Goal: Task Accomplishment & Management: Manage account settings

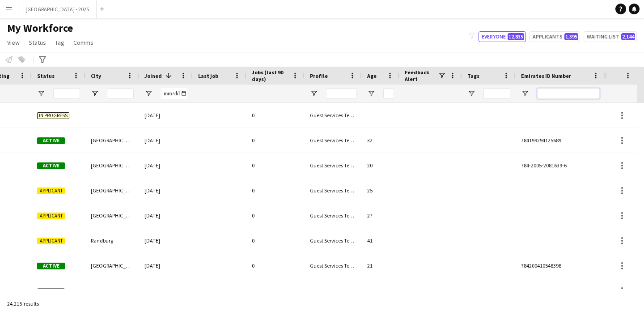
click at [566, 95] on input "Emirates ID Number Filter Input" at bounding box center [568, 93] width 63 height 11
paste input "*******"
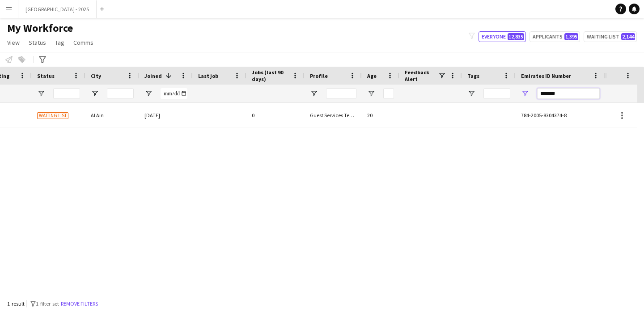
scroll to position [0, 301]
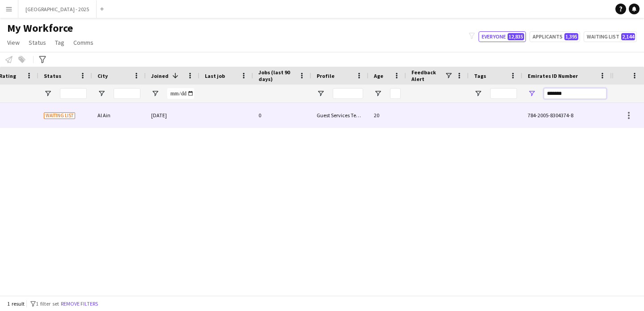
type input "*******"
click at [298, 120] on div "0" at bounding box center [282, 115] width 58 height 25
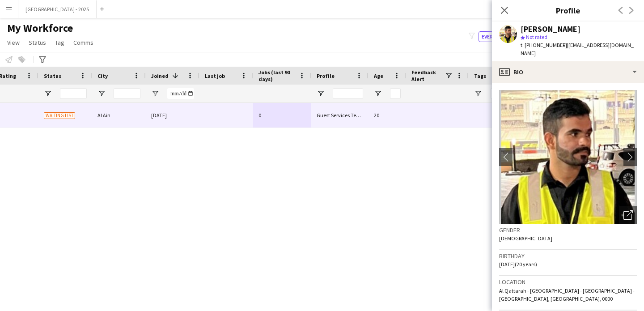
scroll to position [2, 0]
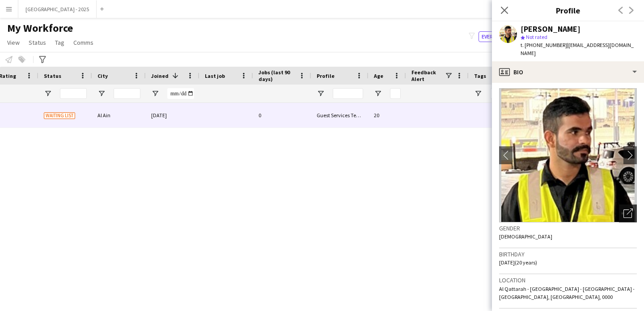
click at [623, 208] on icon "Open photos pop-in" at bounding box center [627, 212] width 9 height 9
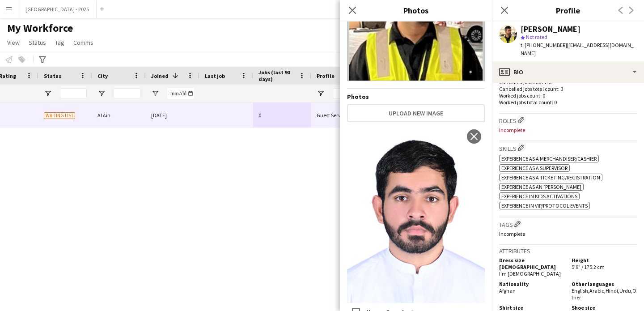
scroll to position [234, 0]
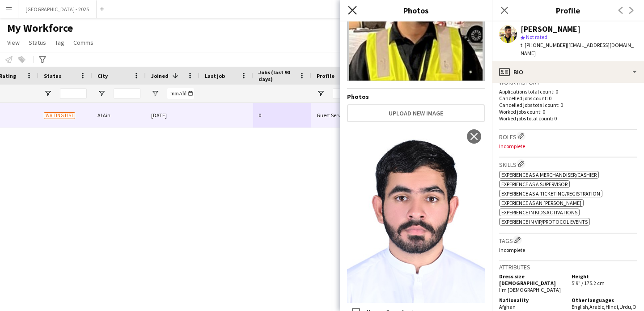
click at [352, 9] on icon at bounding box center [352, 10] width 8 height 8
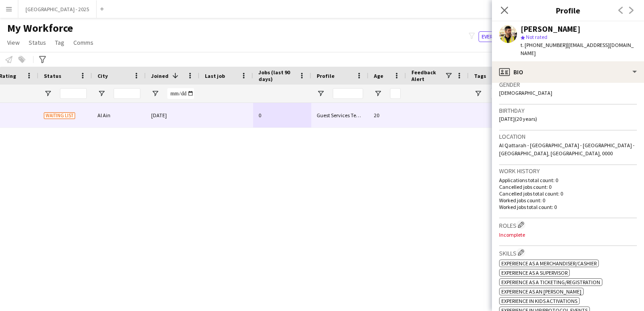
scroll to position [0, 0]
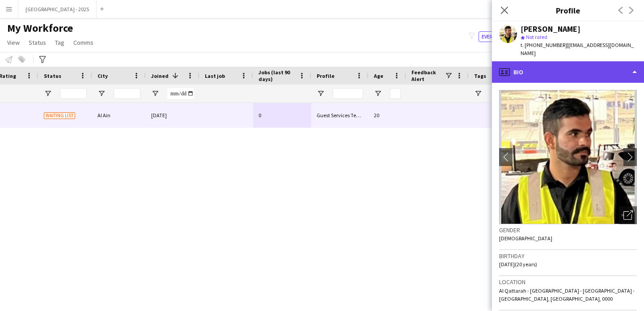
click at [554, 72] on div "profile Bio" at bounding box center [568, 71] width 152 height 21
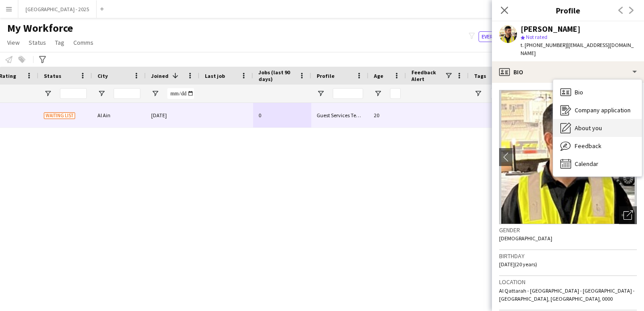
click at [603, 119] on div "About you About you" at bounding box center [597, 128] width 89 height 18
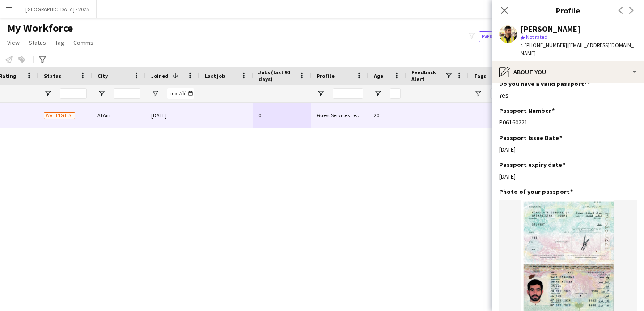
scroll to position [559, 0]
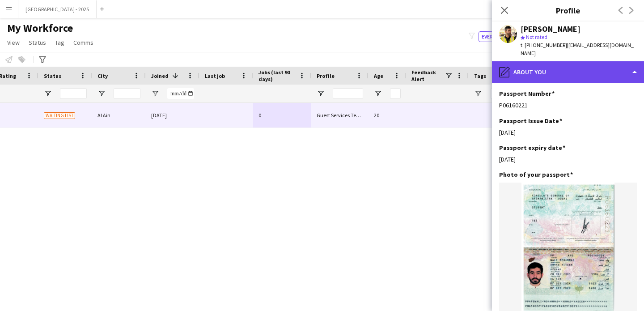
click at [529, 72] on div "pencil4 About you" at bounding box center [568, 71] width 152 height 21
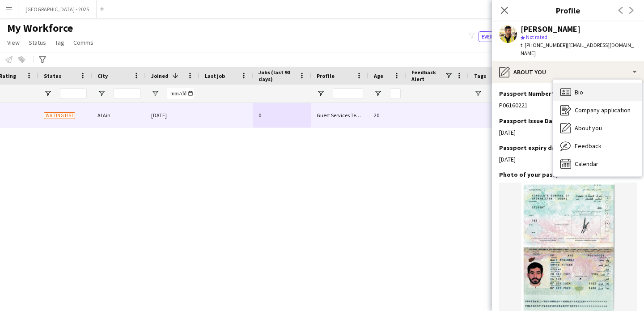
click at [562, 87] on icon "Bio" at bounding box center [565, 92] width 11 height 11
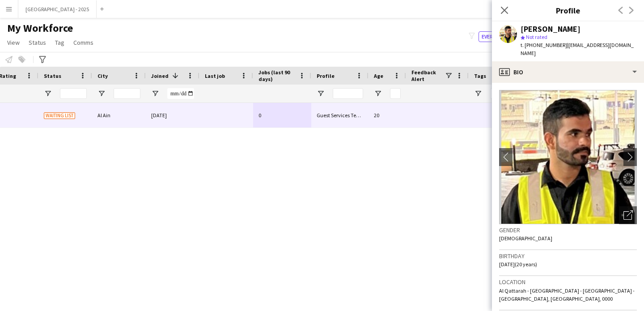
scroll to position [181, 0]
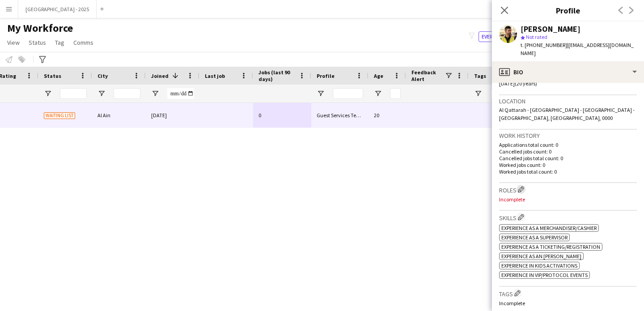
click at [521, 186] on app-icon "Edit crew company roles" at bounding box center [521, 189] width 6 height 6
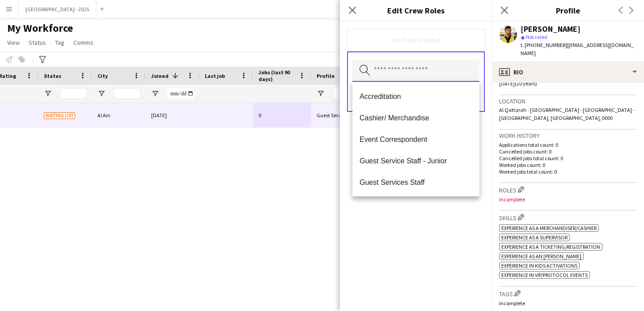
click at [457, 75] on input "text" at bounding box center [415, 70] width 127 height 22
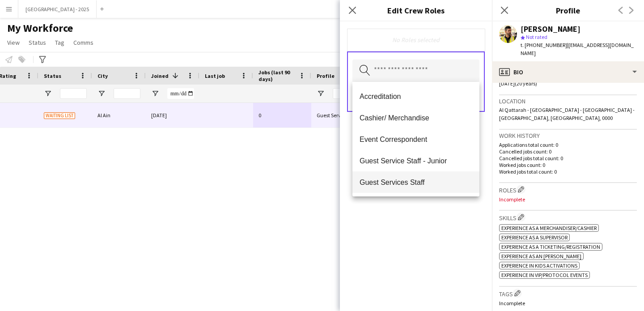
click at [425, 182] on span "Guest Services Staff" at bounding box center [416, 182] width 113 height 8
click at [425, 216] on div "Guest Services Staff Remove Search by role type Save" at bounding box center [416, 165] width 152 height 289
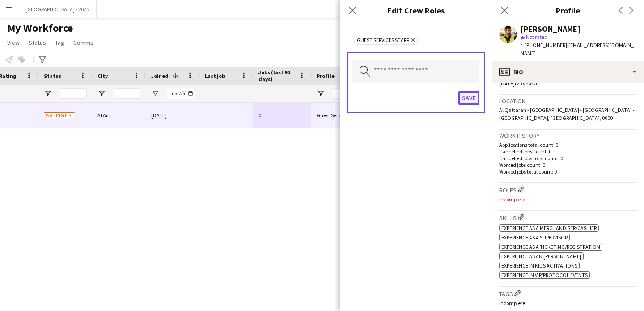
click at [463, 99] on button "Save" at bounding box center [468, 98] width 21 height 14
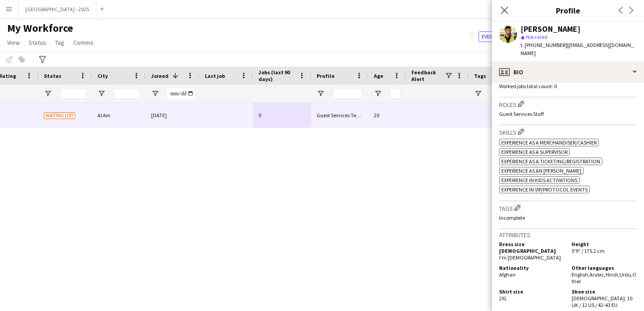
scroll to position [313, 0]
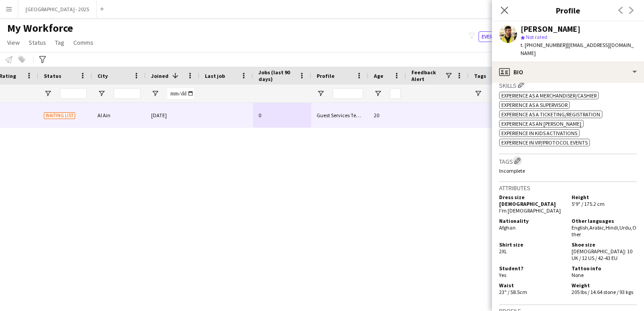
click at [516, 157] on app-icon "Edit crew company tags" at bounding box center [517, 160] width 6 height 6
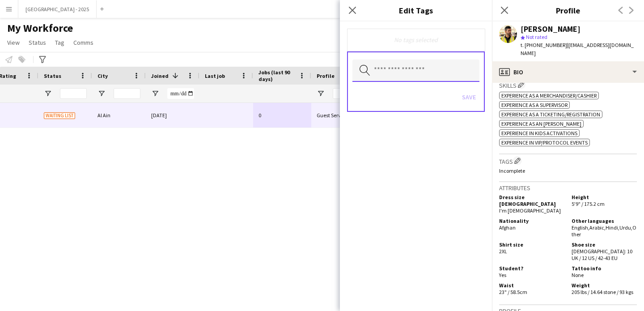
click at [409, 59] on input "text" at bounding box center [415, 70] width 127 height 22
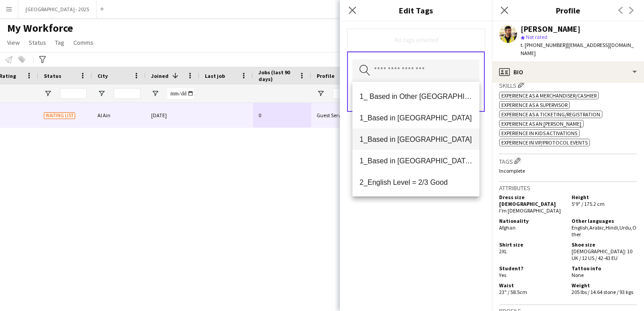
click at [411, 136] on span "1_Based in [GEOGRAPHIC_DATA]" at bounding box center [416, 139] width 113 height 8
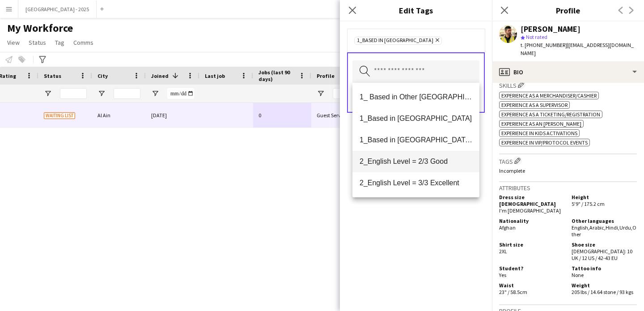
click at [427, 163] on span "2_English Level = 2/3 Good" at bounding box center [416, 161] width 113 height 8
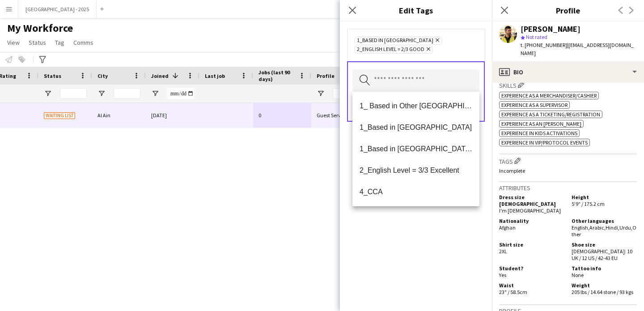
click at [438, 238] on div "1_Based in Al Ain Remove 2_English Level = 2/3 Good Remove Search by tag name S…" at bounding box center [416, 165] width 152 height 289
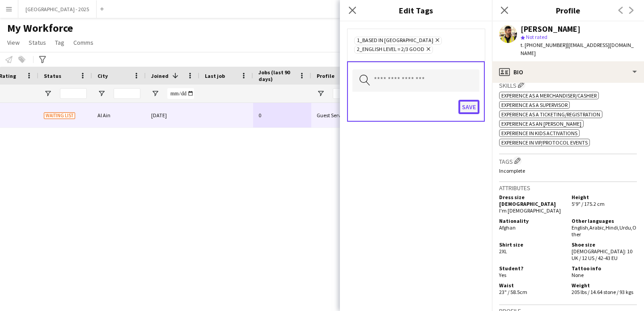
click at [473, 105] on button "Save" at bounding box center [468, 107] width 21 height 14
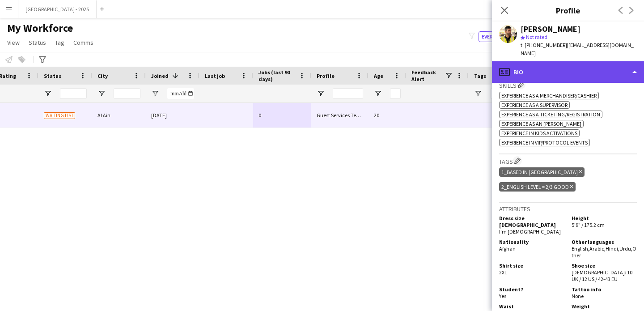
click at [565, 71] on div "profile Bio" at bounding box center [568, 71] width 152 height 21
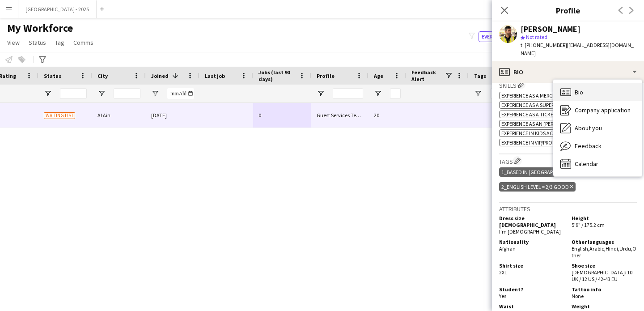
click at [581, 88] on span "Bio" at bounding box center [579, 92] width 8 height 8
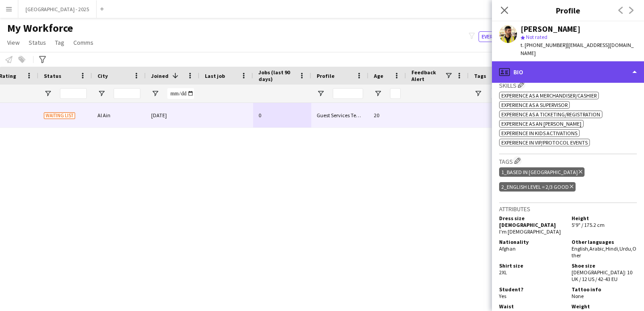
click at [546, 62] on div "profile Bio" at bounding box center [568, 71] width 152 height 21
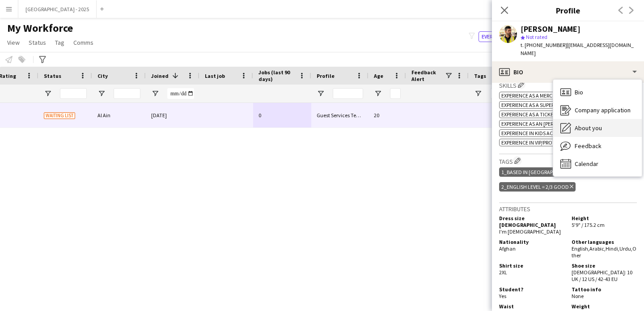
click at [592, 124] on span "About you" at bounding box center [588, 128] width 27 height 8
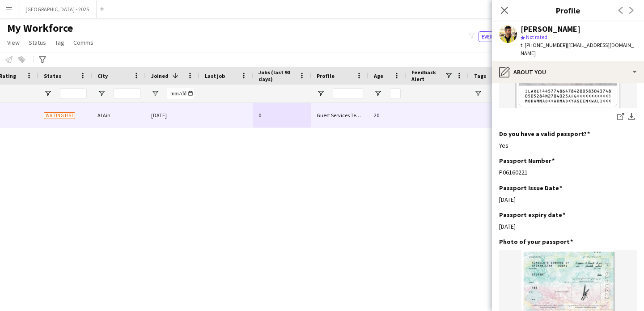
scroll to position [768, 0]
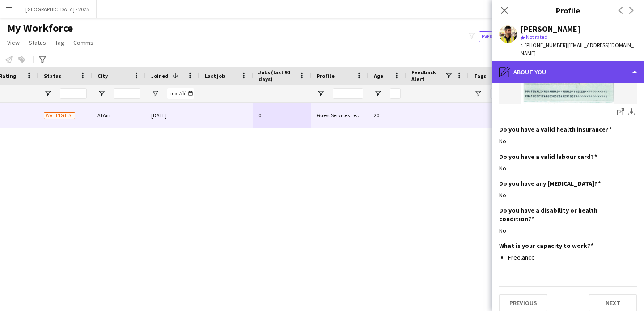
click at [552, 69] on div "pencil4 About you" at bounding box center [568, 71] width 152 height 21
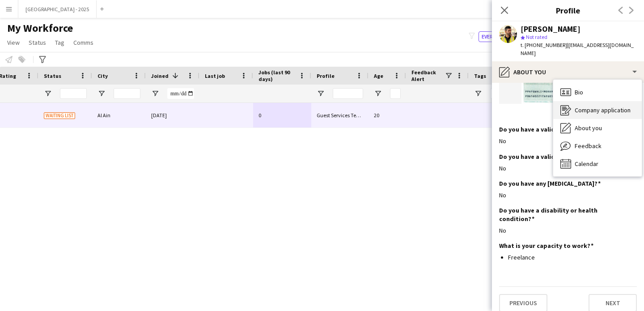
click at [608, 101] on div "Company application Company application" at bounding box center [597, 110] width 89 height 18
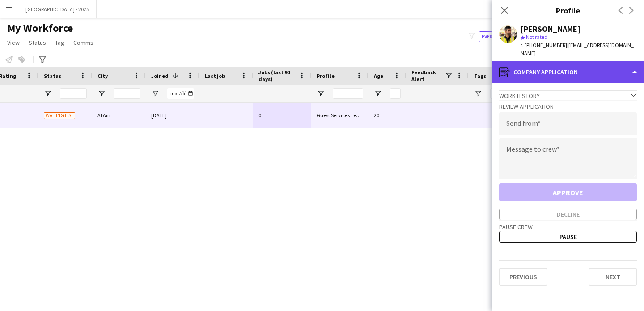
click at [553, 61] on div "register Company application" at bounding box center [568, 71] width 152 height 21
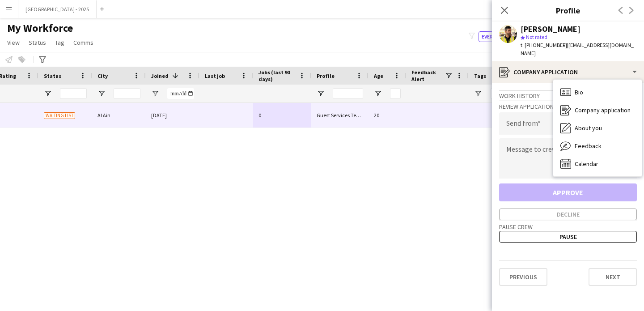
click at [567, 80] on div "Bio Bio Company application Company application About you About you Feedback Fe…" at bounding box center [597, 128] width 89 height 97
click at [568, 88] on icon at bounding box center [565, 92] width 11 height 8
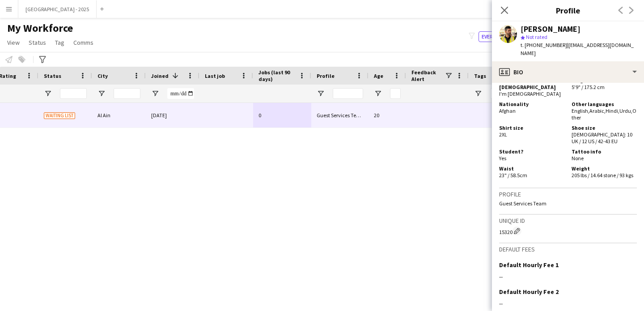
scroll to position [0, 113]
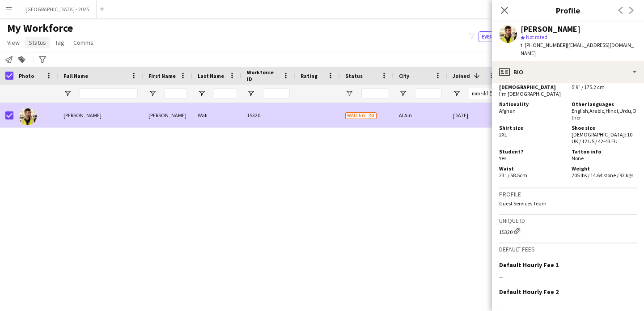
click at [39, 47] on link "Status" at bounding box center [37, 43] width 25 height 12
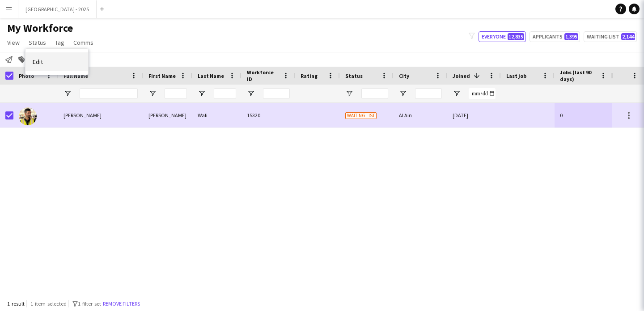
click at [55, 60] on link "Edit" at bounding box center [56, 61] width 63 height 19
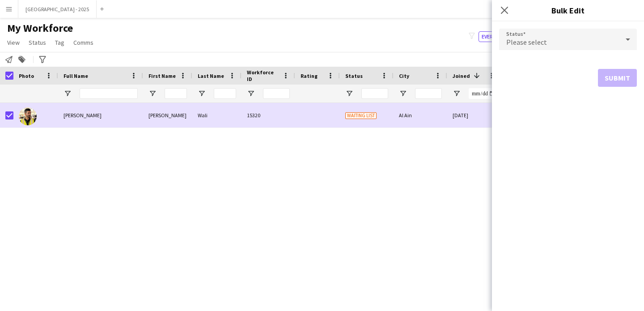
click at [518, 46] on span "Please select" at bounding box center [526, 42] width 41 height 9
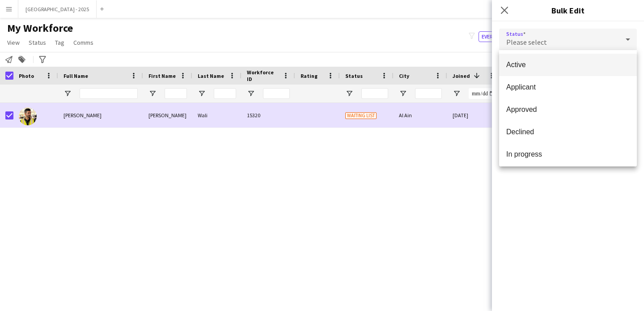
click at [525, 64] on span "Active" at bounding box center [567, 64] width 123 height 8
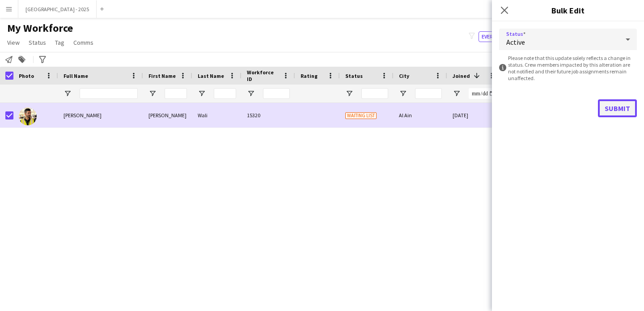
click at [611, 114] on button "Submit" at bounding box center [617, 108] width 39 height 18
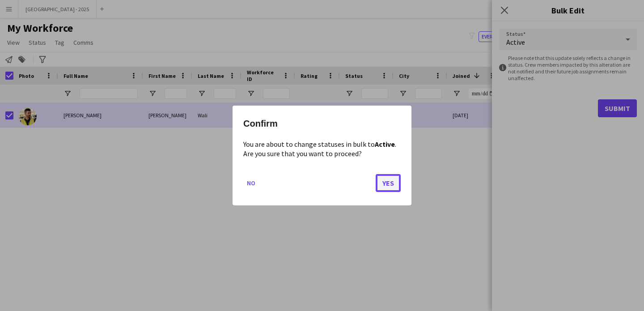
click at [380, 186] on button "Yes" at bounding box center [388, 183] width 25 height 18
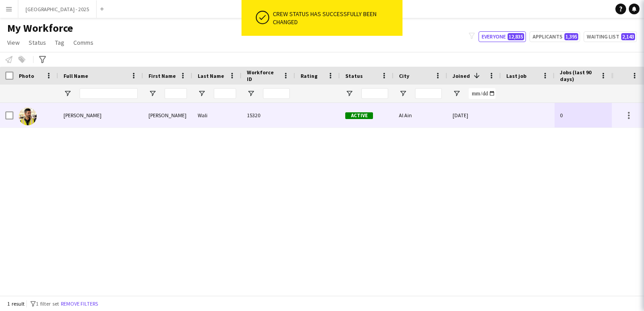
click at [43, 115] on div at bounding box center [35, 115] width 45 height 25
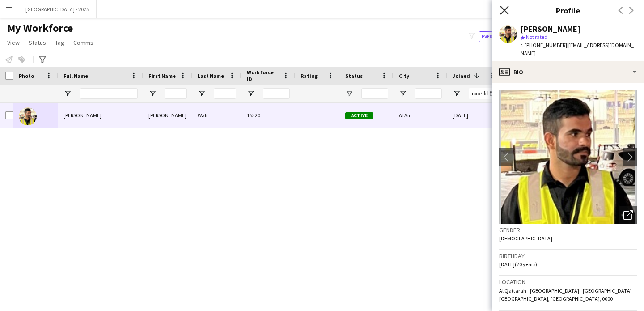
click at [506, 11] on icon "Close pop-in" at bounding box center [504, 10] width 8 height 8
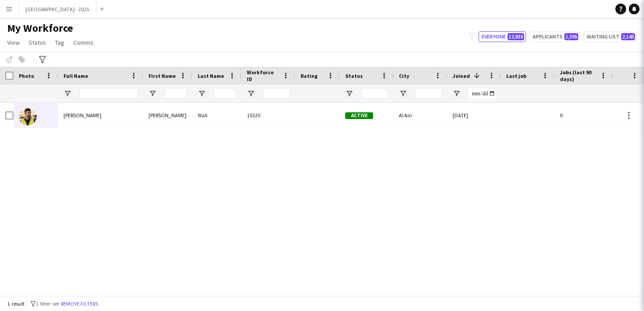
click at [644, 13] on icon at bounding box center [656, 10] width 8 height 8
click at [100, 305] on button "Remove filters" at bounding box center [79, 304] width 41 height 10
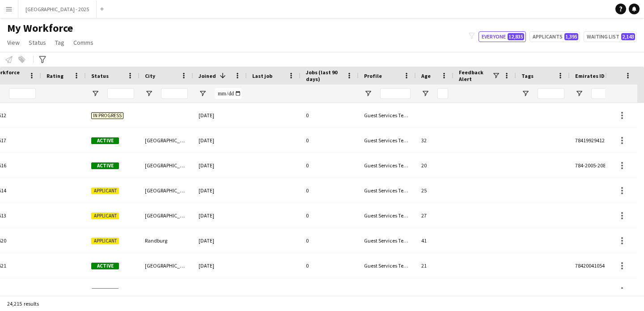
scroll to position [0, 308]
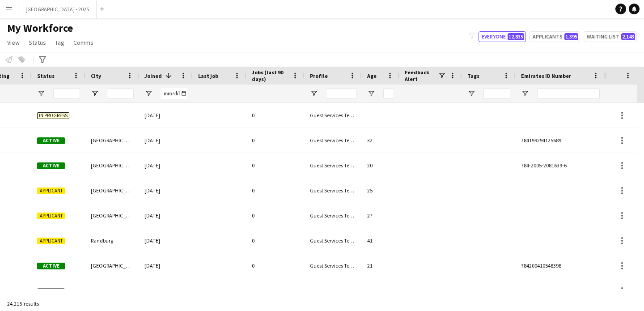
click at [550, 87] on div at bounding box center [568, 94] width 63 height 18
click at [550, 89] on input "Emirates ID Number Filter Input" at bounding box center [568, 93] width 63 height 11
paste input "*******"
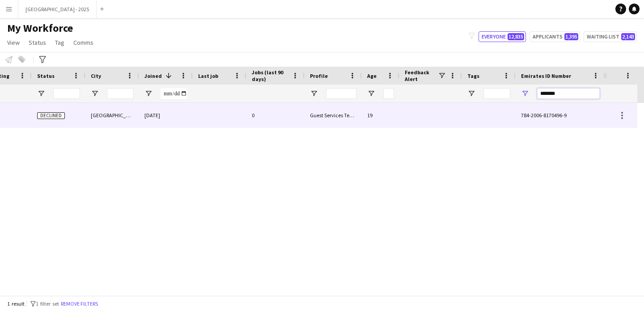
scroll to position [0, 301]
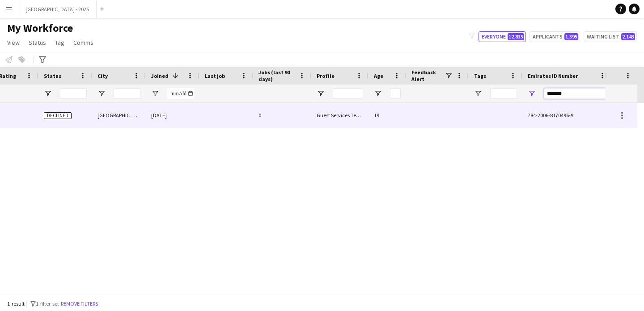
type input "*******"
click at [319, 108] on div "Guest Services Team" at bounding box center [339, 115] width 57 height 25
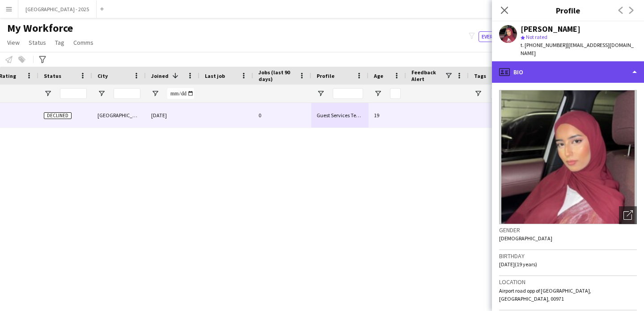
click at [585, 62] on div "profile Bio" at bounding box center [568, 71] width 152 height 21
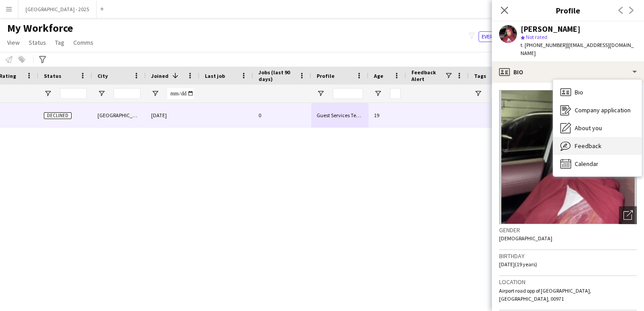
click at [599, 142] on span "Feedback" at bounding box center [588, 146] width 27 height 8
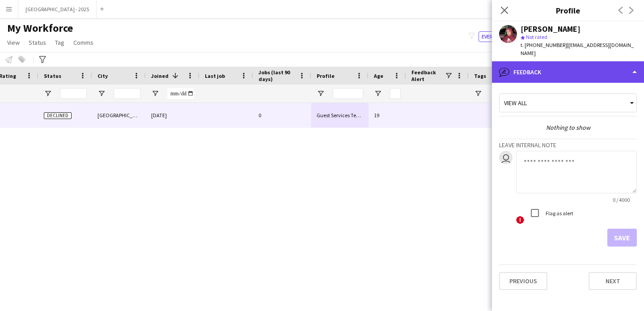
click at [564, 66] on div "bubble-pencil Feedback" at bounding box center [568, 71] width 152 height 21
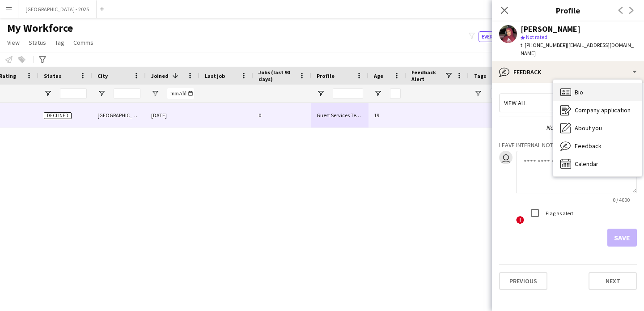
click at [593, 84] on div "Bio Bio" at bounding box center [597, 92] width 89 height 18
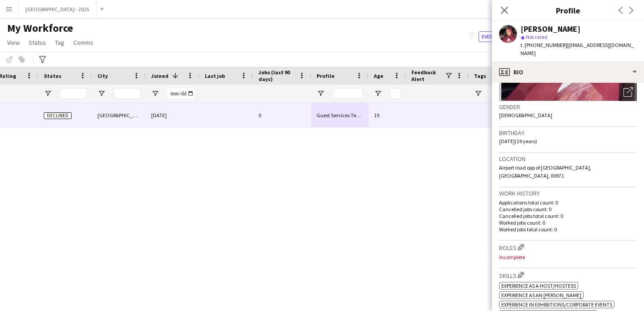
scroll to position [182, 0]
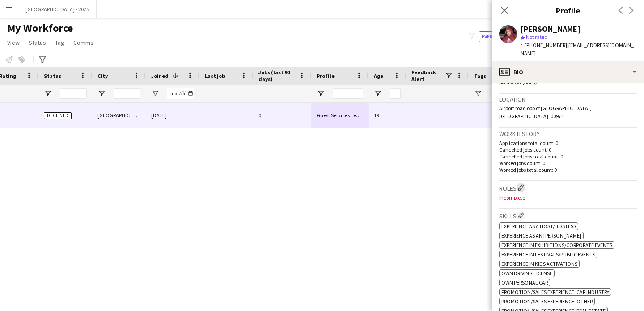
click at [525, 183] on h3 "Roles Edit crew company roles" at bounding box center [568, 187] width 138 height 9
click at [524, 184] on app-icon "Edit crew company roles" at bounding box center [521, 187] width 6 height 6
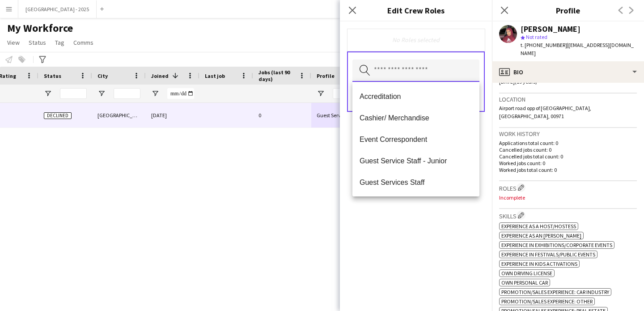
click at [403, 73] on input "text" at bounding box center [415, 70] width 127 height 22
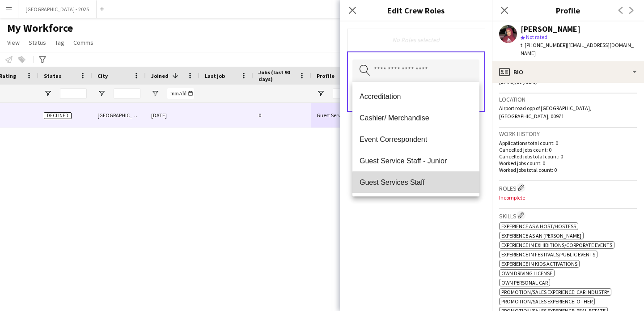
click at [416, 183] on span "Guest Services Staff" at bounding box center [416, 182] width 113 height 8
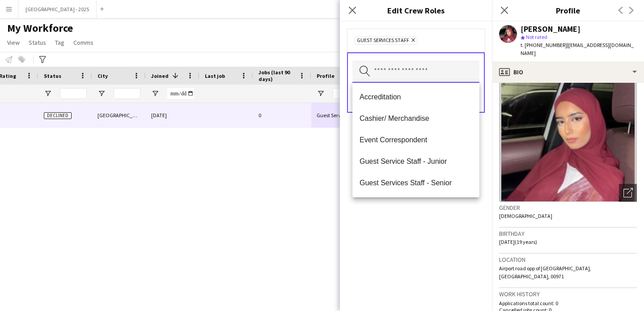
scroll to position [0, 0]
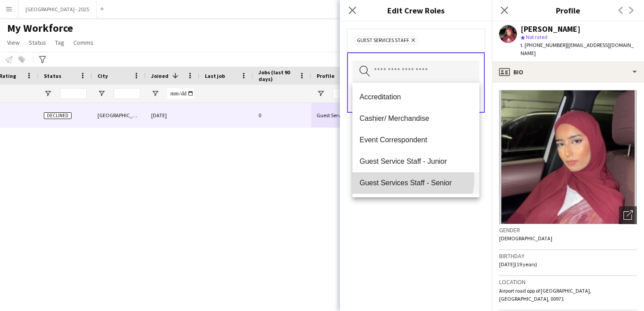
click at [406, 178] on mat-option "Guest Services Staff - Senior" at bounding box center [415, 182] width 127 height 21
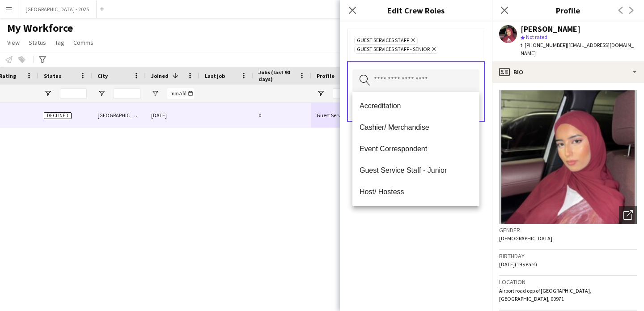
drag, startPoint x: 425, startPoint y: 230, endPoint x: 453, endPoint y: 136, distance: 98.0
click at [425, 230] on div "Guest Services Staff Remove Guest Services Staff - Senior Remove Search by role…" at bounding box center [416, 165] width 152 height 289
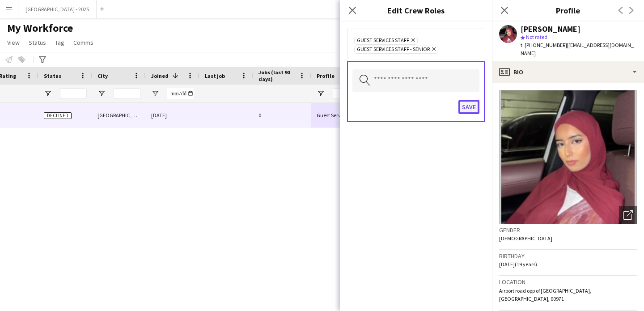
click at [471, 102] on button "Save" at bounding box center [468, 107] width 21 height 14
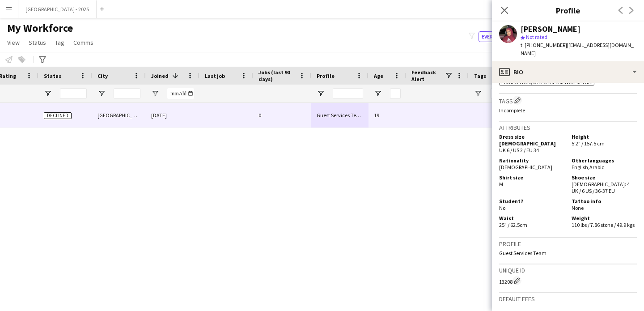
scroll to position [415, 0]
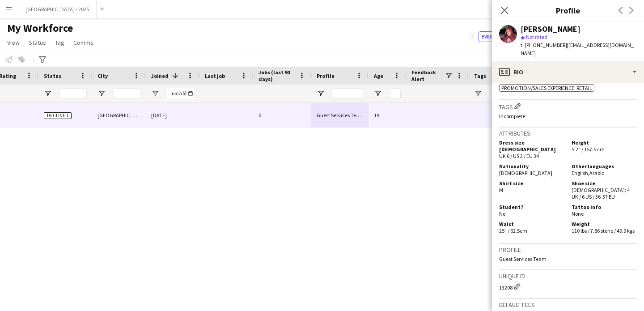
click at [520, 103] on app-icon "Edit crew company tags" at bounding box center [517, 106] width 6 height 6
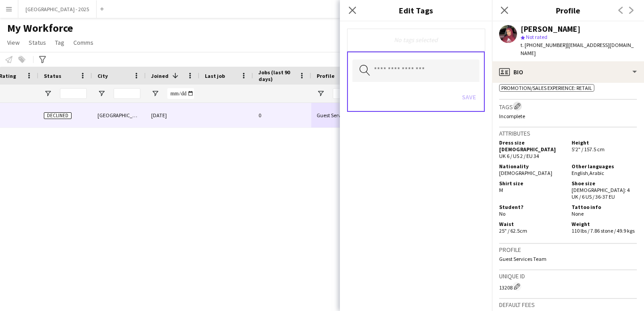
click at [520, 103] on app-icon "Edit crew company tags" at bounding box center [517, 106] width 6 height 6
click at [518, 103] on app-icon "Edit crew company tags" at bounding box center [517, 106] width 6 height 6
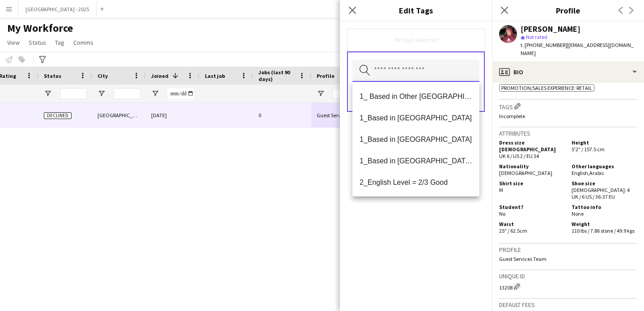
click at [425, 61] on input "text" at bounding box center [415, 70] width 127 height 22
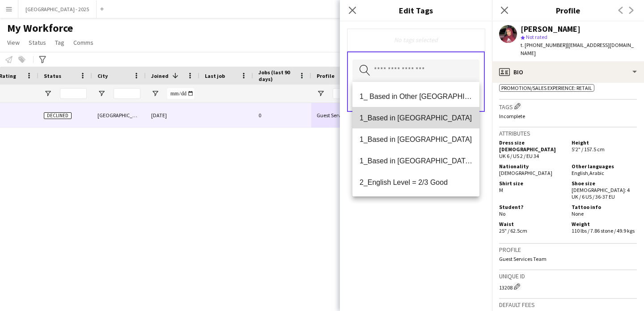
click at [429, 121] on span "1_Based in [GEOGRAPHIC_DATA]" at bounding box center [416, 118] width 113 height 8
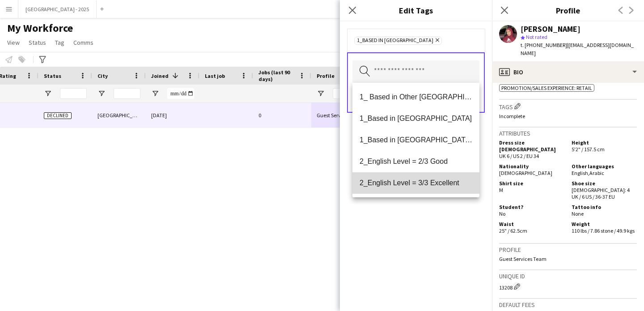
click at [439, 187] on mat-option "2_English Level = 3/3 Excellent" at bounding box center [415, 182] width 127 height 21
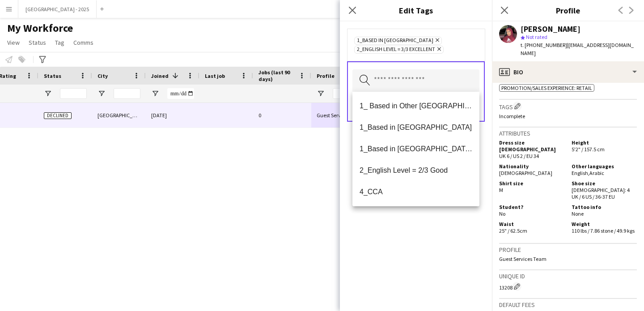
click at [441, 223] on div "1_Based in Abu Dhabi Remove 2_English Level = 3/3 Excellent Remove Search by ta…" at bounding box center [416, 165] width 152 height 289
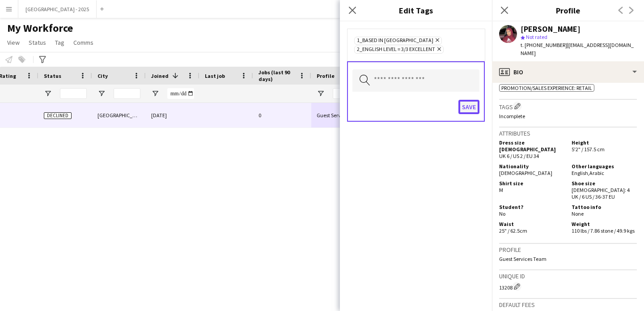
click at [466, 106] on button "Save" at bounding box center [468, 107] width 21 height 14
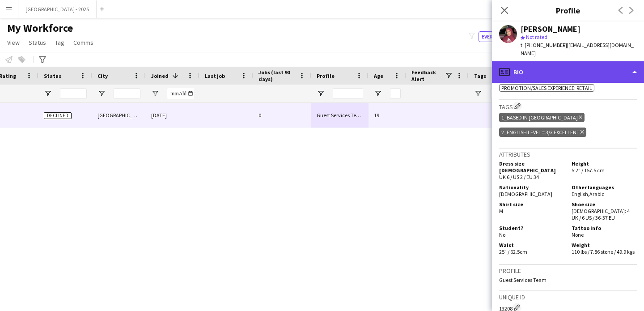
click at [559, 61] on div "profile Bio" at bounding box center [568, 71] width 152 height 21
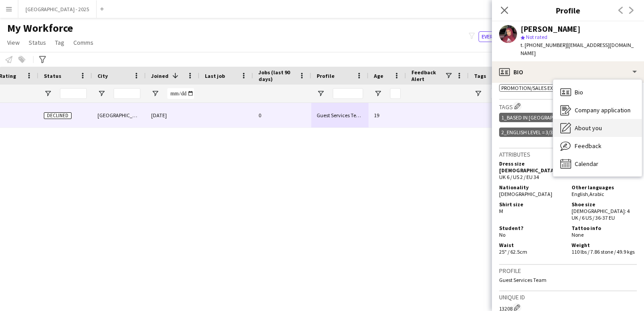
click at [596, 124] on span "About you" at bounding box center [588, 128] width 27 height 8
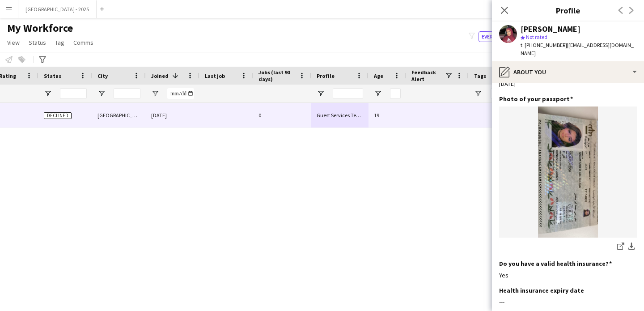
scroll to position [875, 0]
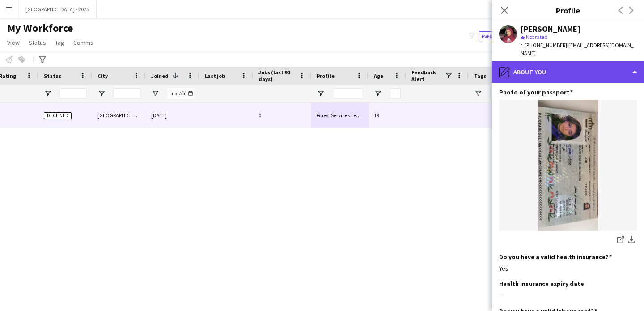
click at [540, 68] on div "pencil4 About you" at bounding box center [568, 71] width 152 height 21
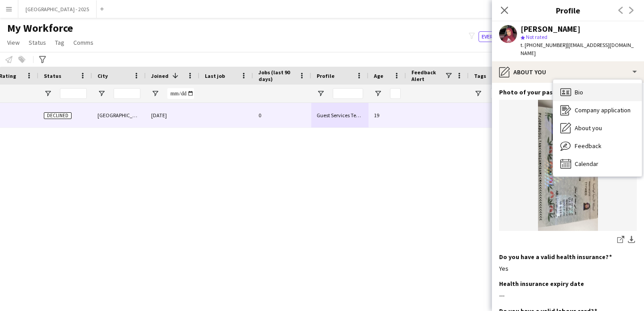
click at [566, 87] on icon "Bio" at bounding box center [565, 92] width 11 height 11
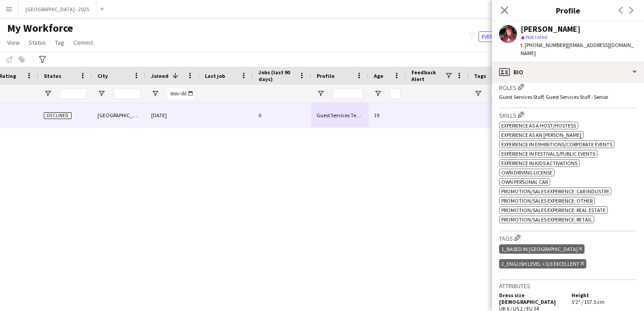
scroll to position [283, 0]
click at [516, 234] on app-icon "Edit crew company tags" at bounding box center [517, 237] width 6 height 6
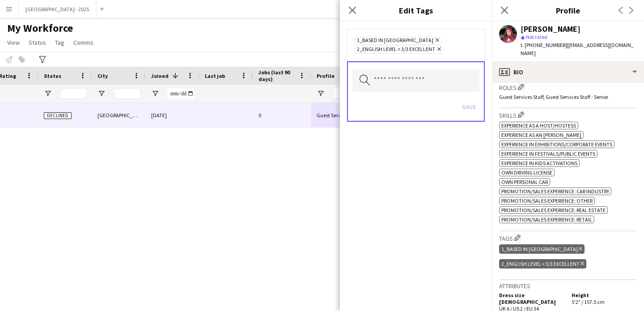
click at [440, 49] on icon at bounding box center [439, 49] width 4 height 4
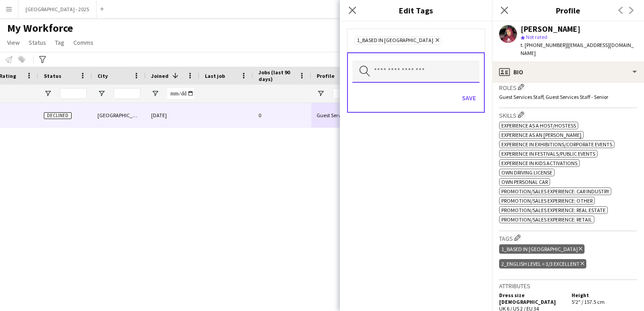
click at [410, 75] on input "text" at bounding box center [415, 71] width 127 height 22
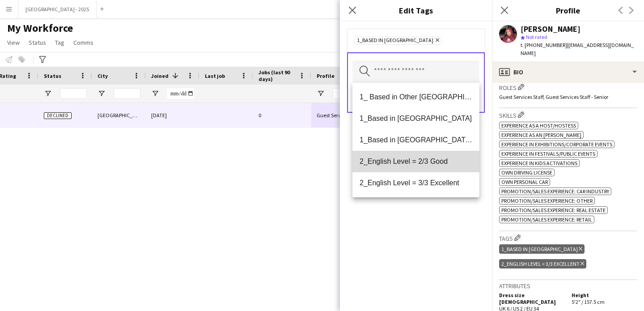
click at [416, 155] on mat-option "2_English Level = 2/3 Good" at bounding box center [415, 161] width 127 height 21
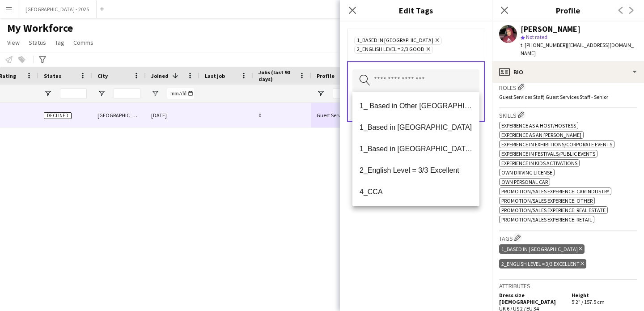
click at [431, 214] on div "1_Based in Abu Dhabi Remove 2_English Level = 2/3 Good Remove Search by tag nam…" at bounding box center [416, 165] width 152 height 289
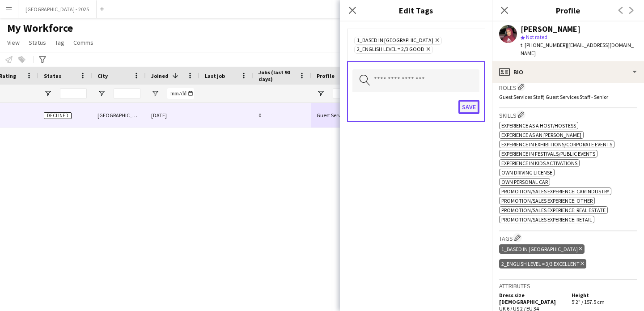
click at [462, 107] on button "Save" at bounding box center [468, 107] width 21 height 14
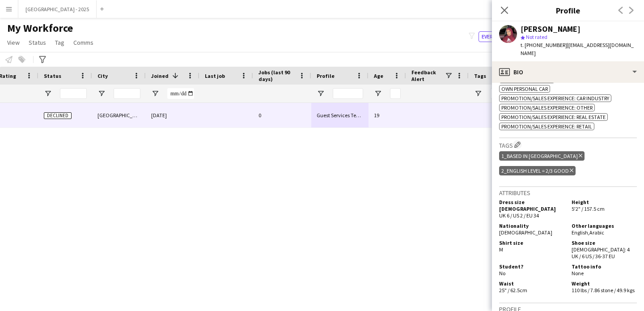
scroll to position [454, 0]
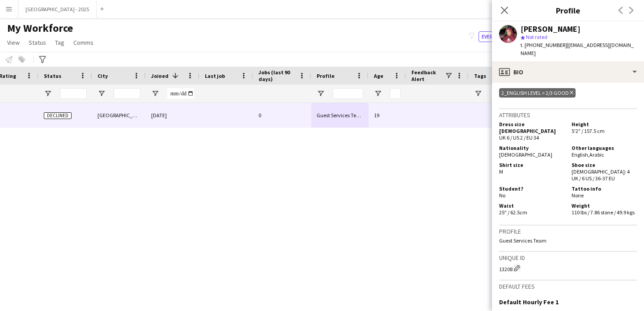
click at [513, 151] on span "Palestinian" at bounding box center [525, 154] width 53 height 7
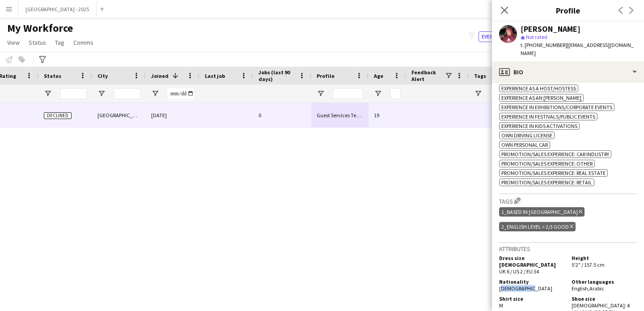
scroll to position [288, 0]
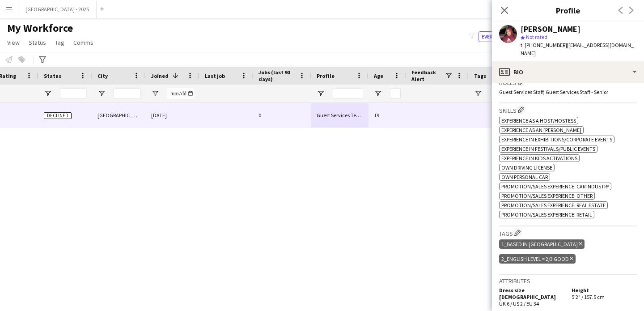
click at [572, 118] on div "ok-circled2 background Layer 1 cross-circle-red background Layer 1 Experience a…" at bounding box center [568, 166] width 138 height 103
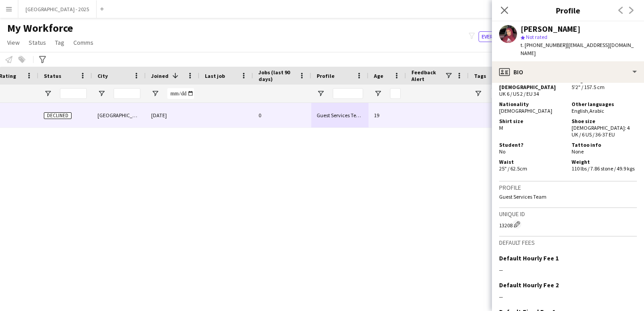
scroll to position [413, 0]
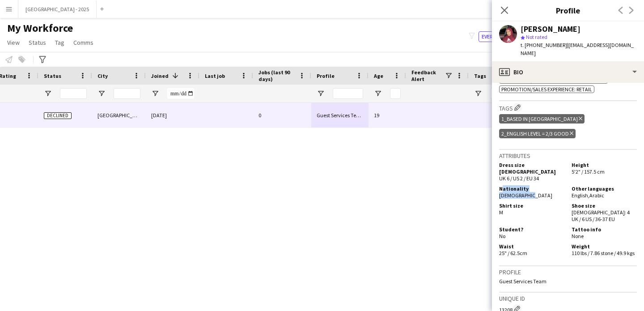
drag, startPoint x: 499, startPoint y: 174, endPoint x: 584, endPoint y: 188, distance: 86.7
click at [550, 182] on app-crew-profile-bio "Open photos pop-in Gender Female Birthday 02-03-2006 (19 years) Location Airpor…" at bounding box center [568, 197] width 152 height 228
click at [539, 185] on div "Nationality Palestinian Other languages English , Arabic" at bounding box center [568, 192] width 138 height 15
drag, startPoint x: 498, startPoint y: 175, endPoint x: 569, endPoint y: 190, distance: 73.1
click at [557, 188] on app-crew-profile-bio "Open photos pop-in Gender Female Birthday 02-03-2006 (19 years) Location Airpor…" at bounding box center [568, 197] width 152 height 228
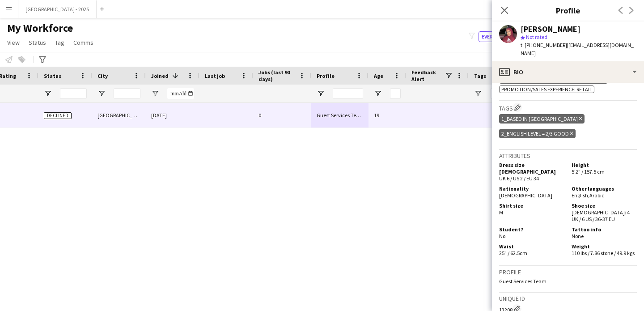
click at [546, 202] on div "Shirt size M" at bounding box center [533, 212] width 69 height 20
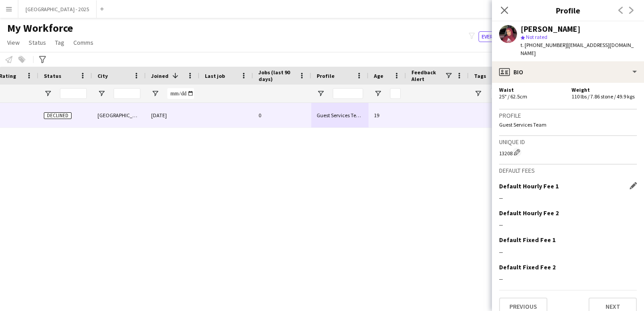
scroll to position [570, 0]
drag, startPoint x: 531, startPoint y: 78, endPoint x: 531, endPoint y: 72, distance: 5.8
click at [531, 86] on div "Waist 25" / 62.5cm" at bounding box center [533, 92] width 69 height 13
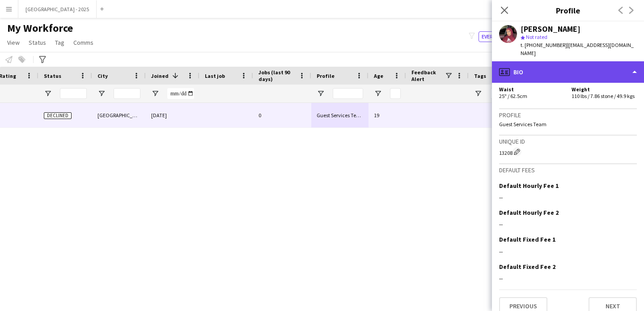
click at [531, 68] on div "profile Bio" at bounding box center [568, 71] width 152 height 21
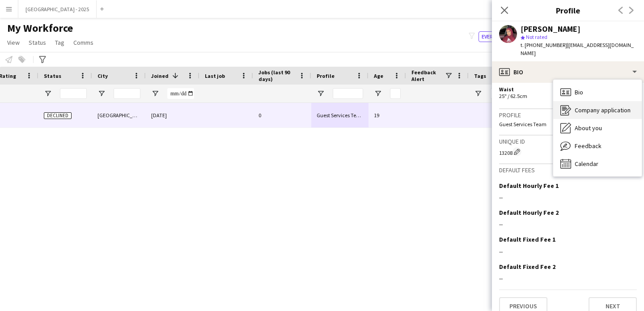
click at [574, 106] on div "Company application Company application" at bounding box center [597, 110] width 89 height 18
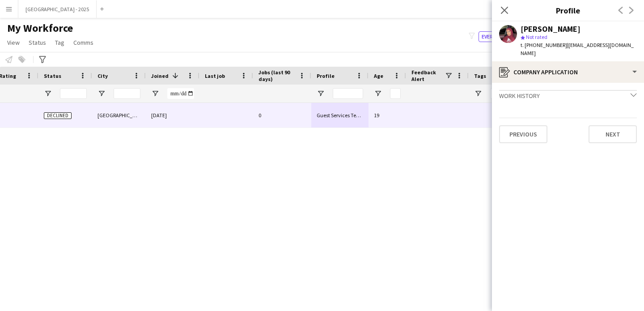
click at [538, 47] on span "t. +971501377327" at bounding box center [544, 45] width 47 height 7
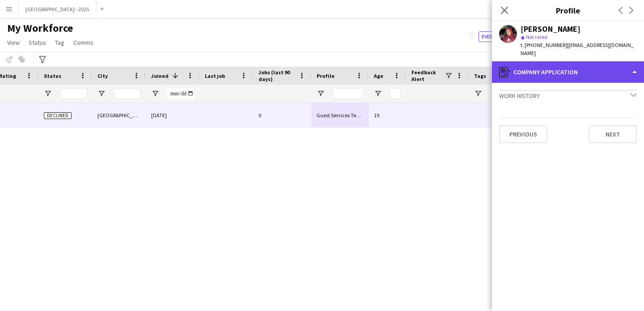
click at [544, 64] on div "register Company application" at bounding box center [568, 71] width 152 height 21
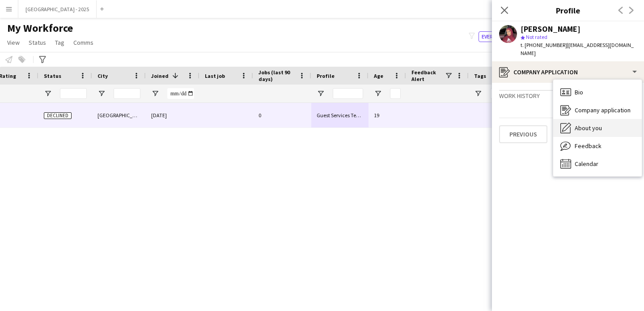
click at [584, 119] on div "About you About you" at bounding box center [597, 128] width 89 height 18
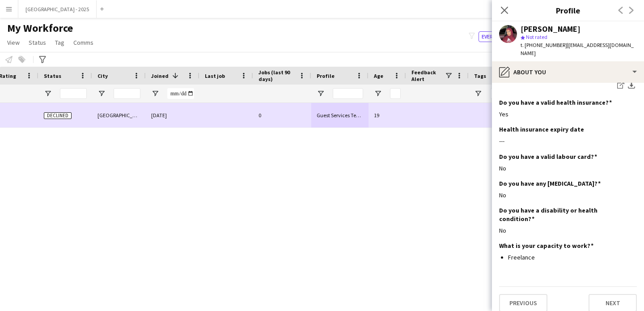
scroll to position [0, 0]
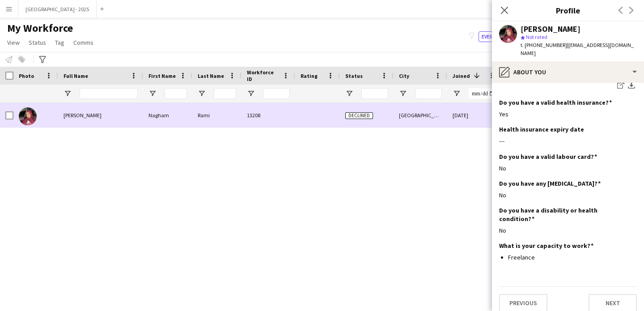
drag, startPoint x: 4, startPoint y: 114, endPoint x: 29, endPoint y: 75, distance: 46.0
click at [4, 113] on div at bounding box center [6, 115] width 13 height 25
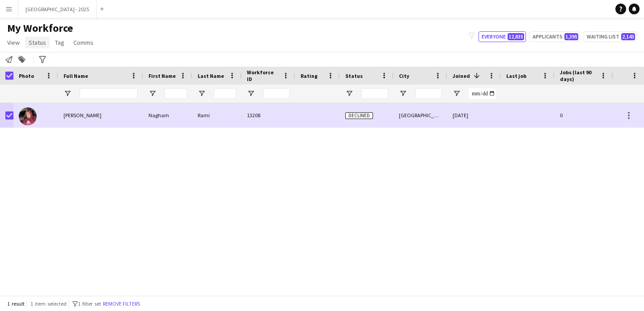
click at [36, 44] on span "Status" at bounding box center [37, 42] width 17 height 8
click at [44, 56] on link "Edit" at bounding box center [56, 61] width 63 height 19
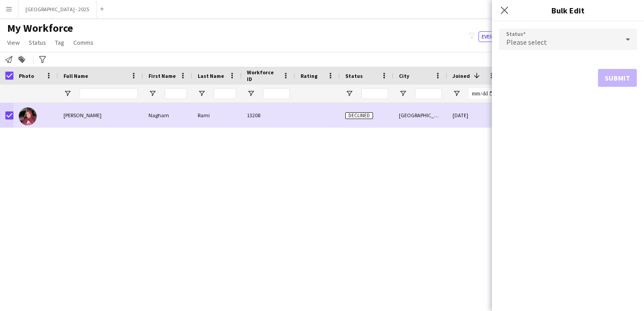
click at [513, 58] on form "Status Please select Submit" at bounding box center [568, 57] width 138 height 72
click at [509, 42] on span "Please select" at bounding box center [526, 42] width 41 height 9
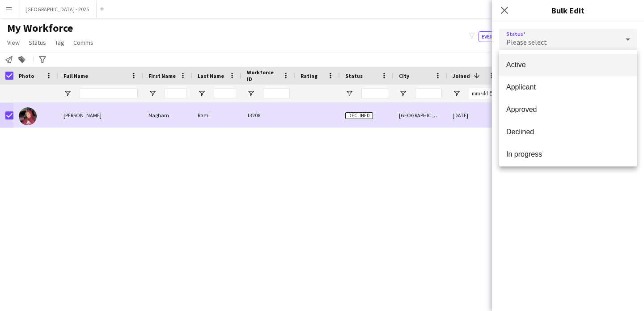
click at [538, 73] on mat-option "Active" at bounding box center [568, 65] width 138 height 22
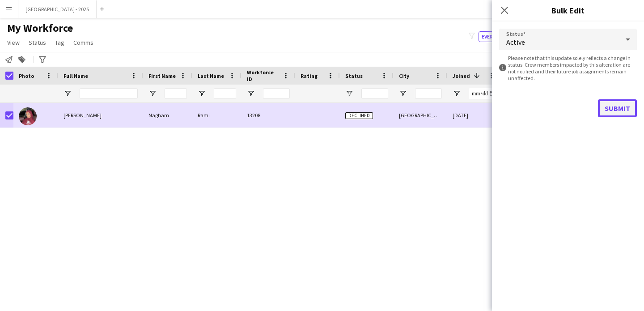
click at [614, 113] on button "Submit" at bounding box center [617, 108] width 39 height 18
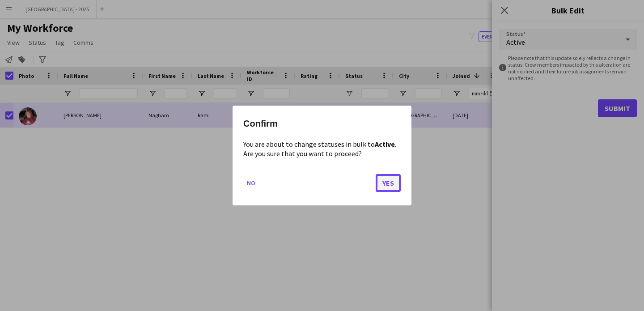
click at [383, 185] on button "Yes" at bounding box center [388, 183] width 25 height 18
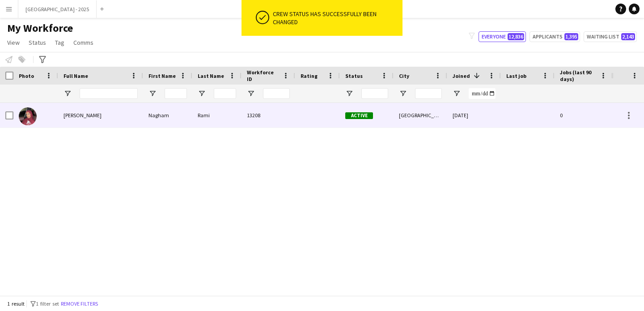
click at [33, 117] on img at bounding box center [28, 116] width 18 height 18
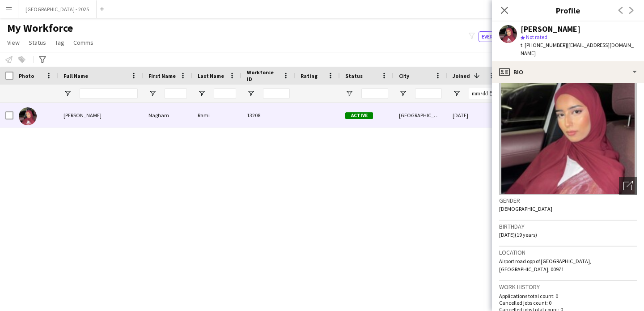
scroll to position [79, 0]
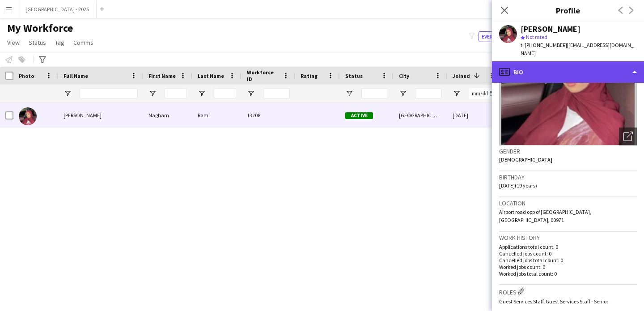
click at [533, 61] on div "profile Bio" at bounding box center [568, 71] width 152 height 21
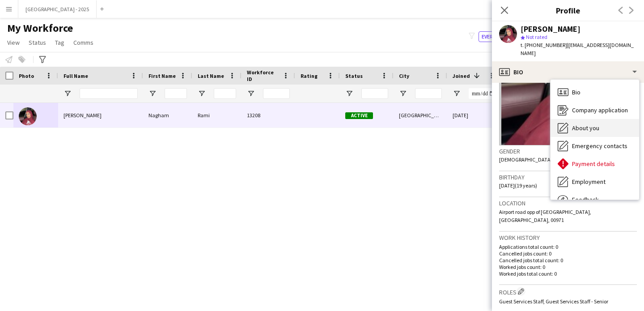
click at [605, 120] on div "About you About you" at bounding box center [595, 128] width 89 height 18
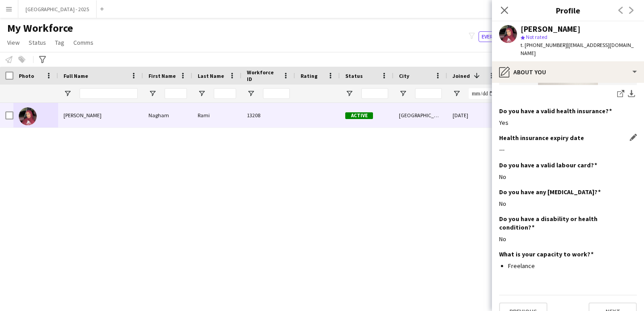
scroll to position [1029, 0]
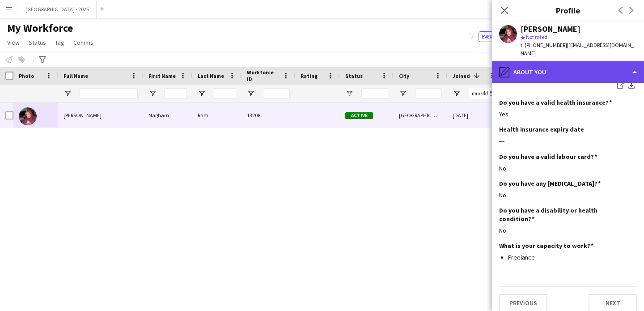
click at [551, 72] on div "pencil4 About you" at bounding box center [568, 71] width 152 height 21
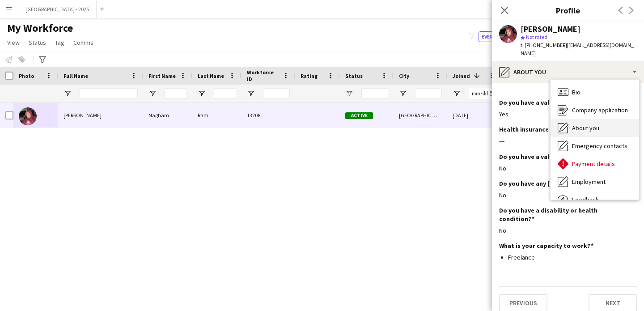
click at [587, 124] on span "About you" at bounding box center [585, 128] width 27 height 8
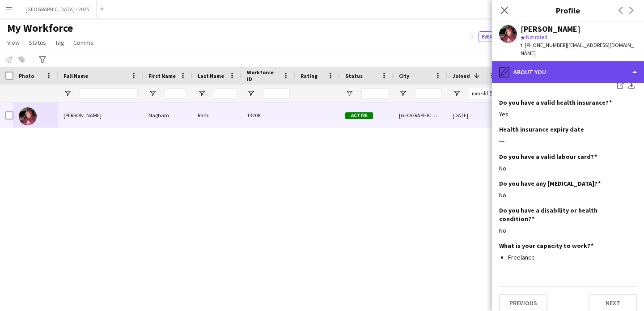
click at [554, 62] on div "pencil4 About you" at bounding box center [568, 71] width 152 height 21
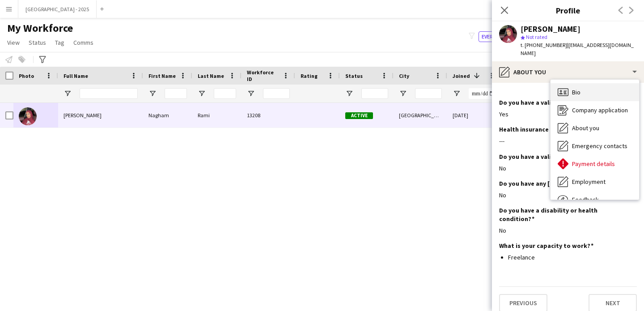
click at [606, 83] on div "Bio Bio" at bounding box center [595, 92] width 89 height 18
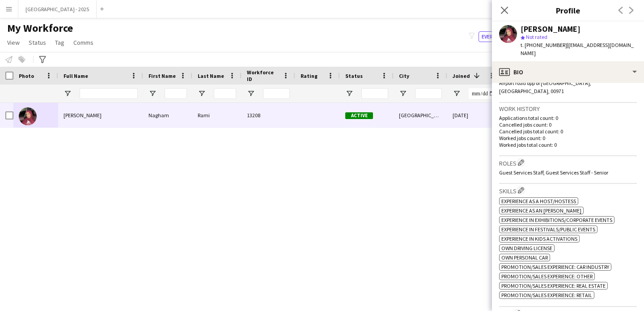
scroll to position [296, 0]
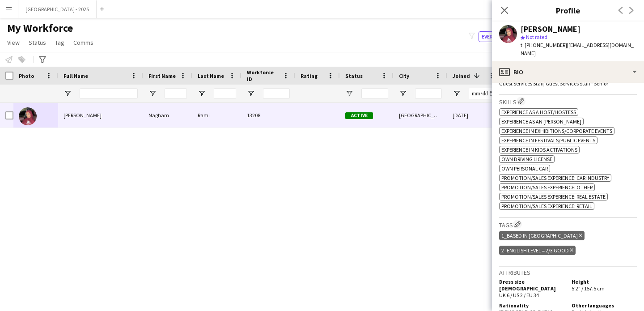
click at [574, 246] on div "2_English Level = 2/3 Good Delete tag" at bounding box center [537, 250] width 76 height 9
click at [571, 247] on icon "Delete tag" at bounding box center [572, 249] width 4 height 5
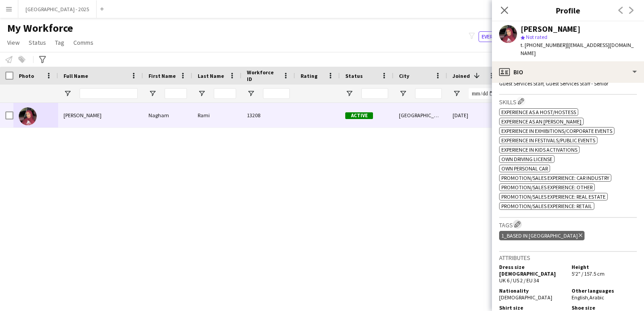
click at [515, 220] on button "Edit crew company tags" at bounding box center [517, 224] width 9 height 9
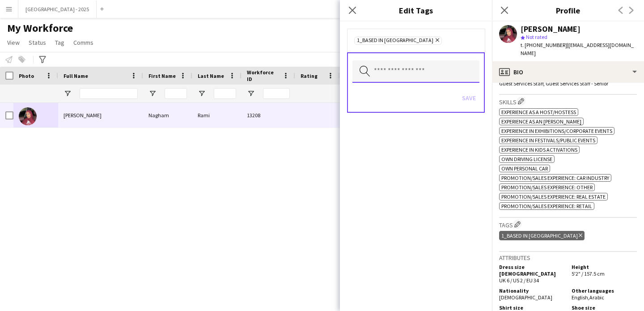
click at [431, 69] on input "text" at bounding box center [415, 71] width 127 height 22
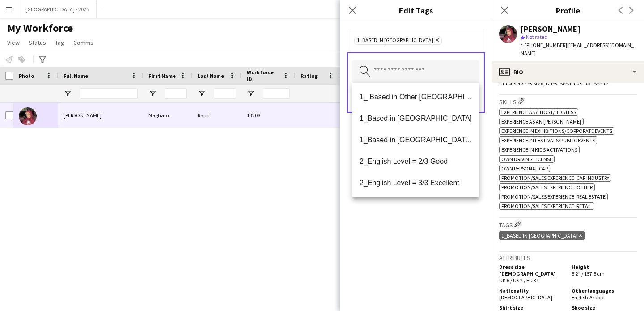
click at [434, 177] on mat-option "2_English Level = 3/3 Excellent" at bounding box center [415, 182] width 127 height 21
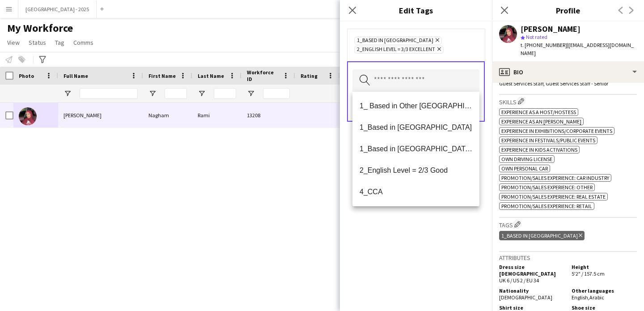
drag, startPoint x: 435, startPoint y: 220, endPoint x: 449, endPoint y: 102, distance: 119.3
click at [435, 220] on div "1_Based in Abu Dhabi Remove 2_English Level = 3/3 Excellent Remove Search by ta…" at bounding box center [416, 165] width 152 height 289
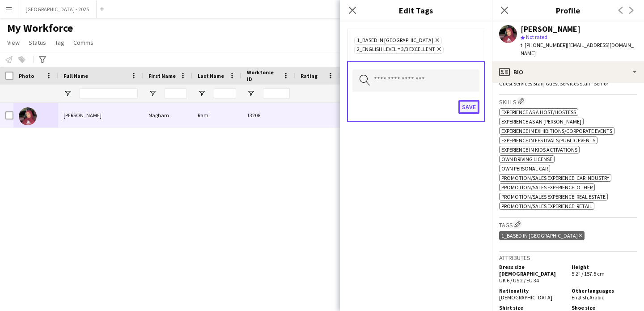
click at [470, 102] on button "Save" at bounding box center [468, 107] width 21 height 14
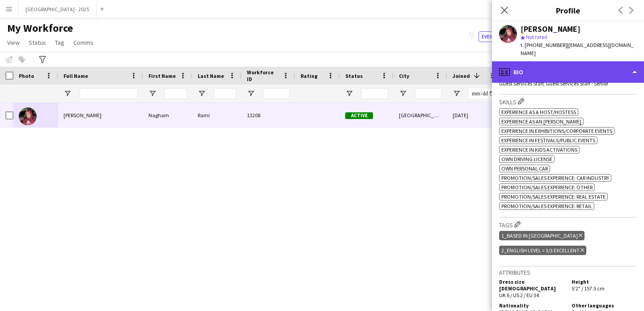
click at [514, 70] on div "profile Bio" at bounding box center [568, 71] width 152 height 21
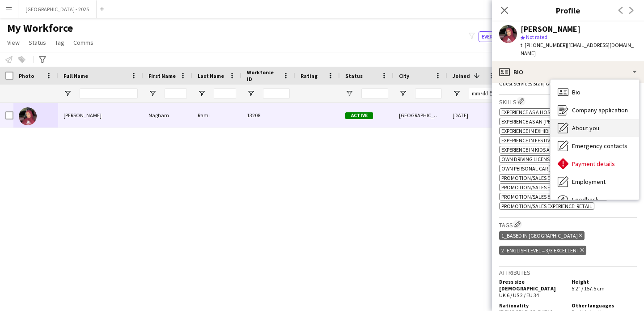
click at [580, 124] on span "About you" at bounding box center [585, 128] width 27 height 8
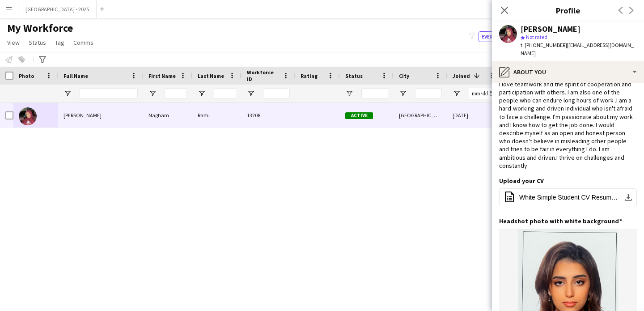
scroll to position [0, 0]
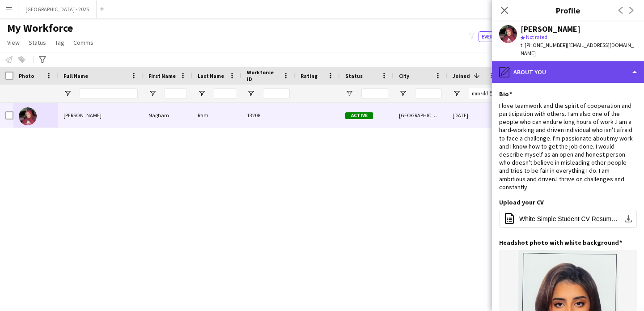
drag, startPoint x: 532, startPoint y: 58, endPoint x: 559, endPoint y: 68, distance: 28.6
click at [532, 61] on div "pencil4 About you" at bounding box center [568, 71] width 152 height 21
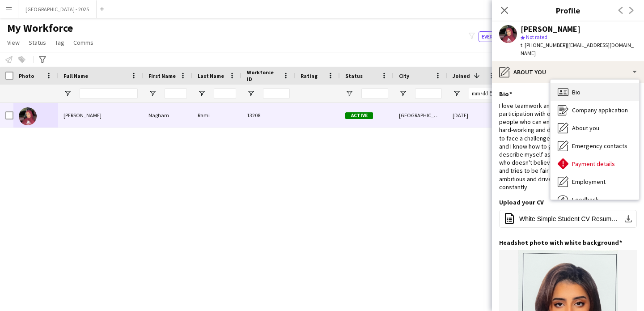
click at [585, 83] on div "Bio Bio" at bounding box center [595, 92] width 89 height 18
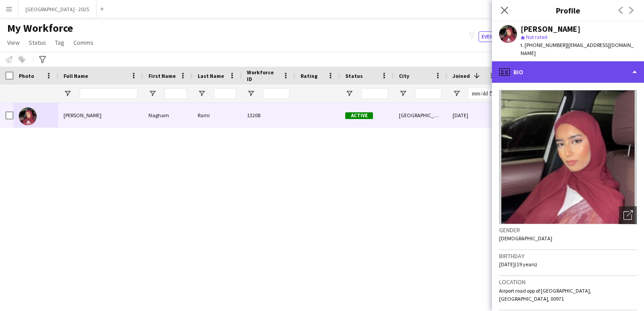
click at [526, 65] on div "profile Bio" at bounding box center [568, 71] width 152 height 21
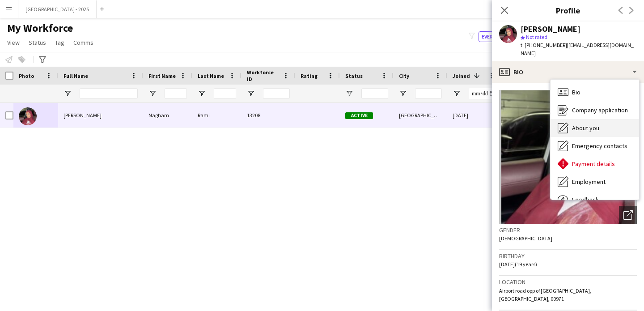
click at [581, 127] on div "About you About you" at bounding box center [595, 128] width 89 height 18
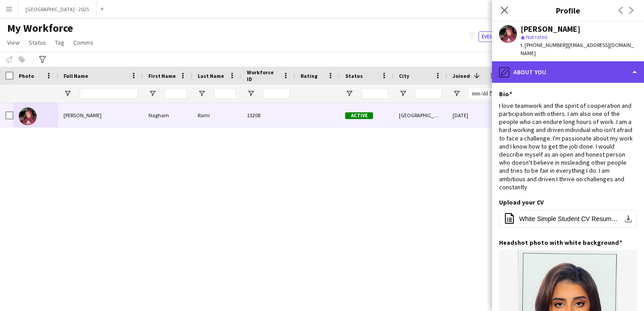
click at [545, 61] on div "pencil4 About you" at bounding box center [568, 71] width 152 height 21
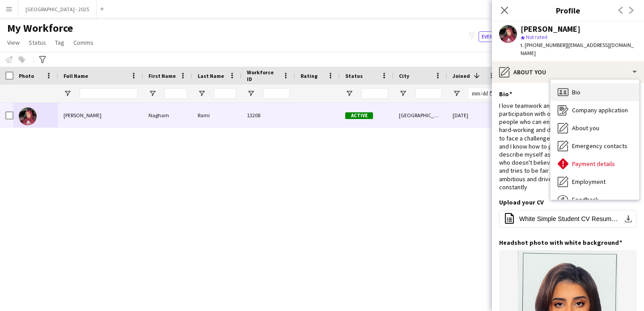
click at [575, 90] on div "Bio Bio" at bounding box center [595, 92] width 89 height 18
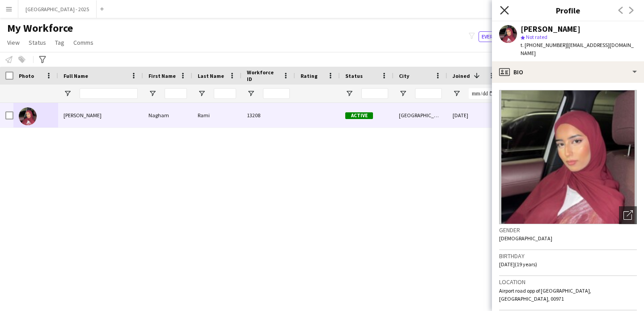
click at [506, 9] on icon "Close pop-in" at bounding box center [504, 10] width 8 height 8
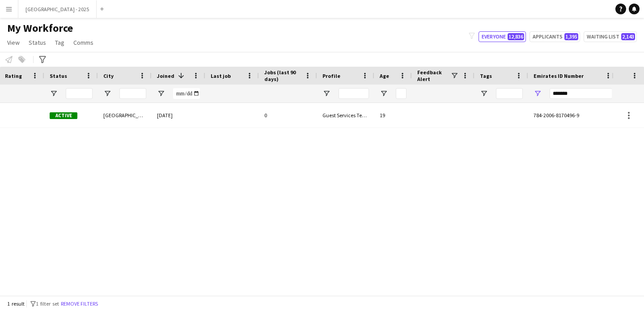
scroll to position [0, 301]
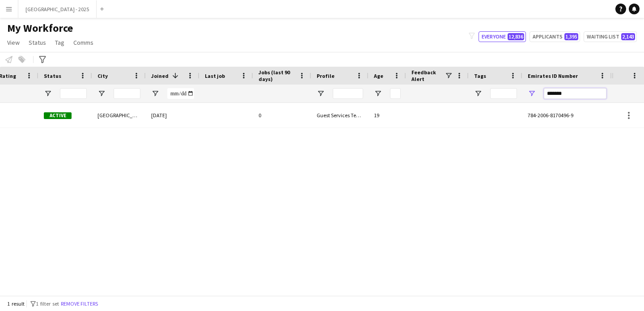
click at [568, 90] on input "*******" at bounding box center [575, 93] width 63 height 11
paste input "Emirates ID Number Filter Input"
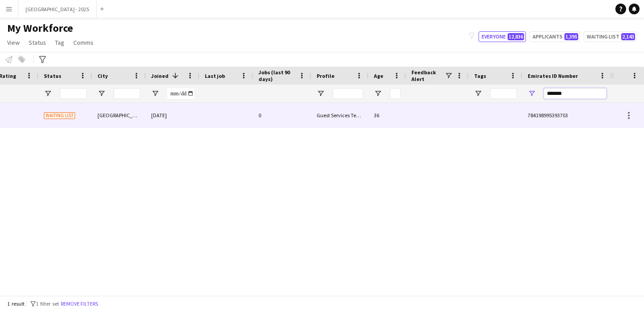
type input "*******"
click at [258, 119] on div "0" at bounding box center [282, 115] width 58 height 25
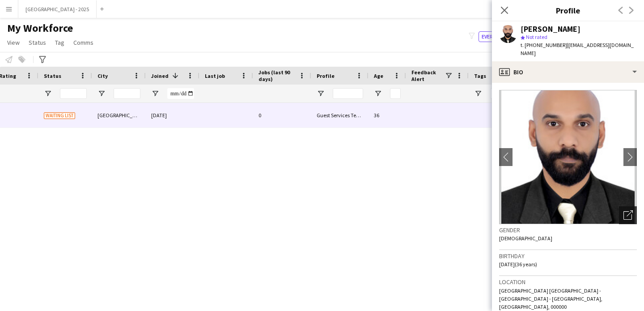
click at [623, 210] on icon "Open photos pop-in" at bounding box center [627, 214] width 9 height 9
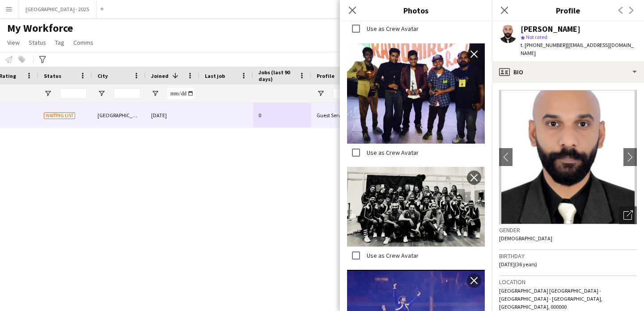
scroll to position [1999, 0]
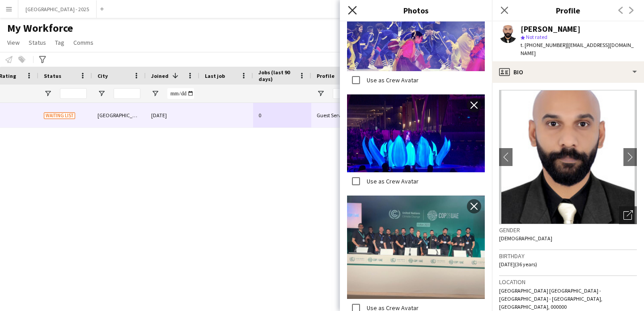
click at [350, 7] on icon at bounding box center [352, 10] width 8 height 8
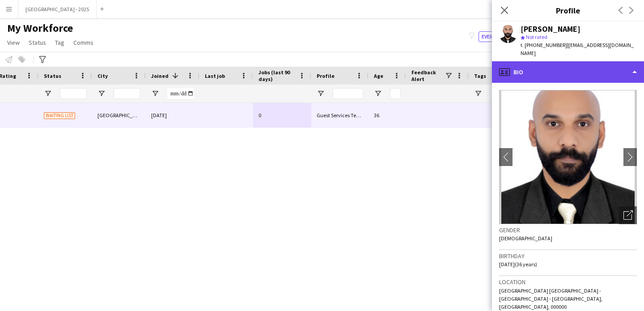
click at [585, 61] on div "profile Bio" at bounding box center [568, 71] width 152 height 21
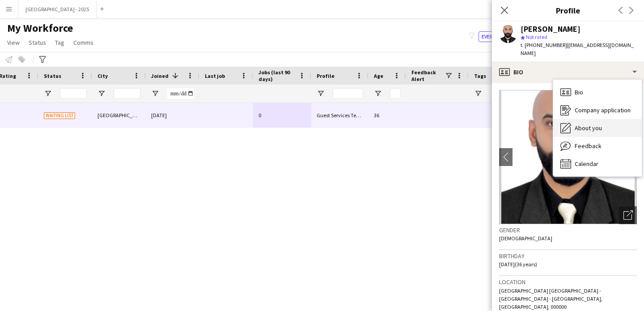
click at [605, 124] on div "About you About you" at bounding box center [597, 128] width 89 height 18
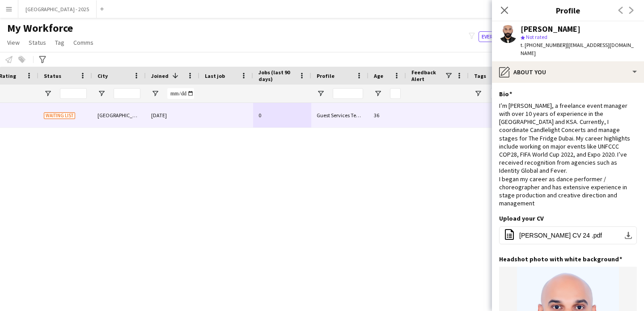
click at [551, 83] on app-section-data-types "Bio Edit this field I’m Sobin, a freelance event manager with over 10 years of …" at bounding box center [568, 197] width 152 height 228
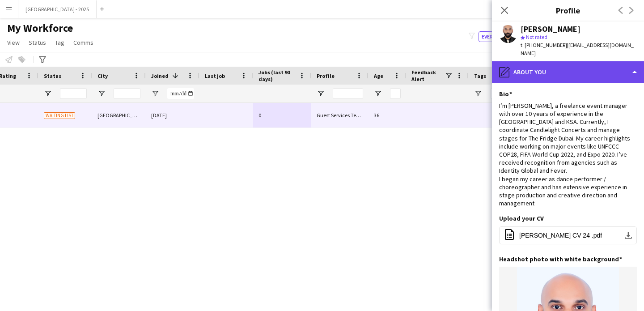
click at [554, 66] on div "pencil4 About you" at bounding box center [568, 71] width 152 height 21
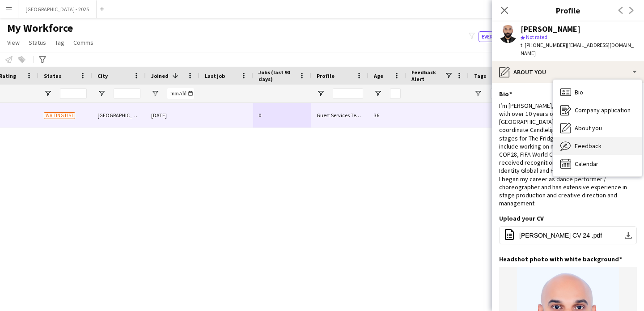
click at [597, 142] on span "Feedback" at bounding box center [588, 146] width 27 height 8
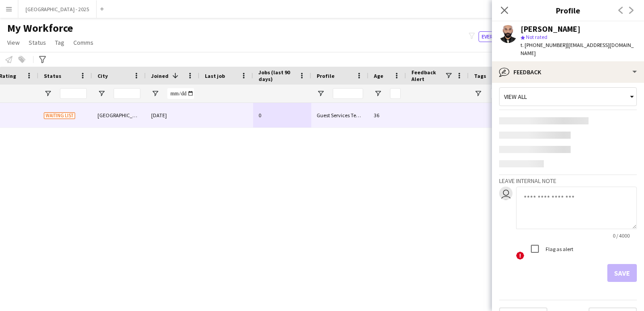
scroll to position [0, 0]
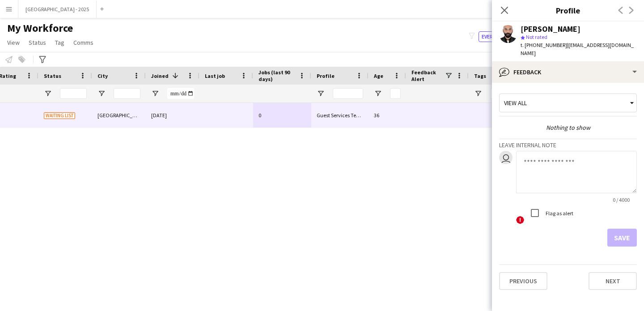
click at [560, 156] on textarea at bounding box center [576, 172] width 121 height 42
type textarea "*"
type textarea "**********"
click at [617, 233] on button "Save" at bounding box center [622, 238] width 30 height 18
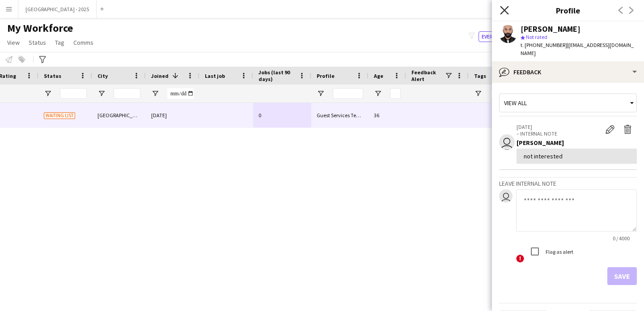
click at [507, 11] on icon "Close pop-in" at bounding box center [504, 10] width 8 height 8
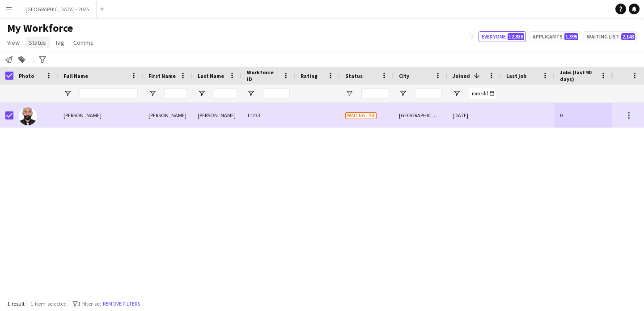
click at [37, 43] on span "Status" at bounding box center [37, 42] width 17 height 8
click at [49, 62] on link "Edit" at bounding box center [56, 61] width 63 height 19
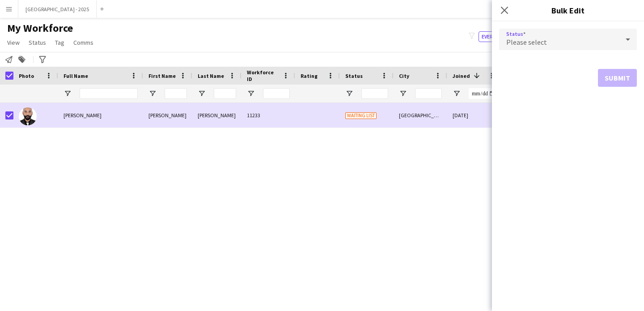
click at [614, 41] on div "Please select" at bounding box center [559, 39] width 120 height 21
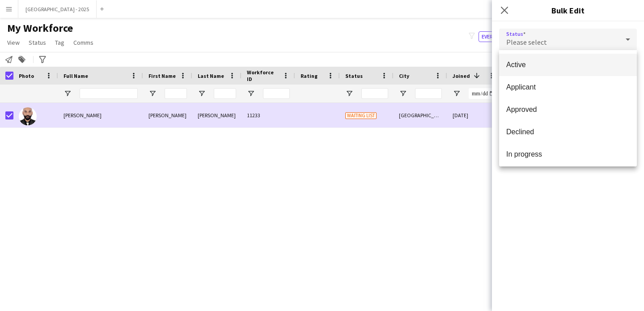
click at [582, 66] on span "Active" at bounding box center [567, 64] width 123 height 8
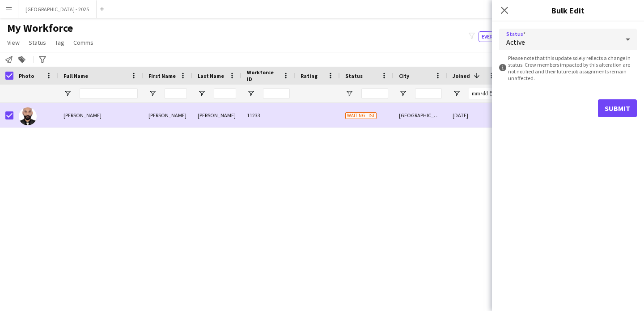
click at [568, 44] on div "Active" at bounding box center [559, 39] width 120 height 21
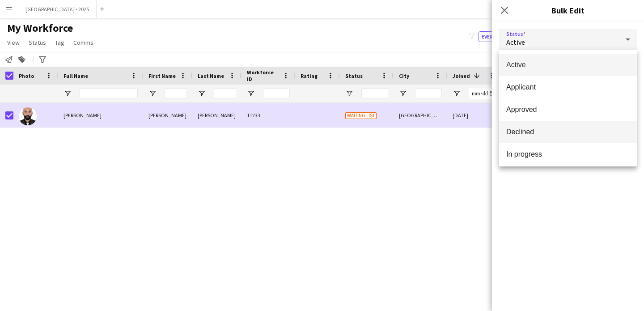
click at [555, 135] on span "Declined" at bounding box center [567, 131] width 123 height 8
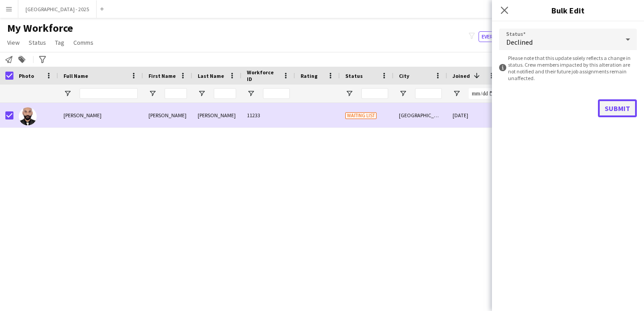
click at [613, 112] on button "Submit" at bounding box center [617, 108] width 39 height 18
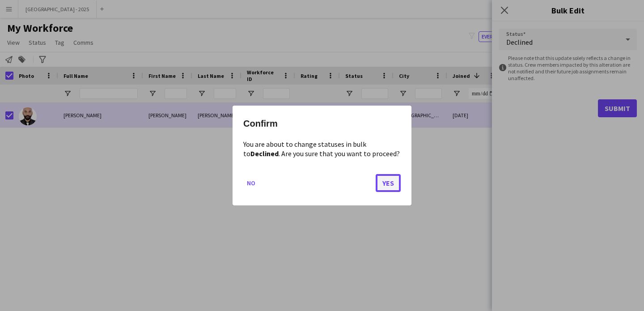
click at [391, 185] on button "Yes" at bounding box center [388, 183] width 25 height 18
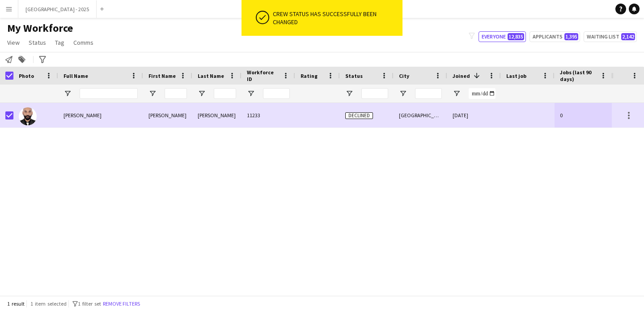
drag, startPoint x: 136, startPoint y: 300, endPoint x: 122, endPoint y: 0, distance: 299.5
click at [136, 300] on button "Remove filters" at bounding box center [121, 304] width 41 height 10
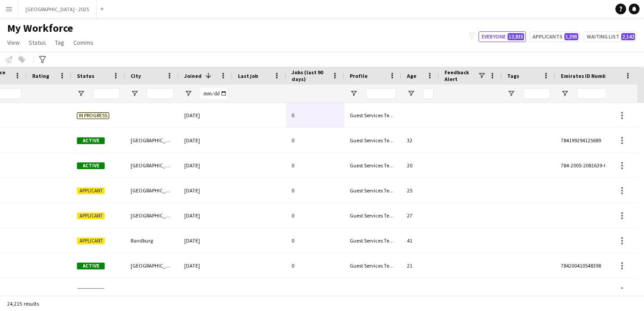
scroll to position [0, 308]
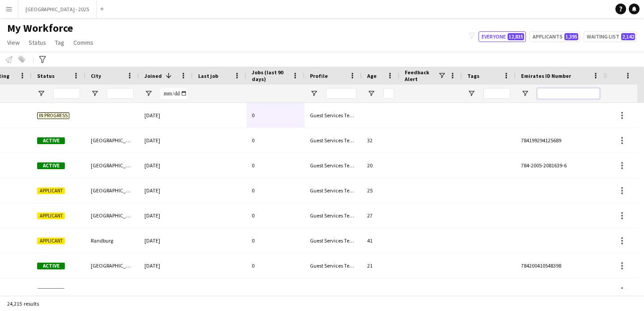
click at [557, 93] on input "Emirates ID Number Filter Input" at bounding box center [568, 93] width 63 height 11
paste input "*******"
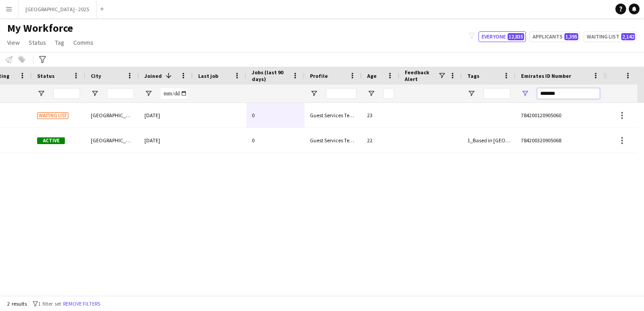
type input "*******"
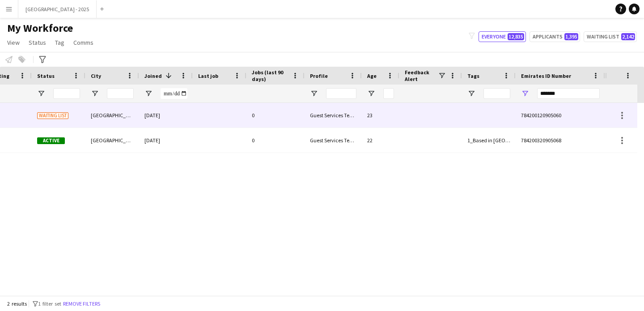
click at [249, 114] on div "0" at bounding box center [275, 115] width 58 height 25
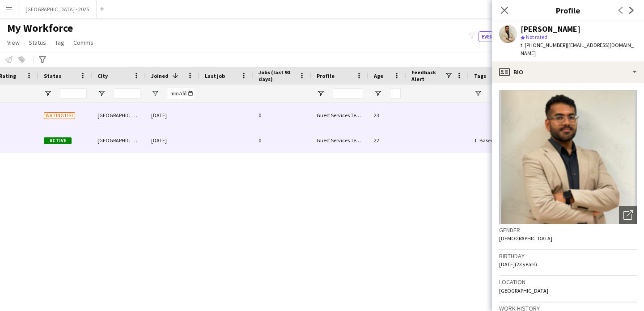
scroll to position [0, 0]
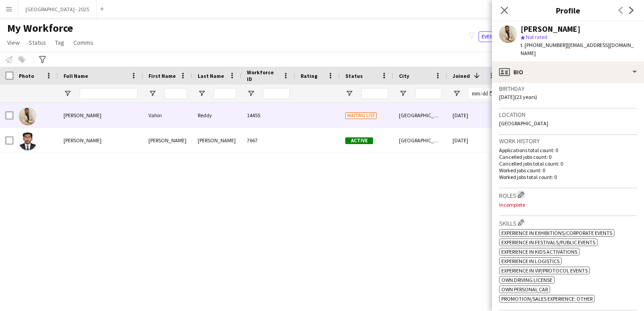
click at [524, 191] on app-icon "Edit crew company roles" at bounding box center [521, 194] width 6 height 6
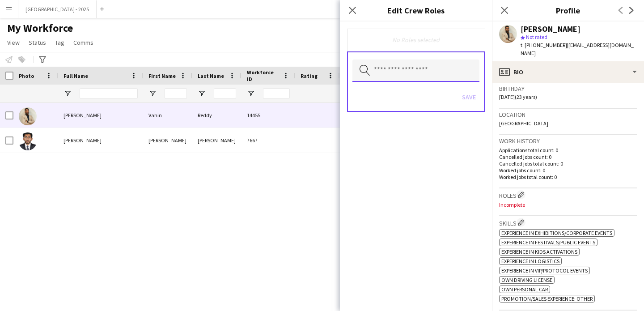
click at [414, 79] on input "text" at bounding box center [415, 70] width 127 height 22
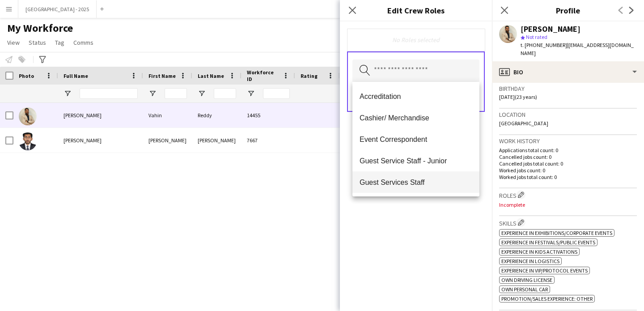
click at [426, 180] on span "Guest Services Staff" at bounding box center [416, 182] width 113 height 8
click at [426, 180] on span "Guest Services Staff - Senior" at bounding box center [416, 182] width 113 height 8
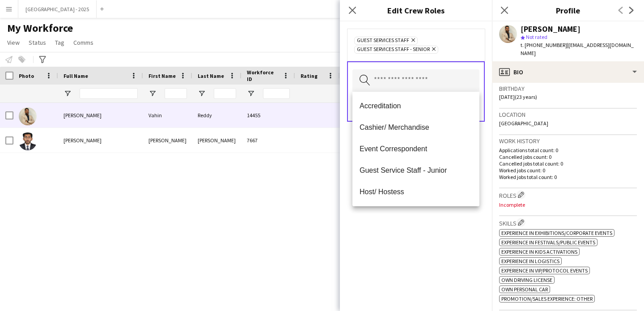
click at [428, 211] on div "Guest Services Staff Remove Guest Services Staff - Senior Remove Search by role…" at bounding box center [416, 165] width 152 height 289
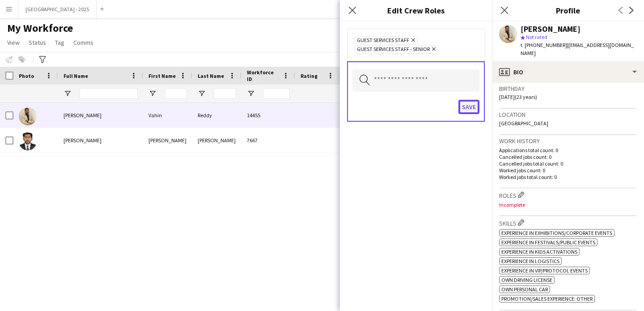
click at [469, 103] on button "Save" at bounding box center [468, 107] width 21 height 14
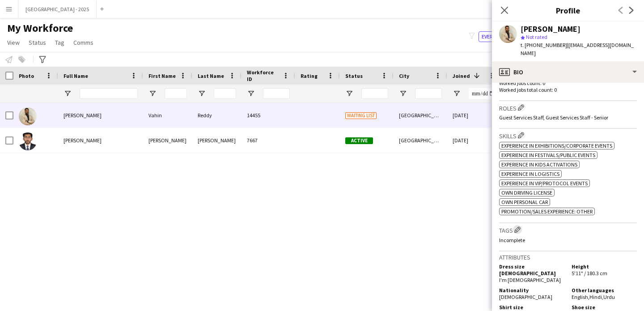
click at [516, 226] on app-icon "Edit crew company tags" at bounding box center [517, 229] width 6 height 6
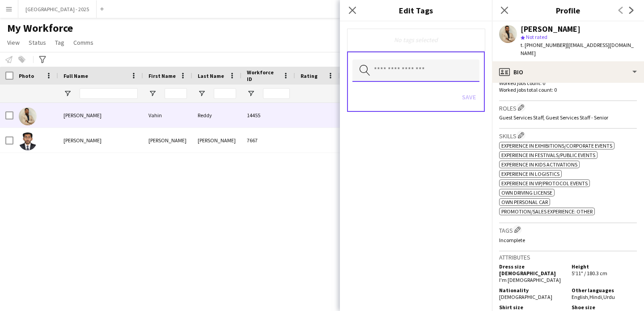
click at [434, 77] on input "text" at bounding box center [415, 70] width 127 height 22
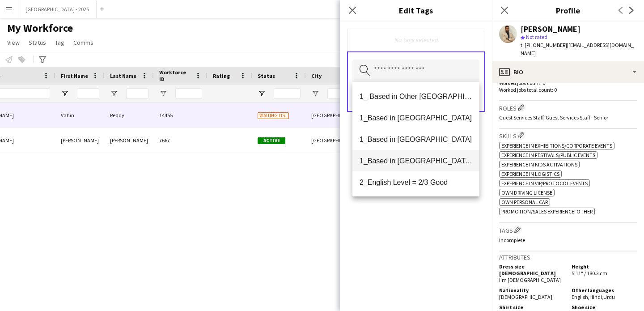
click at [408, 160] on span "1_Based in [GEOGRAPHIC_DATA]/[GEOGRAPHIC_DATA]/Ajman" at bounding box center [416, 161] width 113 height 8
click at [408, 160] on body "Menu Boards Boards Boards All jobs Status Workforce Workforce My Workforce Recr…" at bounding box center [322, 155] width 644 height 311
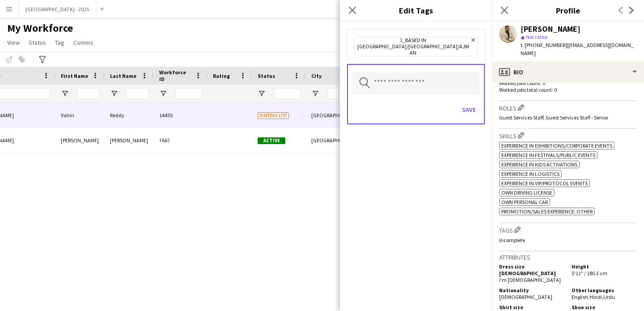
drag, startPoint x: 438, startPoint y: 220, endPoint x: 442, endPoint y: 160, distance: 59.6
click at [438, 220] on div "1_Based in Dubai/Sharjah/Ajman Remove Search by tag name Save" at bounding box center [416, 165] width 152 height 289
click at [459, 77] on input "text" at bounding box center [415, 83] width 127 height 22
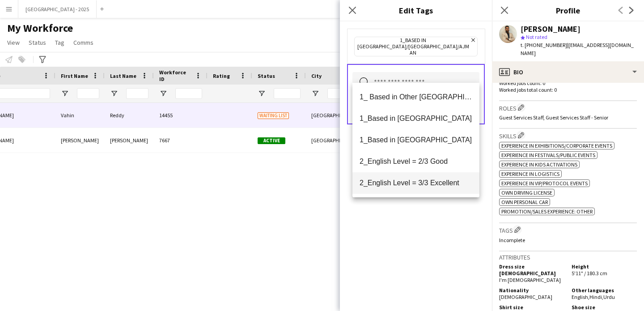
click at [445, 179] on span "2_English Level = 3/3 Excellent" at bounding box center [416, 182] width 113 height 8
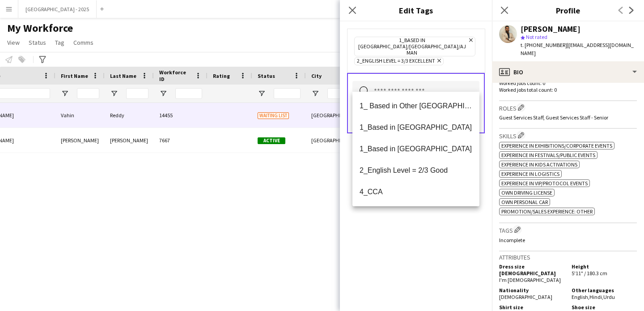
click at [451, 202] on mat-option "4_CCA" at bounding box center [415, 191] width 127 height 21
click at [463, 58] on icon "Remove" at bounding box center [466, 61] width 6 height 6
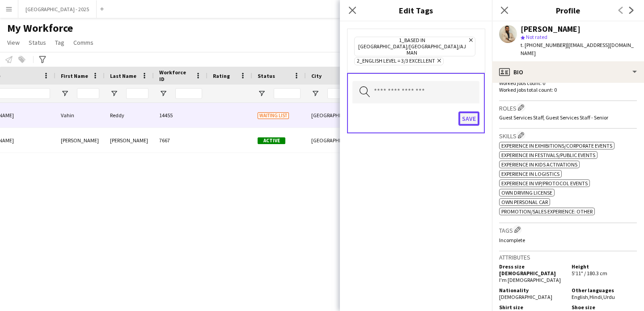
click at [464, 111] on button "Save" at bounding box center [468, 118] width 21 height 14
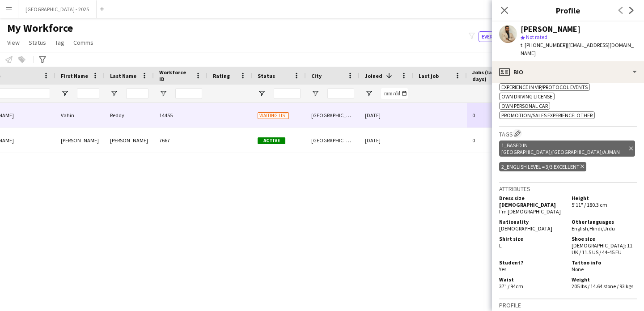
scroll to position [354, 0]
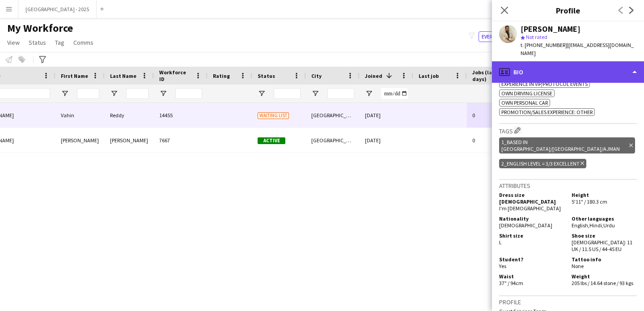
click at [548, 64] on div "profile Bio" at bounding box center [568, 71] width 152 height 21
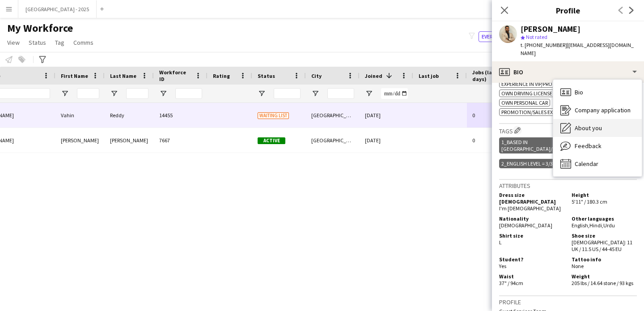
click at [604, 125] on div "About you About you" at bounding box center [597, 128] width 89 height 18
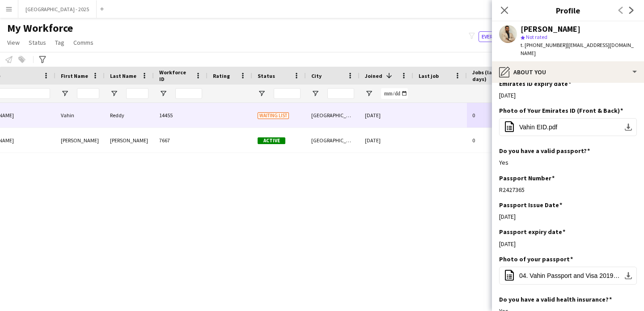
scroll to position [567, 0]
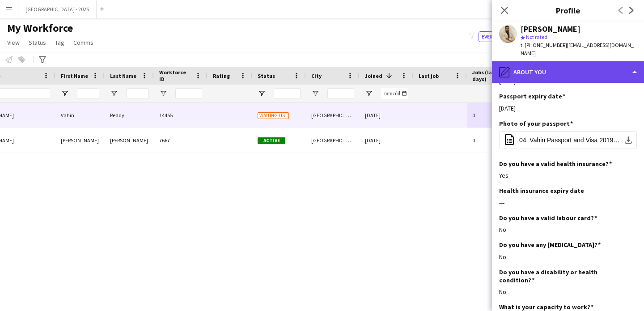
click at [544, 70] on div "pencil4 About you" at bounding box center [568, 71] width 152 height 21
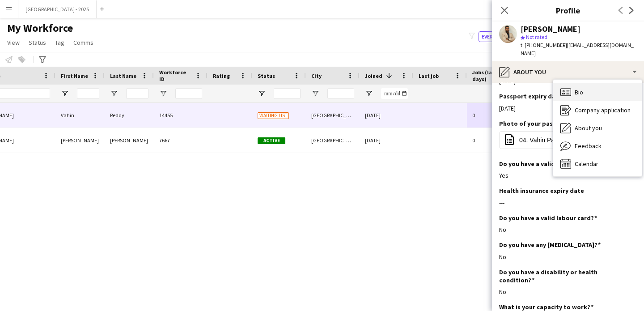
click at [573, 89] on div "Bio Bio" at bounding box center [597, 92] width 89 height 18
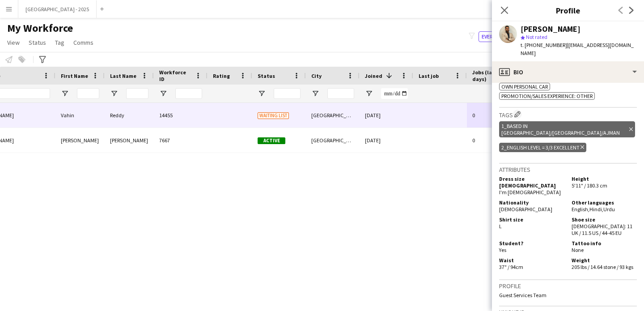
scroll to position [0, 0]
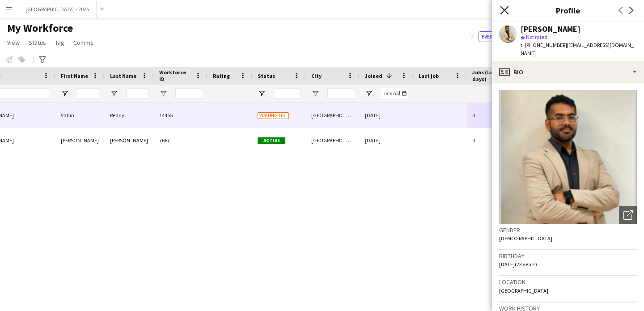
click at [502, 9] on icon "Close pop-in" at bounding box center [504, 10] width 8 height 8
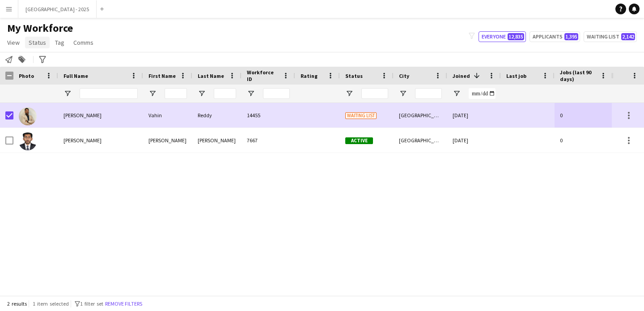
click at [35, 43] on span "Status" at bounding box center [37, 42] width 17 height 8
click at [51, 64] on link "Edit" at bounding box center [56, 61] width 63 height 19
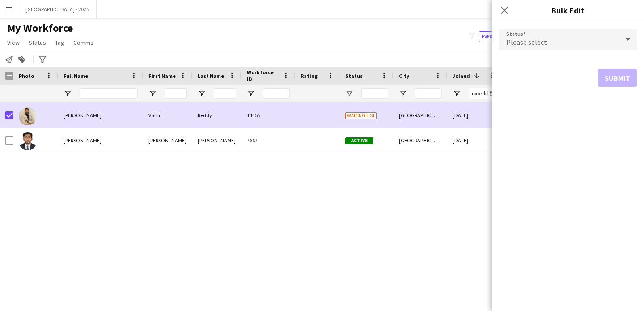
click at [541, 34] on div "Please select" at bounding box center [559, 39] width 120 height 21
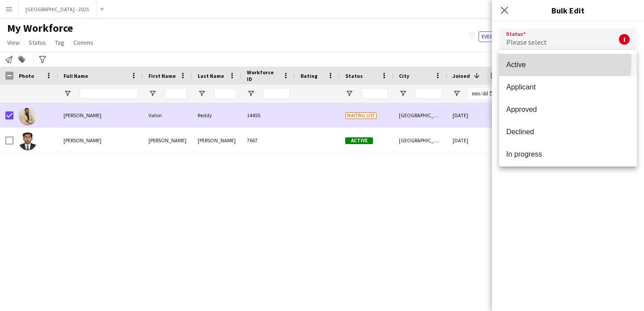
drag, startPoint x: 540, startPoint y: 61, endPoint x: 544, endPoint y: 64, distance: 5.1
click at [540, 61] on span "Active" at bounding box center [567, 64] width 123 height 8
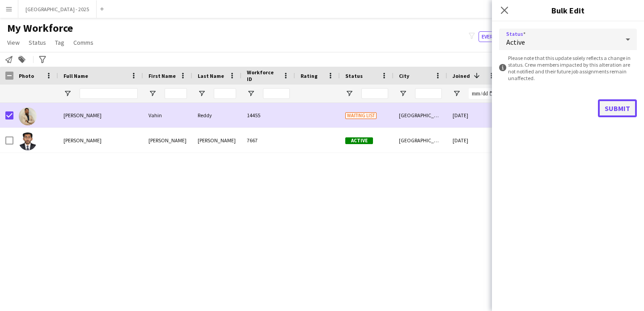
click at [623, 104] on button "Submit" at bounding box center [617, 108] width 39 height 18
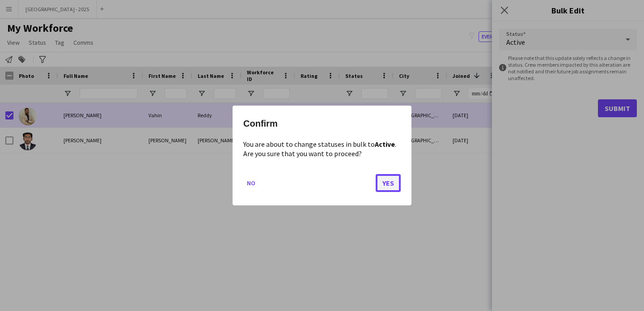
click at [394, 186] on button "Yes" at bounding box center [388, 183] width 25 height 18
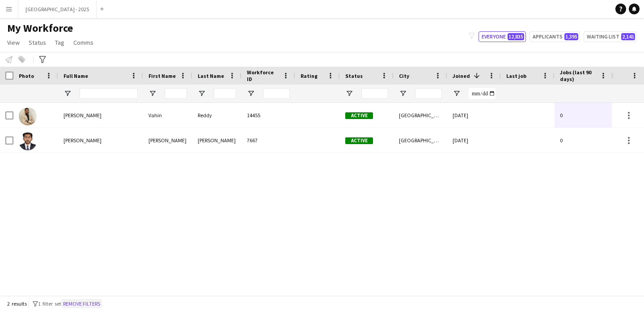
click at [80, 301] on button "Remove filters" at bounding box center [81, 304] width 41 height 10
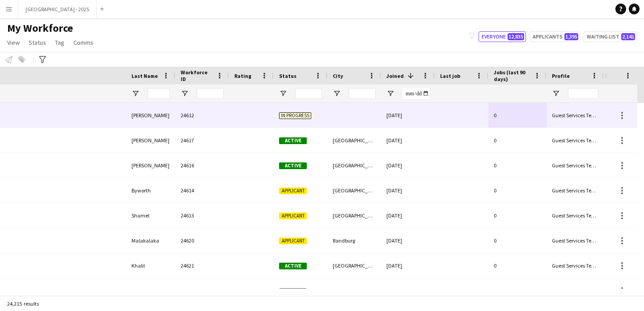
scroll to position [0, 308]
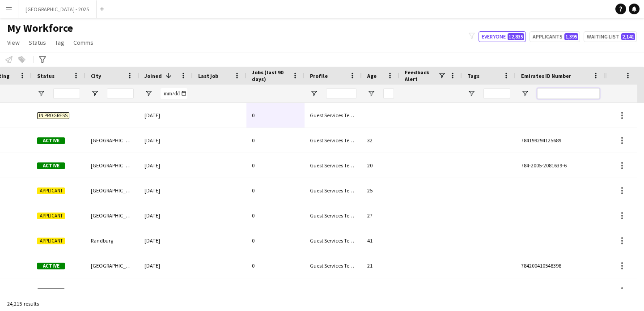
click at [565, 98] on input "Emirates ID Number Filter Input" at bounding box center [568, 93] width 63 height 11
paste input "*******"
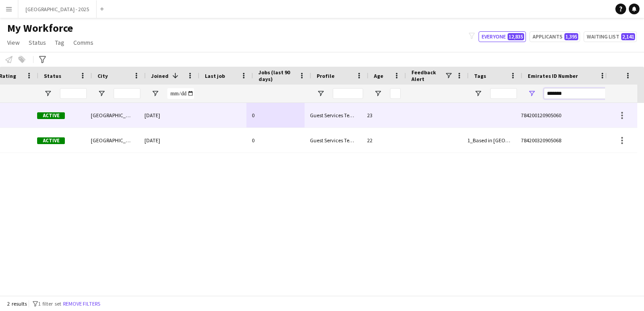
scroll to position [0, 301]
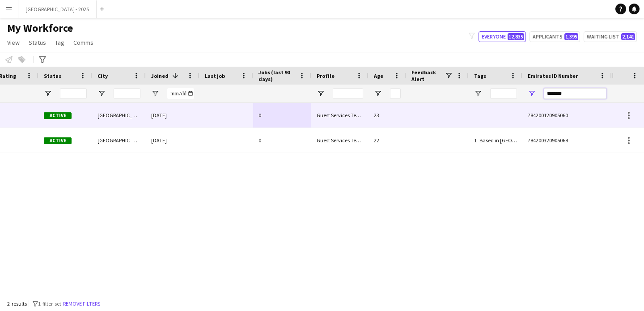
type input "*******"
click at [340, 116] on div "Guest Services Team" at bounding box center [339, 115] width 57 height 25
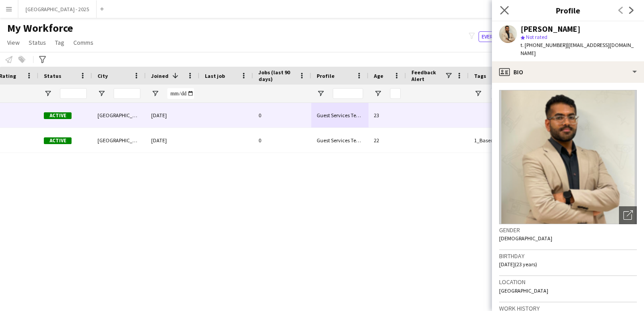
click at [508, 13] on app-icon "Close pop-in" at bounding box center [504, 10] width 13 height 13
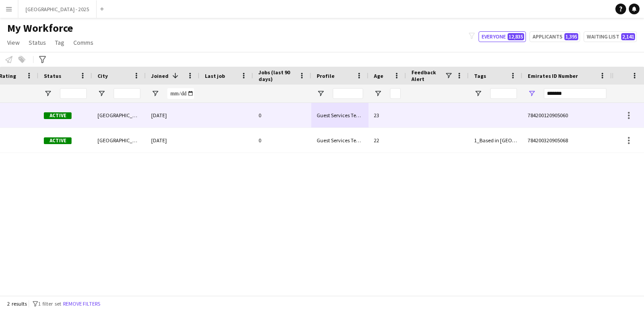
click at [346, 119] on div "Guest Services Team" at bounding box center [339, 115] width 57 height 25
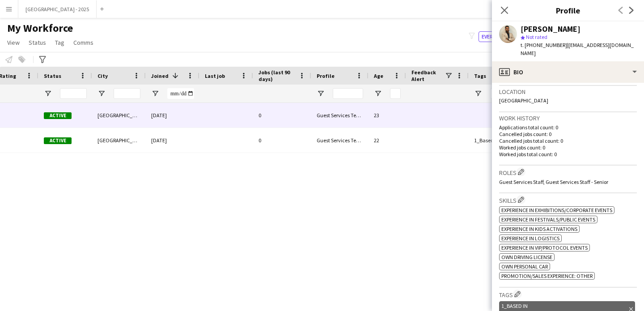
scroll to position [243, 0]
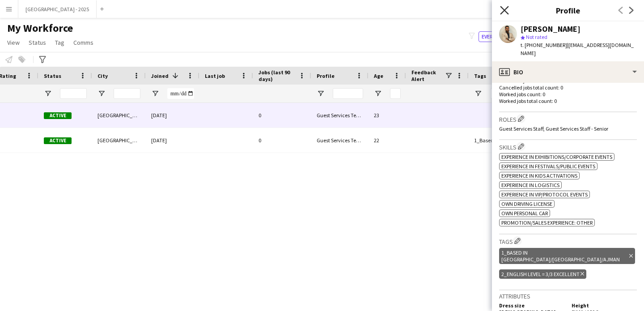
click at [505, 8] on icon at bounding box center [504, 10] width 8 height 8
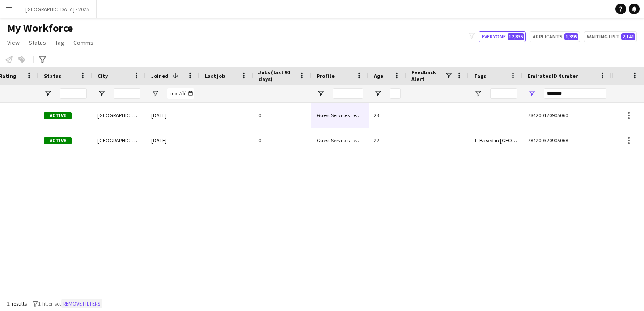
click at [96, 303] on button "Remove filters" at bounding box center [81, 304] width 41 height 10
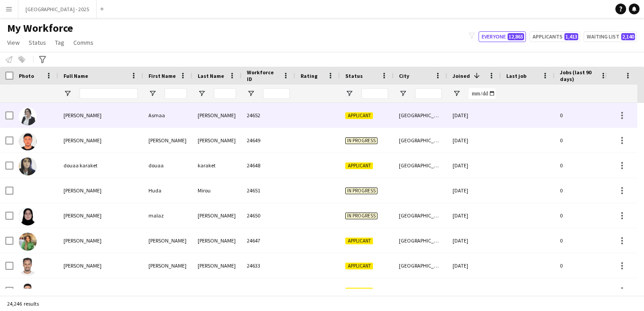
click at [206, 108] on div "[PERSON_NAME]" at bounding box center [216, 115] width 49 height 25
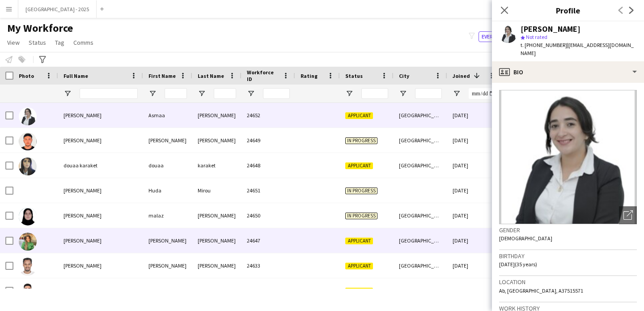
click at [254, 230] on div "24647" at bounding box center [268, 240] width 54 height 25
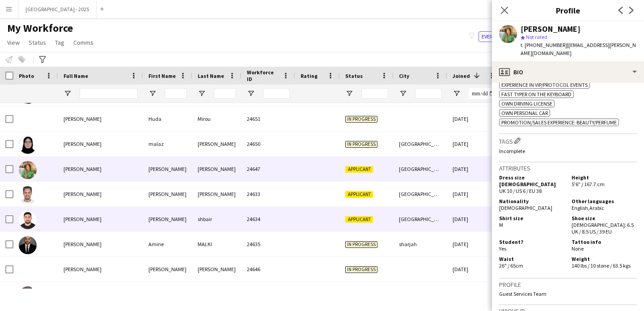
scroll to position [83, 0]
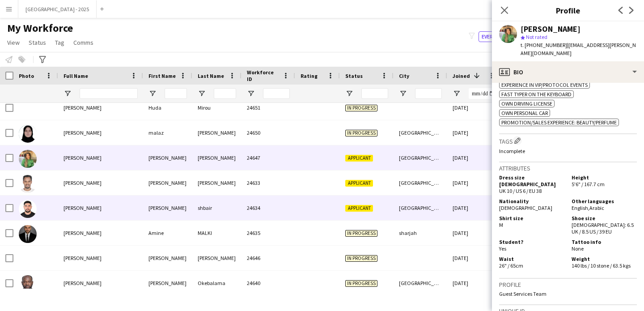
click at [383, 209] on div "Applicant" at bounding box center [367, 207] width 54 height 25
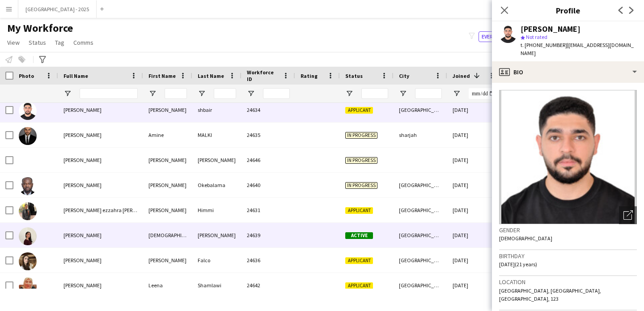
scroll to position [222, 0]
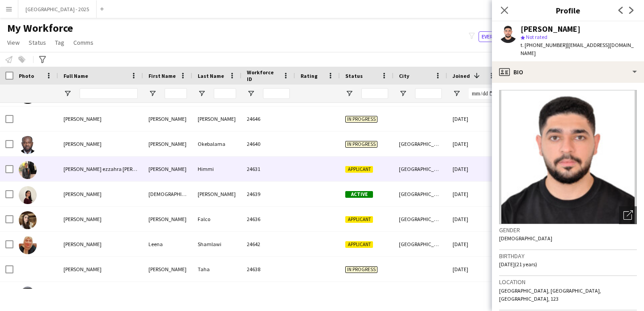
click at [405, 175] on div "[GEOGRAPHIC_DATA]" at bounding box center [421, 169] width 54 height 25
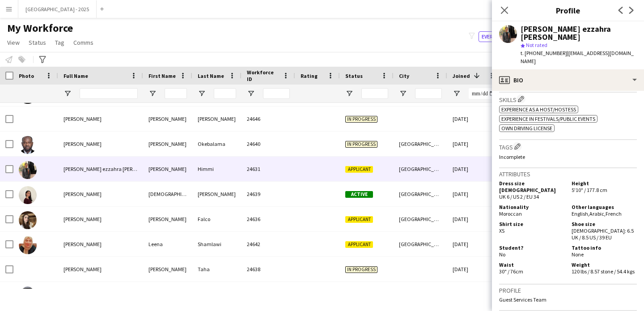
scroll to position [0, 0]
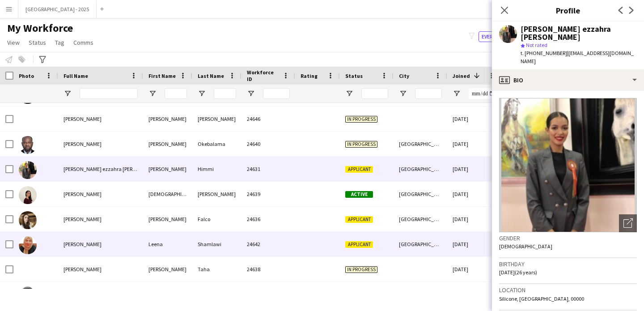
click at [324, 238] on div at bounding box center [317, 244] width 45 height 25
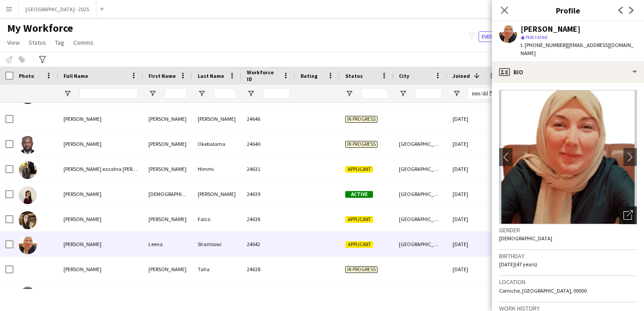
click at [623, 210] on icon "Open photos pop-in" at bounding box center [627, 214] width 9 height 9
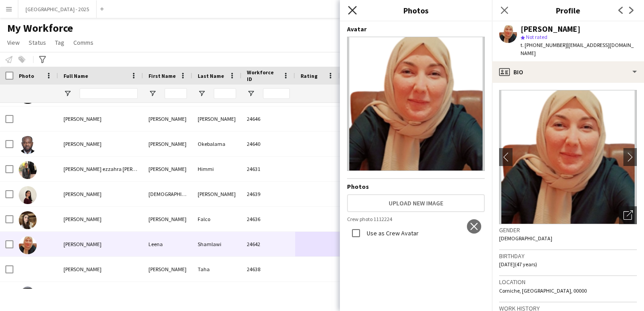
click at [353, 10] on icon "Close pop-in" at bounding box center [352, 10] width 8 height 8
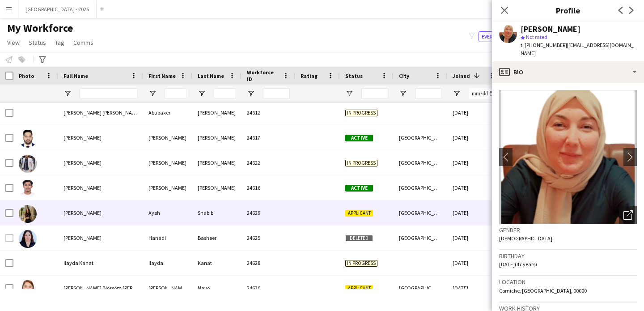
click at [294, 205] on div "24629" at bounding box center [268, 212] width 54 height 25
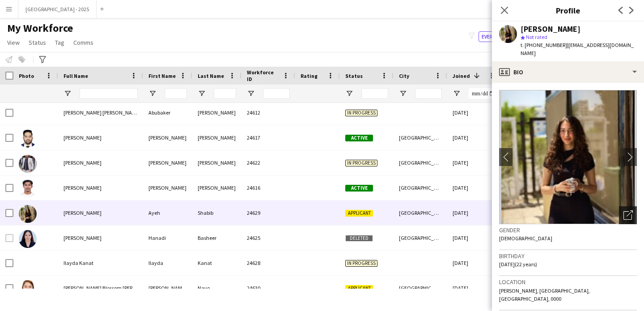
click at [625, 211] on icon at bounding box center [627, 215] width 8 height 8
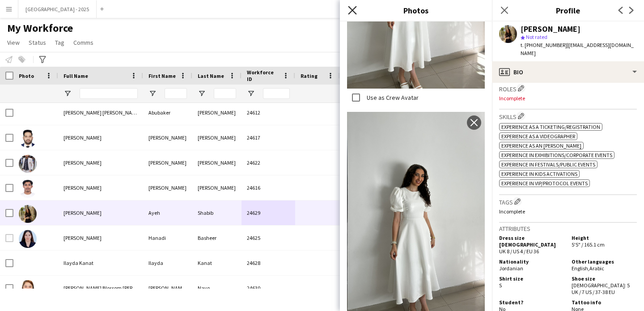
click at [356, 11] on icon "Close pop-in" at bounding box center [352, 10] width 8 height 8
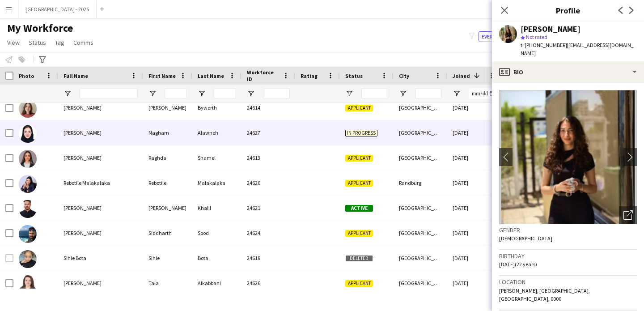
click at [175, 141] on div "Nagham" at bounding box center [167, 132] width 49 height 25
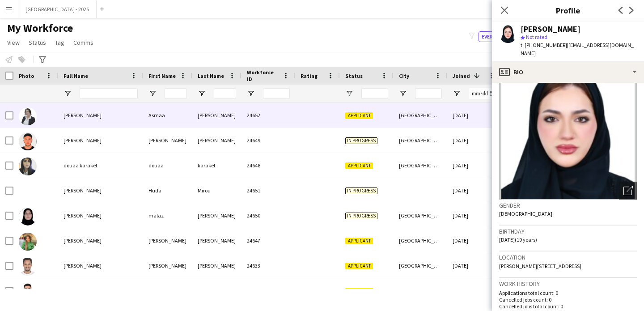
click at [118, 117] on div "[PERSON_NAME]" at bounding box center [100, 115] width 85 height 25
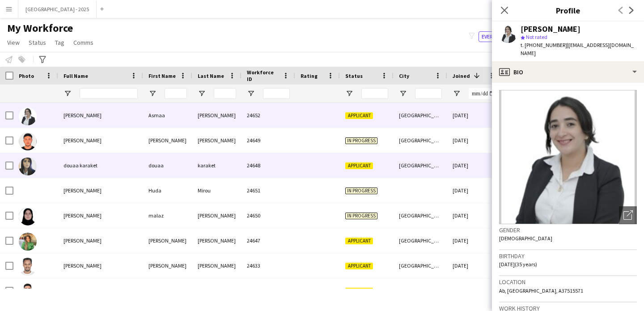
click at [344, 160] on div "Applicant" at bounding box center [367, 165] width 54 height 25
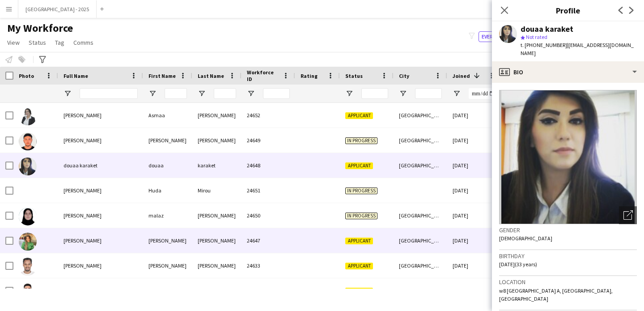
click at [400, 240] on div "[GEOGRAPHIC_DATA]" at bounding box center [421, 240] width 54 height 25
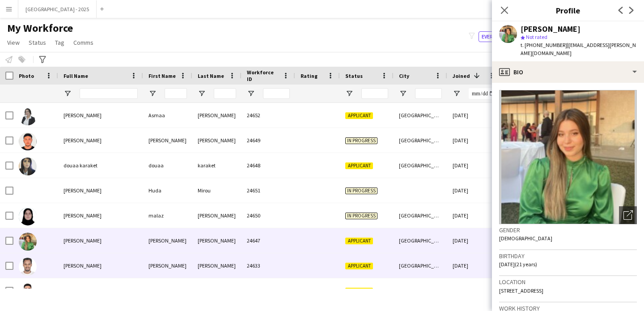
click at [464, 255] on div "[DATE]" at bounding box center [474, 265] width 54 height 25
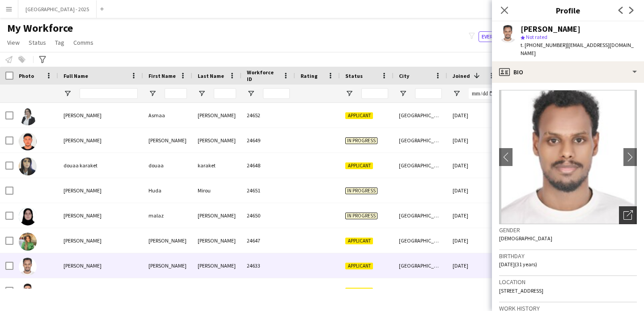
click at [623, 210] on icon "Open photos pop-in" at bounding box center [627, 214] width 9 height 9
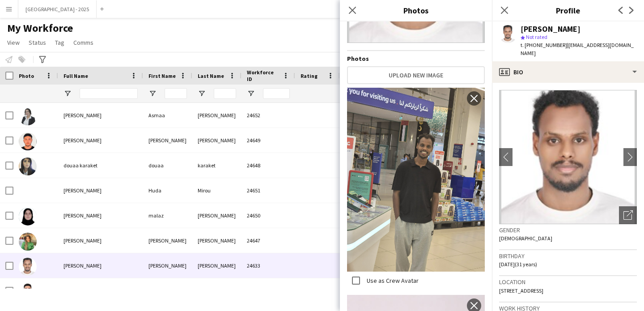
scroll to position [190, 0]
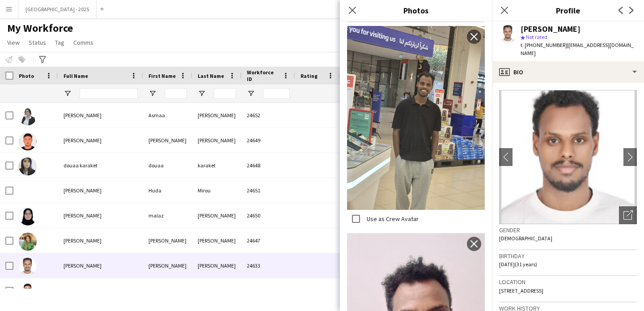
click at [508, 8] on icon "Close pop-in" at bounding box center [504, 10] width 7 height 7
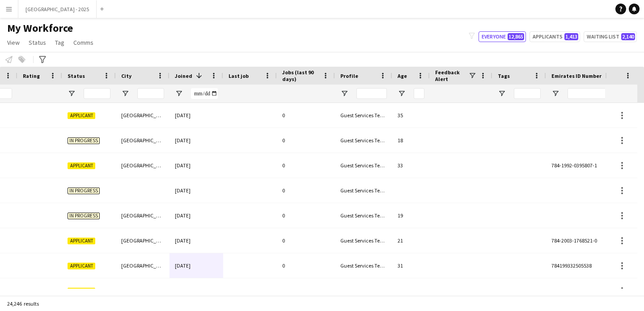
scroll to position [0, 308]
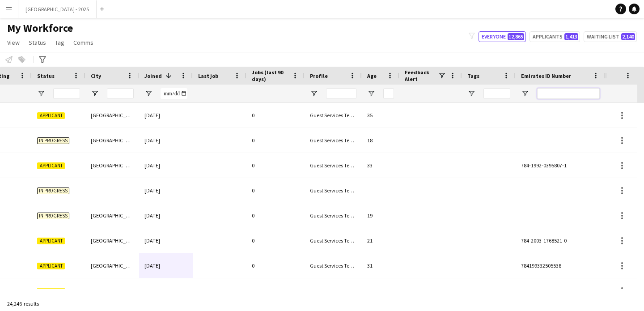
click at [581, 96] on input "Emirates ID Number Filter Input" at bounding box center [568, 93] width 63 height 11
paste input "*******"
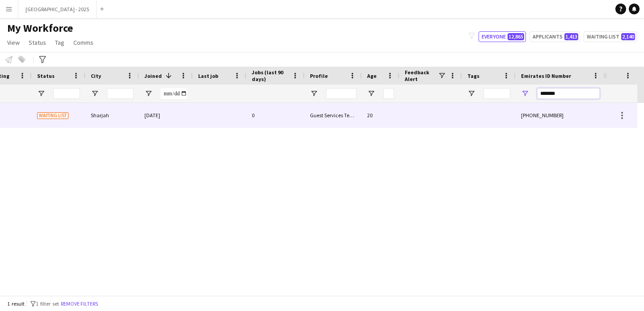
type input "*******"
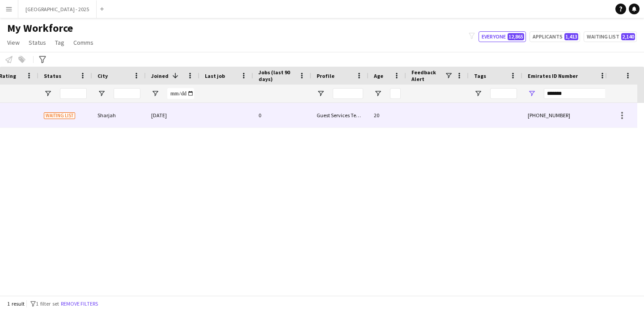
click at [183, 123] on div "27-09-2024" at bounding box center [173, 115] width 54 height 25
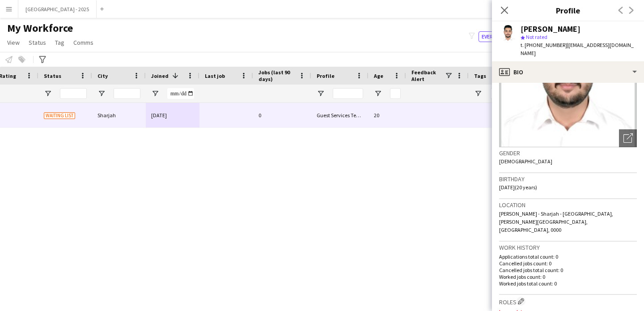
scroll to position [153, 0]
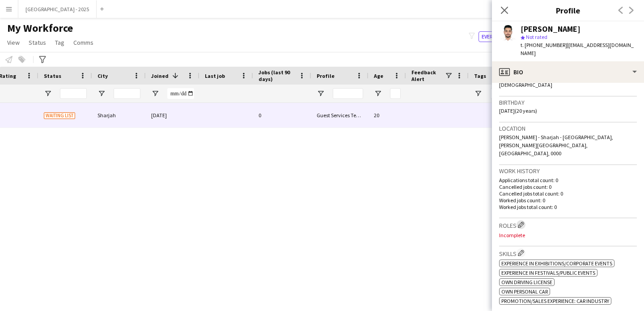
click at [522, 221] on app-icon "Edit crew company roles" at bounding box center [521, 224] width 6 height 6
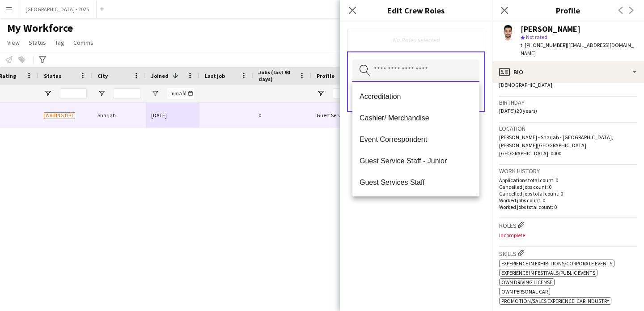
click at [413, 77] on input "text" at bounding box center [415, 70] width 127 height 22
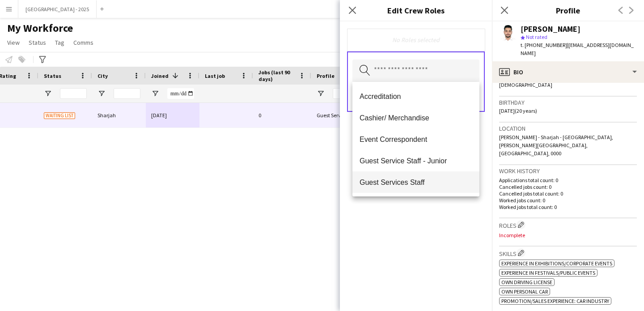
click at [432, 177] on mat-option "Guest Services Staff" at bounding box center [415, 181] width 127 height 21
click at [431, 180] on span "Guest Services Staff - Senior" at bounding box center [416, 182] width 113 height 8
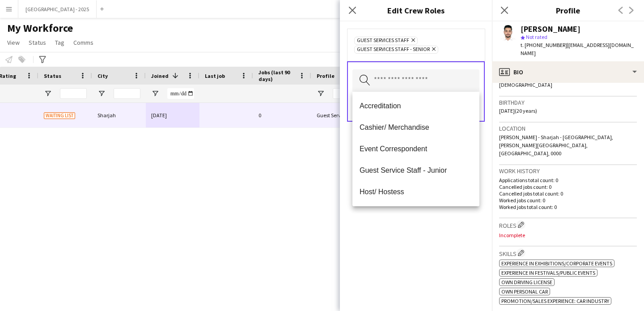
click at [434, 228] on div "Guest Services Staff Remove Guest Services Staff - Senior Remove Search by role…" at bounding box center [416, 165] width 152 height 289
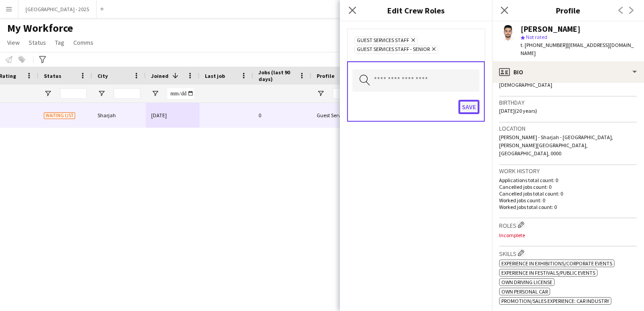
click at [466, 114] on button "Save" at bounding box center [468, 107] width 21 height 14
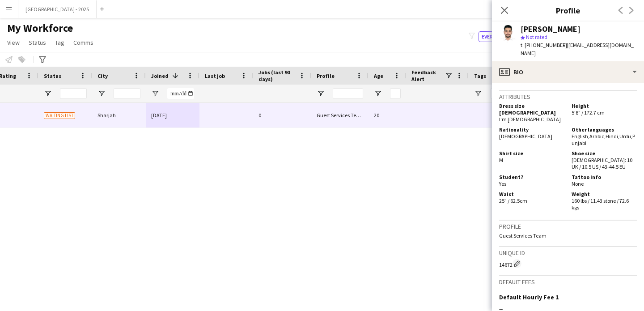
scroll to position [315, 0]
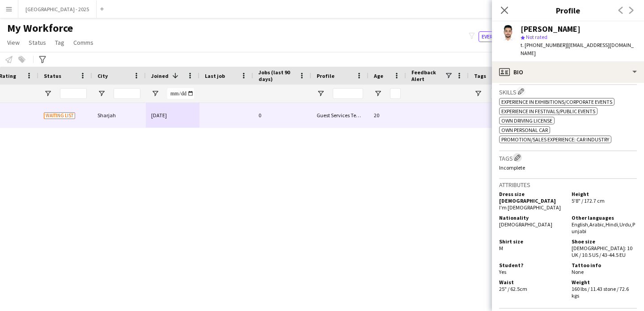
click at [517, 154] on app-icon "Edit crew company tags" at bounding box center [517, 157] width 6 height 6
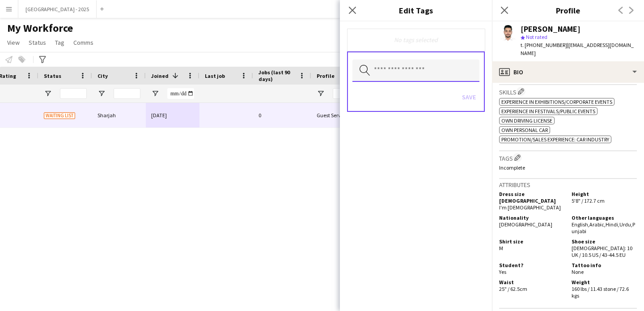
click at [380, 73] on input "text" at bounding box center [415, 70] width 127 height 22
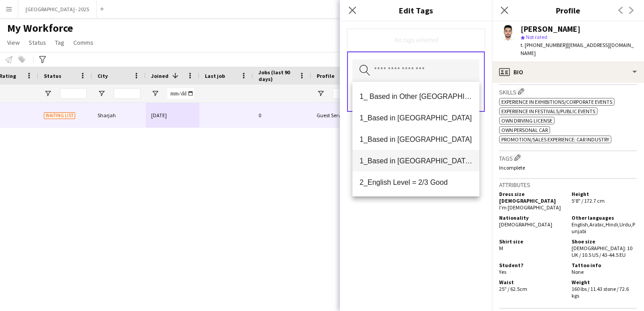
click at [431, 165] on mat-option "1_Based in [GEOGRAPHIC_DATA]/[GEOGRAPHIC_DATA]/Ajman" at bounding box center [415, 160] width 127 height 21
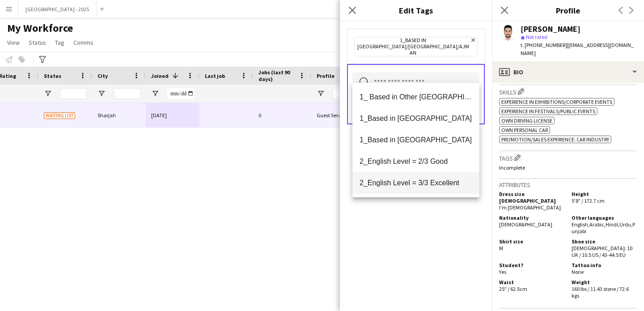
click at [436, 179] on span "2_English Level = 3/3 Excellent" at bounding box center [416, 182] width 113 height 8
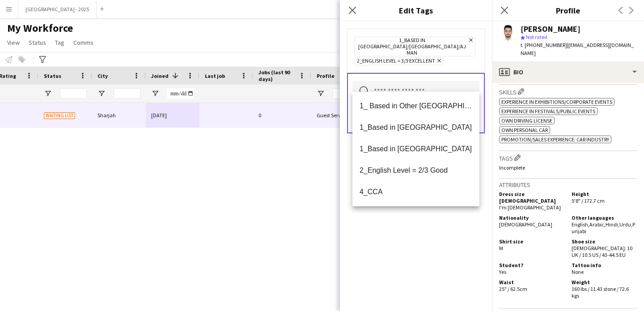
click at [436, 241] on div "1_Based in Dubai/Sharjah/Ajman Remove 2_English Level = 3/3 Excellent Remove Se…" at bounding box center [416, 165] width 152 height 289
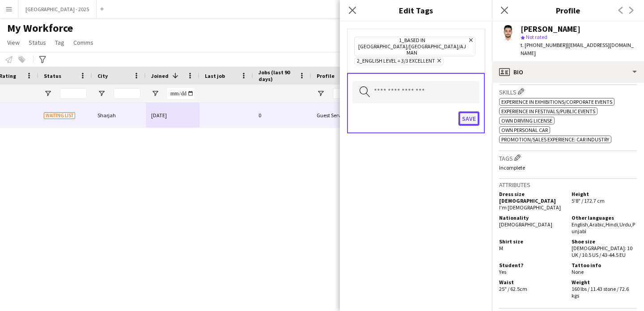
click at [472, 111] on button "Save" at bounding box center [468, 118] width 21 height 14
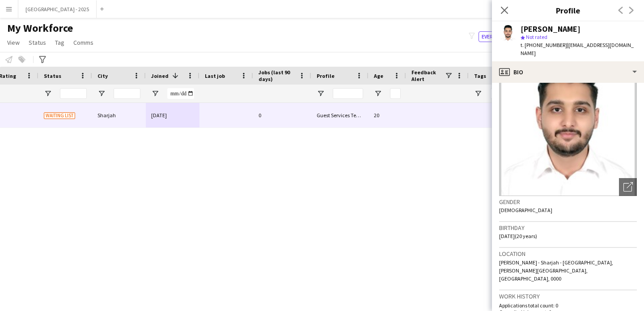
scroll to position [0, 0]
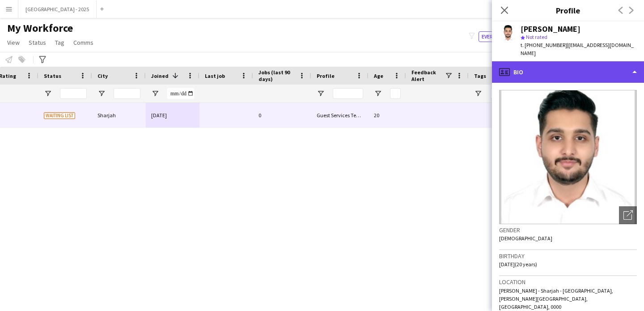
click at [540, 64] on div "profile Bio" at bounding box center [568, 71] width 152 height 21
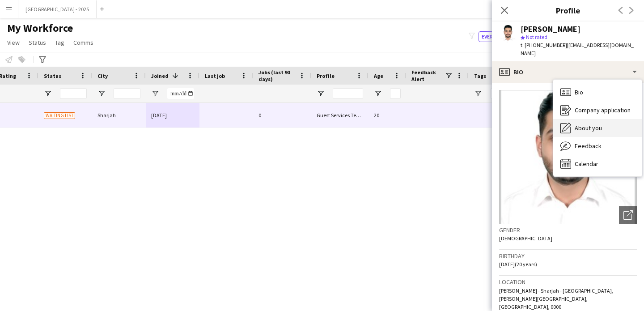
click at [574, 119] on div "About you About you" at bounding box center [597, 128] width 89 height 18
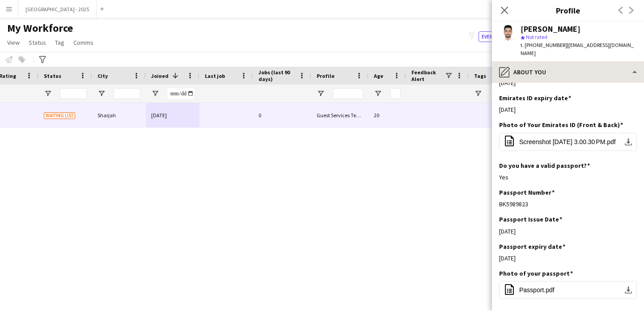
scroll to position [433, 0]
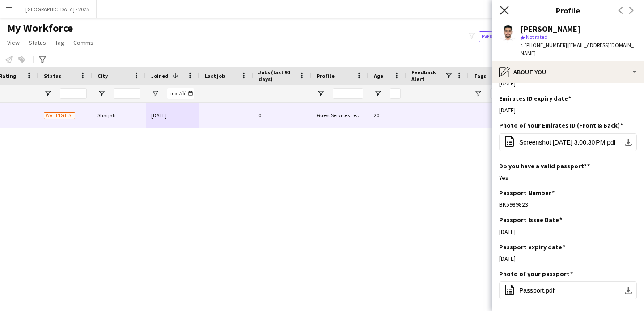
click at [504, 12] on icon "Close pop-in" at bounding box center [504, 10] width 8 height 8
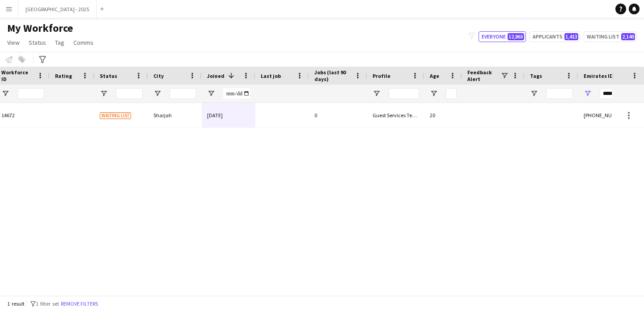
scroll to position [0, 102]
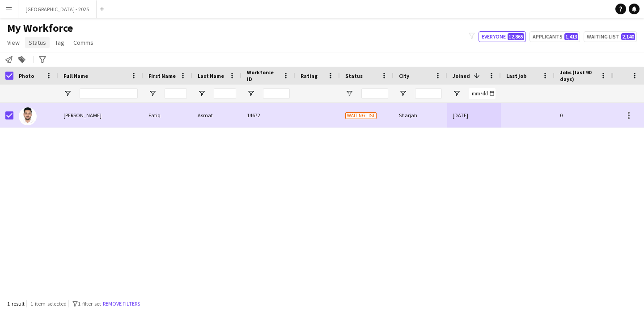
click at [26, 45] on link "Status" at bounding box center [37, 43] width 25 height 12
click at [40, 59] on span "Edit" at bounding box center [38, 62] width 10 height 8
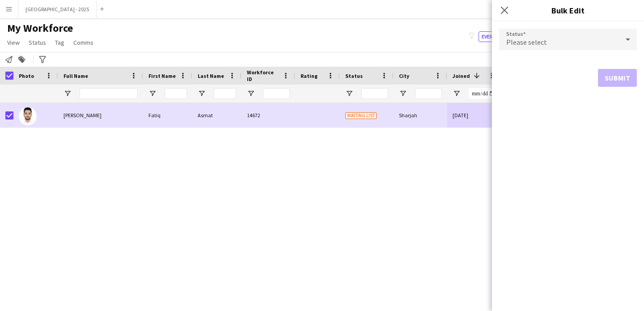
click at [508, 41] on span "Please select" at bounding box center [526, 42] width 41 height 9
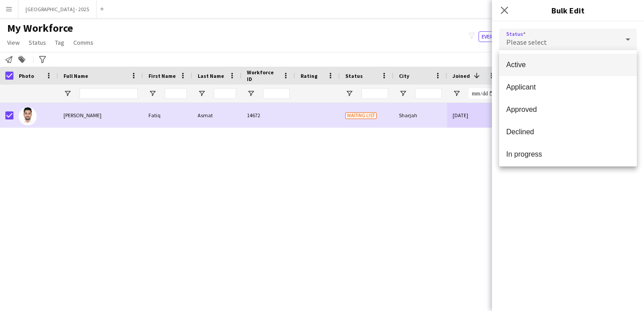
click at [522, 63] on span "Active" at bounding box center [567, 64] width 123 height 8
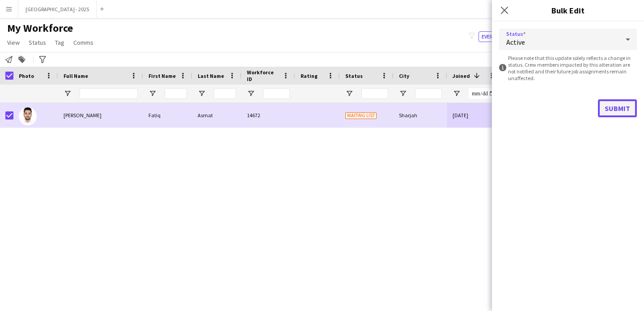
click at [601, 109] on button "Submit" at bounding box center [617, 108] width 39 height 18
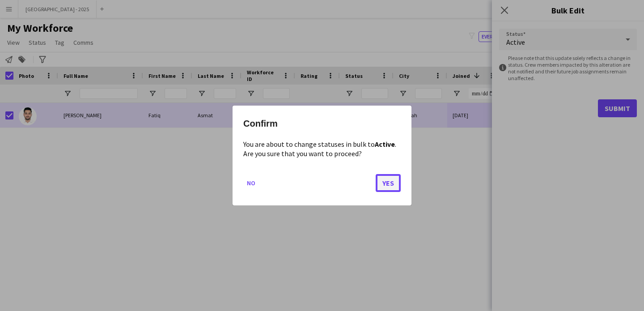
click at [382, 184] on button "Yes" at bounding box center [388, 183] width 25 height 18
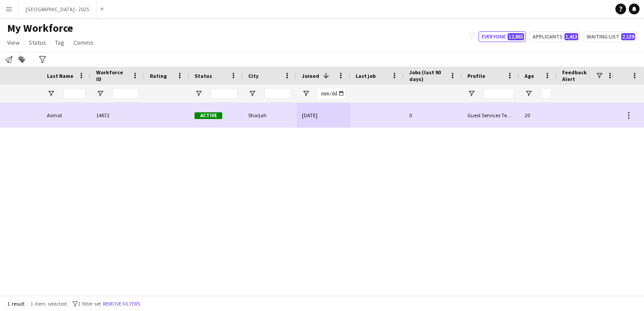
scroll to position [0, 301]
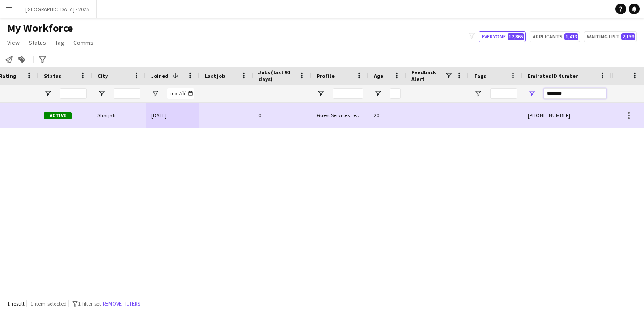
click at [557, 93] on input "*******" at bounding box center [575, 93] width 63 height 11
click at [127, 303] on button "Remove filters" at bounding box center [121, 304] width 41 height 10
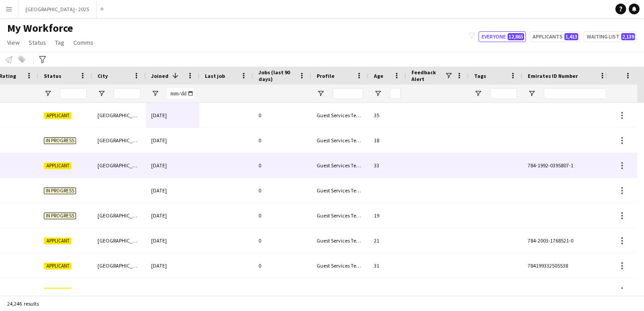
scroll to position [0, 0]
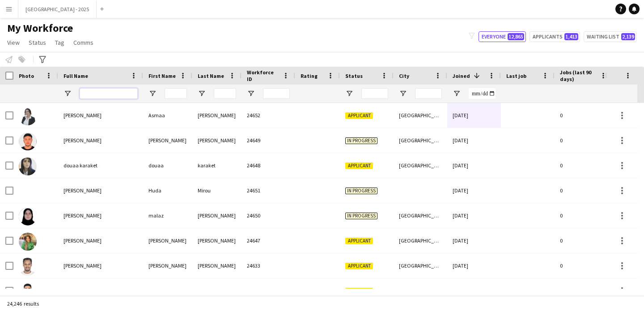
click at [115, 93] on input "Full Name Filter Input" at bounding box center [109, 93] width 58 height 11
paste input "*****"
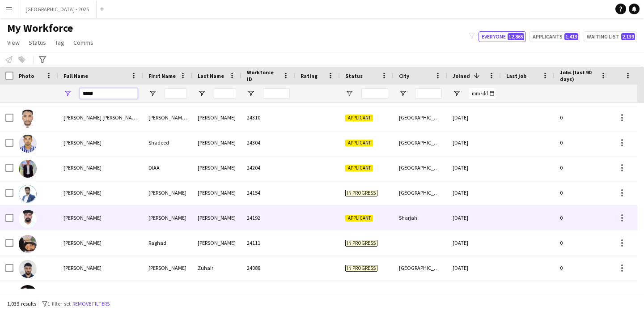
scroll to position [218, 0]
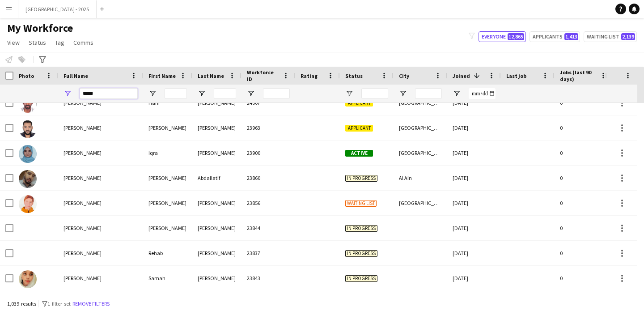
click at [120, 92] on input "*****" at bounding box center [109, 93] width 58 height 11
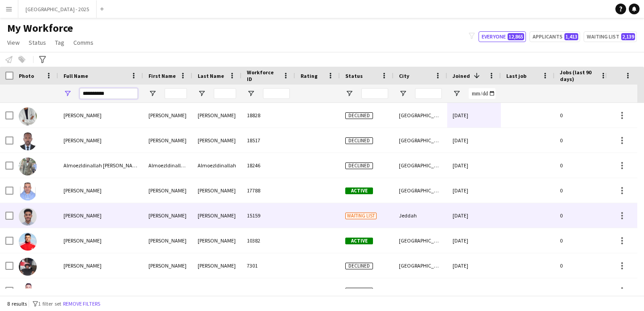
type input "**********"
click at [173, 212] on div "[PERSON_NAME]" at bounding box center [167, 215] width 49 height 25
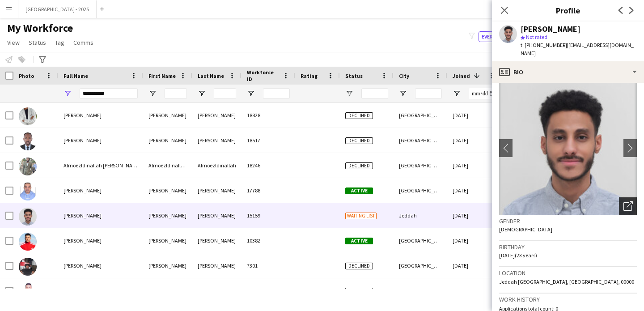
click at [623, 201] on icon "Open photos pop-in" at bounding box center [627, 205] width 9 height 9
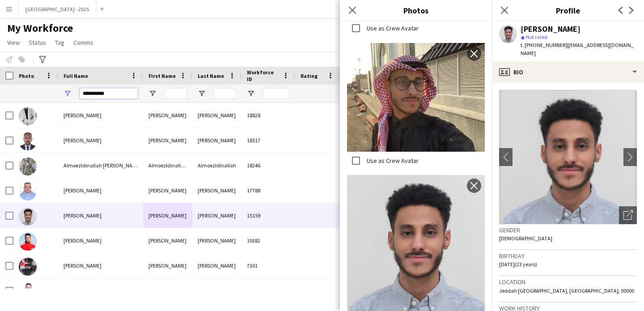
click at [112, 89] on input "**********" at bounding box center [109, 93] width 58 height 11
click at [505, 11] on icon at bounding box center [504, 10] width 7 height 7
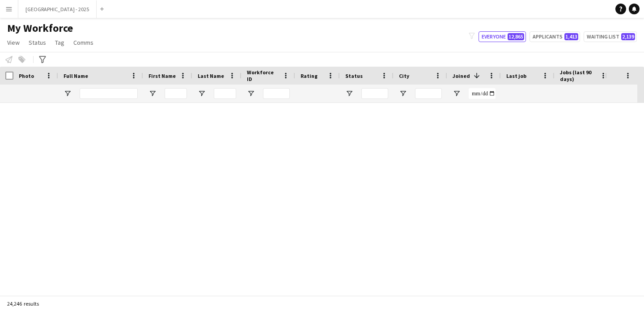
click at [354, 12] on app-navbar "Menu Boards Boards Boards All jobs Status Workforce Workforce My Workforce Recr…" at bounding box center [322, 9] width 644 height 18
click at [506, 9] on app-navbar "Menu Boards Boards Boards All jobs Status Workforce Workforce My Workforce Recr…" at bounding box center [322, 9] width 644 height 18
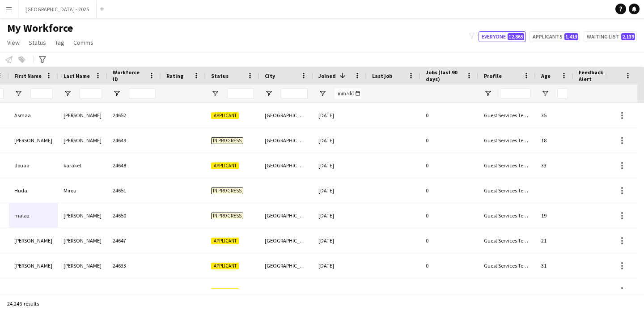
scroll to position [0, 308]
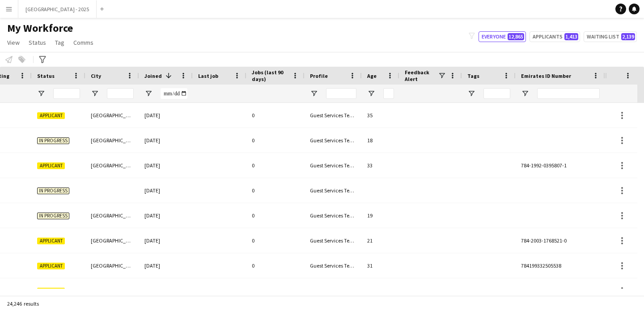
click at [536, 95] on div at bounding box center [560, 94] width 89 height 18
click at [542, 95] on input "Emirates ID Number Filter Input" at bounding box center [568, 93] width 63 height 11
paste input "*****"
type input "*****"
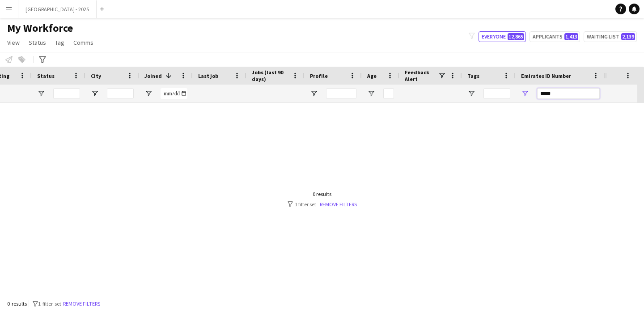
click at [550, 94] on input "*****" at bounding box center [568, 93] width 63 height 11
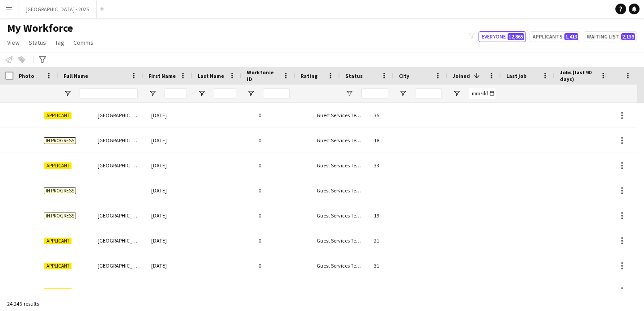
scroll to position [0, 0]
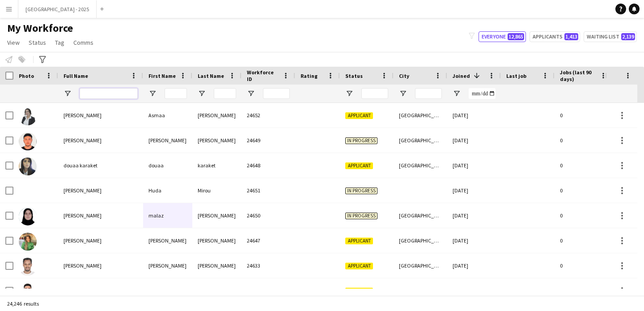
click at [116, 93] on input "Full Name Filter Input" at bounding box center [109, 93] width 58 height 11
paste input "*****"
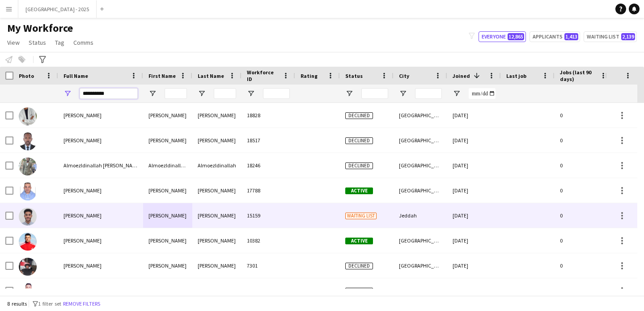
type input "**********"
click at [146, 216] on div "[PERSON_NAME]" at bounding box center [167, 215] width 49 height 25
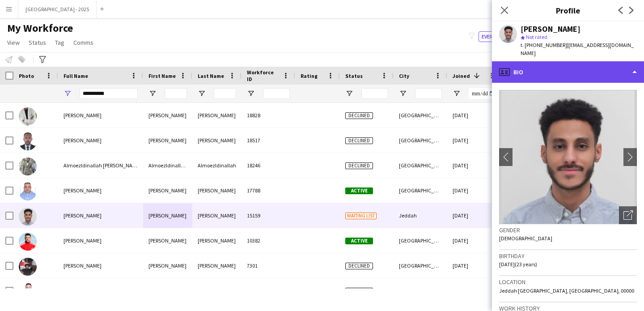
click at [604, 61] on div "profile Bio" at bounding box center [568, 71] width 152 height 21
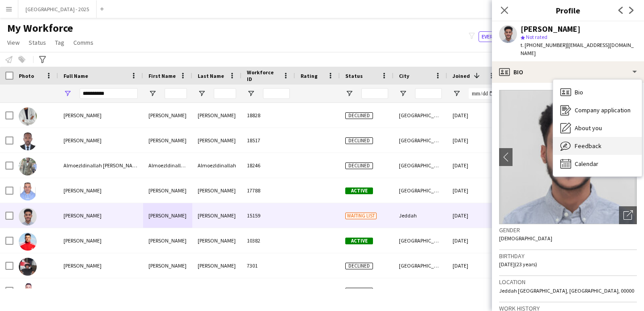
click at [580, 142] on div "Feedback Feedback" at bounding box center [597, 146] width 89 height 18
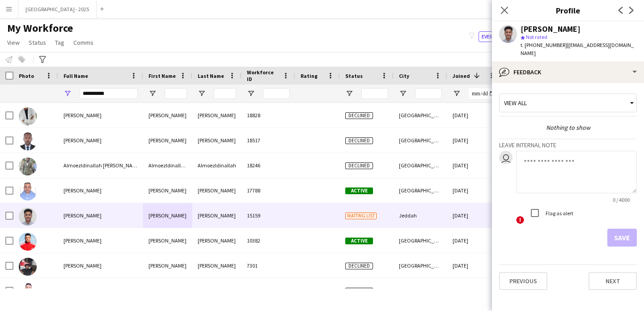
click at [552, 166] on textarea at bounding box center [576, 172] width 121 height 42
type textarea "**********"
click at [611, 233] on button "Save" at bounding box center [622, 238] width 30 height 18
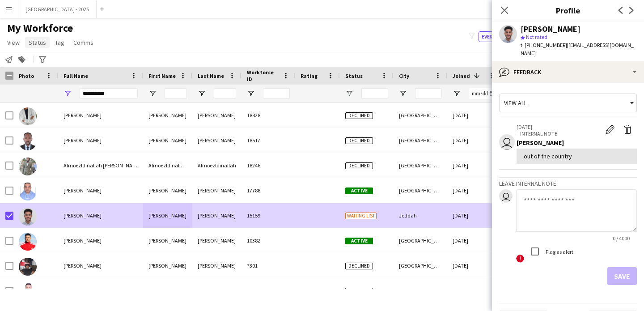
click at [46, 40] on link "Status" at bounding box center [37, 43] width 25 height 12
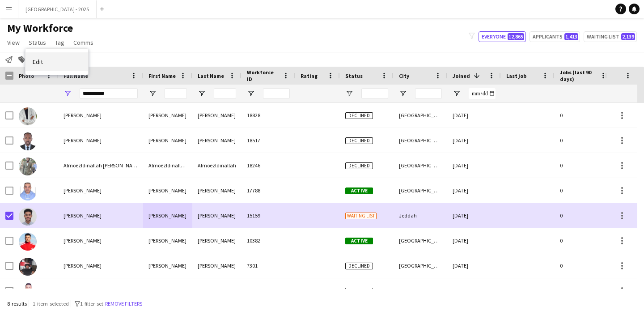
click at [60, 67] on link "Edit" at bounding box center [56, 61] width 63 height 19
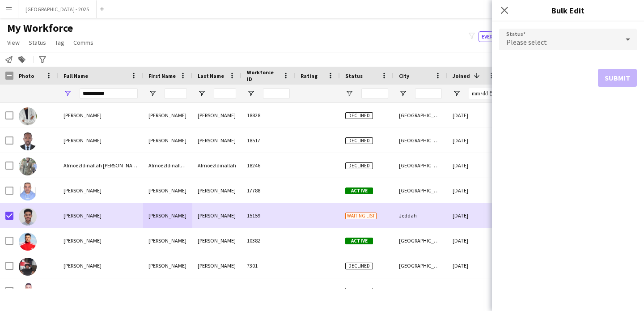
click at [534, 50] on div "Please select" at bounding box center [559, 39] width 120 height 21
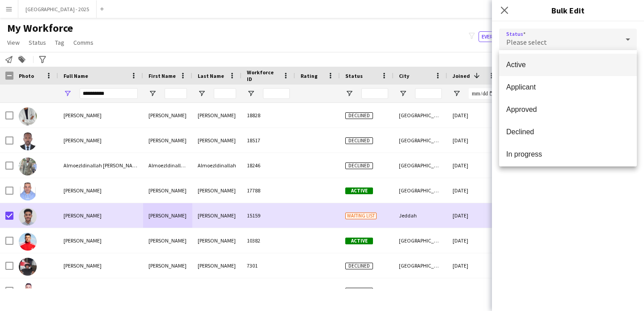
click at [534, 48] on div at bounding box center [322, 155] width 644 height 311
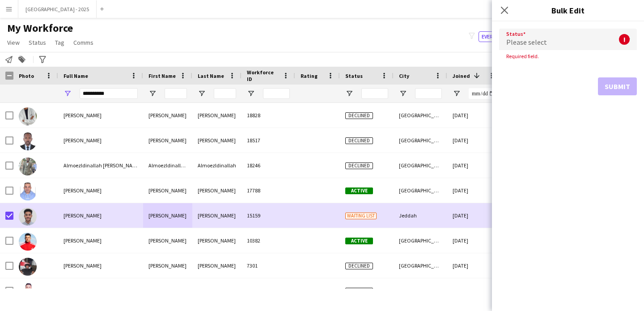
click at [531, 43] on span "Please select" at bounding box center [526, 42] width 41 height 9
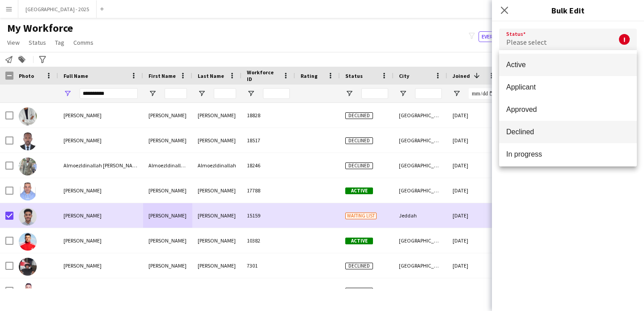
click at [533, 127] on mat-option "Declined" at bounding box center [568, 132] width 138 height 22
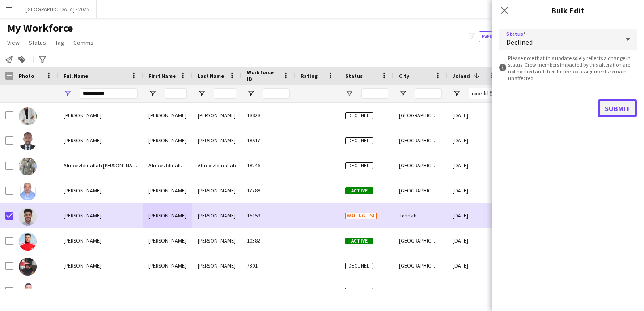
click at [609, 102] on button "Submit" at bounding box center [617, 108] width 39 height 18
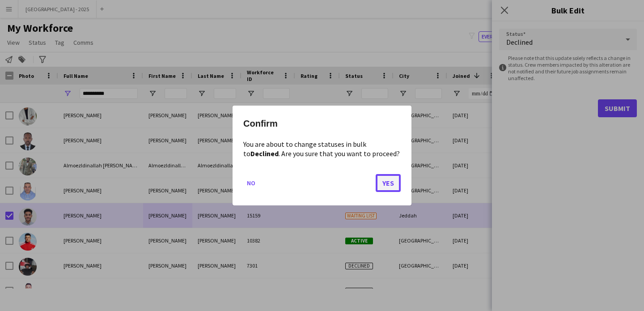
click at [393, 174] on button "Yes" at bounding box center [388, 183] width 25 height 18
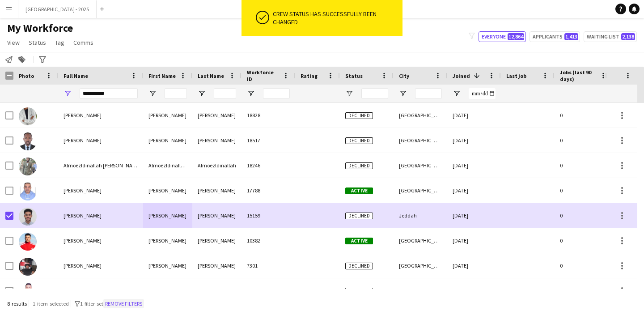
click at [126, 303] on button "Remove filters" at bounding box center [123, 304] width 41 height 10
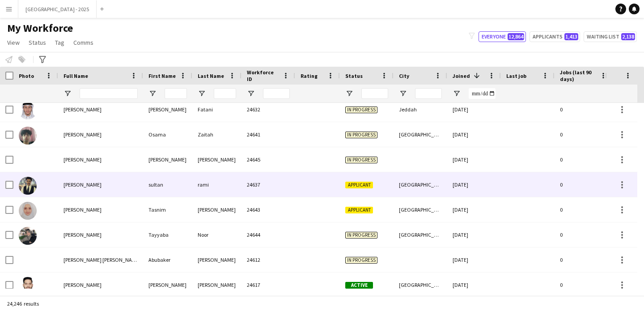
scroll to position [407, 0]
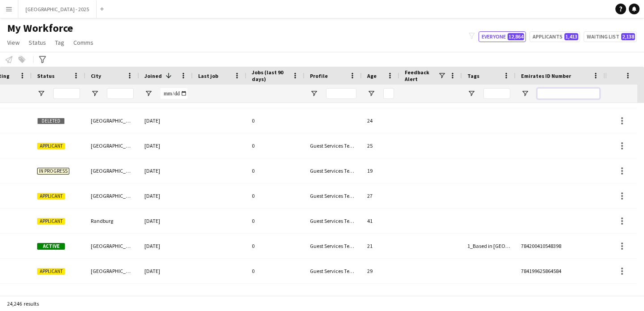
click at [561, 92] on input "Emirates ID Number Filter Input" at bounding box center [568, 93] width 63 height 11
paste input "*******"
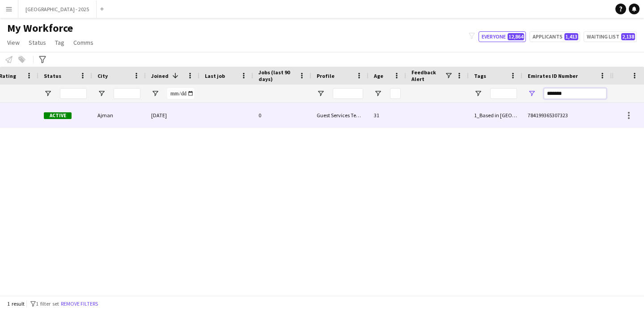
type input "*******"
click at [412, 110] on div at bounding box center [437, 115] width 63 height 25
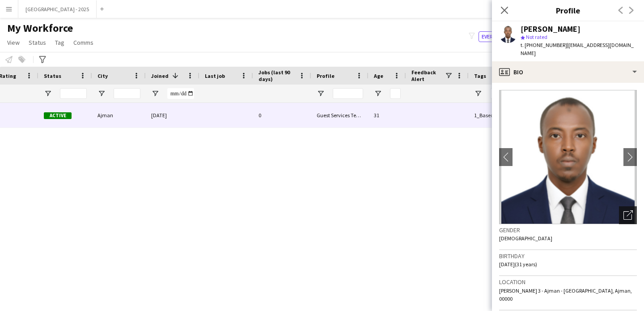
click at [624, 210] on icon "Open photos pop-in" at bounding box center [627, 214] width 9 height 9
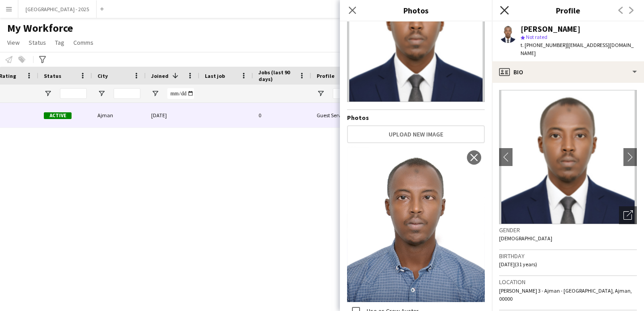
click at [503, 7] on icon "Close pop-in" at bounding box center [504, 10] width 8 height 8
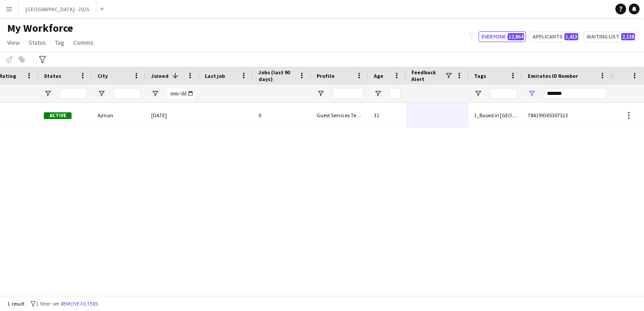
scroll to position [0, 0]
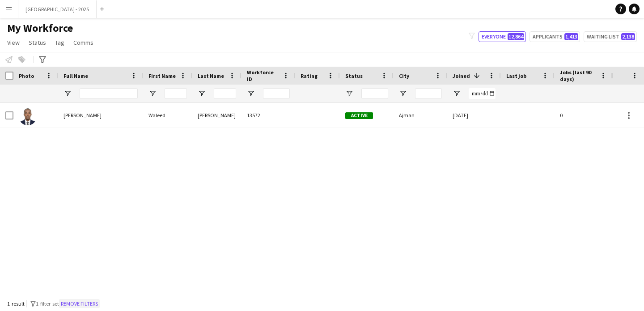
click at [96, 303] on button "Remove filters" at bounding box center [79, 304] width 41 height 10
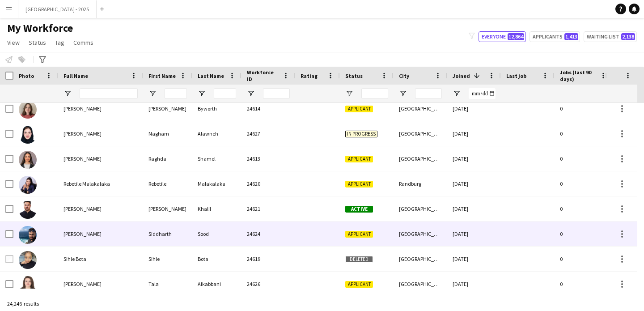
scroll to position [785, 0]
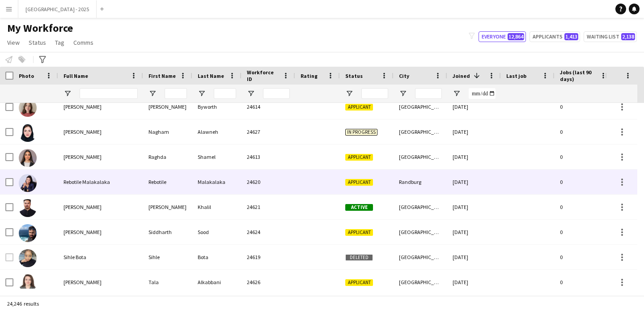
click at [419, 182] on div "Randburg" at bounding box center [421, 181] width 54 height 25
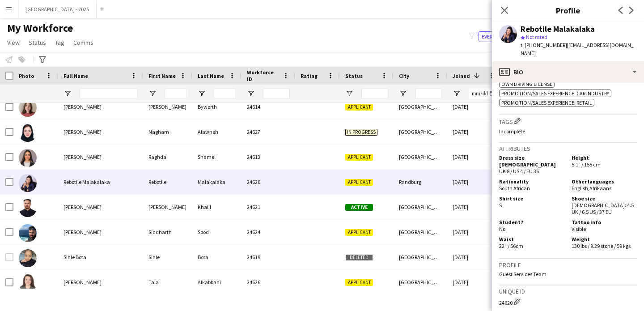
scroll to position [386, 0]
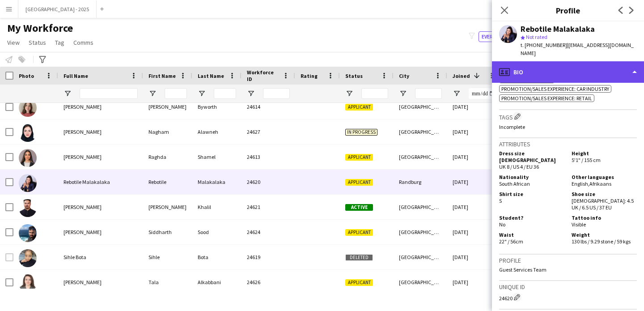
click at [568, 64] on div "profile Bio" at bounding box center [568, 71] width 152 height 21
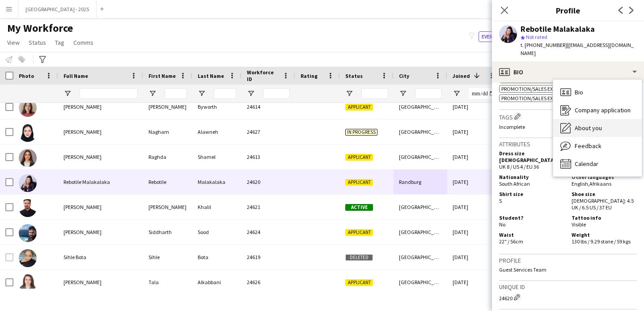
click at [599, 124] on span "About you" at bounding box center [588, 128] width 27 height 8
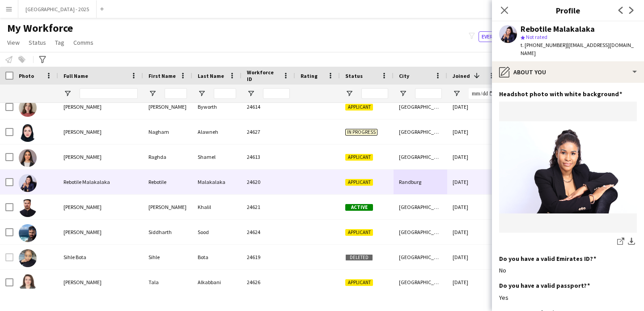
scroll to position [0, 0]
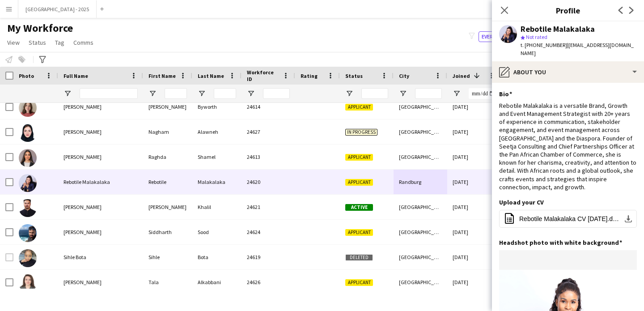
click at [577, 83] on app-section-data-types "Bio Edit this field Rebotile Malakalaka is a versatile Brand, Growth and Event …" at bounding box center [568, 197] width 152 height 228
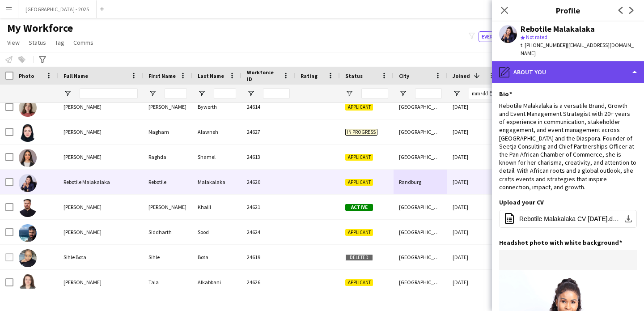
click at [577, 71] on div "pencil4 About you" at bounding box center [568, 71] width 152 height 21
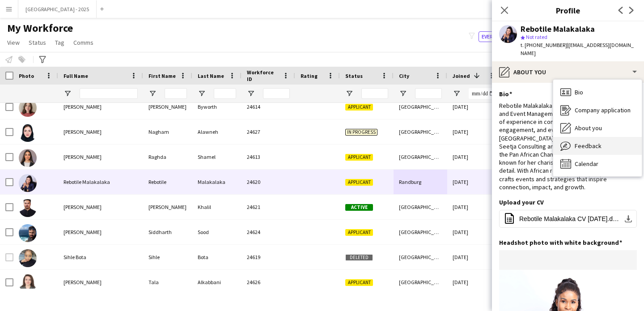
click at [596, 142] on span "Feedback" at bounding box center [588, 146] width 27 height 8
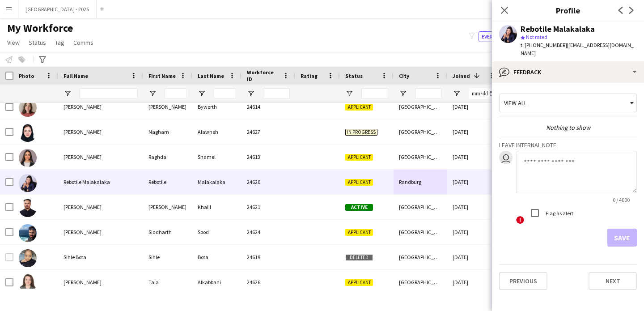
click at [573, 156] on textarea at bounding box center [576, 172] width 121 height 42
type textarea "*"
type textarea "**********"
click at [620, 229] on button "Save" at bounding box center [622, 238] width 30 height 18
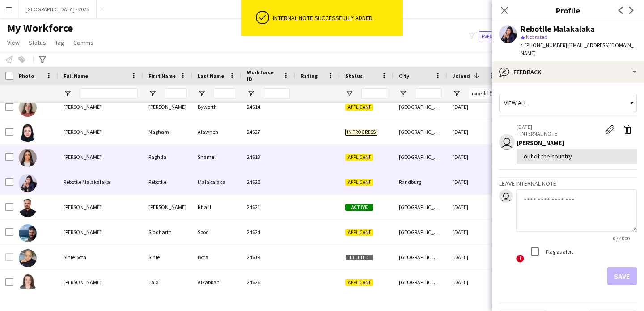
click at [382, 162] on div "Applicant" at bounding box center [367, 156] width 54 height 25
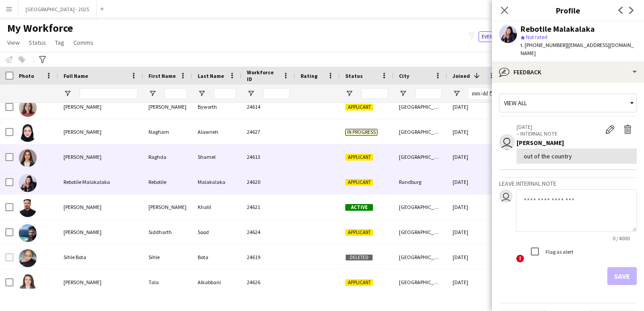
click at [432, 153] on div "Cairo,Egypt" at bounding box center [421, 156] width 54 height 25
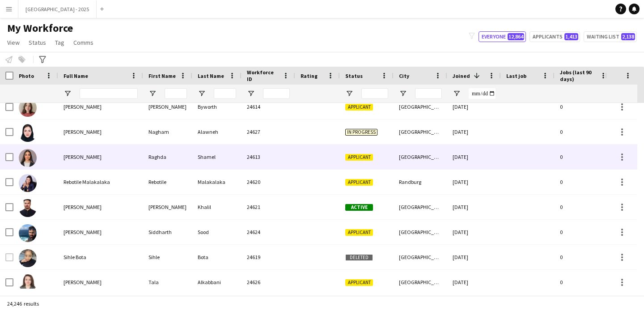
click at [491, 149] on div "25-08-2025" at bounding box center [474, 156] width 54 height 25
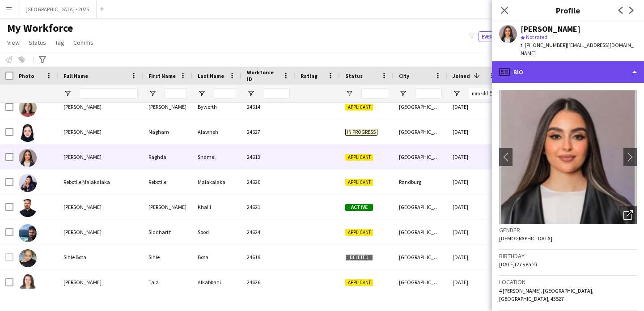
click at [554, 66] on div "profile Bio" at bounding box center [568, 71] width 152 height 21
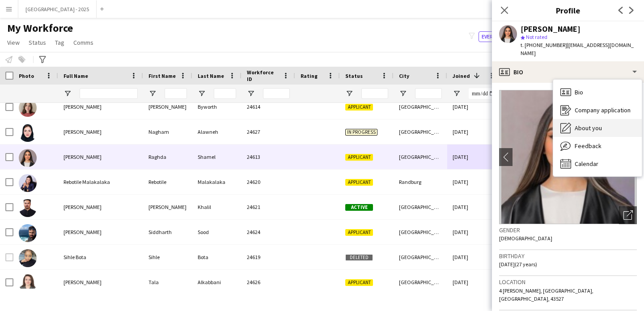
click at [575, 119] on div "About you About you" at bounding box center [597, 128] width 89 height 18
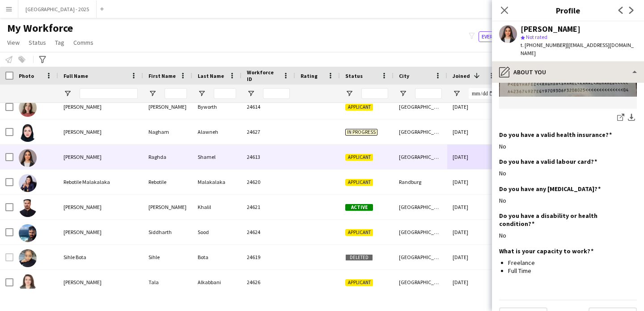
scroll to position [560, 0]
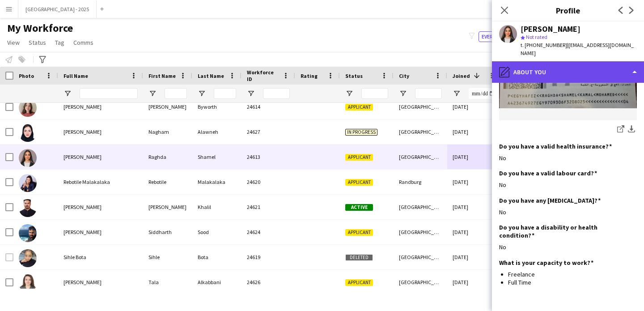
click at [555, 67] on div "pencil4 About you" at bounding box center [568, 71] width 152 height 21
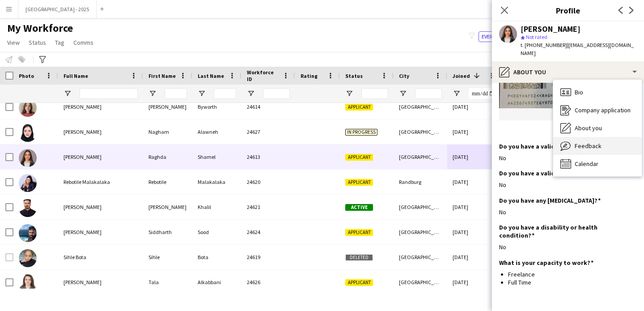
click at [601, 141] on div "Feedback Feedback" at bounding box center [597, 146] width 89 height 18
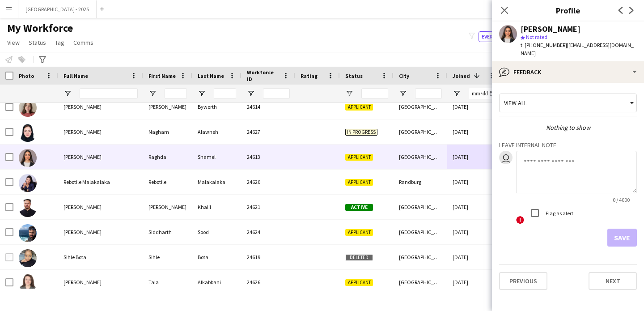
click at [572, 174] on textarea at bounding box center [576, 172] width 121 height 42
type textarea "**********"
click at [634, 213] on div "! Flag as alert" at bounding box center [576, 214] width 121 height 20
click at [632, 217] on form "**********" at bounding box center [568, 199] width 138 height 96
click at [632, 229] on button "Save" at bounding box center [622, 238] width 30 height 18
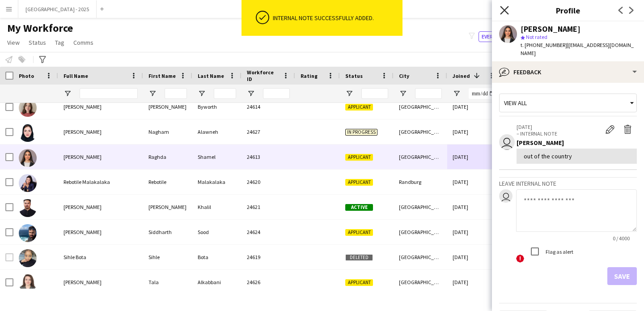
click at [506, 11] on icon at bounding box center [504, 10] width 8 height 8
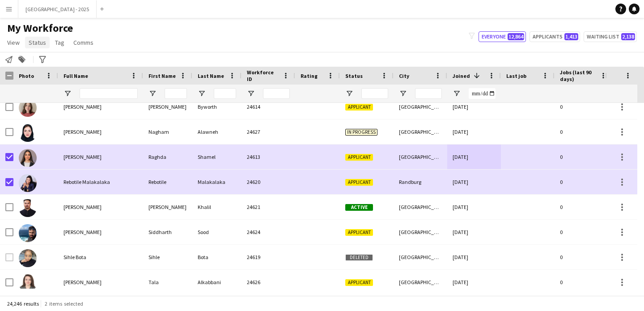
click at [33, 46] on span "Status" at bounding box center [37, 42] width 17 height 8
drag, startPoint x: 40, startPoint y: 55, endPoint x: 98, endPoint y: 67, distance: 59.3
click at [40, 55] on link "Edit" at bounding box center [56, 61] width 63 height 19
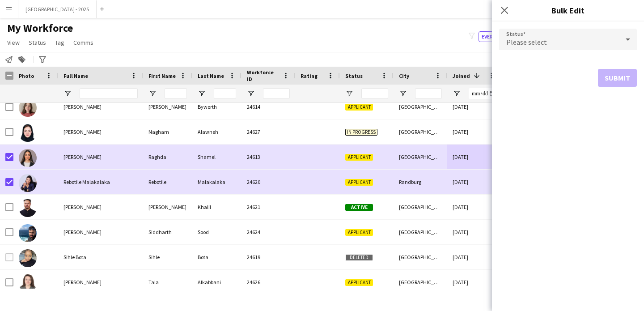
click at [526, 42] on span "Please select" at bounding box center [526, 42] width 41 height 9
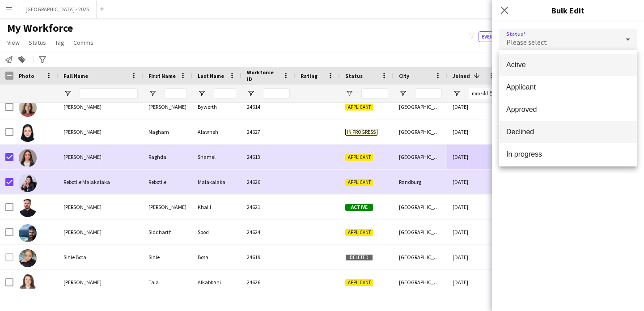
click at [539, 134] on span "Declined" at bounding box center [567, 131] width 123 height 8
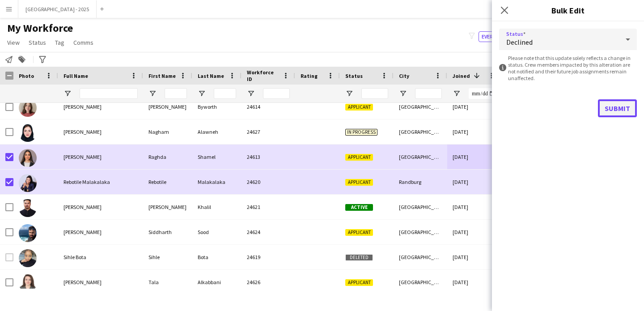
click at [606, 111] on button "Submit" at bounding box center [617, 108] width 39 height 18
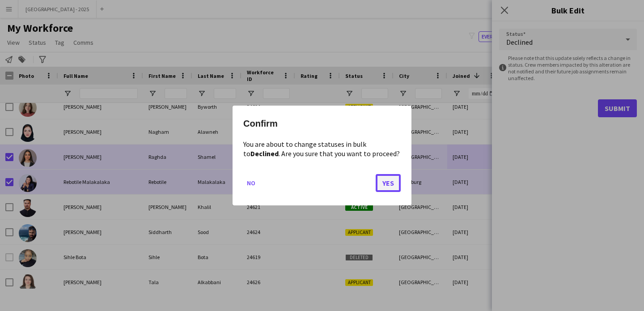
click at [383, 182] on button "Yes" at bounding box center [388, 183] width 25 height 18
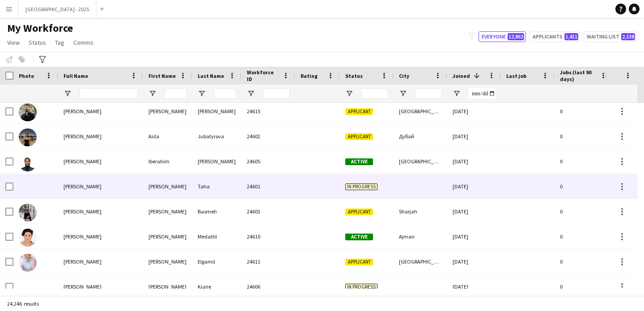
scroll to position [1022, 0]
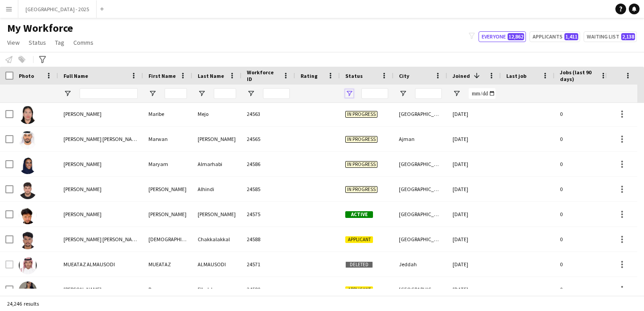
click at [348, 95] on span "Open Filter Menu" at bounding box center [349, 93] width 8 height 8
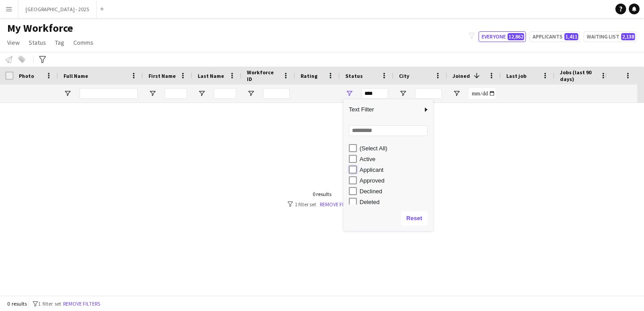
type input "**********"
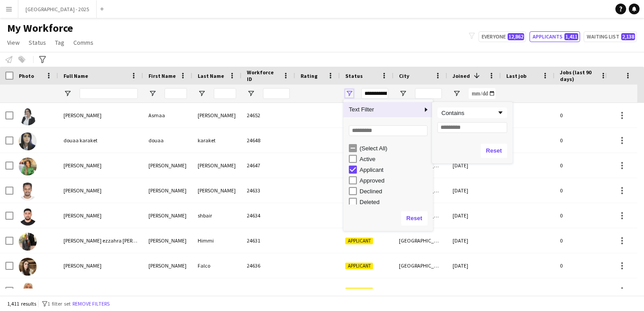
click at [350, 97] on span "Open Filter Menu" at bounding box center [349, 93] width 8 height 8
click at [441, 56] on div "Notify workforce Add to tag Select at least one crew to tag him or her. Advance…" at bounding box center [322, 59] width 644 height 15
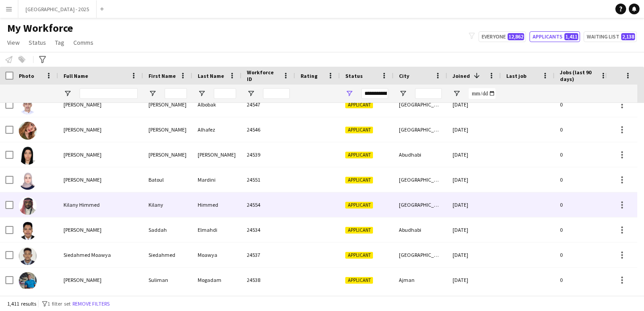
click at [416, 212] on div "Riyadh" at bounding box center [421, 204] width 54 height 25
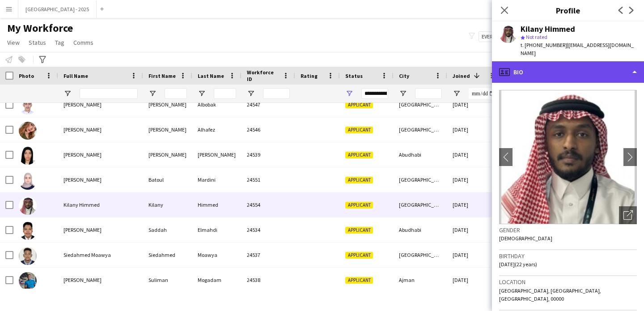
click at [577, 70] on div "profile Bio" at bounding box center [568, 71] width 152 height 21
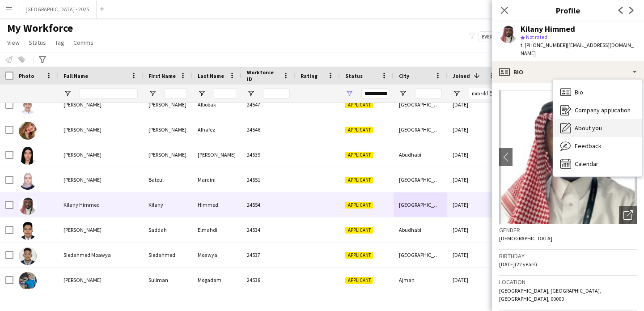
click at [592, 124] on span "About you" at bounding box center [588, 128] width 27 height 8
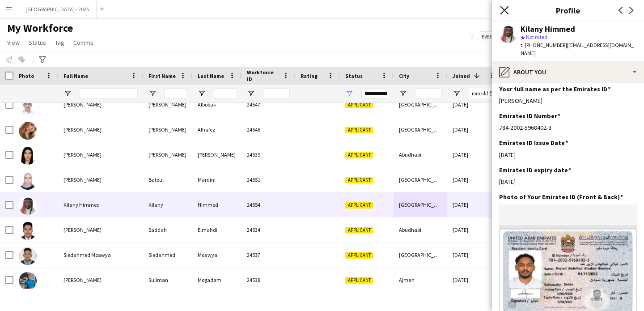
click at [503, 10] on icon "Close pop-in" at bounding box center [504, 10] width 8 height 8
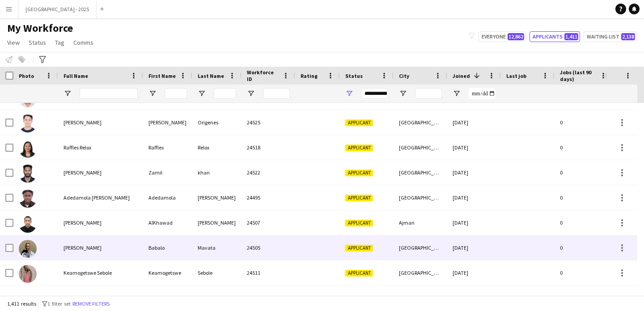
click at [439, 240] on div "Johannesburg" at bounding box center [421, 247] width 54 height 25
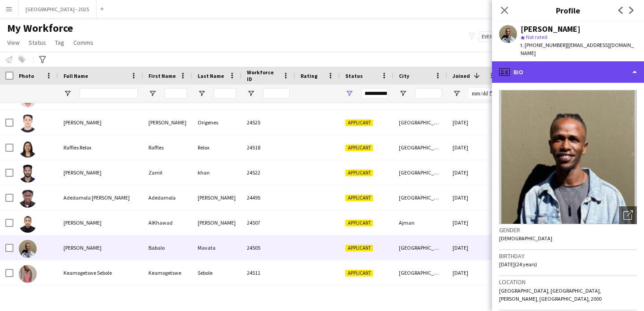
click at [560, 65] on div "profile Bio" at bounding box center [568, 71] width 152 height 21
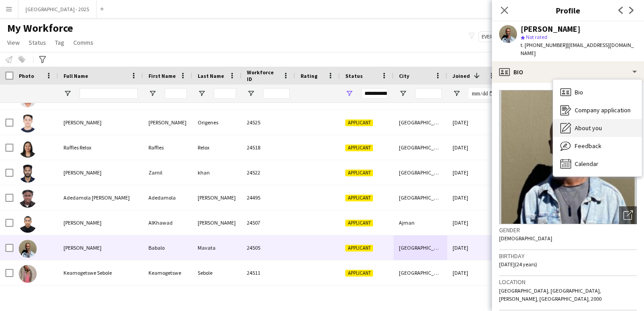
click at [586, 124] on span "About you" at bounding box center [588, 128] width 27 height 8
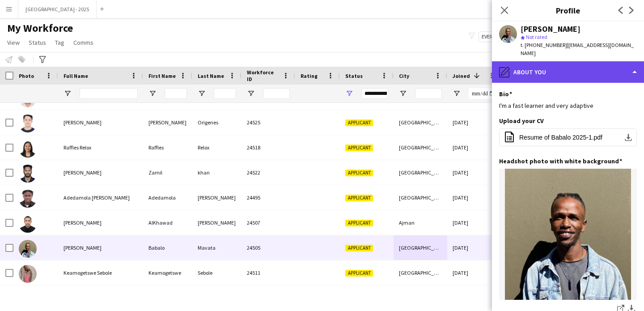
click at [558, 69] on div "pencil4 About you" at bounding box center [568, 71] width 152 height 21
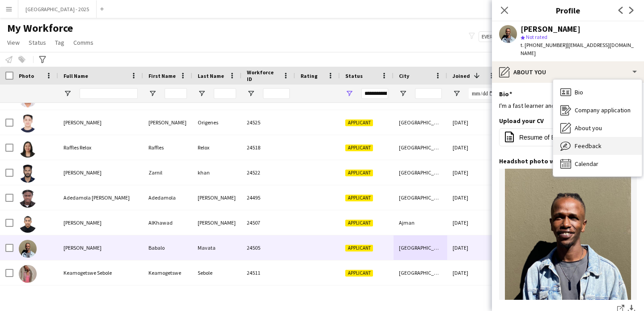
click at [588, 142] on span "Feedback" at bounding box center [588, 146] width 27 height 8
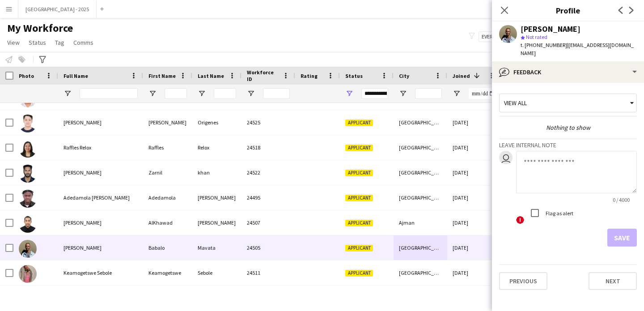
click at [551, 165] on textarea at bounding box center [576, 172] width 121 height 42
type textarea "**********"
click at [623, 229] on button "Save" at bounding box center [622, 238] width 30 height 18
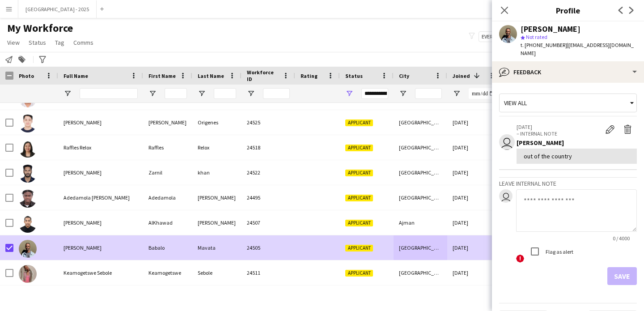
click at [37, 44] on span "Status" at bounding box center [37, 42] width 17 height 8
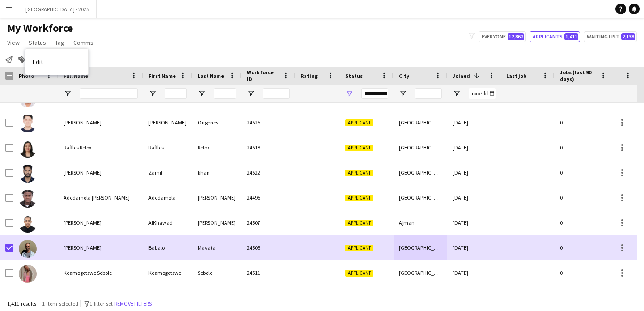
click at [43, 59] on link "Edit" at bounding box center [56, 61] width 63 height 19
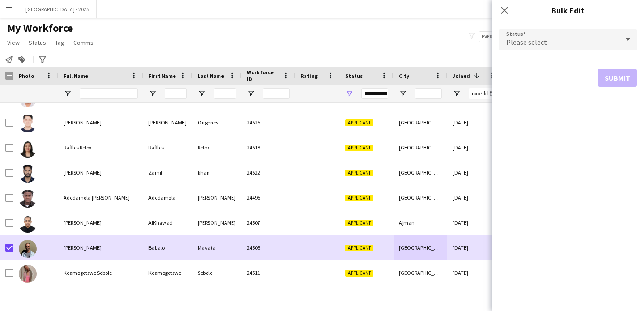
click at [530, 45] on span "Please select" at bounding box center [526, 42] width 41 height 9
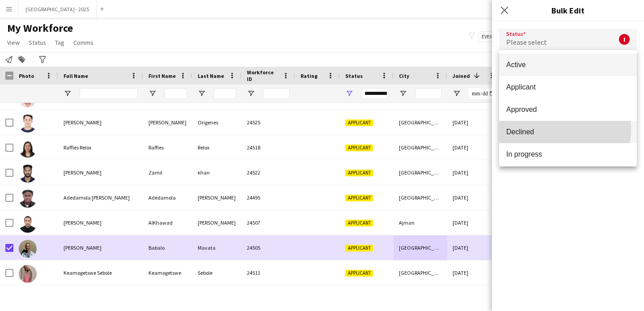
click at [537, 129] on span "Declined" at bounding box center [567, 131] width 123 height 8
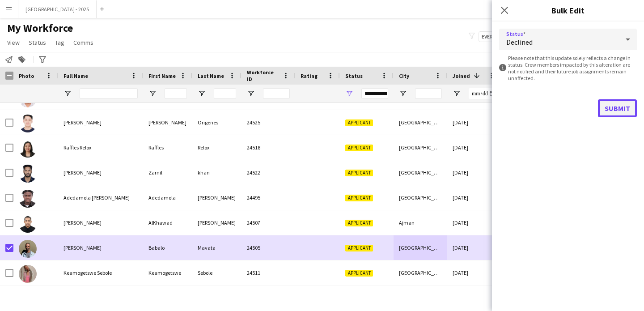
click at [601, 109] on button "Submit" at bounding box center [617, 108] width 39 height 18
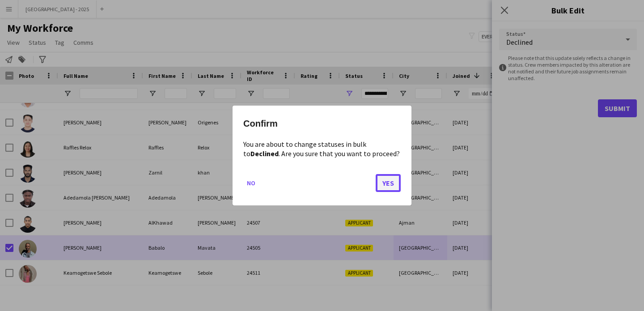
click at [383, 183] on button "Yes" at bounding box center [388, 183] width 25 height 18
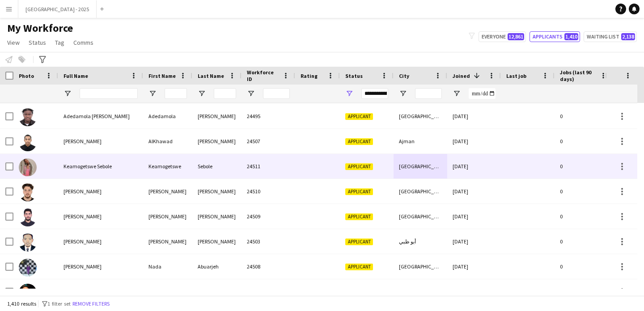
click at [416, 170] on div "Pretoria" at bounding box center [421, 166] width 54 height 25
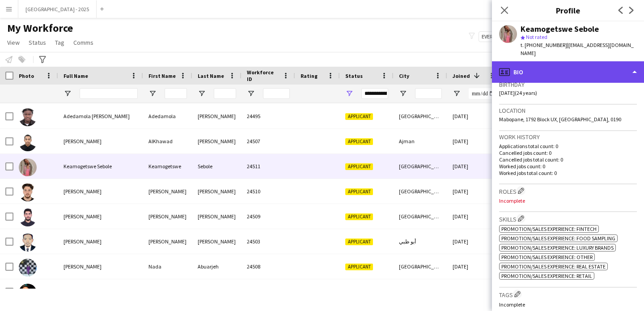
click at [551, 70] on div "profile Bio" at bounding box center [568, 71] width 152 height 21
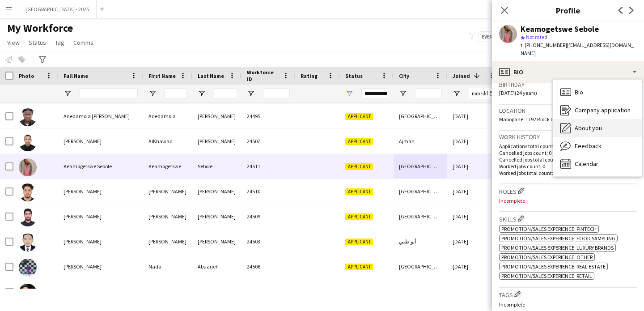
click at [588, 127] on span "About you" at bounding box center [588, 128] width 27 height 8
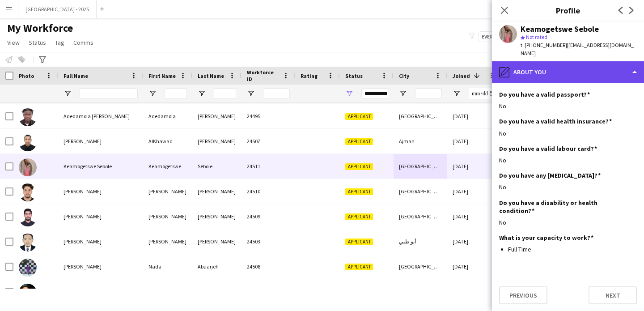
click at [564, 63] on div "pencil4 About you" at bounding box center [568, 71] width 152 height 21
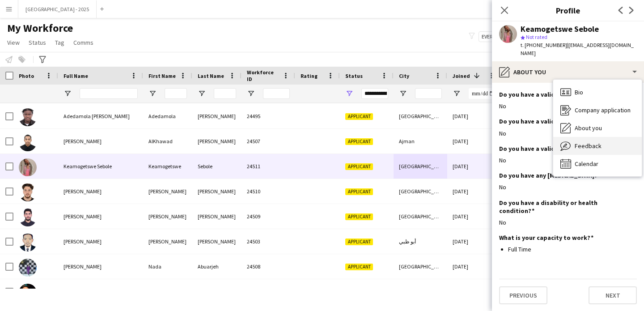
click at [597, 142] on span "Feedback" at bounding box center [588, 146] width 27 height 8
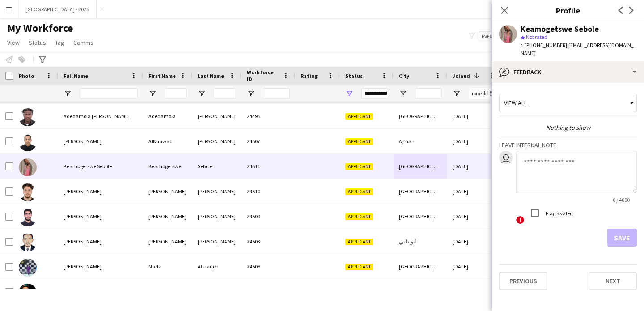
click at [562, 166] on textarea at bounding box center [576, 172] width 121 height 42
type textarea "**********"
click at [615, 229] on button "Save" at bounding box center [622, 238] width 30 height 18
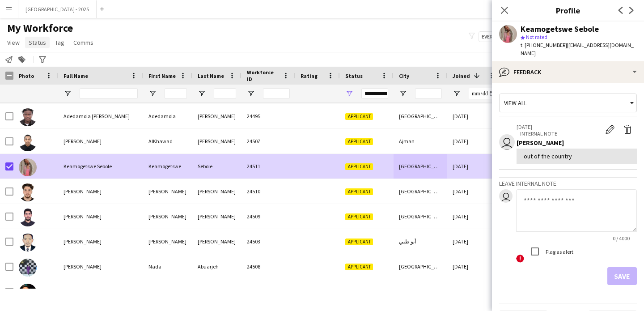
click at [37, 42] on span "Status" at bounding box center [37, 42] width 17 height 8
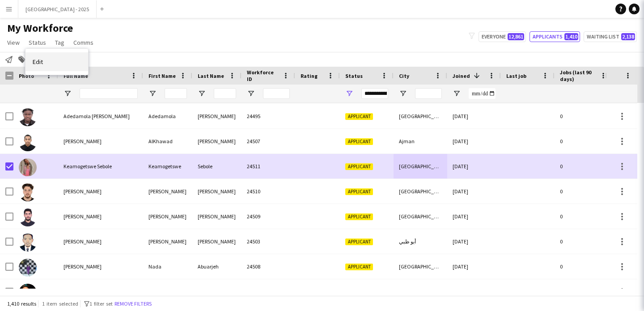
click at [51, 59] on link "Edit" at bounding box center [56, 61] width 63 height 19
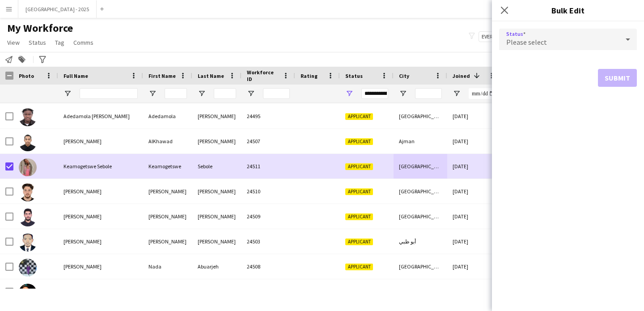
click at [512, 35] on div "Please select" at bounding box center [559, 39] width 120 height 21
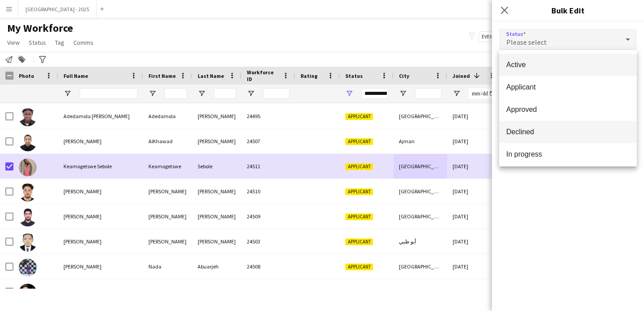
click at [534, 129] on span "Declined" at bounding box center [567, 131] width 123 height 8
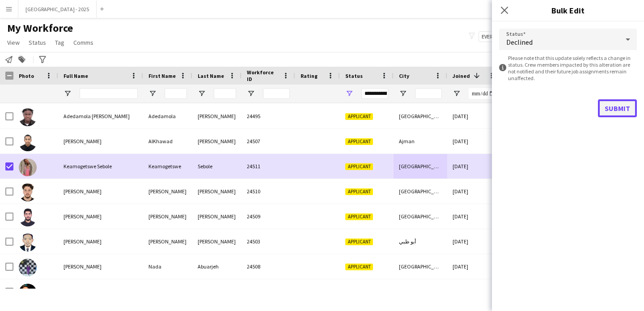
click at [621, 109] on button "Submit" at bounding box center [617, 108] width 39 height 18
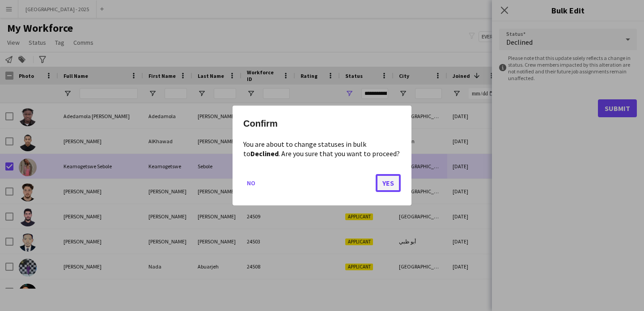
click at [398, 183] on button "Yes" at bounding box center [388, 183] width 25 height 18
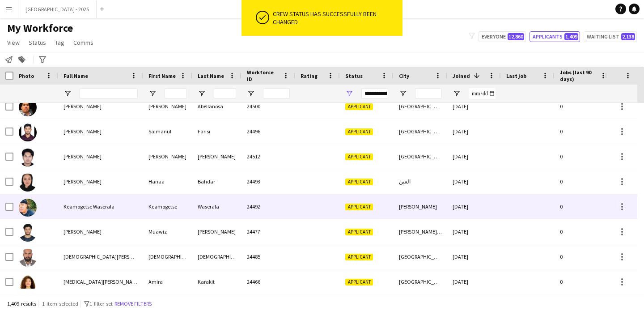
click at [438, 207] on div "ALEXANDRA" at bounding box center [421, 206] width 54 height 25
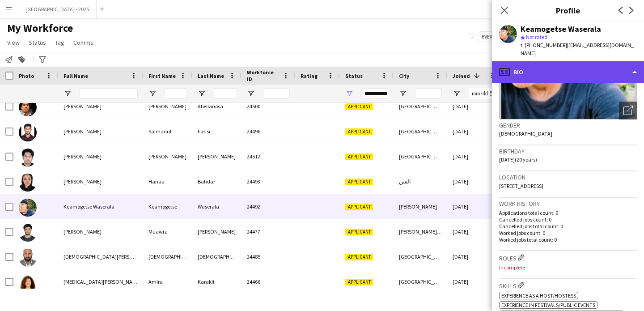
click at [560, 68] on div "profile Bio" at bounding box center [568, 71] width 152 height 21
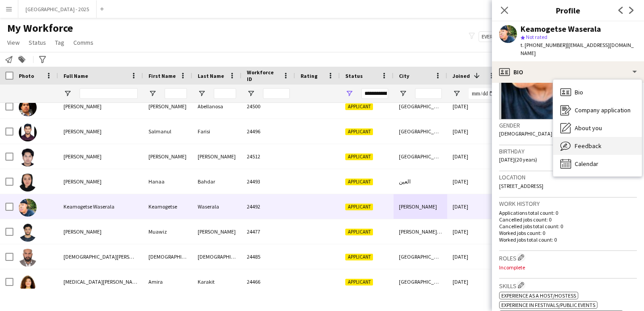
click at [591, 142] on span "Feedback" at bounding box center [588, 146] width 27 height 8
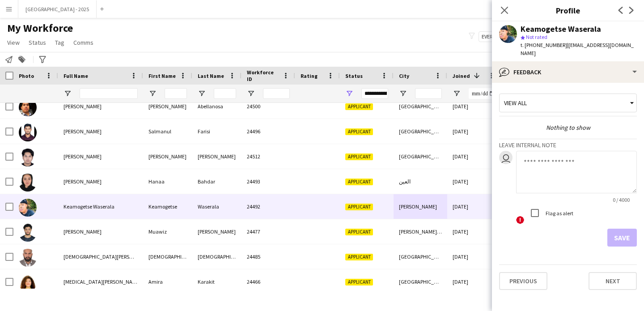
click at [562, 178] on textarea at bounding box center [576, 172] width 121 height 42
type textarea "**********"
click at [625, 219] on form "**********" at bounding box center [568, 199] width 138 height 96
click at [625, 229] on button "Save" at bounding box center [622, 238] width 30 height 18
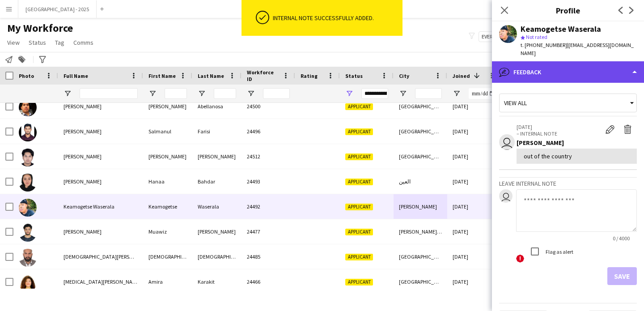
click at [548, 62] on div "bubble-pencil Feedback" at bounding box center [568, 71] width 152 height 21
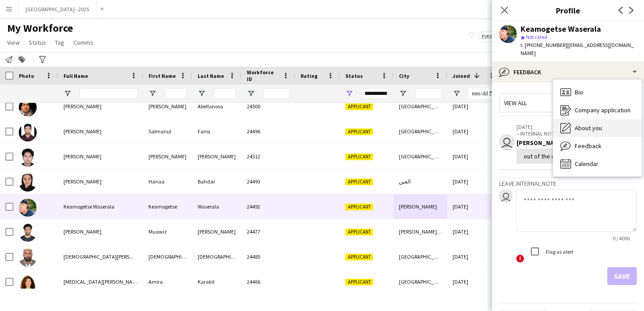
click at [580, 124] on span "About you" at bounding box center [588, 128] width 27 height 8
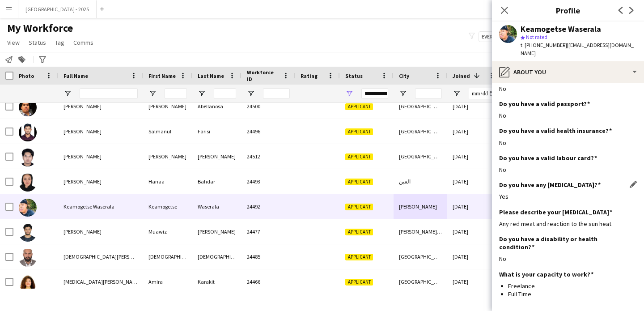
scroll to position [329, 0]
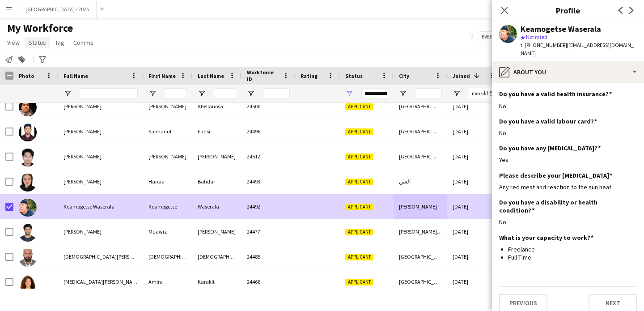
click at [42, 41] on span "Status" at bounding box center [37, 42] width 17 height 8
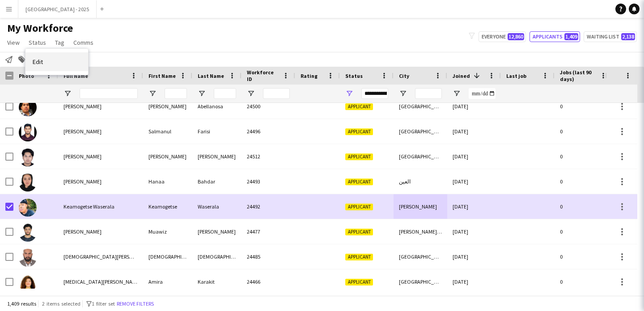
click at [50, 61] on link "Edit" at bounding box center [56, 61] width 63 height 19
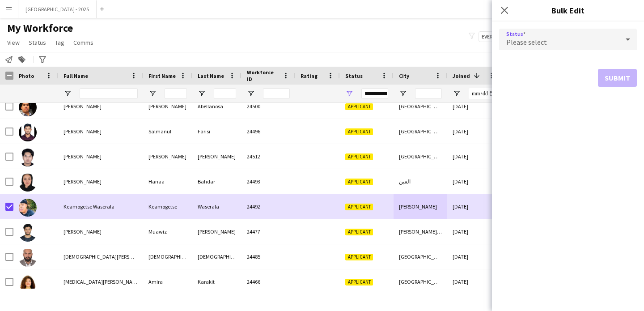
click at [542, 42] on span "Please select" at bounding box center [526, 42] width 41 height 9
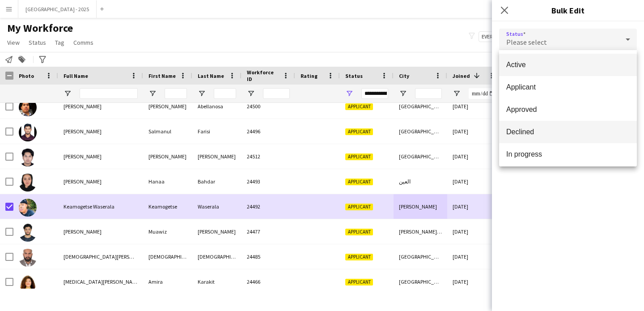
click at [533, 130] on span "Declined" at bounding box center [567, 131] width 123 height 8
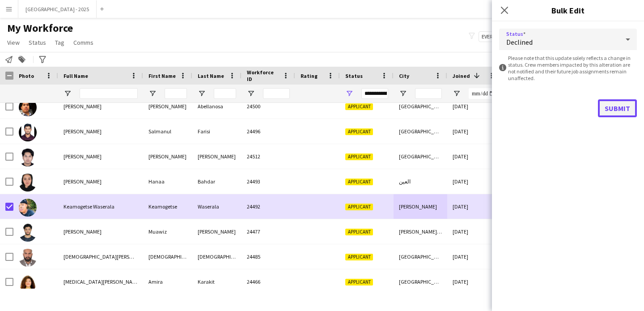
click at [610, 112] on button "Submit" at bounding box center [617, 108] width 39 height 18
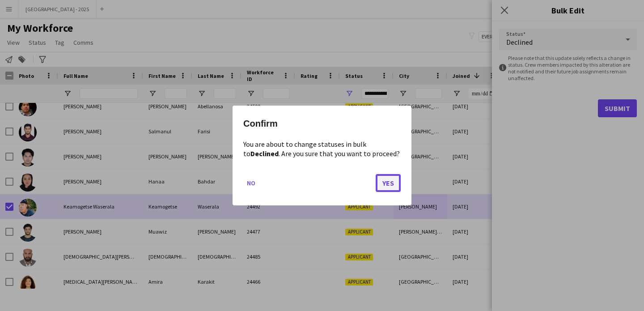
click at [386, 184] on button "Yes" at bounding box center [388, 183] width 25 height 18
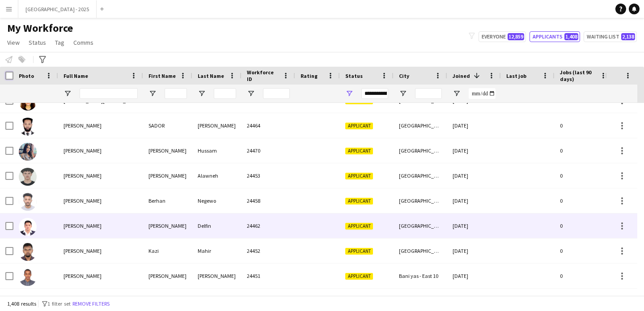
scroll to position [1743, 0]
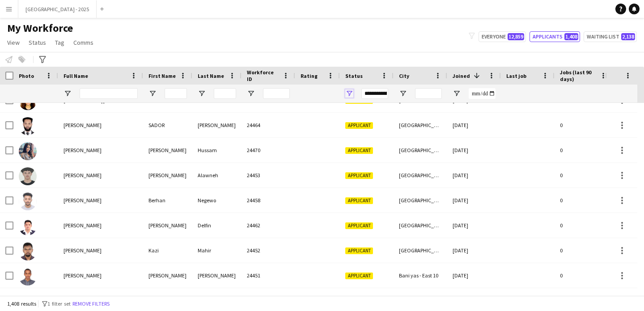
click at [349, 94] on span "Open Filter Menu" at bounding box center [349, 93] width 8 height 8
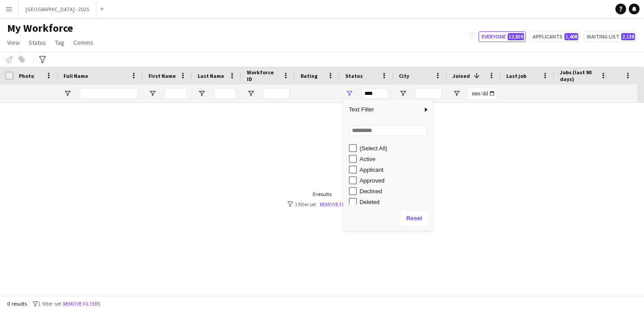
scroll to position [0, 0]
click at [351, 93] on span "Open Filter Menu" at bounding box center [349, 93] width 8 height 8
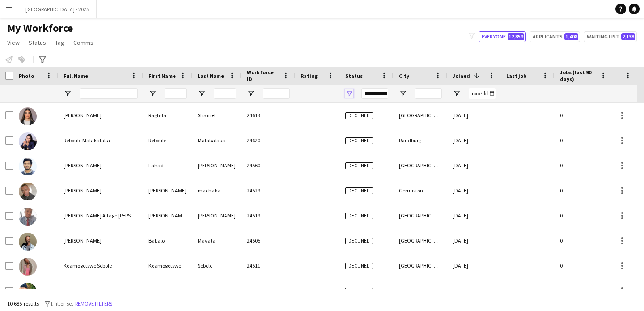
click at [349, 92] on span "Open Filter Menu" at bounding box center [349, 93] width 8 height 8
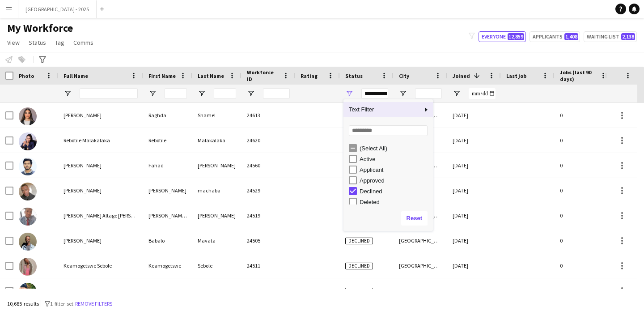
click at [324, 89] on div at bounding box center [318, 94] width 34 height 18
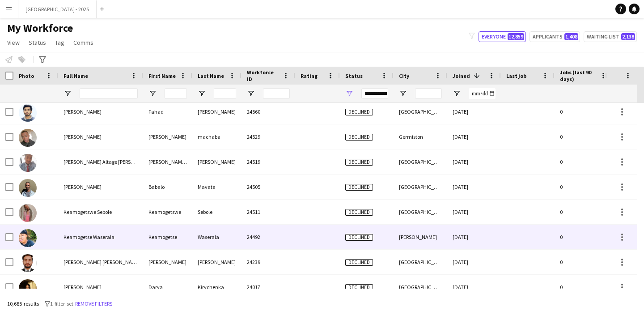
scroll to position [57, 0]
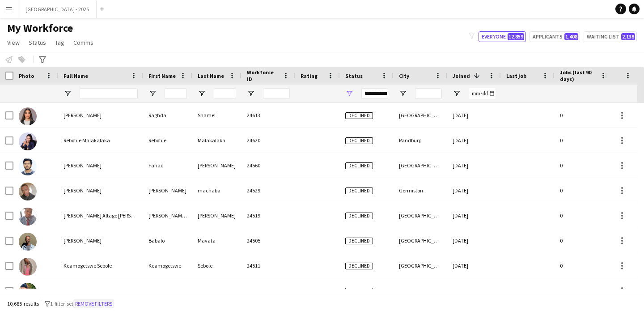
click at [89, 301] on button "Remove filters" at bounding box center [93, 304] width 41 height 10
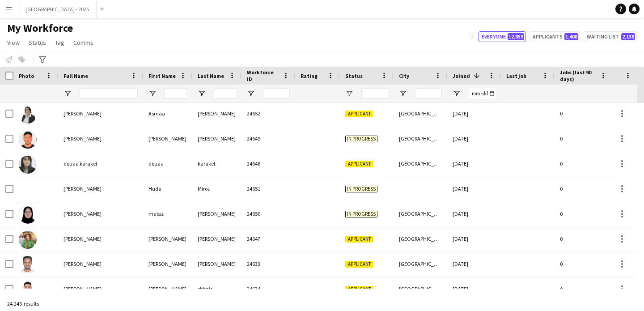
click at [354, 89] on div at bounding box center [367, 94] width 54 height 18
click at [350, 93] on span "Open Filter Menu" at bounding box center [349, 93] width 8 height 8
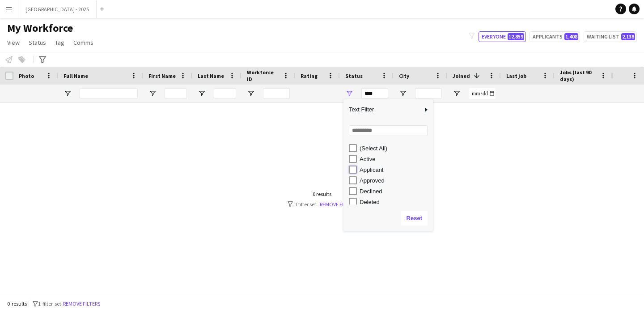
type input "**********"
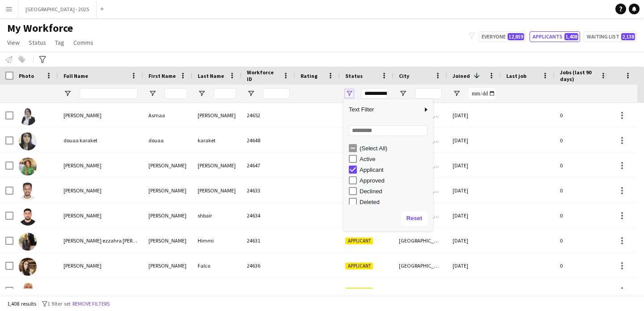
click at [350, 93] on span "Open Filter Menu" at bounding box center [349, 93] width 8 height 8
drag, startPoint x: 322, startPoint y: 92, endPoint x: 322, endPoint y: 100, distance: 8.0
click at [322, 92] on div at bounding box center [318, 94] width 34 height 18
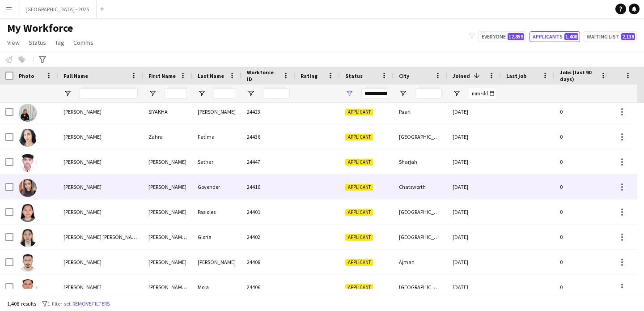
click at [414, 191] on div "Chatsworth" at bounding box center [421, 186] width 54 height 25
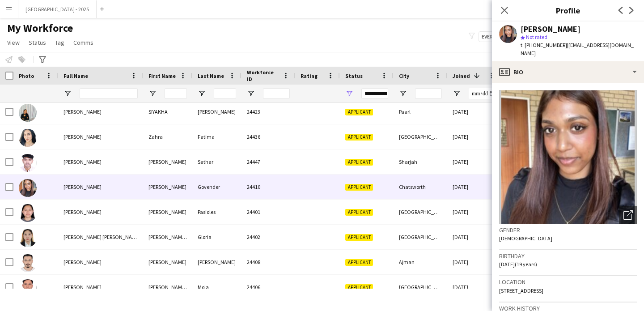
click at [563, 51] on div "Abigail Govender star Not rated t. +27815498852 | govenderabby05@gmail.com" at bounding box center [568, 41] width 152 height 40
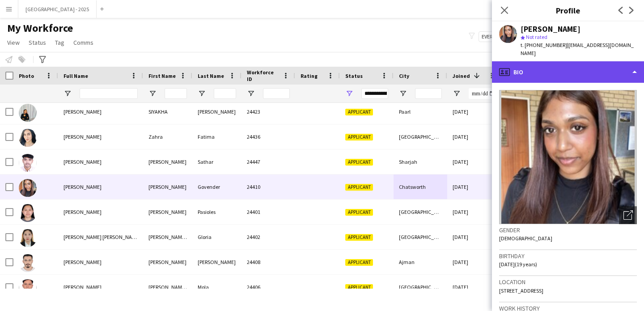
click at [563, 61] on div "profile Bio" at bounding box center [568, 71] width 152 height 21
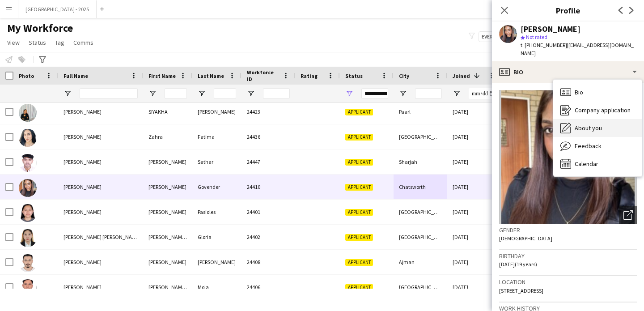
click at [586, 124] on span "About you" at bounding box center [588, 128] width 27 height 8
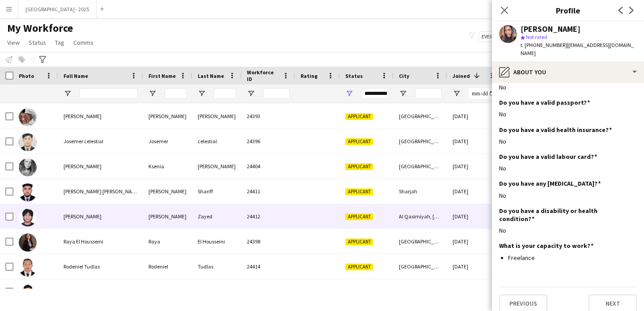
click at [432, 216] on div "Al Qasimiyah, Sharjah" at bounding box center [421, 216] width 54 height 25
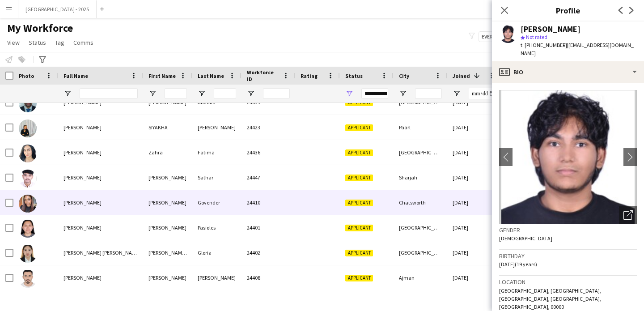
click at [419, 201] on div "Chatsworth" at bounding box center [421, 202] width 54 height 25
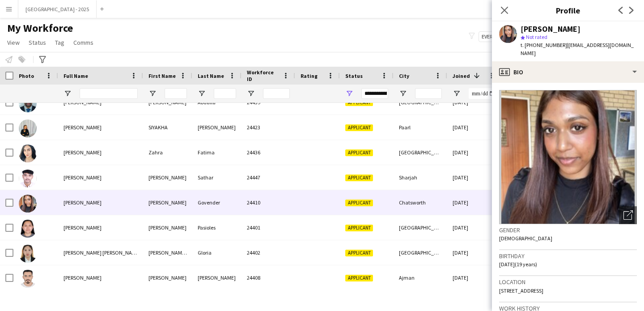
click at [537, 90] on img at bounding box center [568, 157] width 138 height 134
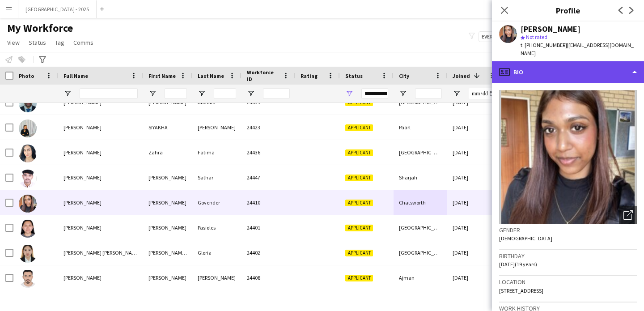
click at [539, 70] on div "profile Bio" at bounding box center [568, 71] width 152 height 21
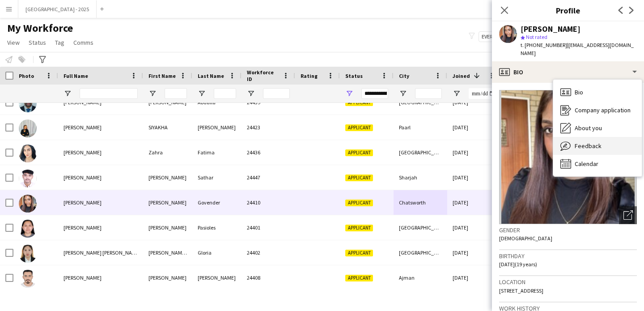
click at [592, 142] on span "Feedback" at bounding box center [588, 146] width 27 height 8
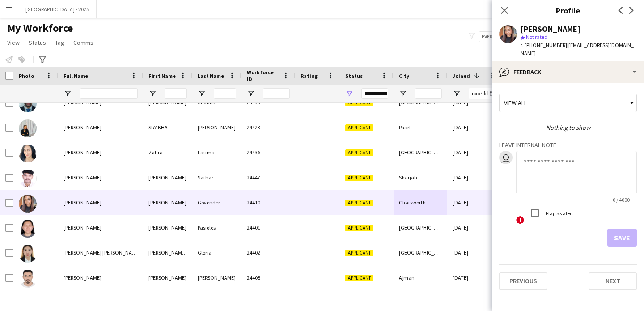
click at [564, 169] on textarea at bounding box center [576, 172] width 121 height 42
type textarea "**********"
click at [620, 233] on button "Save" at bounding box center [622, 238] width 30 height 18
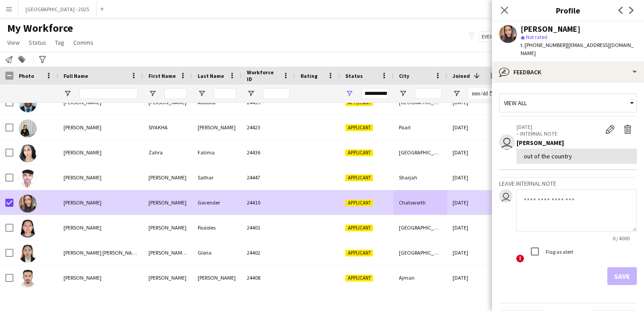
click at [35, 47] on link "Status" at bounding box center [37, 43] width 25 height 12
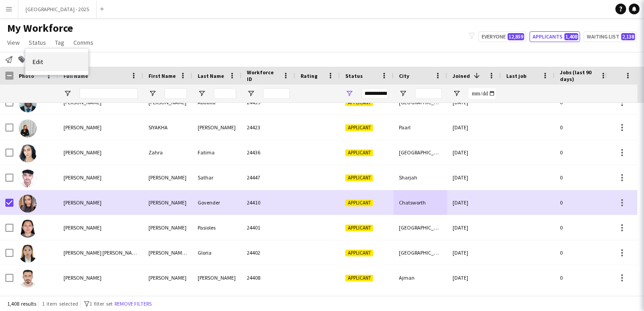
click at [50, 59] on link "Edit" at bounding box center [56, 61] width 63 height 19
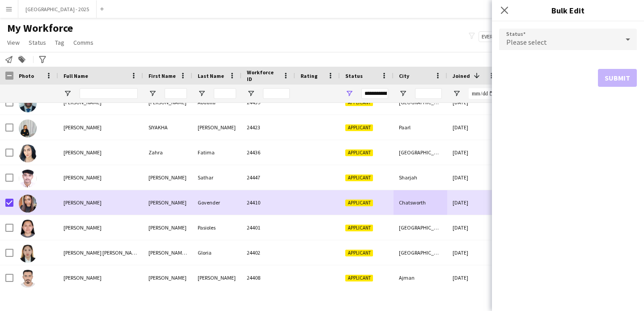
click at [559, 32] on div "Please select" at bounding box center [559, 39] width 120 height 21
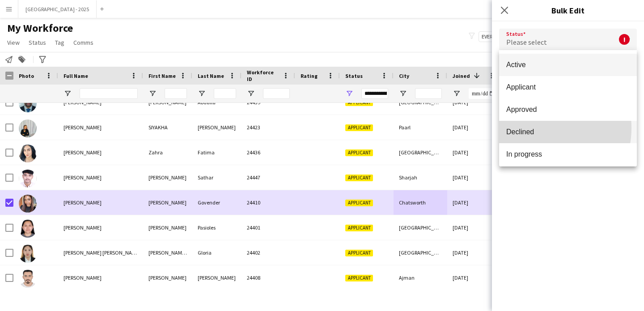
click at [538, 128] on span "Declined" at bounding box center [567, 131] width 123 height 8
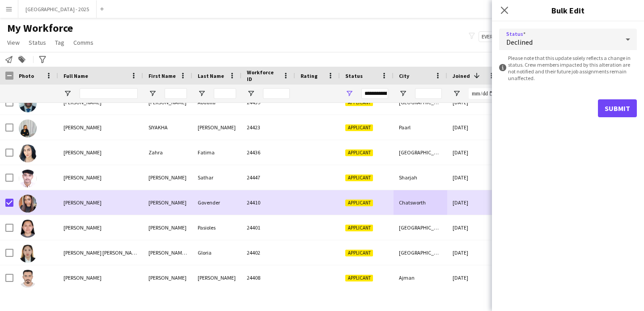
click at [596, 112] on div "Submit" at bounding box center [568, 108] width 138 height 18
click at [607, 110] on button "Submit" at bounding box center [617, 108] width 39 height 18
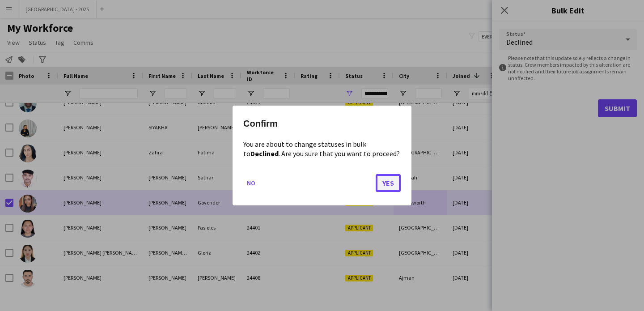
click at [390, 179] on button "Yes" at bounding box center [388, 183] width 25 height 18
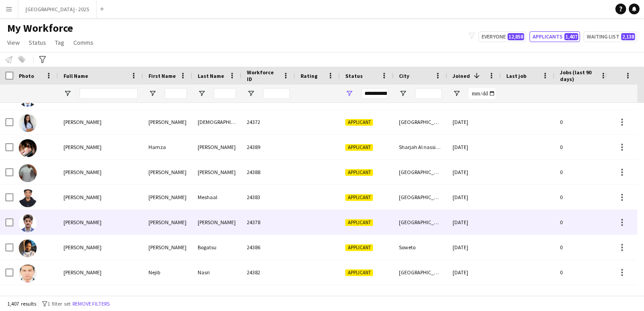
click at [424, 244] on div "Soweto" at bounding box center [421, 247] width 54 height 25
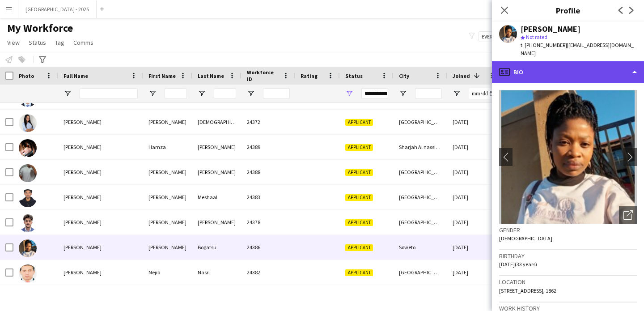
click at [546, 68] on div "profile Bio" at bounding box center [568, 71] width 152 height 21
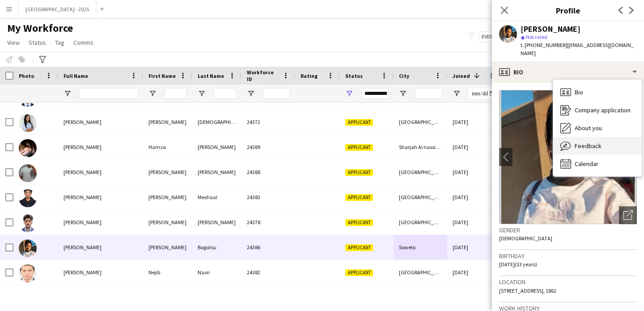
click at [579, 142] on span "Feedback" at bounding box center [588, 146] width 27 height 8
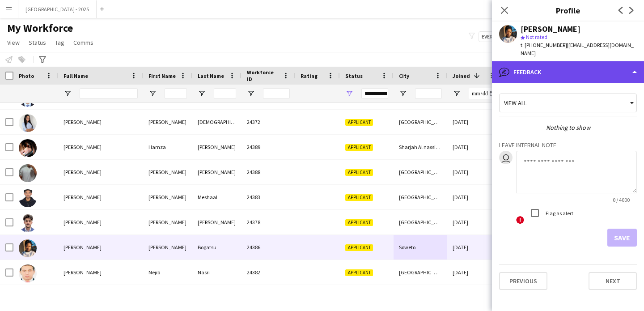
click at [557, 70] on div "bubble-pencil Feedback" at bounding box center [568, 71] width 152 height 21
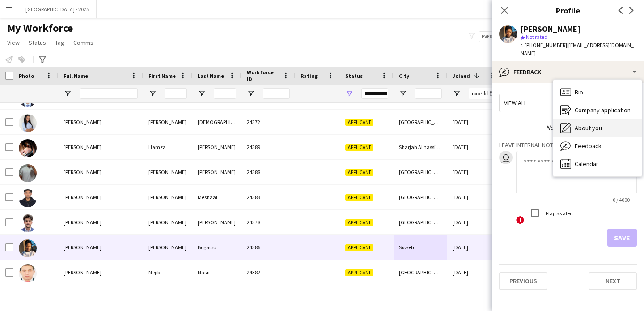
click at [585, 124] on span "About you" at bounding box center [588, 128] width 27 height 8
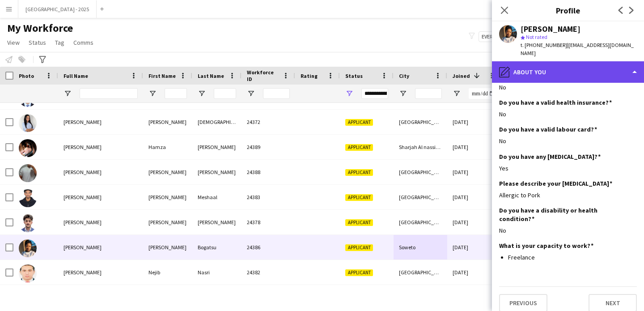
click at [517, 61] on div "pencil4 About you" at bounding box center [568, 71] width 152 height 21
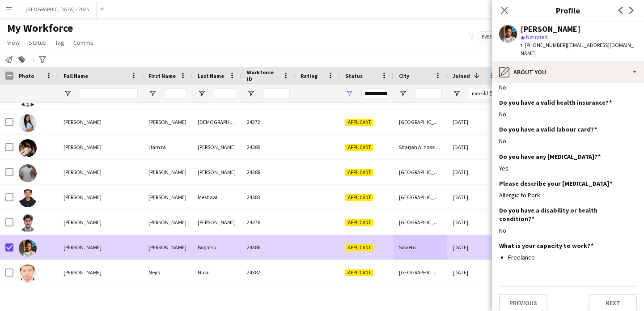
click at [34, 32] on span "My Workforce" at bounding box center [40, 27] width 66 height 13
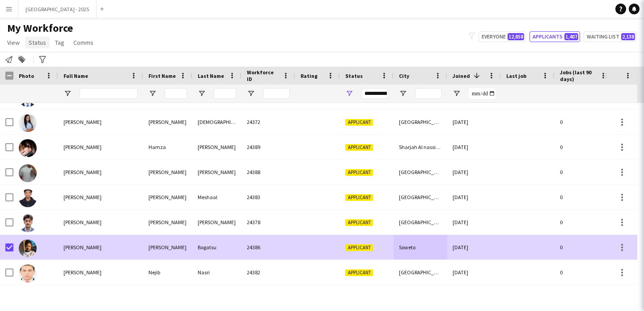
click at [38, 42] on span "Status" at bounding box center [37, 42] width 17 height 8
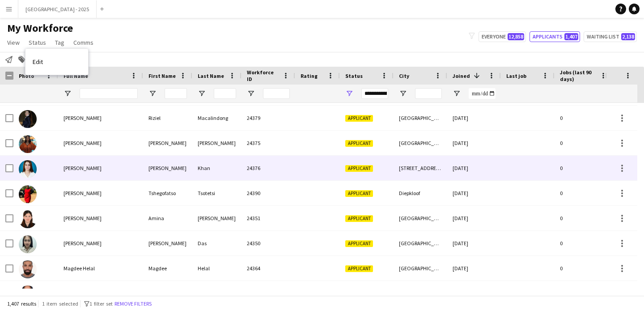
click at [432, 171] on div "Ath thiqab street villa no 51" at bounding box center [421, 168] width 54 height 25
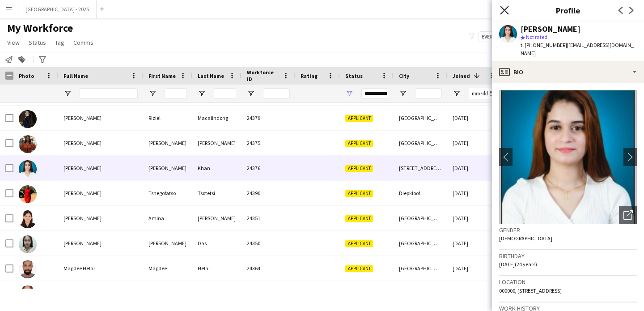
click at [506, 9] on icon "Close pop-in" at bounding box center [504, 10] width 8 height 8
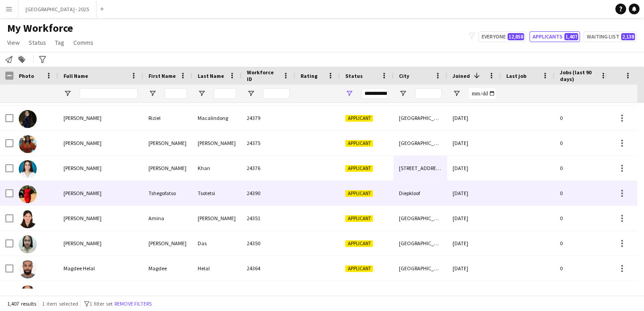
click at [411, 196] on div "Diepkloof" at bounding box center [421, 193] width 54 height 25
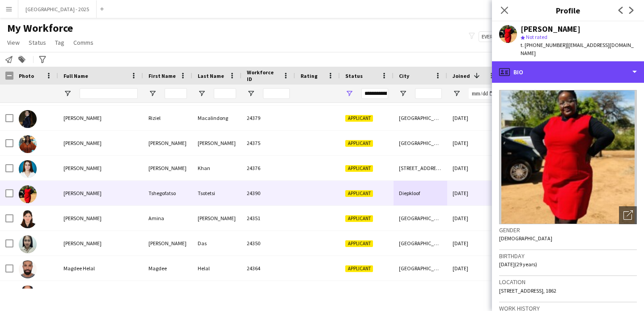
click at [551, 72] on div "profile Bio" at bounding box center [568, 71] width 152 height 21
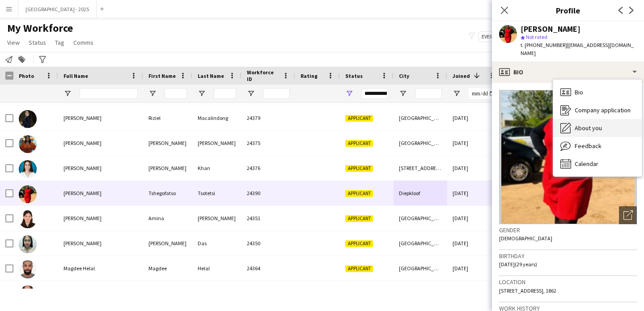
click at [588, 124] on span "About you" at bounding box center [588, 128] width 27 height 8
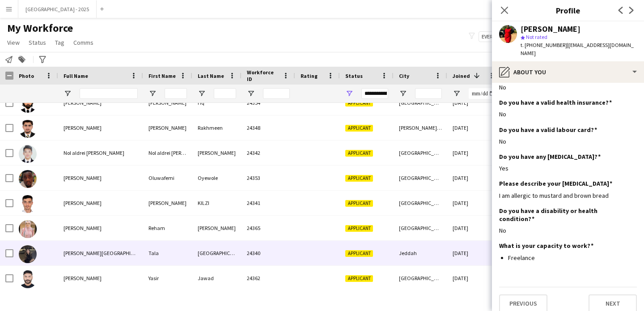
click at [415, 248] on div "Jeddah" at bounding box center [421, 253] width 54 height 25
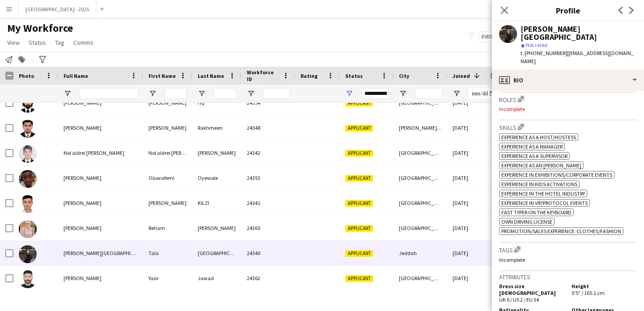
click at [579, 50] on span "| talashrawiii@gmail.com" at bounding box center [577, 57] width 113 height 15
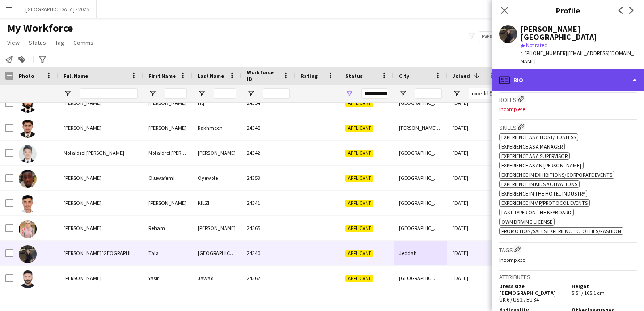
click at [581, 69] on div "profile Bio" at bounding box center [568, 79] width 152 height 21
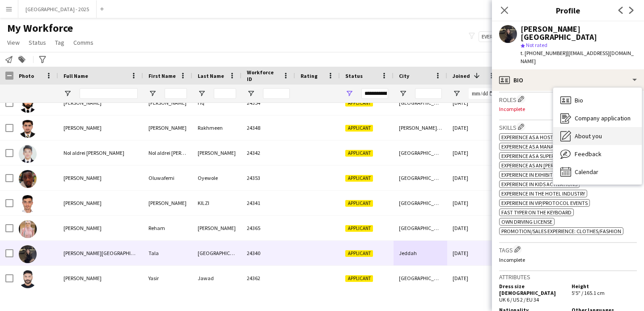
click at [600, 127] on div "About you About you" at bounding box center [597, 136] width 89 height 18
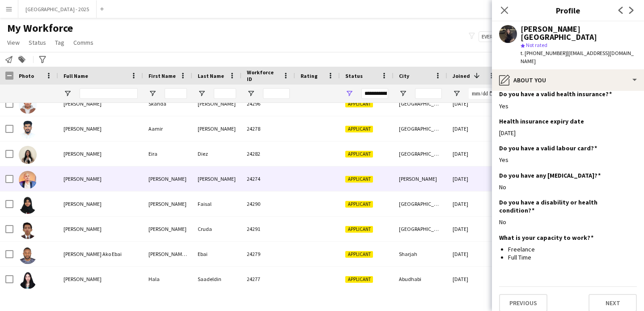
click at [373, 182] on div "Applicant" at bounding box center [367, 178] width 54 height 25
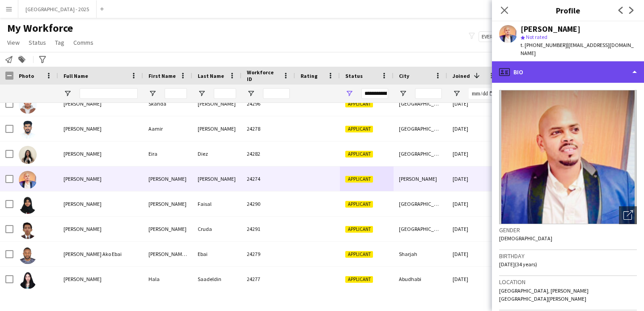
click at [543, 69] on div "profile Bio" at bounding box center [568, 71] width 152 height 21
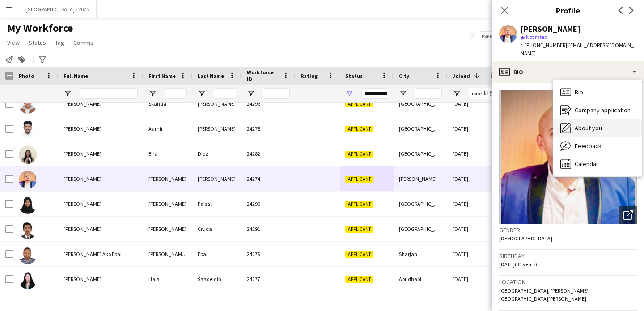
click at [576, 124] on span "About you" at bounding box center [588, 128] width 27 height 8
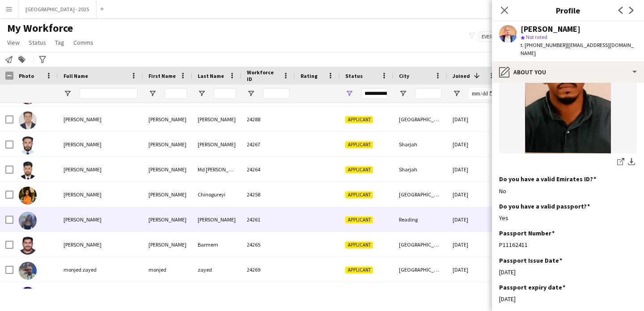
click at [388, 214] on div "Applicant" at bounding box center [367, 219] width 54 height 25
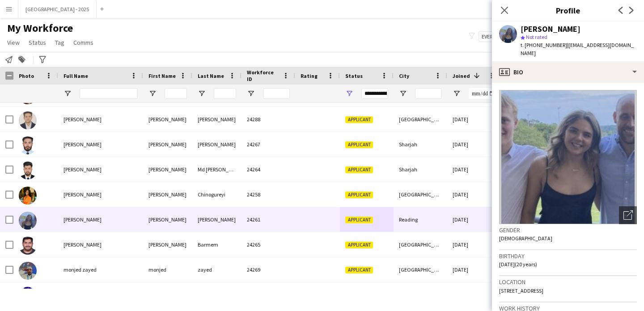
click at [553, 60] on div "Emma fleming star Not rated t. +447888917464 | emmamaefleming31@gmail.com" at bounding box center [568, 41] width 152 height 40
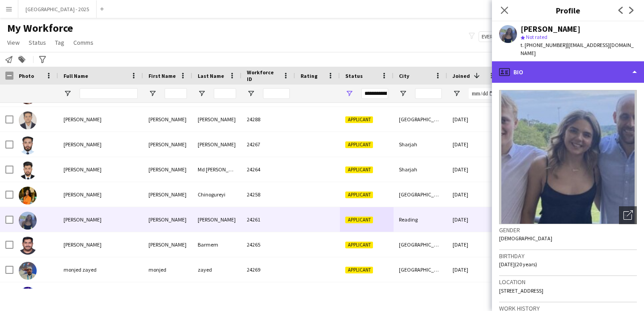
click at [553, 68] on div "profile Bio" at bounding box center [568, 71] width 152 height 21
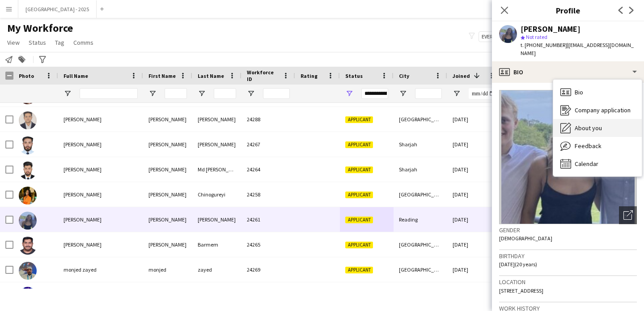
click at [582, 127] on span "About you" at bounding box center [588, 128] width 27 height 8
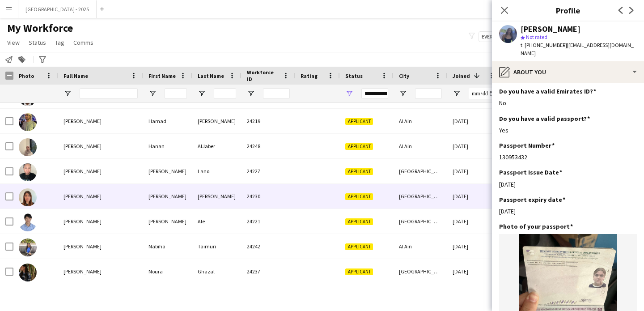
click at [258, 202] on div "24230" at bounding box center [268, 196] width 54 height 25
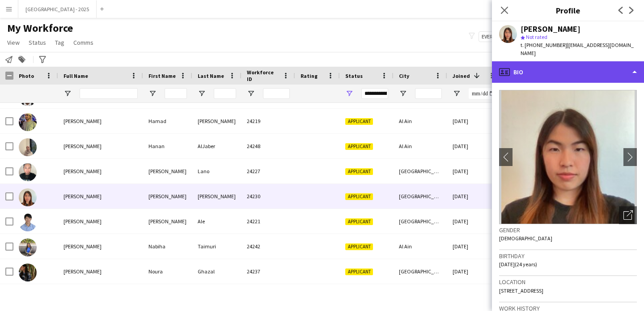
click at [573, 61] on div "profile Bio" at bounding box center [568, 71] width 152 height 21
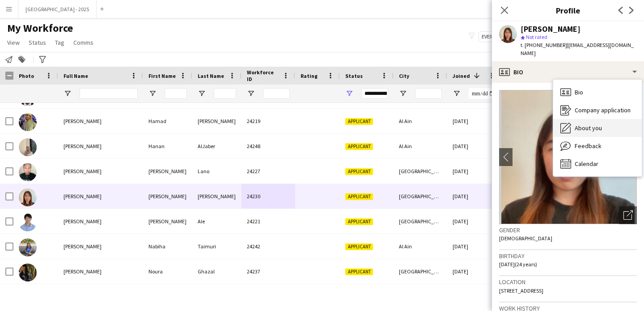
click at [593, 124] on span "About you" at bounding box center [588, 128] width 27 height 8
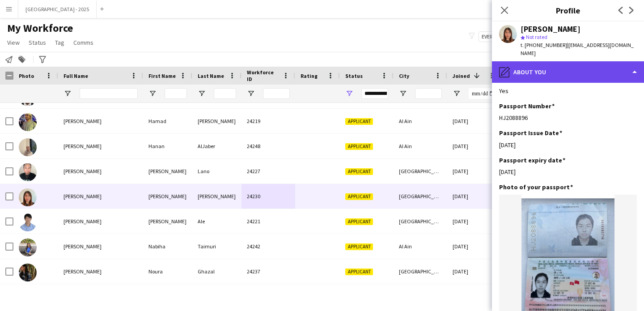
drag, startPoint x: 559, startPoint y: 65, endPoint x: 566, endPoint y: 70, distance: 8.2
click at [560, 64] on div "pencil4 About you" at bounding box center [568, 71] width 152 height 21
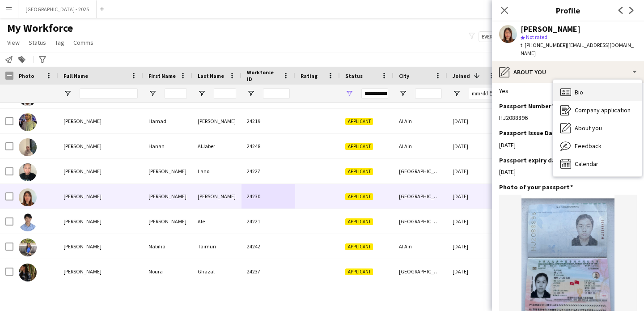
click at [587, 83] on div "Bio Bio" at bounding box center [597, 92] width 89 height 18
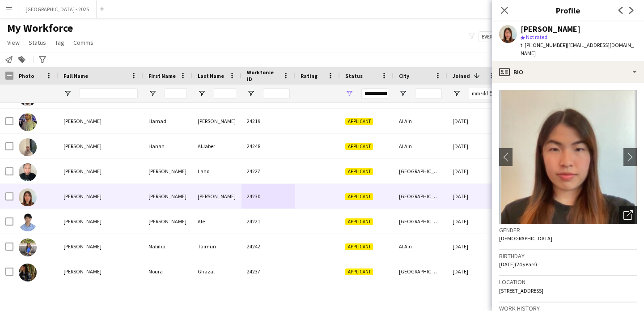
click at [623, 210] on icon "Open photos pop-in" at bounding box center [627, 214] width 9 height 9
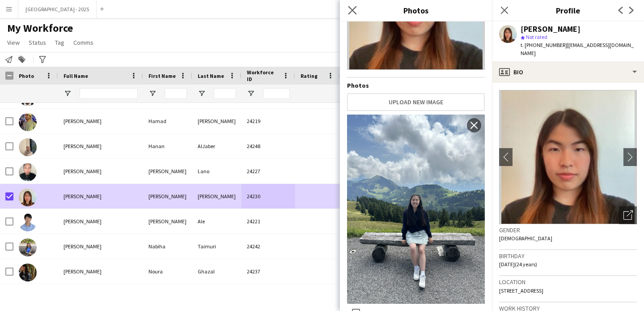
click at [357, 8] on div "Close pop-in" at bounding box center [352, 10] width 25 height 21
click at [356, 9] on icon "Close pop-in" at bounding box center [352, 10] width 8 height 8
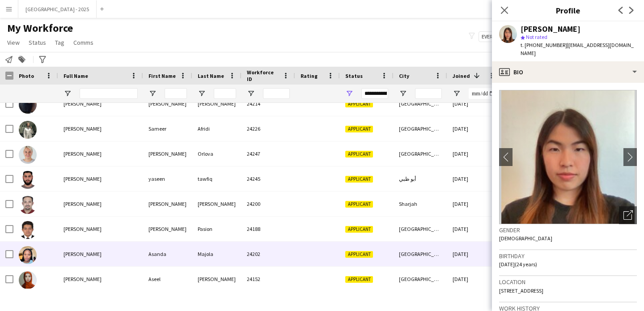
click at [433, 256] on div "Johannesburg" at bounding box center [421, 253] width 54 height 25
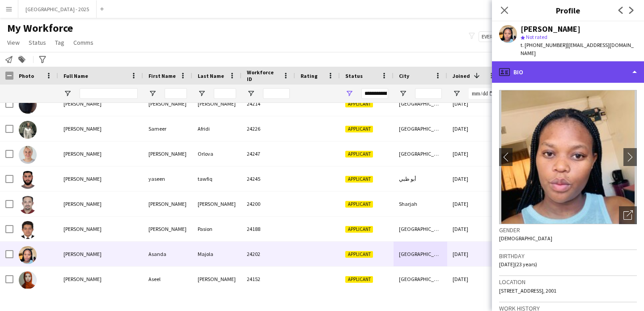
click at [542, 69] on div "profile Bio" at bounding box center [568, 71] width 152 height 21
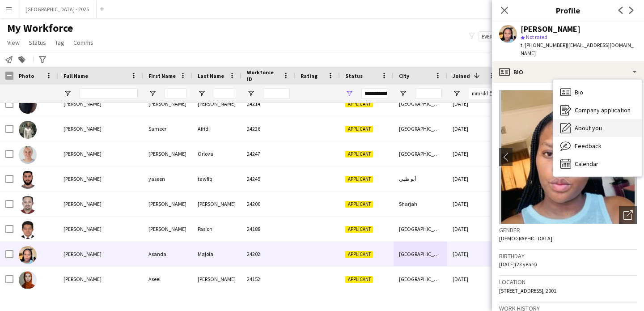
click at [583, 124] on span "About you" at bounding box center [588, 128] width 27 height 8
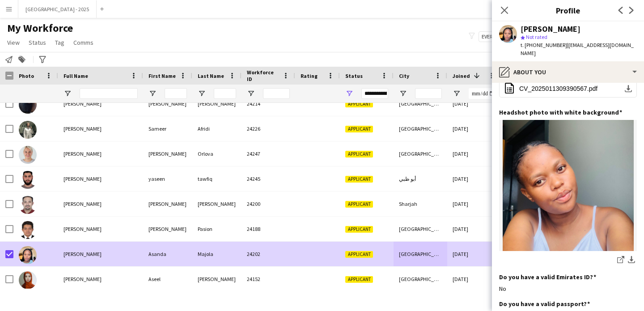
click at [511, 6] on div "Close pop-in" at bounding box center [504, 10] width 25 height 21
click at [506, 10] on icon "Close pop-in" at bounding box center [504, 10] width 8 height 8
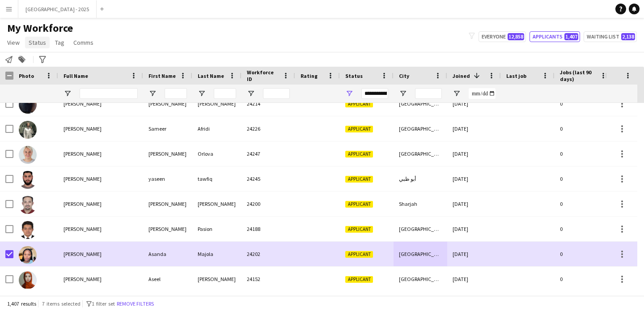
click at [37, 42] on span "Status" at bounding box center [37, 42] width 17 height 8
click at [47, 69] on link "Edit" at bounding box center [56, 61] width 63 height 19
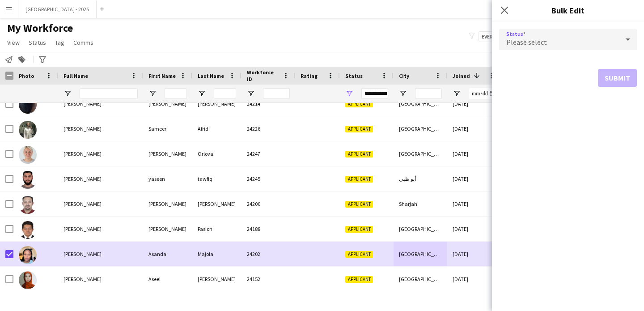
click at [576, 38] on div "Please select" at bounding box center [559, 39] width 120 height 21
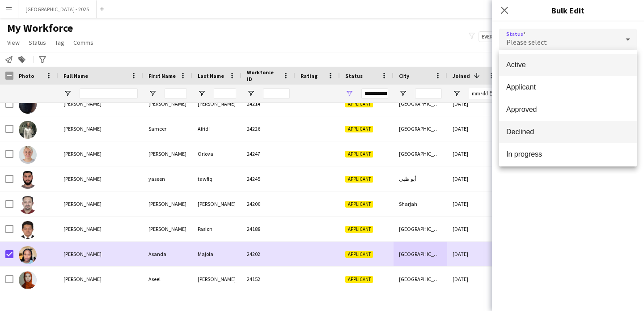
click at [534, 133] on span "Declined" at bounding box center [567, 131] width 123 height 8
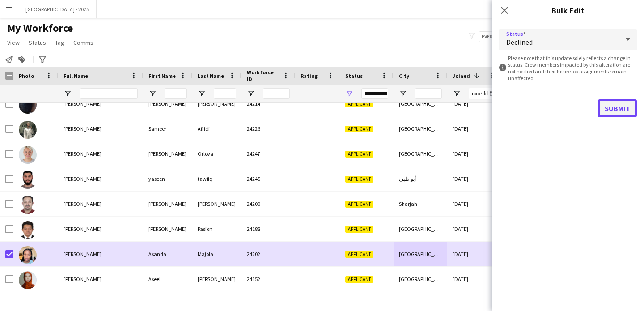
click at [613, 112] on button "Submit" at bounding box center [617, 108] width 39 height 18
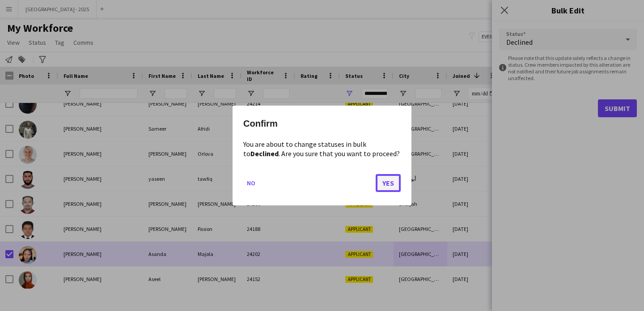
click at [387, 189] on button "Yes" at bounding box center [388, 183] width 25 height 18
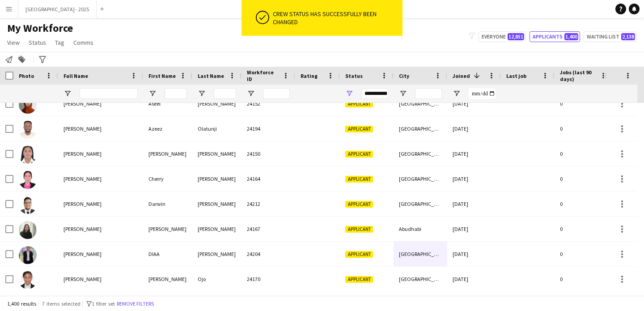
click at [141, 304] on button "Remove filters" at bounding box center [135, 304] width 41 height 10
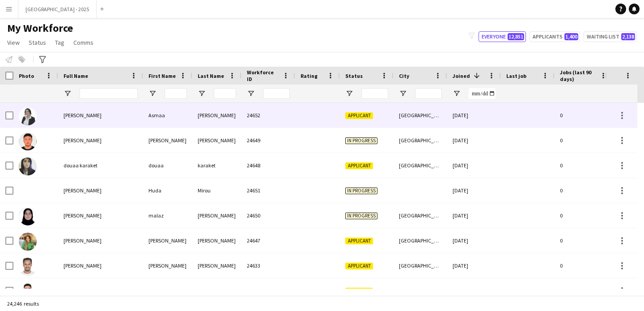
click at [94, 114] on span "[PERSON_NAME]" at bounding box center [83, 115] width 38 height 7
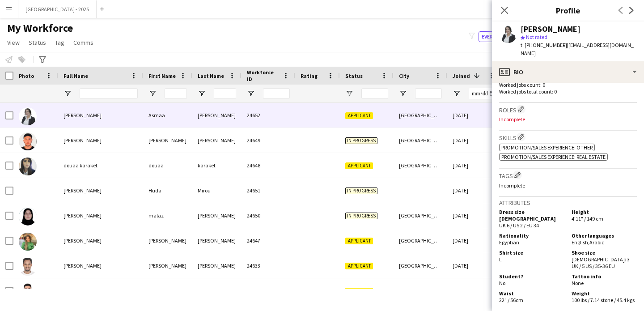
scroll to position [254, 0]
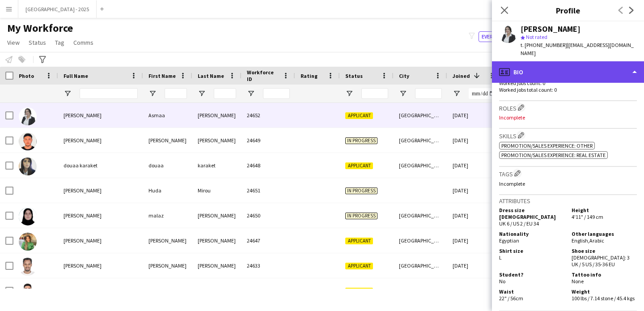
click at [556, 67] on div "profile Bio" at bounding box center [568, 71] width 152 height 21
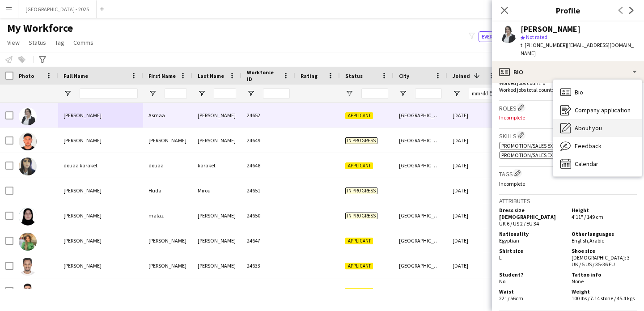
click at [599, 125] on span "About you" at bounding box center [588, 128] width 27 height 8
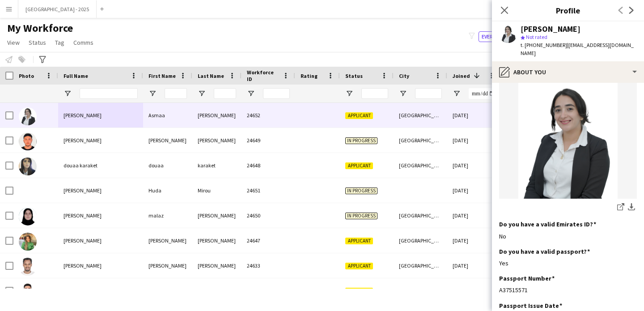
scroll to position [0, 0]
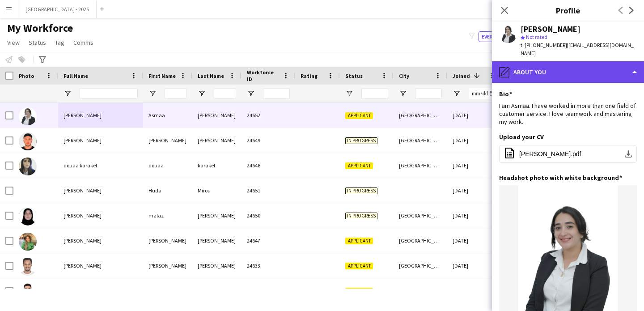
click at [556, 81] on div "pencil4 About you" at bounding box center [568, 71] width 152 height 21
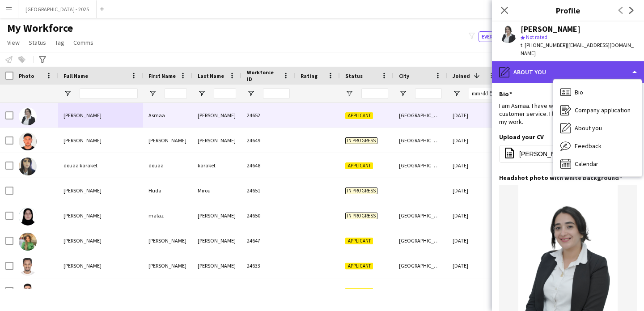
click at [555, 76] on div "pencil4 About you" at bounding box center [568, 71] width 152 height 21
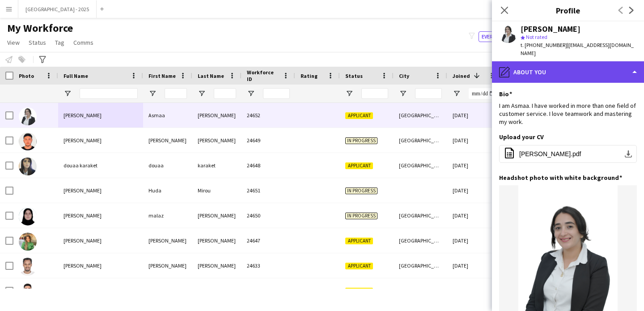
click at [570, 79] on div "pencil4 About you" at bounding box center [568, 71] width 152 height 21
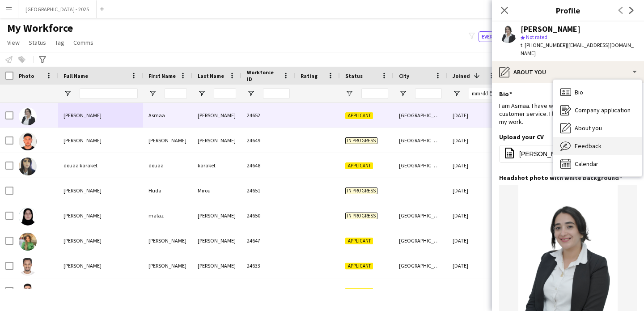
click at [589, 146] on span "Feedback" at bounding box center [588, 146] width 27 height 8
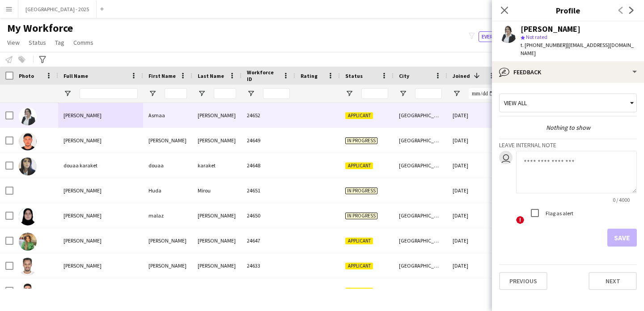
click at [559, 172] on textarea at bounding box center [576, 172] width 121 height 42
type textarea "**********"
click at [626, 242] on button "Save" at bounding box center [622, 238] width 30 height 18
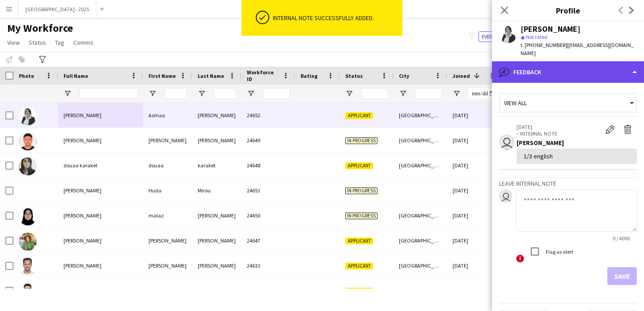
click at [542, 72] on div "bubble-pencil Feedback" at bounding box center [568, 71] width 152 height 21
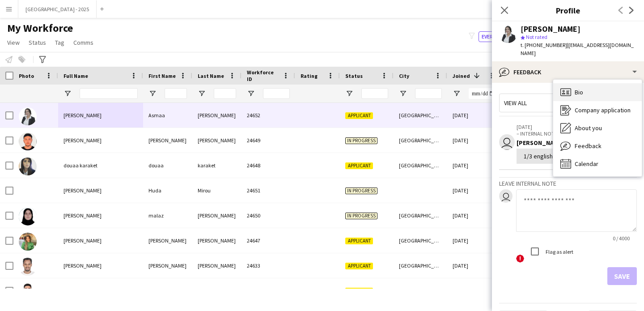
click at [576, 92] on span "Bio" at bounding box center [579, 92] width 8 height 8
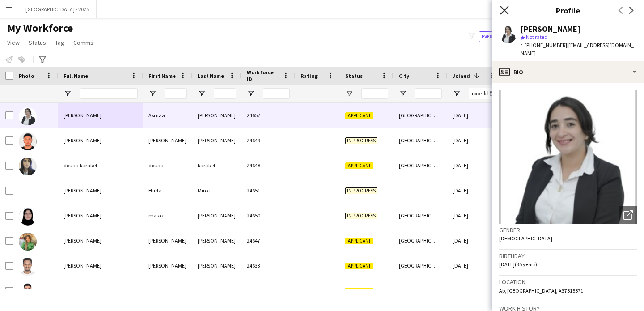
click at [504, 9] on icon at bounding box center [504, 10] width 8 height 8
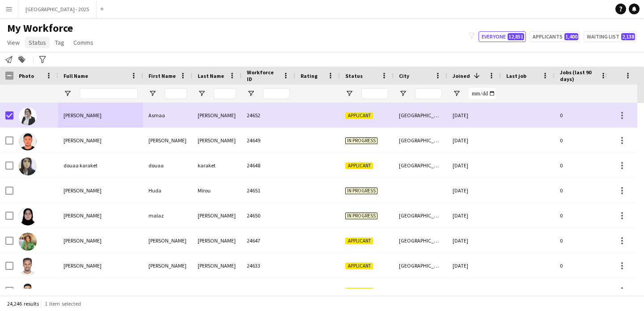
click at [37, 39] on span "Status" at bounding box center [37, 42] width 17 height 8
click at [54, 55] on link "Edit" at bounding box center [56, 61] width 63 height 19
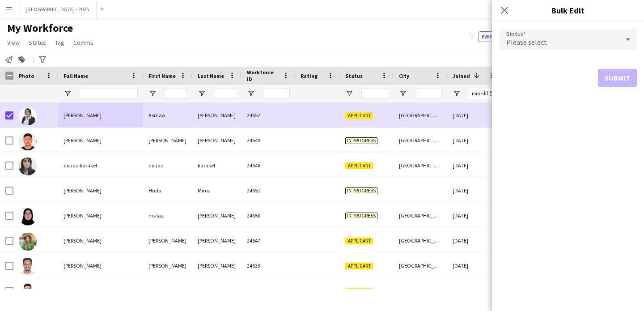
click at [555, 46] on div "Please select" at bounding box center [559, 39] width 120 height 21
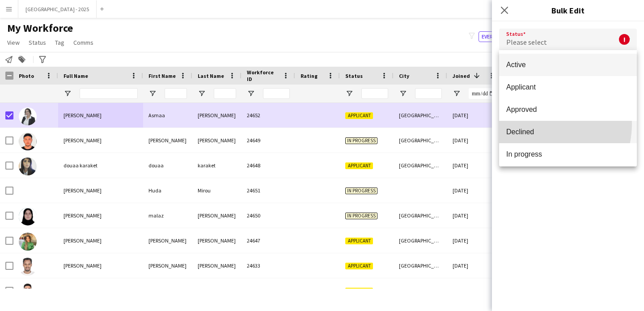
click at [538, 124] on mat-option "Declined" at bounding box center [568, 132] width 138 height 22
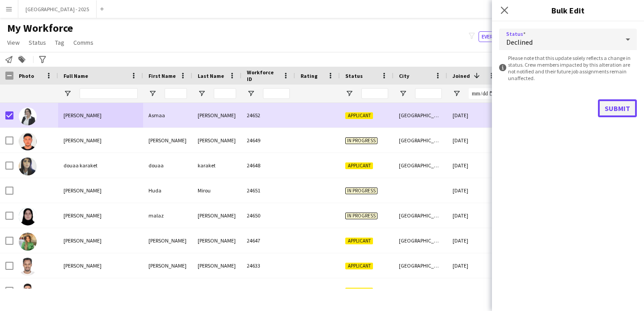
click at [614, 112] on button "Submit" at bounding box center [617, 108] width 39 height 18
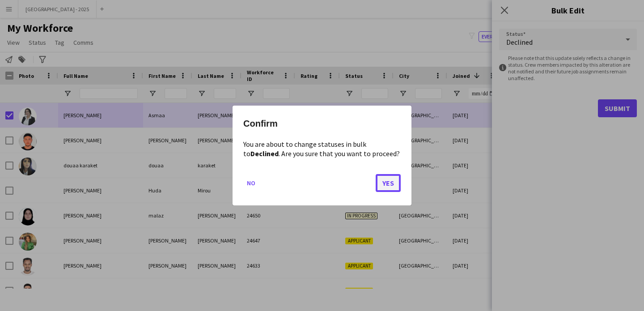
click at [382, 182] on button "Yes" at bounding box center [388, 183] width 25 height 18
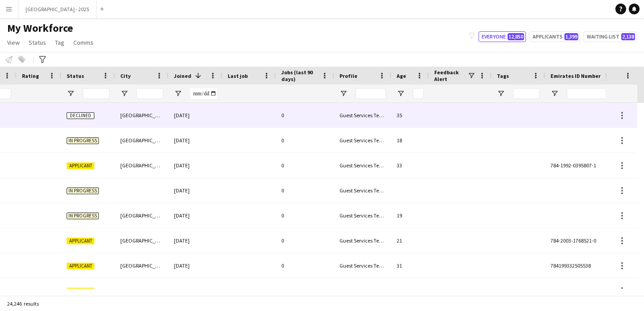
scroll to position [0, 308]
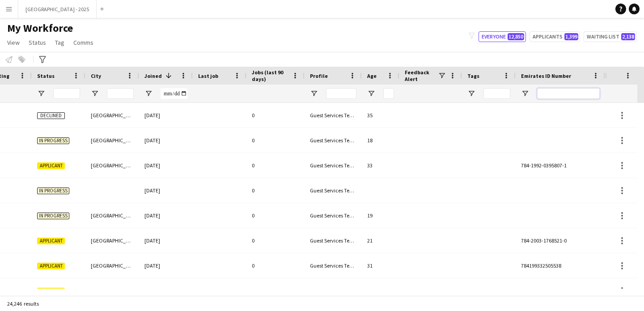
click at [550, 89] on input "Emirates ID Number Filter Input" at bounding box center [568, 93] width 63 height 11
paste input "*******"
type input "*******"
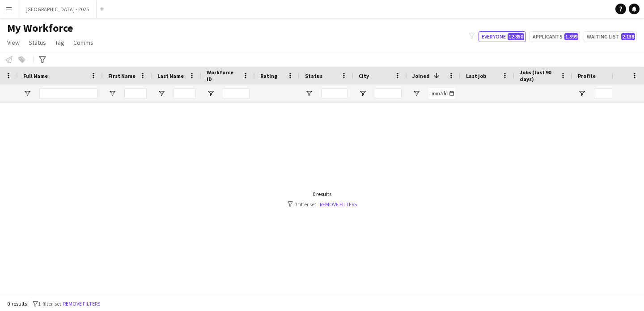
scroll to position [0, 0]
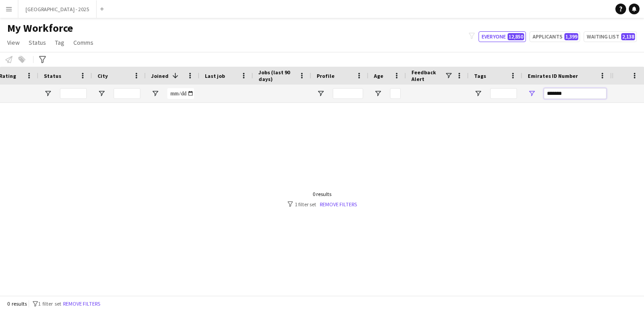
click at [559, 92] on input "*******" at bounding box center [575, 93] width 63 height 11
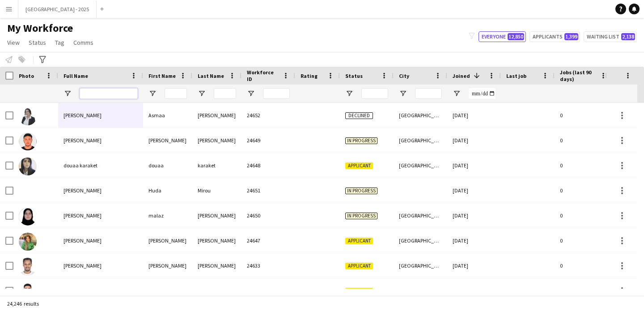
click at [125, 93] on input "Full Name Filter Input" at bounding box center [109, 93] width 58 height 11
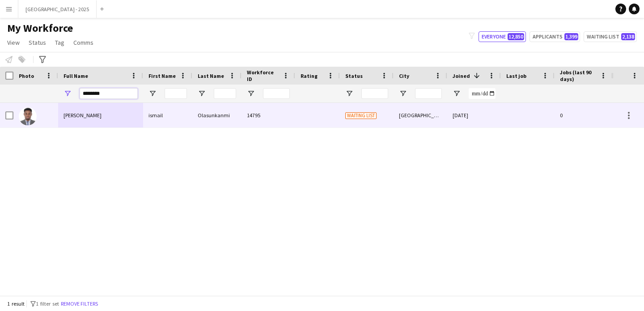
type input "********"
click at [101, 123] on div "ismail Olasunkanmi" at bounding box center [100, 115] width 85 height 25
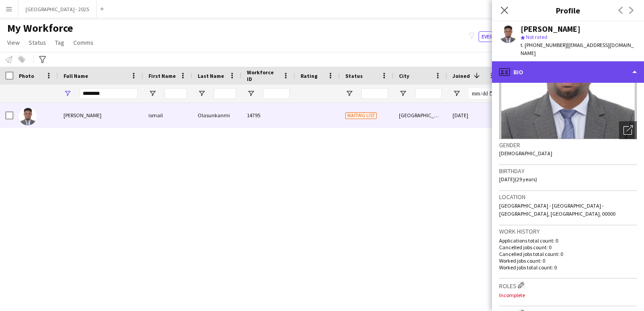
click at [556, 65] on div "profile Bio" at bounding box center [568, 71] width 152 height 21
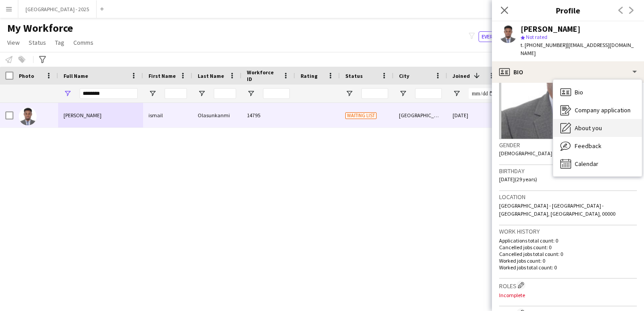
click at [596, 124] on span "About you" at bounding box center [588, 128] width 27 height 8
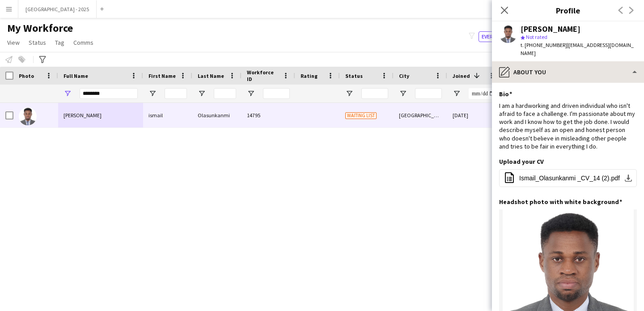
click at [553, 74] on div "pencil4 About you Bio Bio Company application Company application About you Abo…" at bounding box center [568, 186] width 152 height 250
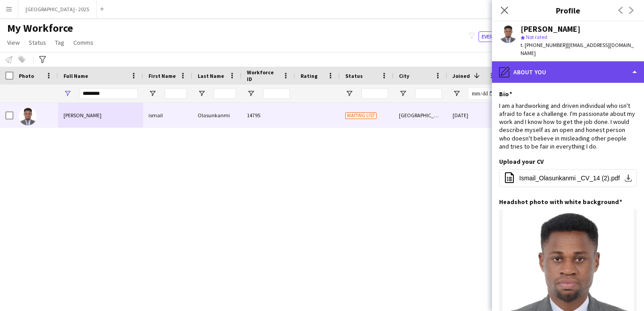
click at [557, 69] on div "pencil4 About you" at bounding box center [568, 71] width 152 height 21
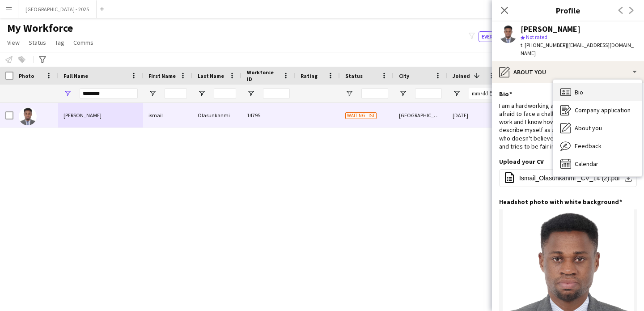
click at [586, 84] on div "Bio Bio" at bounding box center [597, 92] width 89 height 18
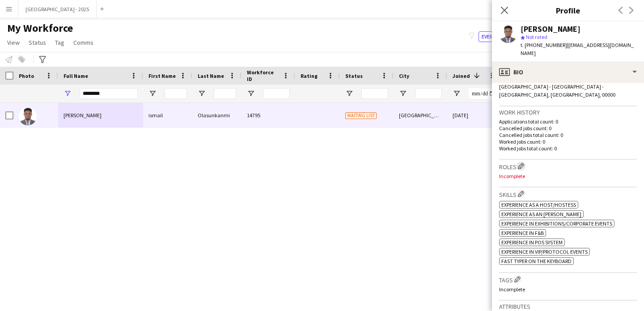
click at [525, 161] on button "Edit crew company roles" at bounding box center [521, 165] width 9 height 9
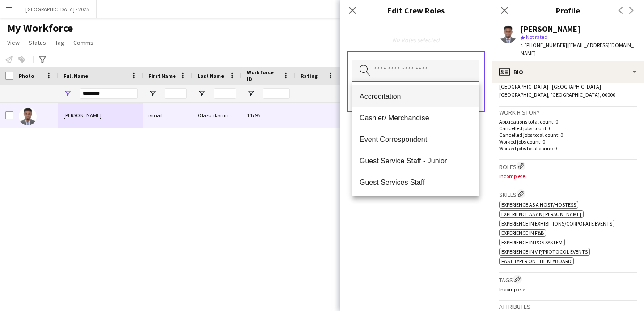
drag, startPoint x: 436, startPoint y: 76, endPoint x: 445, endPoint y: 92, distance: 18.4
click at [436, 76] on input "text" at bounding box center [415, 70] width 127 height 22
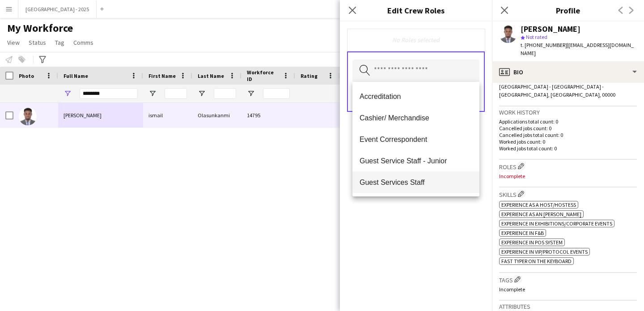
click at [441, 177] on mat-option "Guest Services Staff" at bounding box center [415, 181] width 127 height 21
drag, startPoint x: 448, startPoint y: 210, endPoint x: 462, endPoint y: 155, distance: 56.6
click at [448, 209] on div "Guest Services Staff Remove Search by role type Save" at bounding box center [416, 165] width 152 height 289
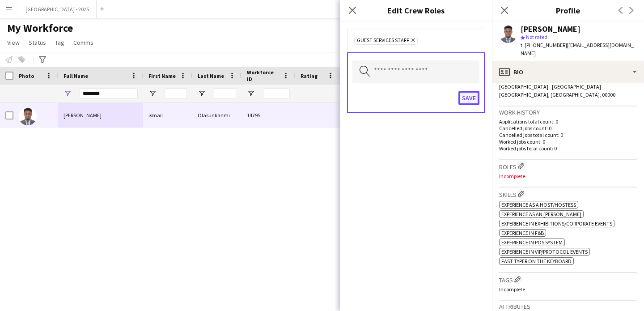
click at [460, 102] on button "Save" at bounding box center [468, 98] width 21 height 14
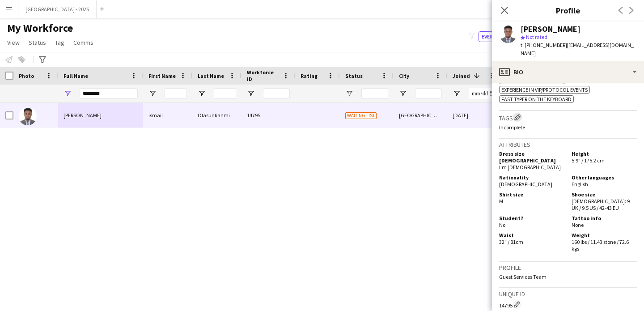
click at [518, 114] on app-icon "Edit crew company tags" at bounding box center [517, 117] width 6 height 6
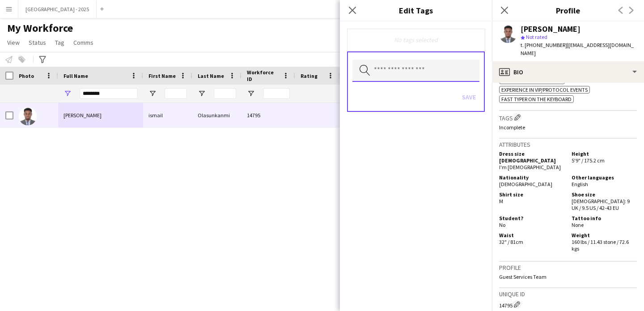
click at [409, 62] on input "text" at bounding box center [415, 70] width 127 height 22
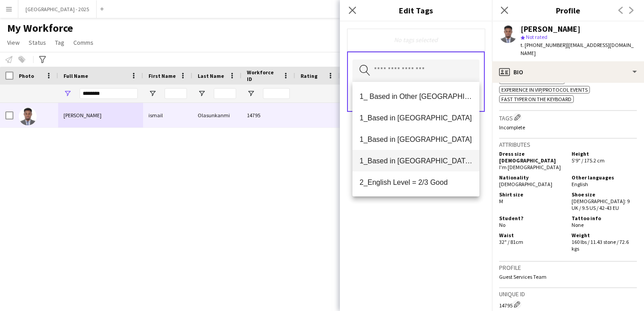
click at [428, 156] on mat-option "1_Based in [GEOGRAPHIC_DATA]/[GEOGRAPHIC_DATA]/Ajman" at bounding box center [415, 160] width 127 height 21
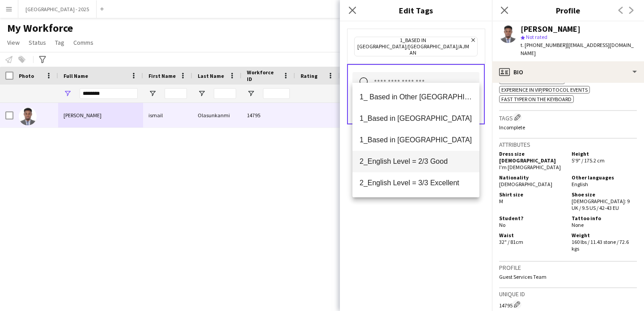
click at [437, 168] on mat-option "2_English Level = 2/3 Good" at bounding box center [415, 161] width 127 height 21
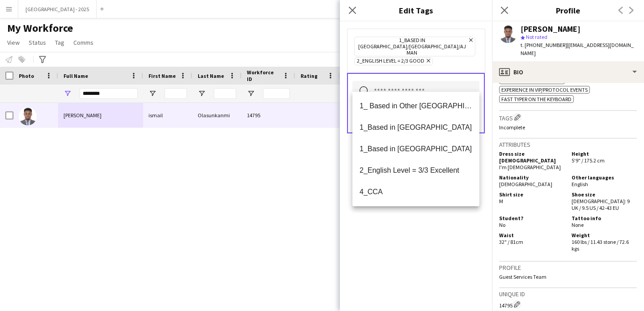
click at [444, 218] on div "1_Based in [GEOGRAPHIC_DATA]/[GEOGRAPHIC_DATA]/Ajman Remove 2_English Level = 2…" at bounding box center [416, 165] width 152 height 289
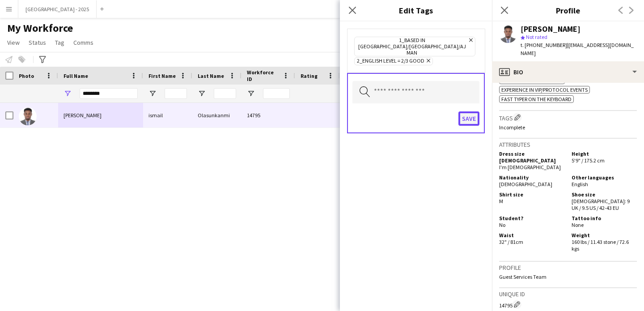
click at [469, 111] on button "Save" at bounding box center [468, 118] width 21 height 14
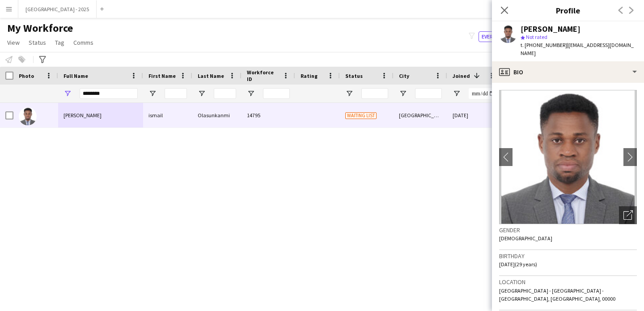
drag, startPoint x: 541, startPoint y: 76, endPoint x: 541, endPoint y: 67, distance: 9.8
click at [541, 83] on app-crew-profile-bio "chevron-left chevron-right Open photos pop-in Gender Male Birthday 15-09-1995 (…" at bounding box center [568, 197] width 152 height 228
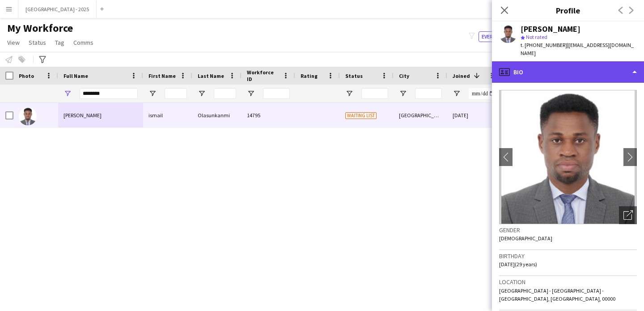
click at [541, 67] on div "profile Bio" at bounding box center [568, 71] width 152 height 21
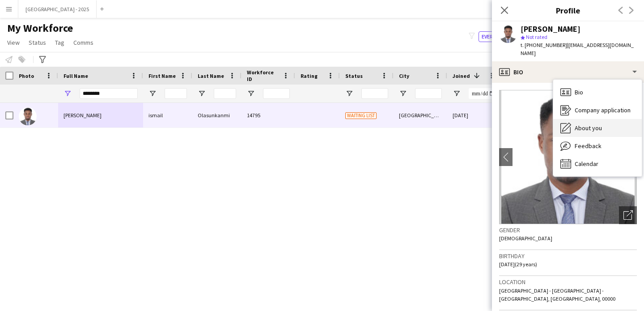
click at [603, 120] on div "About you About you" at bounding box center [597, 128] width 89 height 18
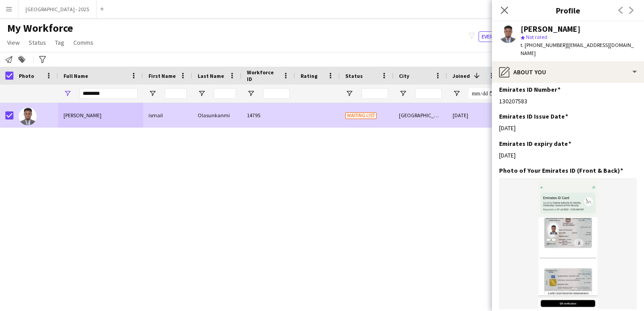
click at [32, 35] on app-page-menu "View Views Default view New view Update view Delete view Edit name Customise vi…" at bounding box center [51, 43] width 102 height 17
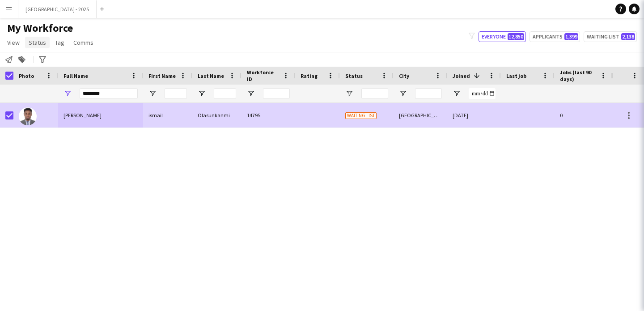
click at [31, 42] on span "Status" at bounding box center [37, 42] width 17 height 8
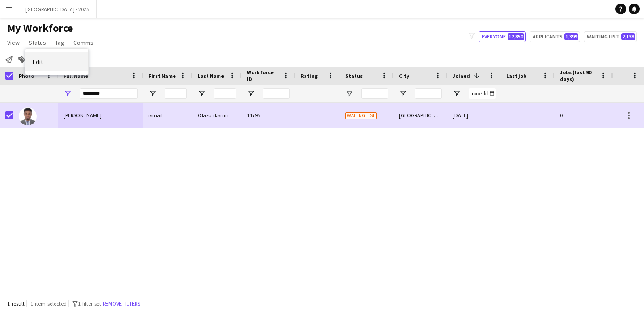
click at [41, 55] on link "Edit" at bounding box center [56, 61] width 63 height 19
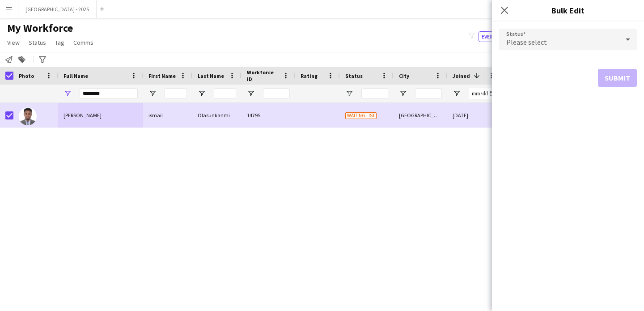
click at [516, 39] on span "Please select" at bounding box center [526, 42] width 41 height 9
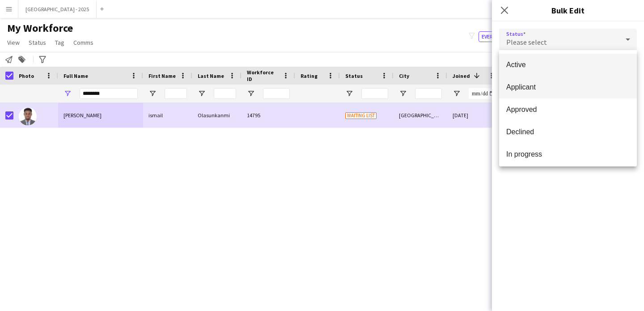
drag, startPoint x: 529, startPoint y: 65, endPoint x: 541, endPoint y: 76, distance: 16.5
click at [529, 66] on span "Active" at bounding box center [567, 64] width 123 height 8
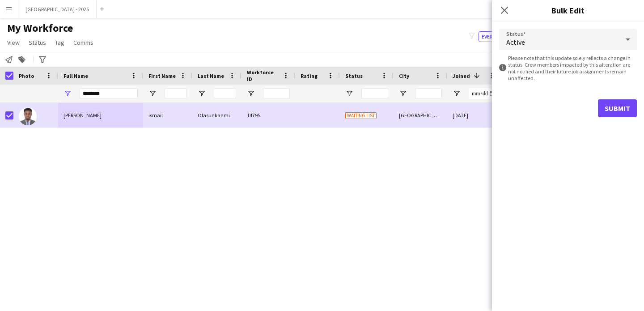
click at [614, 98] on form "Status Active information-circle Please note that this update solely reflects a…" at bounding box center [568, 72] width 138 height 103
click at [606, 114] on button "Submit" at bounding box center [617, 108] width 39 height 18
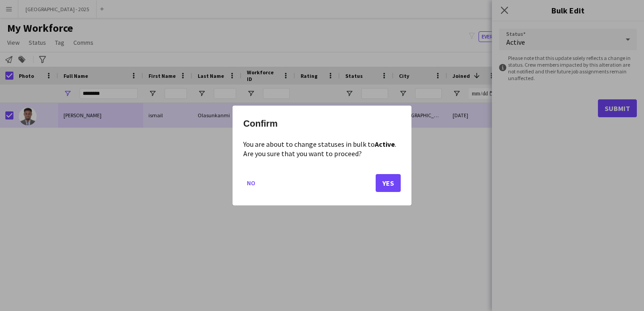
click at [365, 183] on mat-dialog-actions "No Yes" at bounding box center [321, 186] width 157 height 38
click at [384, 181] on button "Yes" at bounding box center [388, 183] width 25 height 18
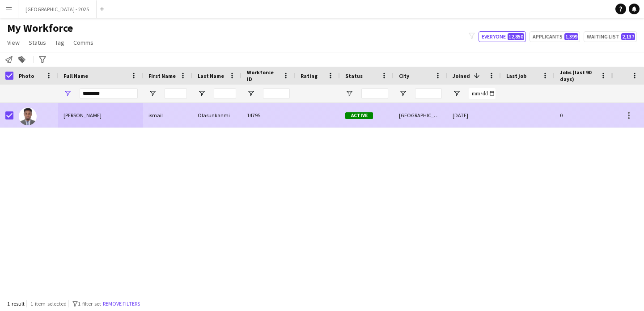
click at [69, 115] on span "ismail Olasunkanmi" at bounding box center [83, 115] width 38 height 7
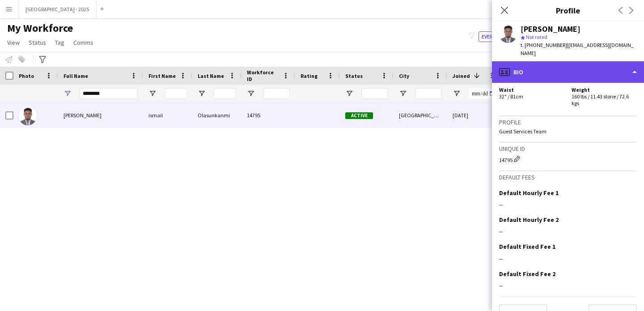
click at [547, 73] on div "profile Bio" at bounding box center [568, 71] width 152 height 21
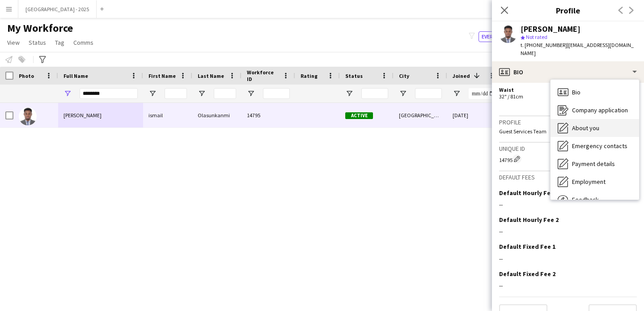
click at [588, 125] on div "About you About you" at bounding box center [595, 128] width 89 height 18
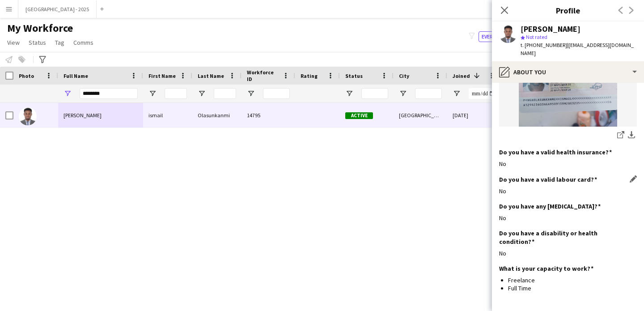
scroll to position [817, 0]
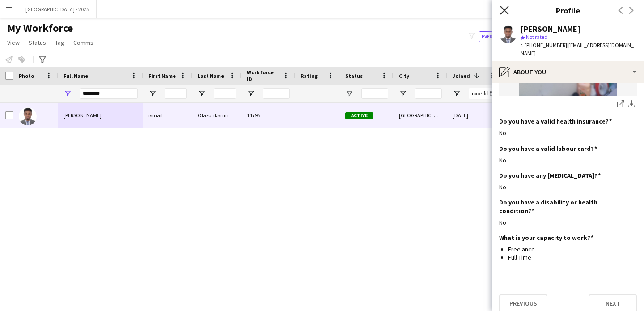
click at [501, 12] on icon "Close pop-in" at bounding box center [504, 10] width 8 height 8
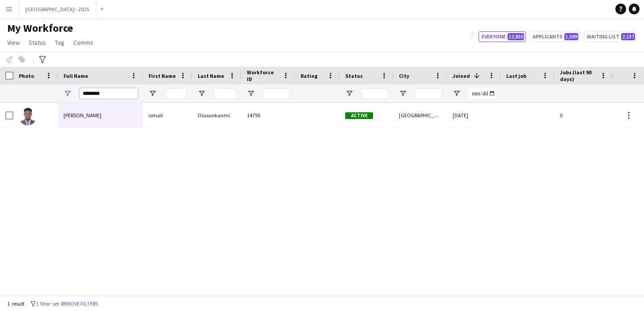
click at [121, 94] on input "********" at bounding box center [109, 93] width 58 height 11
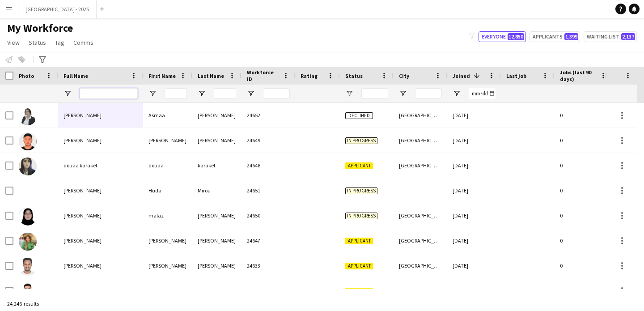
scroll to position [0, 308]
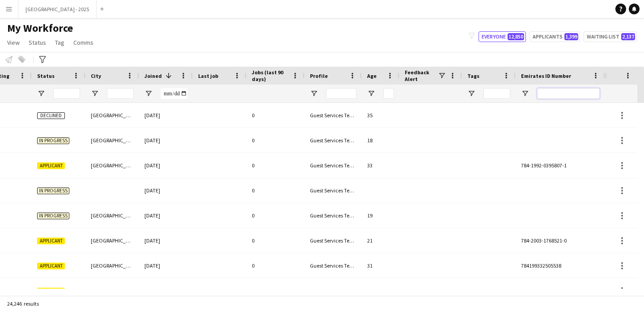
click at [557, 94] on input "Emirates ID Number Filter Input" at bounding box center [568, 93] width 63 height 11
paste input "*******"
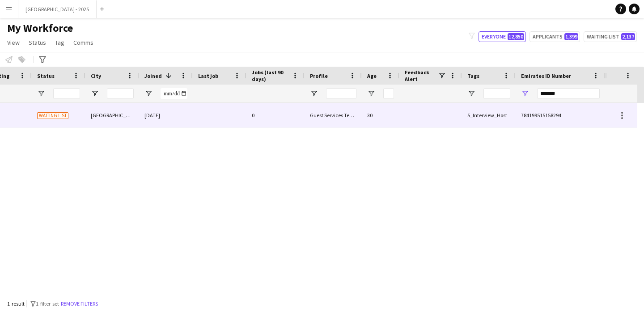
click at [361, 117] on div "Guest Services Team" at bounding box center [333, 115] width 57 height 25
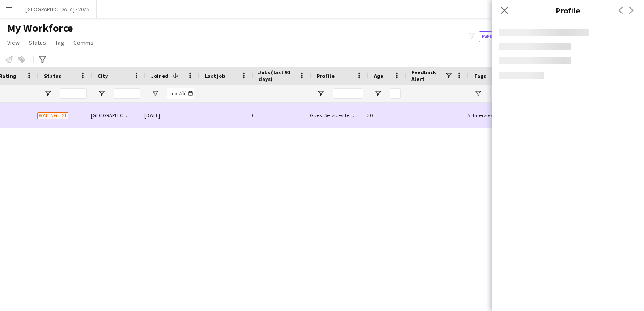
scroll to position [0, 301]
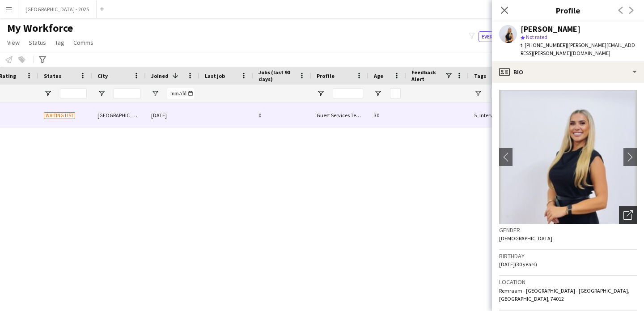
click at [619, 211] on div "Open photos pop-in" at bounding box center [628, 215] width 18 height 18
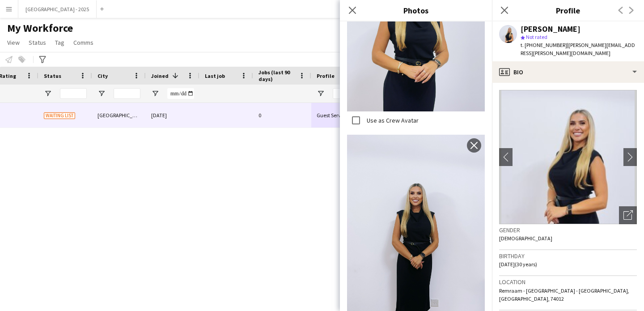
scroll to position [1358, 0]
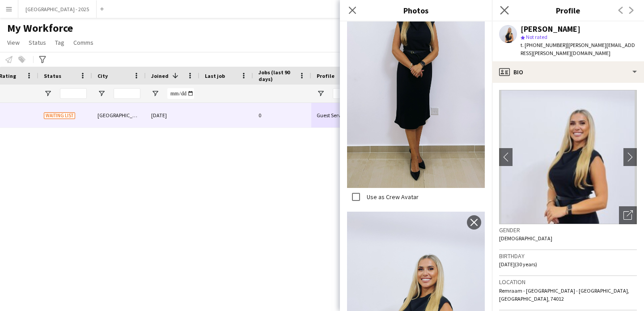
click at [509, 14] on app-icon "Close pop-in" at bounding box center [504, 10] width 13 height 13
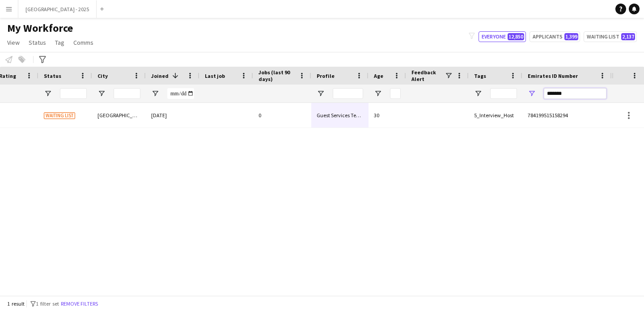
drag, startPoint x: 585, startPoint y: 94, endPoint x: 574, endPoint y: 93, distance: 10.8
click at [585, 94] on input "*******" at bounding box center [575, 93] width 63 height 11
click at [574, 93] on input "*******" at bounding box center [575, 93] width 63 height 11
paste input "Emirates ID Number Filter Input"
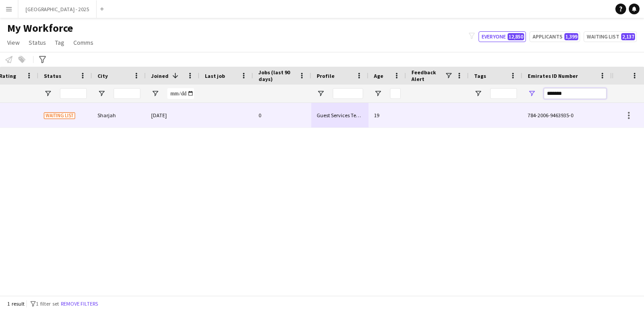
type input "*******"
click at [460, 120] on div at bounding box center [437, 115] width 63 height 25
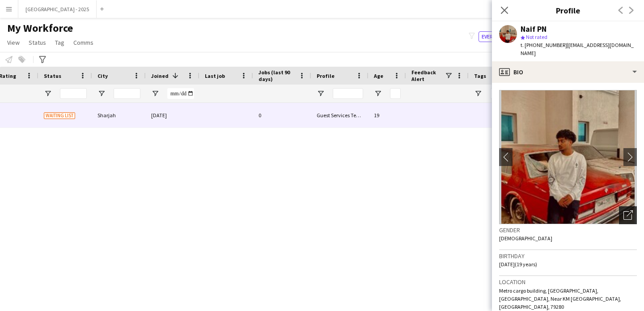
click at [623, 210] on icon "Open photos pop-in" at bounding box center [627, 214] width 9 height 9
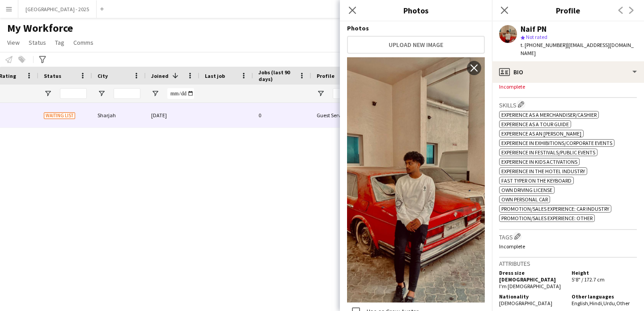
scroll to position [311, 0]
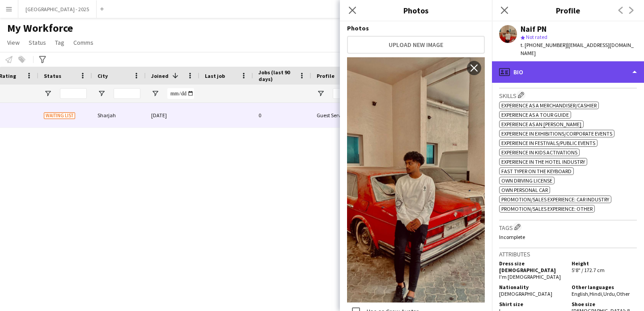
click at [585, 65] on div "profile Bio" at bounding box center [568, 71] width 152 height 21
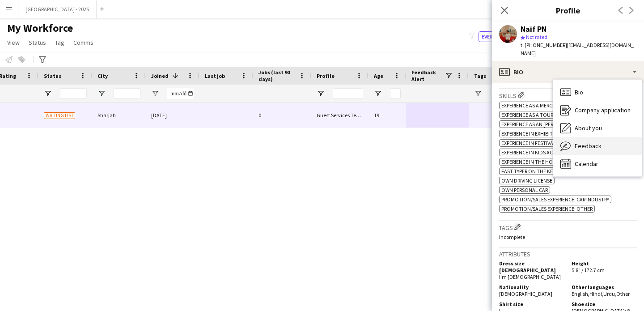
click at [588, 137] on div "Feedback Feedback" at bounding box center [597, 146] width 89 height 18
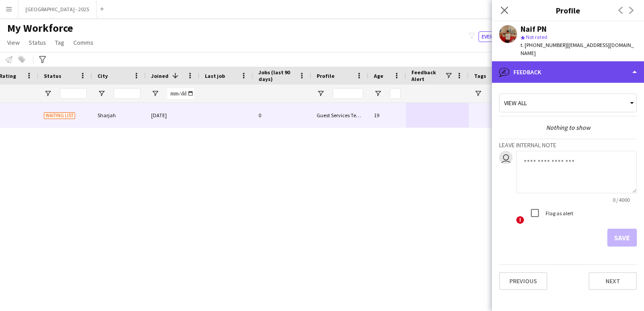
click at [590, 67] on div "bubble-pencil Feedback" at bounding box center [568, 71] width 152 height 21
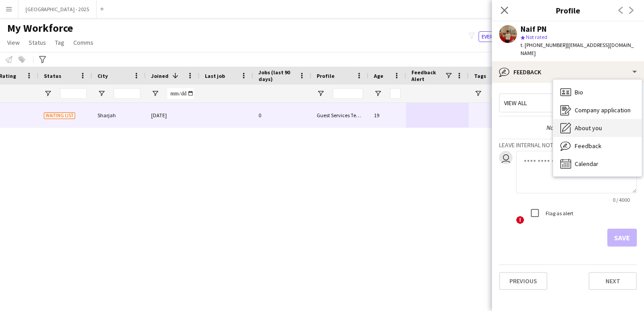
click at [595, 124] on span "About you" at bounding box center [588, 128] width 27 height 8
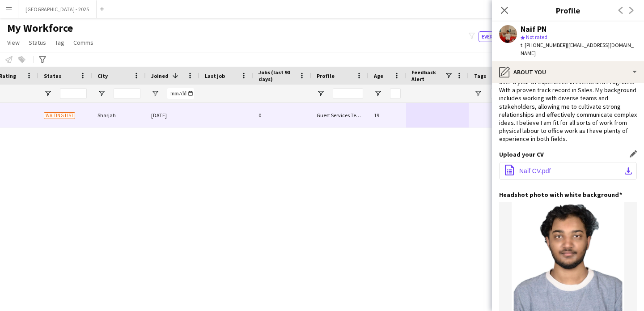
scroll to position [0, 0]
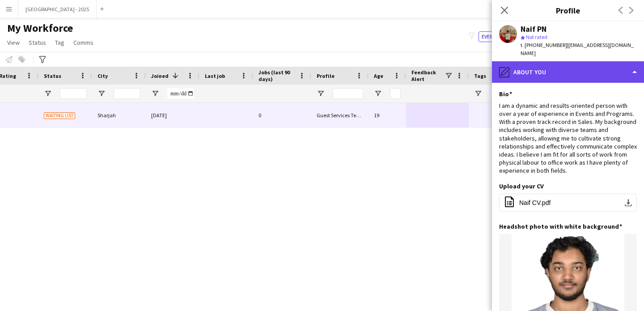
click at [557, 63] on div "pencil4 About you" at bounding box center [568, 71] width 152 height 21
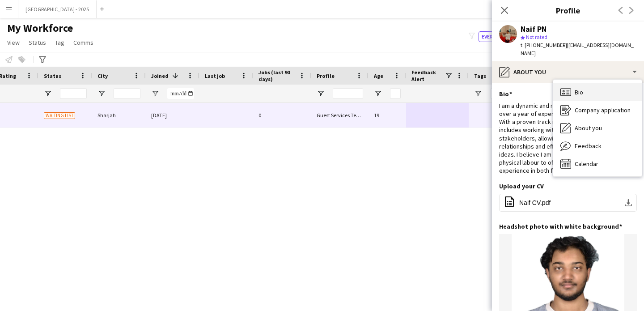
click at [578, 89] on div "Bio Bio" at bounding box center [597, 92] width 89 height 18
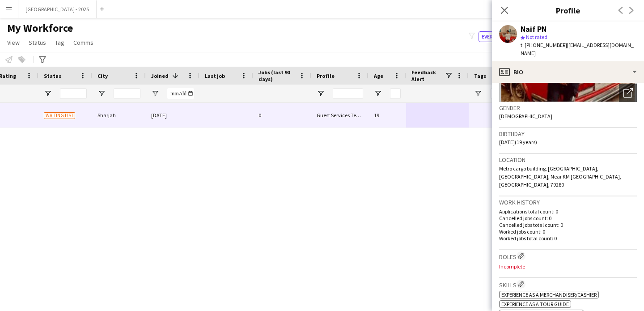
scroll to position [157, 0]
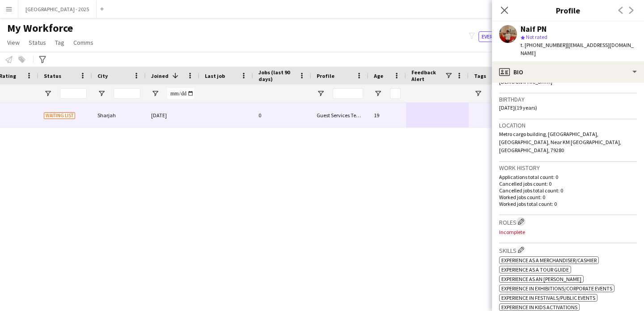
click at [521, 218] on app-icon "Edit crew company roles" at bounding box center [521, 221] width 6 height 6
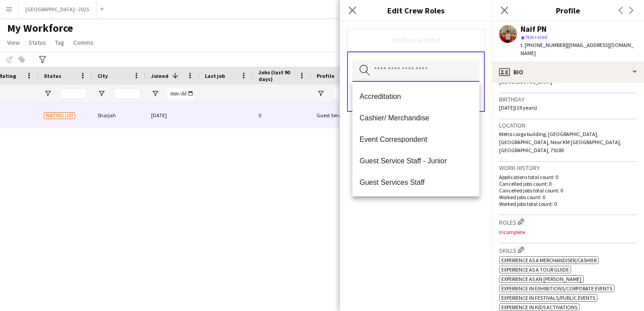
click at [407, 74] on input "text" at bounding box center [415, 70] width 127 height 22
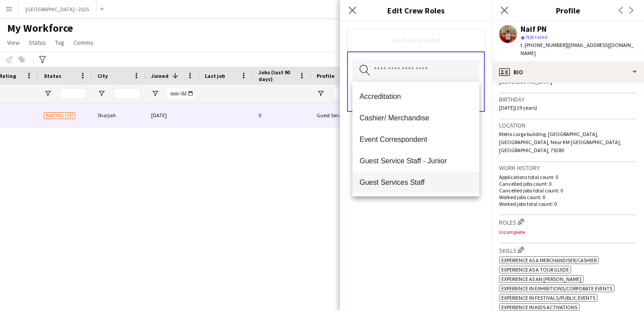
click at [419, 176] on mat-option "Guest Services Staff" at bounding box center [415, 181] width 127 height 21
click at [438, 226] on div "Guest Services Staff Remove Search by role type Save" at bounding box center [416, 165] width 152 height 289
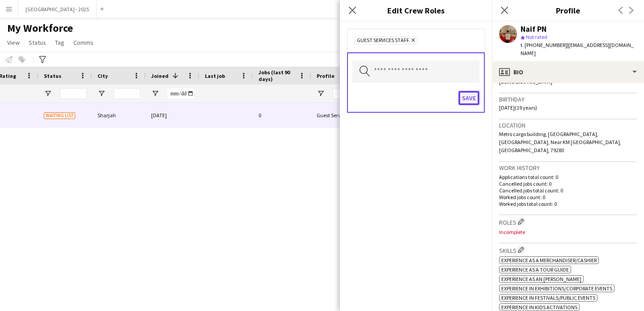
click at [471, 94] on button "Save" at bounding box center [468, 98] width 21 height 14
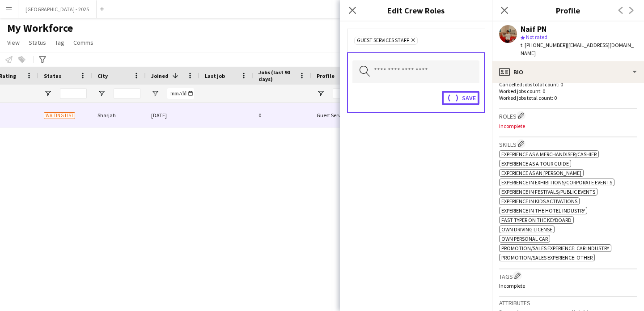
scroll to position [342, 0]
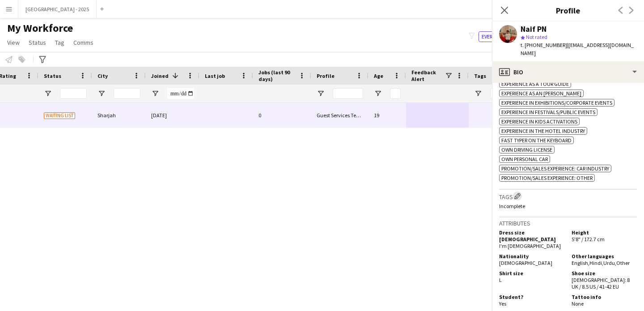
click at [519, 193] on app-icon "Edit crew company tags" at bounding box center [517, 196] width 6 height 6
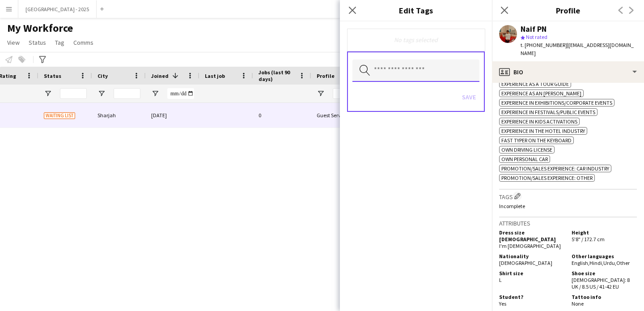
click at [439, 73] on input "text" at bounding box center [415, 70] width 127 height 22
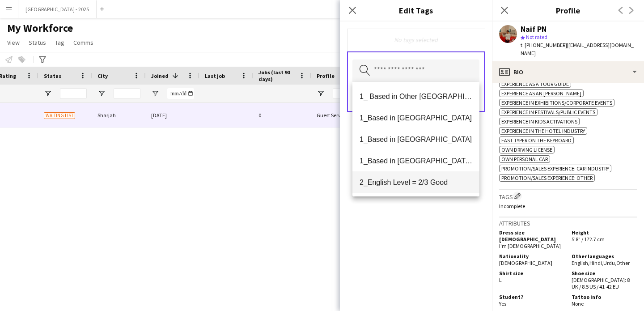
click at [429, 158] on span "1_Based in [GEOGRAPHIC_DATA]/[GEOGRAPHIC_DATA]/Ajman" at bounding box center [416, 161] width 113 height 8
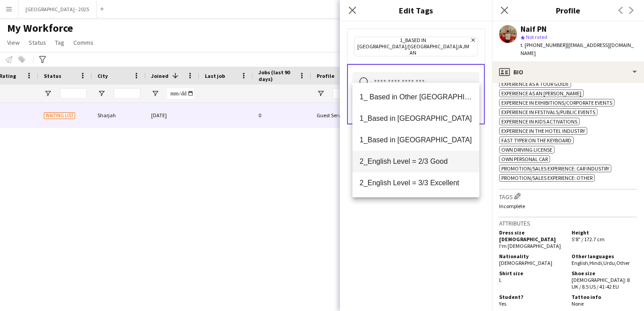
click at [426, 166] on mat-option "2_English Level = 2/3 Good" at bounding box center [415, 161] width 127 height 21
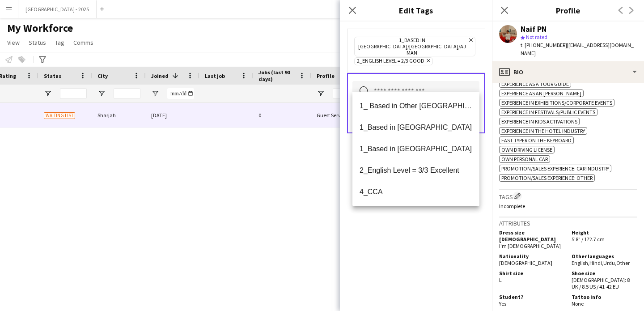
click at [429, 218] on div "1_Based in [GEOGRAPHIC_DATA]/[GEOGRAPHIC_DATA]/Ajman Remove 2_English Level = 2…" at bounding box center [416, 165] width 152 height 289
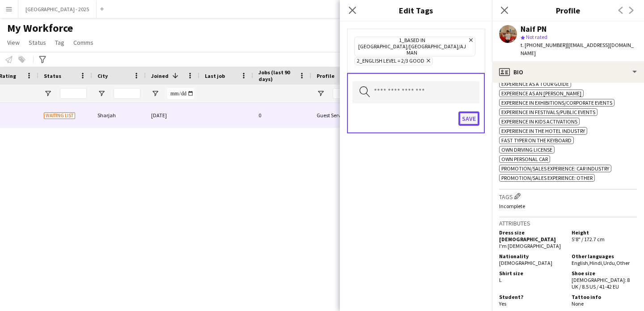
click at [474, 111] on button "Save" at bounding box center [468, 118] width 21 height 14
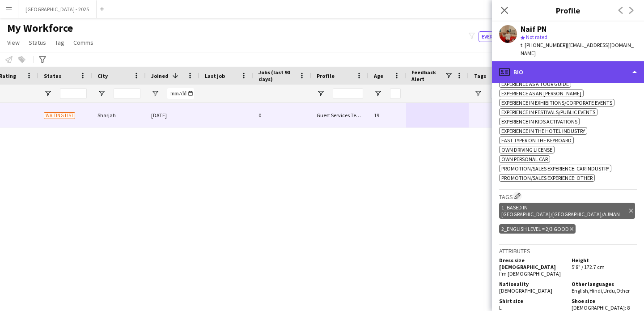
click at [537, 66] on div "profile Bio" at bounding box center [568, 71] width 152 height 21
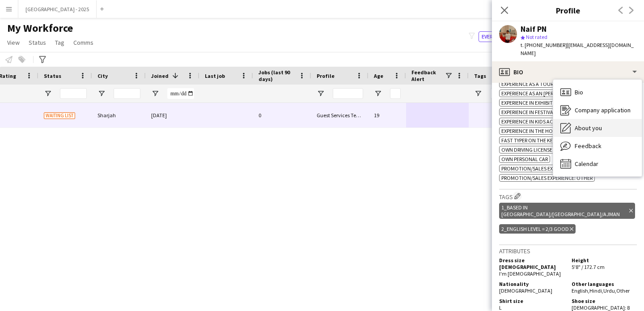
click at [594, 127] on div "About you About you" at bounding box center [597, 128] width 89 height 18
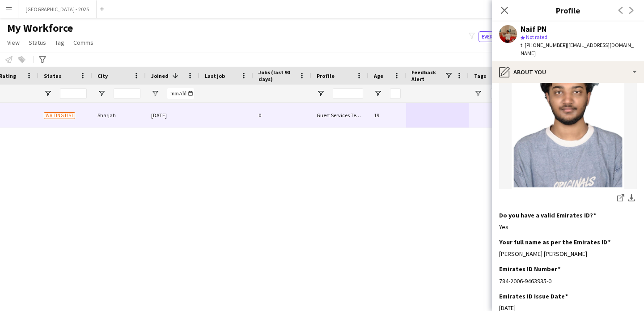
scroll to position [0, 0]
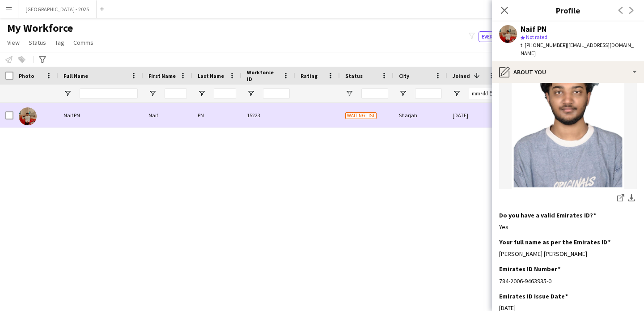
drag, startPoint x: 15, startPoint y: 116, endPoint x: 4, endPoint y: 119, distance: 11.5
click at [15, 116] on div at bounding box center [35, 115] width 45 height 25
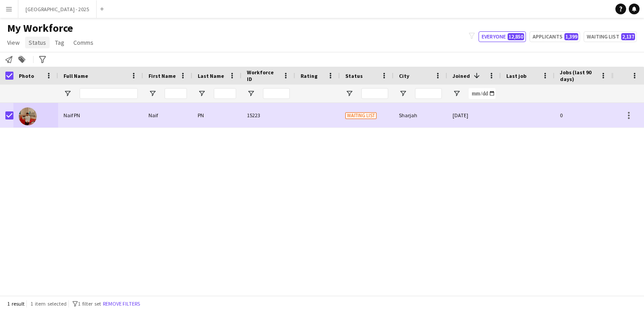
click at [38, 41] on span "Status" at bounding box center [37, 42] width 17 height 8
click at [44, 54] on link "Edit" at bounding box center [56, 61] width 63 height 19
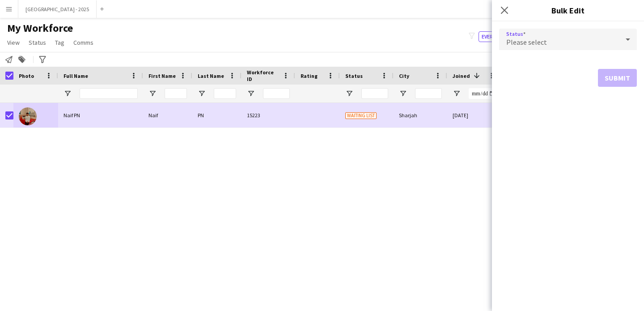
click at [517, 42] on span "Please select" at bounding box center [526, 42] width 41 height 9
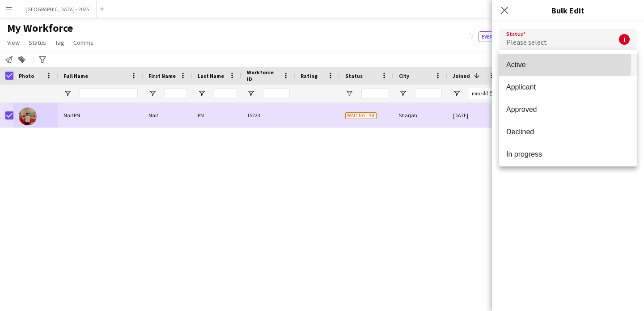
click at [517, 63] on span "Active" at bounding box center [567, 64] width 123 height 8
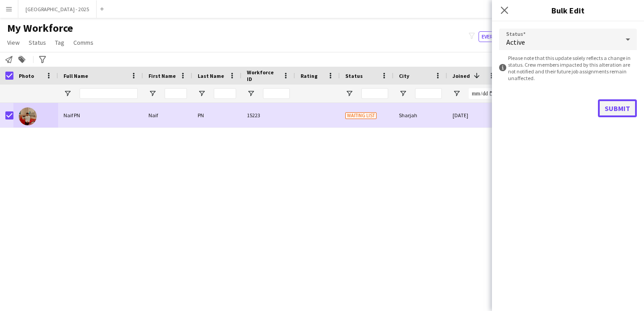
click at [627, 102] on button "Submit" at bounding box center [617, 108] width 39 height 18
click at [622, 105] on button "Submit" at bounding box center [617, 108] width 39 height 18
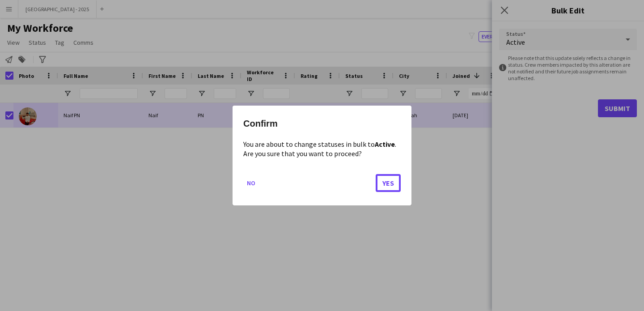
drag, startPoint x: 384, startPoint y: 182, endPoint x: 347, endPoint y: 167, distance: 39.5
click at [384, 182] on button "Yes" at bounding box center [388, 183] width 25 height 18
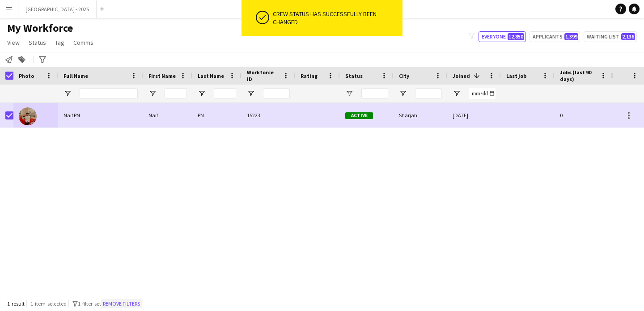
click at [119, 306] on button "Remove filters" at bounding box center [121, 304] width 41 height 10
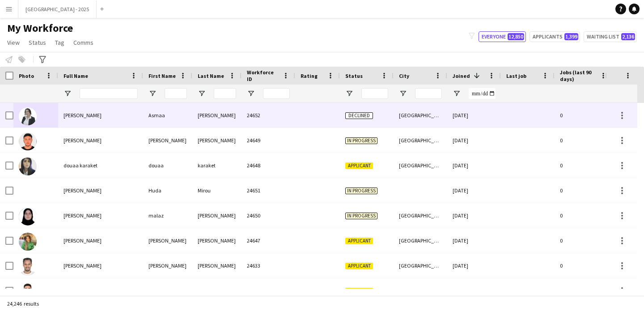
scroll to position [0, 308]
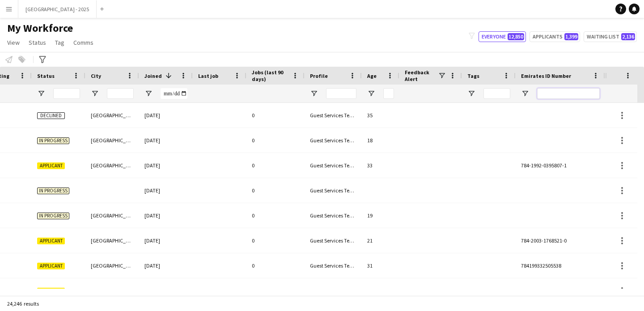
click at [567, 97] on input "Emirates ID Number Filter Input" at bounding box center [568, 93] width 63 height 11
paste input "*******"
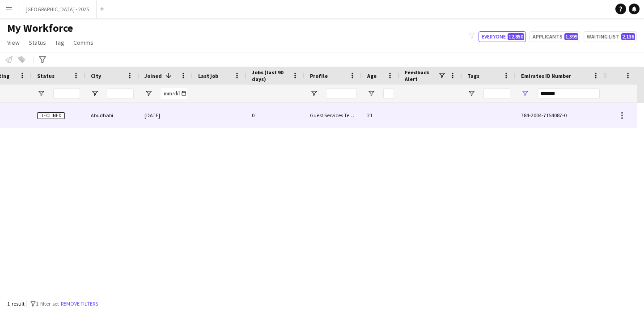
scroll to position [0, 301]
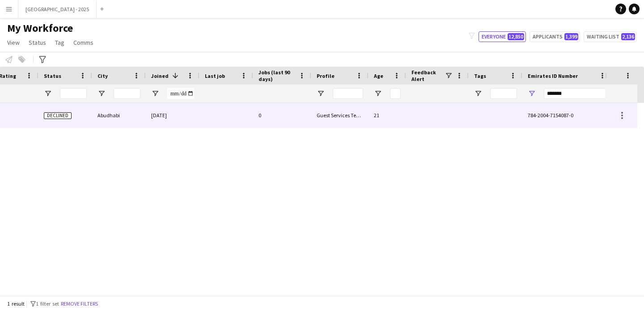
click at [263, 119] on div "0" at bounding box center [282, 115] width 58 height 25
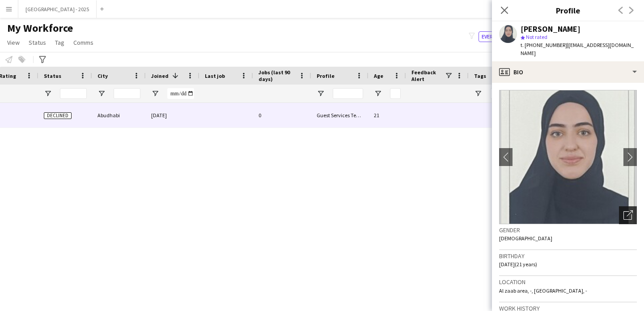
click at [619, 206] on div "Open photos pop-in" at bounding box center [628, 215] width 18 height 18
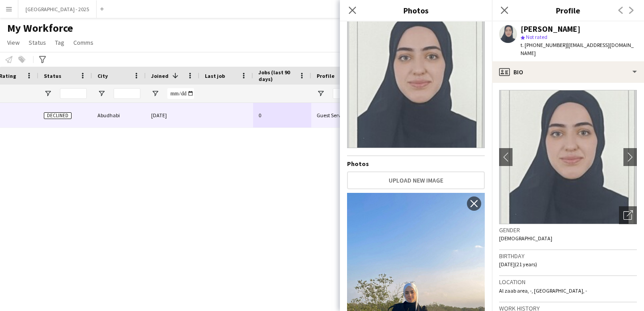
scroll to position [0, 0]
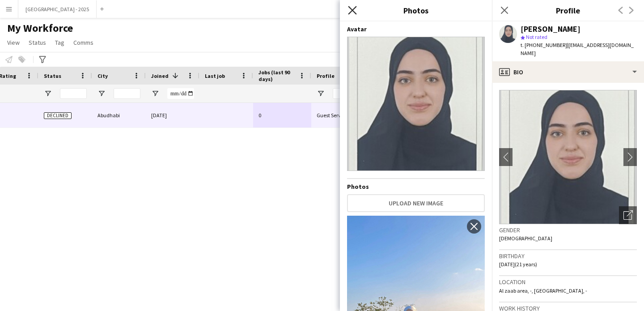
click at [353, 10] on icon at bounding box center [352, 10] width 8 height 8
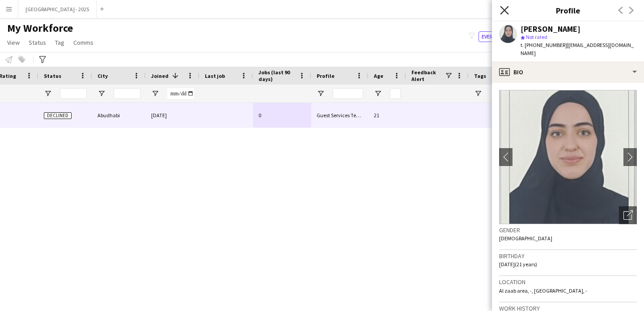
click at [505, 7] on icon "Close pop-in" at bounding box center [504, 10] width 8 height 8
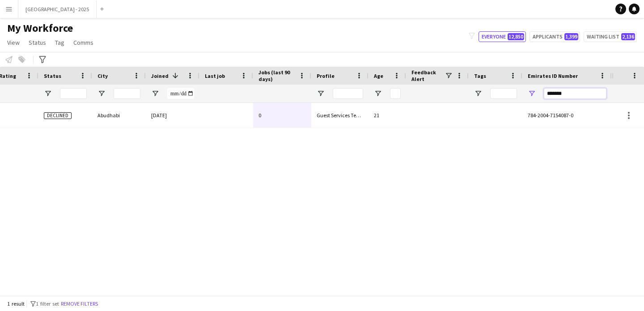
click at [556, 93] on input "*******" at bounding box center [575, 93] width 63 height 11
paste input "Emirates ID Number Filter Input"
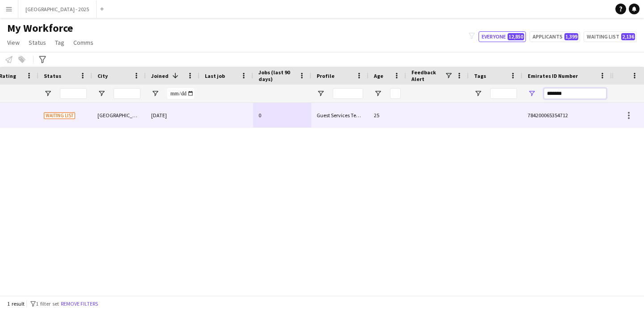
type input "*******"
click at [446, 109] on div at bounding box center [437, 115] width 63 height 25
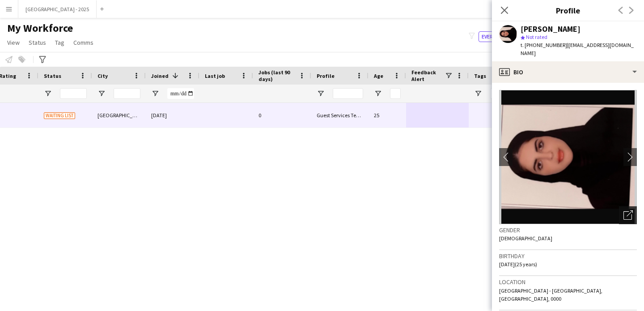
click at [623, 210] on icon "Open photos pop-in" at bounding box center [627, 214] width 9 height 9
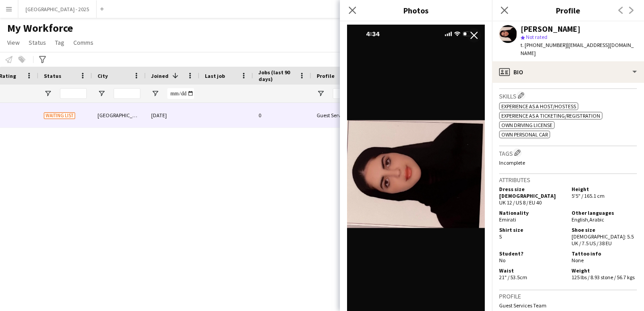
scroll to position [304, 0]
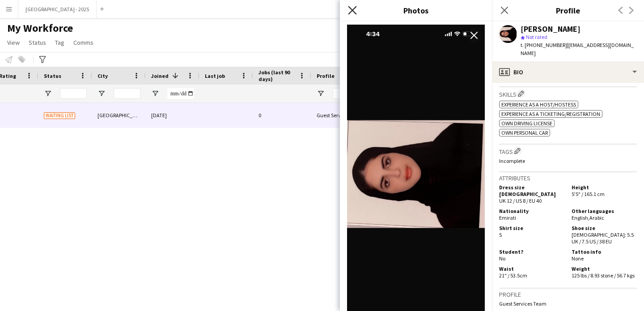
click at [355, 7] on icon at bounding box center [352, 10] width 8 height 8
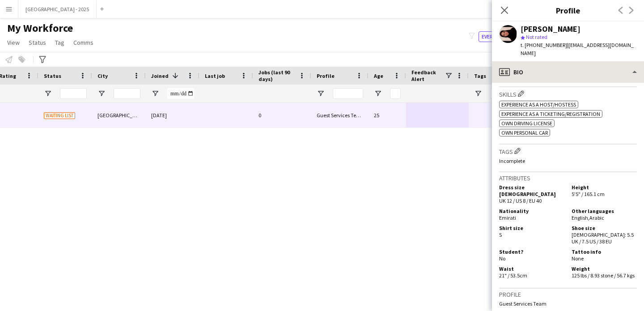
click at [507, 7] on icon at bounding box center [504, 10] width 7 height 7
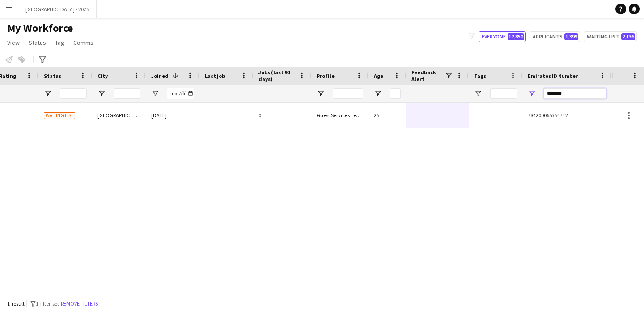
click at [564, 95] on input "*******" at bounding box center [575, 93] width 63 height 11
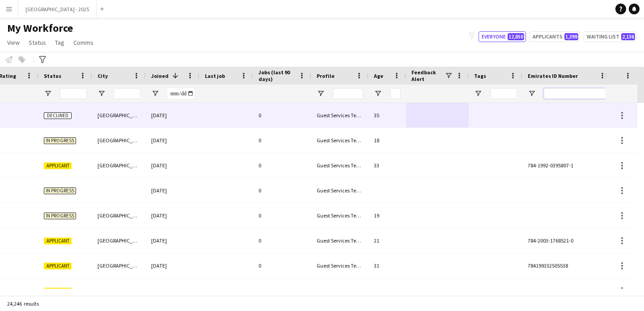
scroll to position [0, 308]
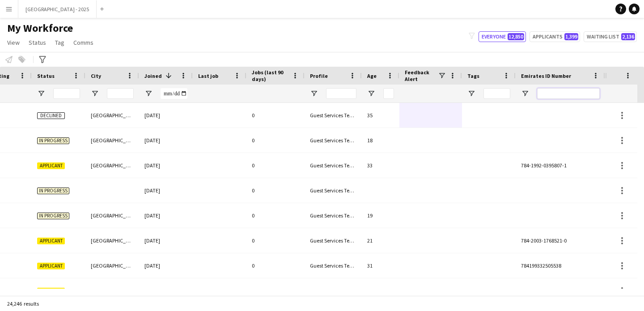
click at [549, 92] on input "Emirates ID Number Filter Input" at bounding box center [568, 93] width 63 height 11
paste input "*******"
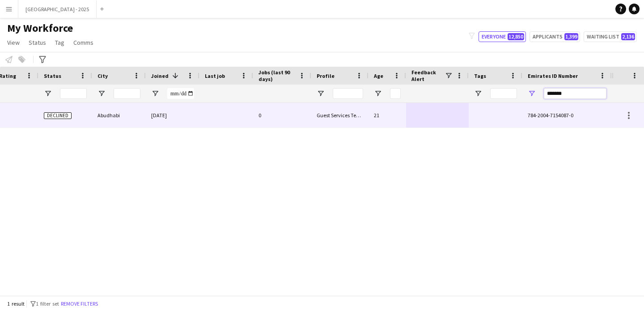
scroll to position [0, 301]
type input "*******"
click at [387, 111] on div "21" at bounding box center [388, 115] width 38 height 25
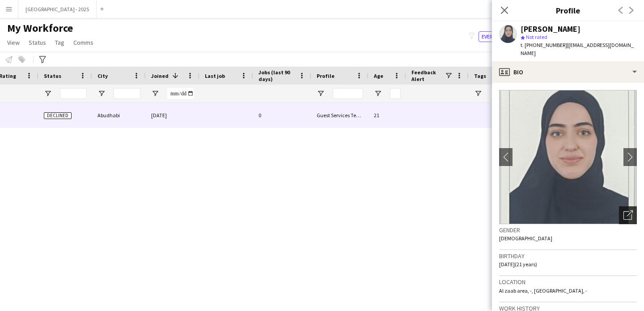
click at [623, 210] on icon "Open photos pop-in" at bounding box center [627, 214] width 9 height 9
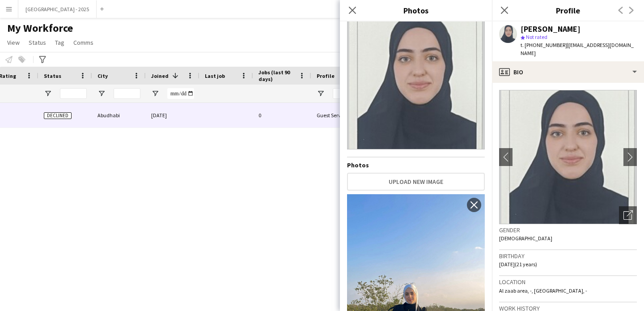
scroll to position [0, 0]
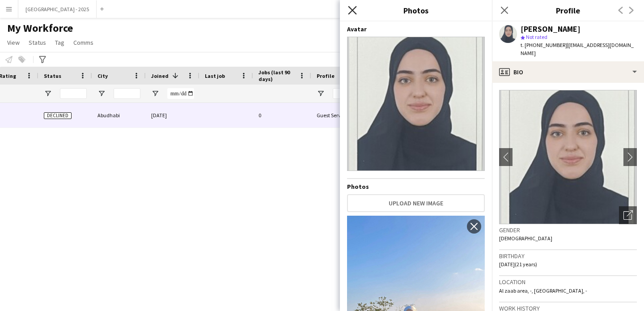
click at [355, 8] on icon "Close pop-in" at bounding box center [352, 10] width 8 height 8
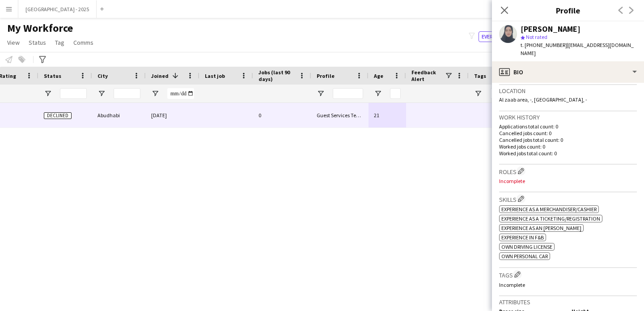
scroll to position [271, 0]
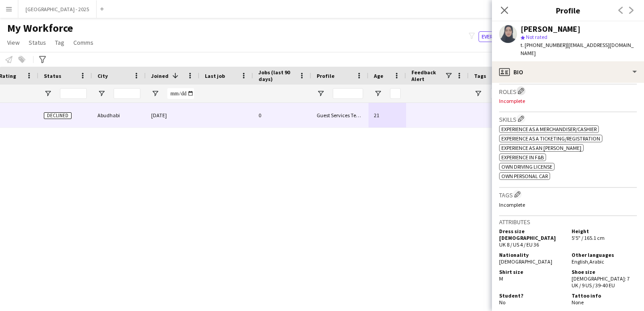
click at [521, 88] on app-icon "Edit crew company roles" at bounding box center [521, 91] width 6 height 6
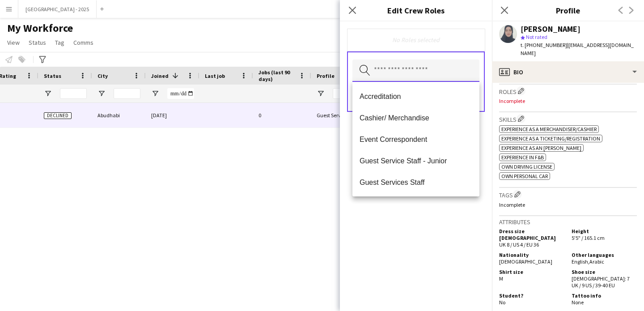
click at [390, 71] on input "text" at bounding box center [415, 70] width 127 height 22
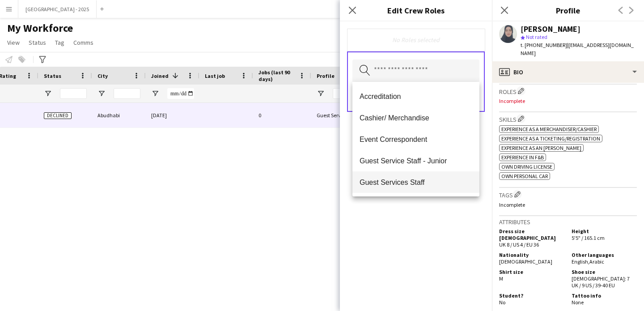
click at [419, 182] on span "Guest Services Staff" at bounding box center [416, 182] width 113 height 8
click at [428, 184] on span "Guest Services Staff - Senior" at bounding box center [416, 182] width 113 height 8
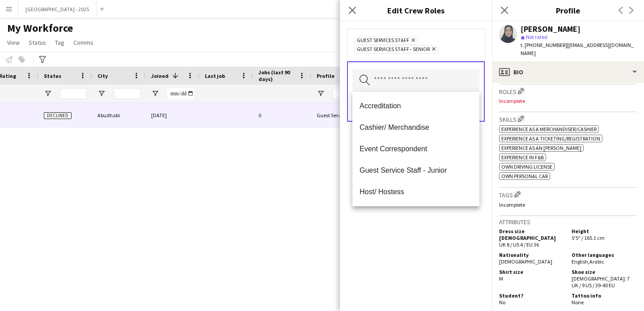
click at [427, 214] on div "Guest Services Staff Remove Guest Services Staff - Senior Remove Search by role…" at bounding box center [416, 165] width 152 height 289
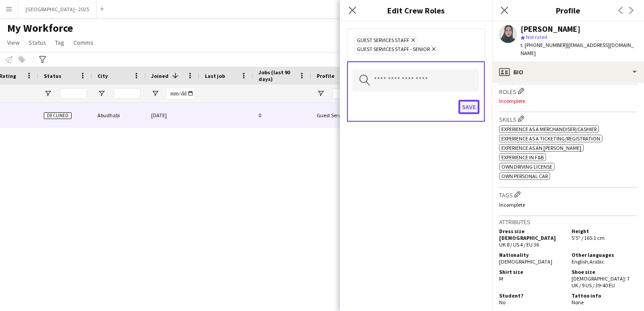
click at [470, 109] on button "Save" at bounding box center [468, 107] width 21 height 14
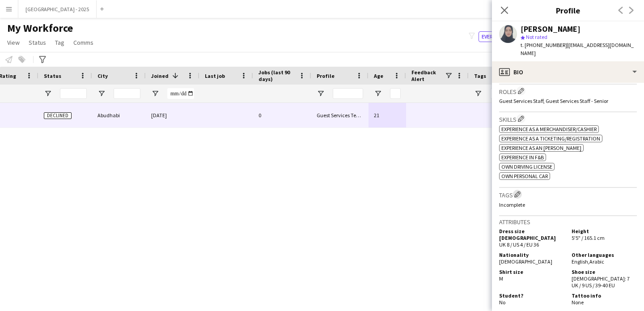
click at [519, 191] on app-icon "Edit crew company tags" at bounding box center [517, 194] width 6 height 6
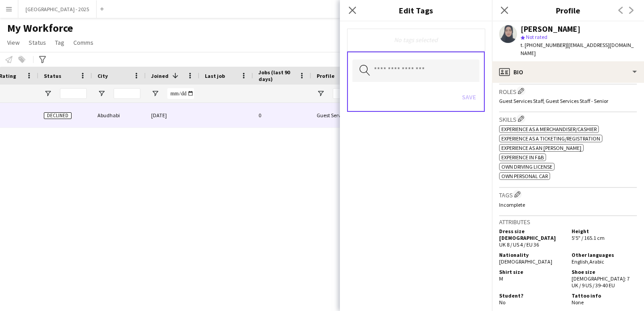
click at [387, 50] on div "No tags selected" at bounding box center [416, 40] width 138 height 22
click at [390, 57] on div "Search by tag name Save" at bounding box center [416, 81] width 138 height 60
click at [392, 65] on input "text" at bounding box center [415, 70] width 127 height 22
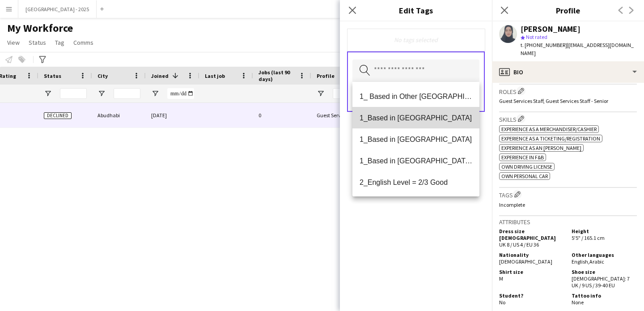
click at [419, 122] on mat-option "1_Based in [GEOGRAPHIC_DATA]" at bounding box center [415, 117] width 127 height 21
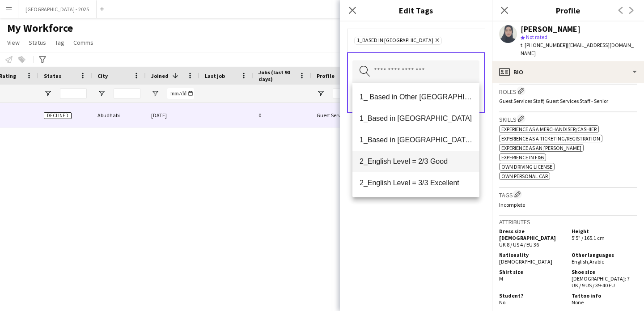
click at [425, 161] on span "2_English Level = 2/3 Good" at bounding box center [416, 161] width 113 height 8
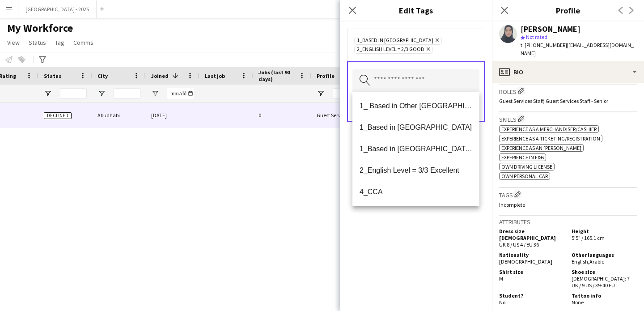
click at [430, 217] on div "1_Based in Abu Dhabi Remove 2_English Level = 2/3 Good Remove Search by tag nam…" at bounding box center [416, 165] width 152 height 289
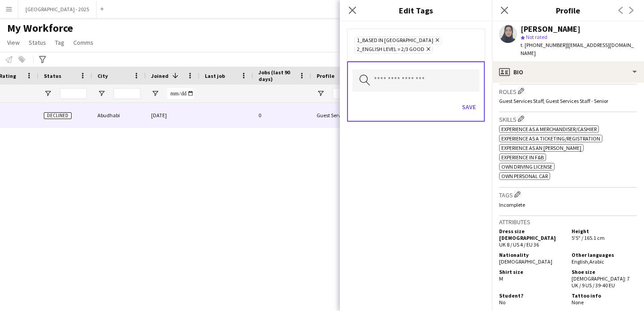
click at [500, 86] on h3 "Roles Edit crew company roles" at bounding box center [568, 90] width 138 height 9
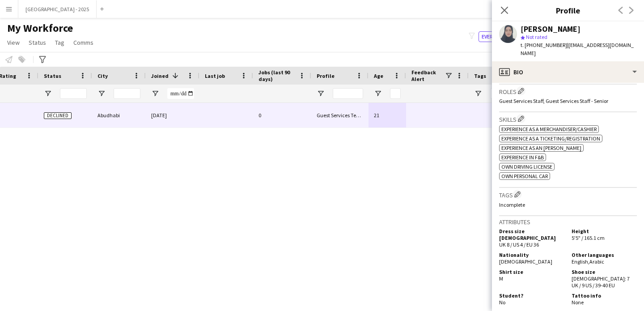
click at [518, 188] on div "Tags Edit crew company tags Incomplete" at bounding box center [568, 202] width 138 height 28
click at [516, 191] on app-icon "Edit crew company tags" at bounding box center [517, 194] width 6 height 6
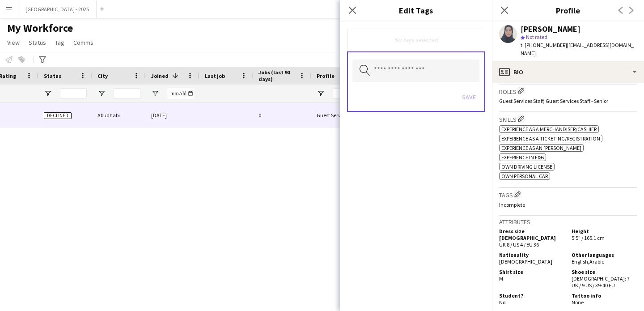
click at [421, 57] on div "Search by tag name Save" at bounding box center [416, 81] width 138 height 60
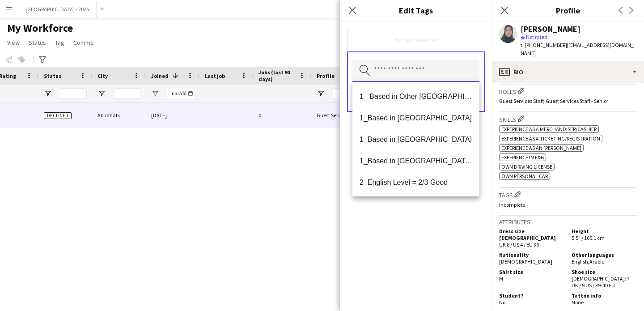
click at [418, 71] on input "text" at bounding box center [415, 70] width 127 height 22
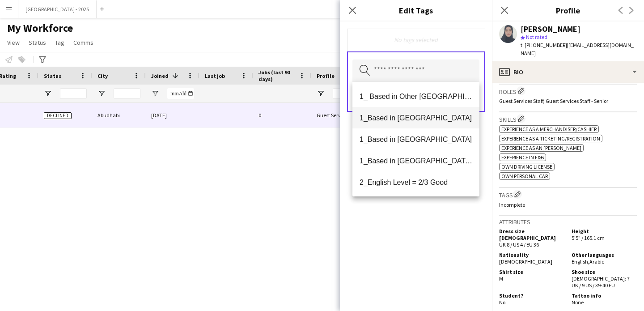
click at [417, 118] on span "1_Based in [GEOGRAPHIC_DATA]" at bounding box center [416, 118] width 113 height 8
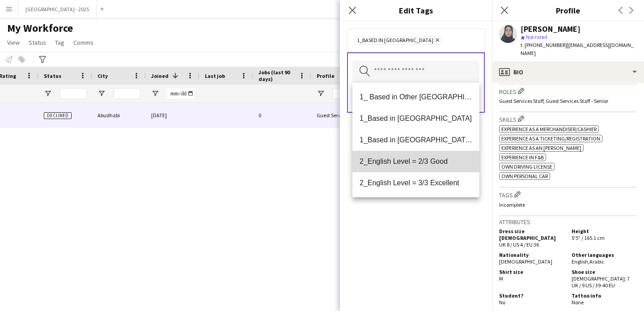
click at [428, 157] on mat-option "2_English Level = 2/3 Good" at bounding box center [415, 161] width 127 height 21
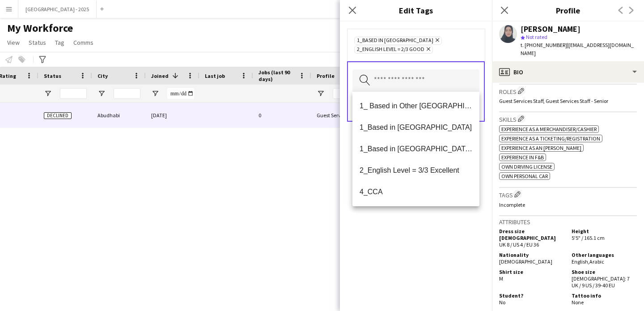
click at [442, 237] on div "1_Based in Abu Dhabi Remove 2_English Level = 2/3 Good Remove Search by tag nam…" at bounding box center [416, 165] width 152 height 289
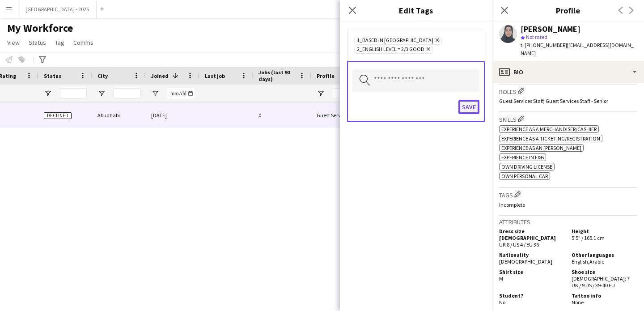
click at [478, 107] on button "Save" at bounding box center [468, 107] width 21 height 14
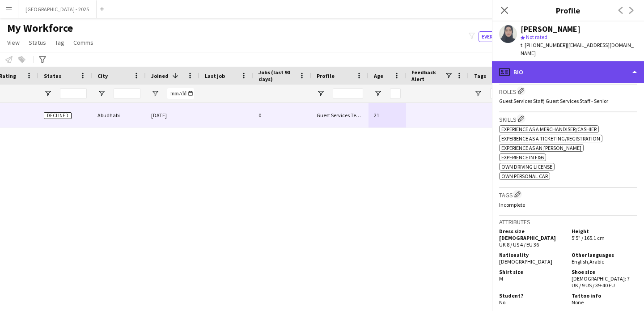
click at [541, 61] on div "profile Bio" at bounding box center [568, 71] width 152 height 21
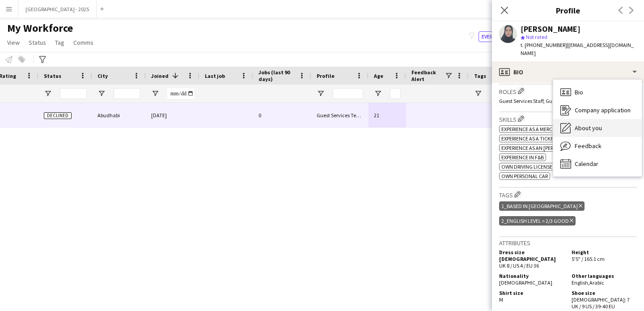
click at [577, 124] on span "About you" at bounding box center [588, 128] width 27 height 8
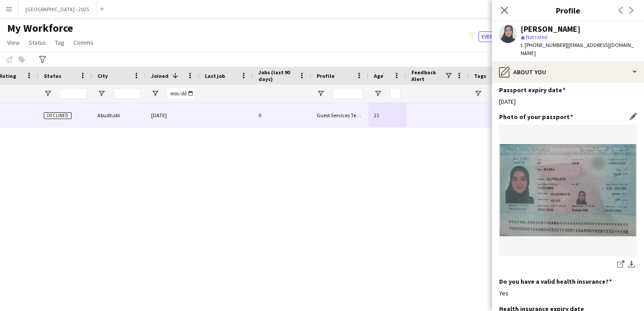
scroll to position [837, 0]
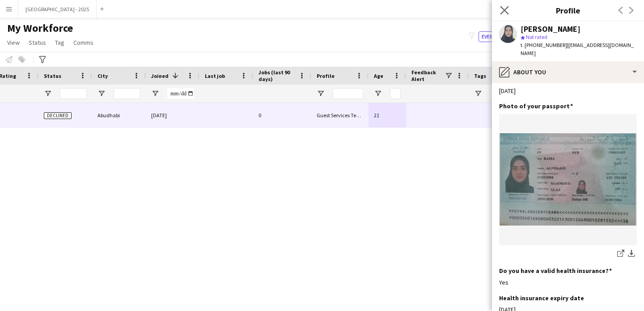
click at [500, 5] on app-icon "Close pop-in" at bounding box center [504, 10] width 13 height 13
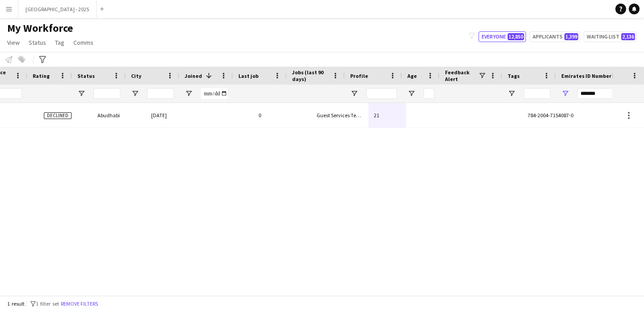
scroll to position [0, 0]
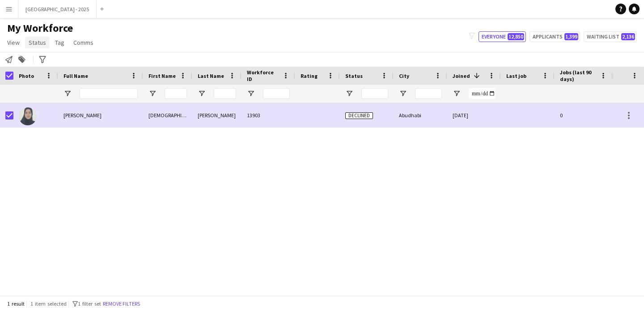
click at [36, 44] on span "Status" at bounding box center [37, 42] width 17 height 8
click at [45, 59] on link "Edit" at bounding box center [56, 61] width 63 height 19
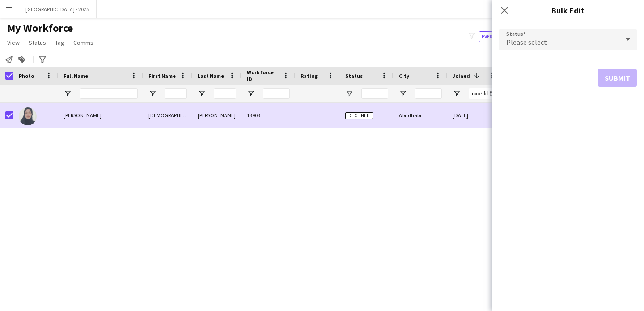
click at [541, 47] on div "Please select" at bounding box center [559, 39] width 120 height 21
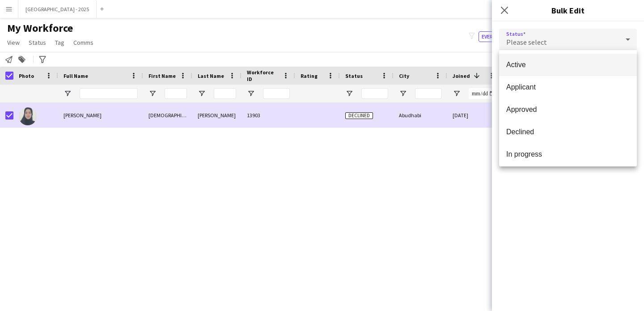
click at [544, 66] on span "Active" at bounding box center [567, 64] width 123 height 8
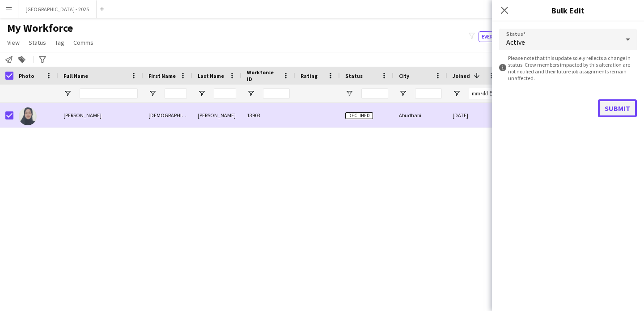
click at [604, 101] on button "Submit" at bounding box center [617, 108] width 39 height 18
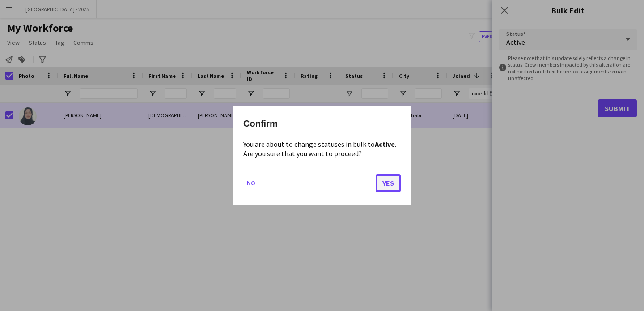
click at [394, 178] on button "Yes" at bounding box center [388, 183] width 25 height 18
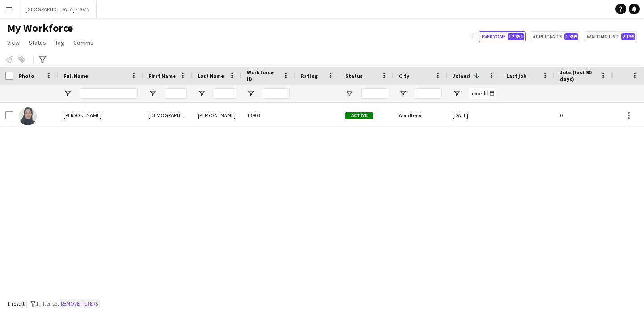
click at [83, 302] on button "Remove filters" at bounding box center [79, 304] width 41 height 10
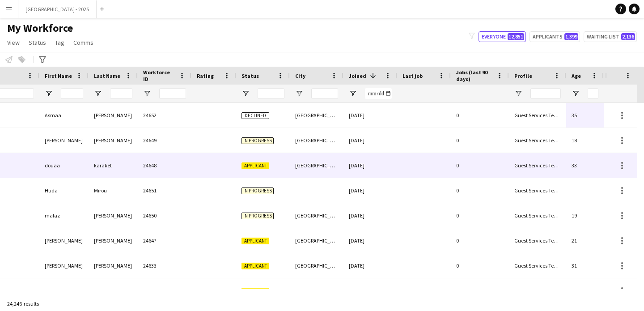
scroll to position [0, 273]
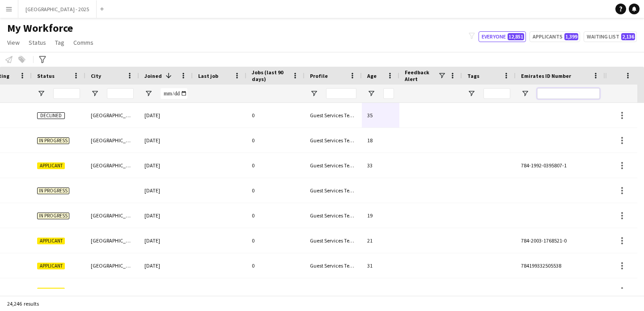
click at [584, 91] on input "Emirates ID Number Filter Input" at bounding box center [568, 93] width 63 height 11
paste input "*******"
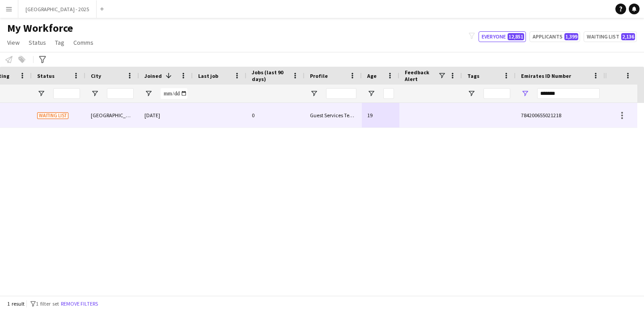
click at [425, 123] on div at bounding box center [430, 115] width 63 height 25
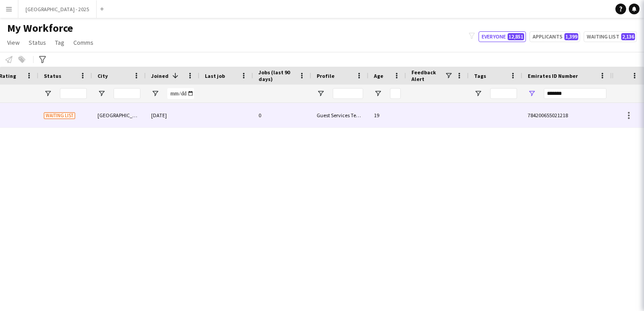
scroll to position [0, 301]
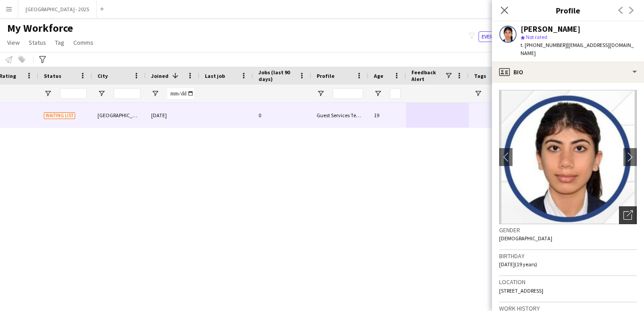
click at [623, 210] on icon "Open photos pop-in" at bounding box center [627, 214] width 9 height 9
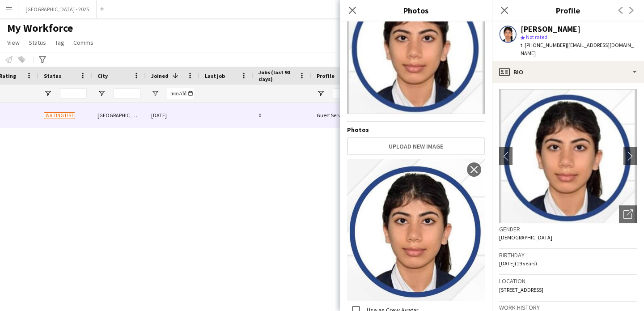
scroll to position [0, 0]
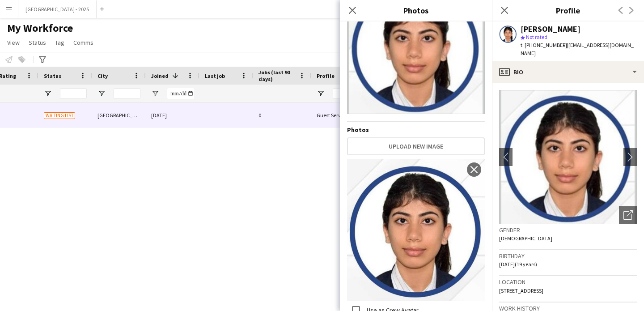
click at [504, 11] on icon at bounding box center [504, 10] width 7 height 7
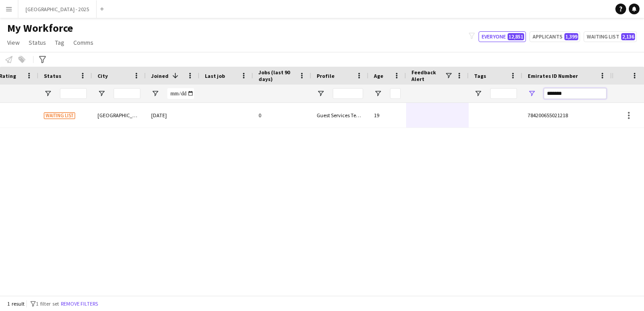
click at [546, 94] on input "*******" at bounding box center [575, 93] width 63 height 11
paste input "Emirates ID Number Filter Input"
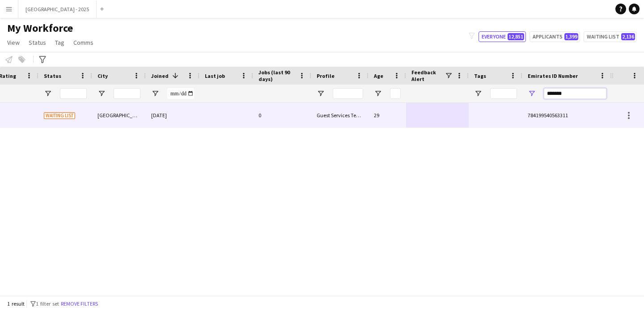
type input "*******"
click at [468, 104] on div at bounding box center [437, 115] width 63 height 25
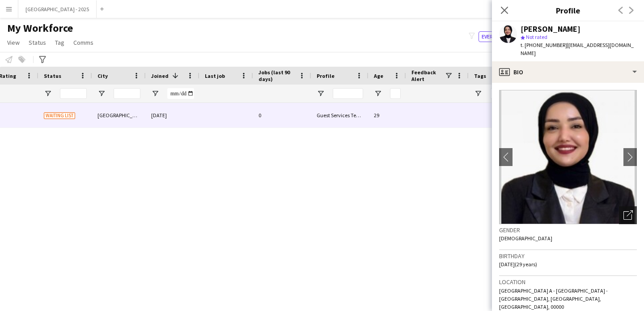
click at [623, 210] on icon "Open photos pop-in" at bounding box center [627, 214] width 9 height 9
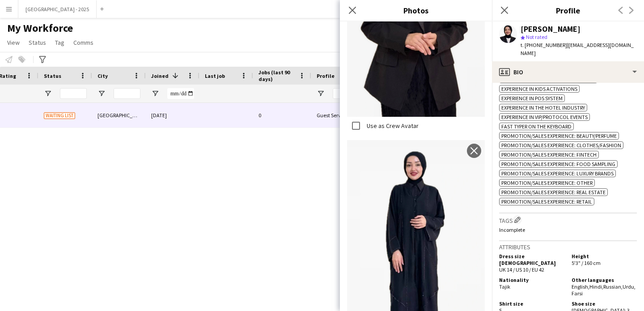
scroll to position [400, 0]
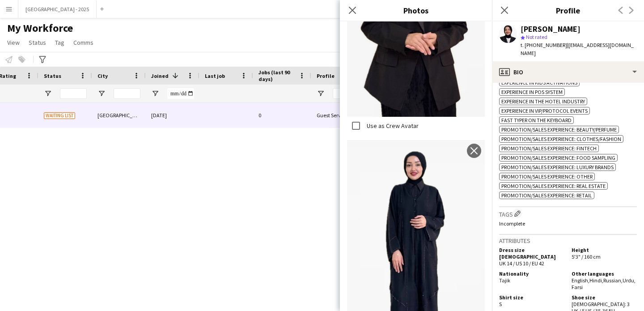
click at [588, 253] on span "5'3" / 160 cm" at bounding box center [586, 256] width 29 height 7
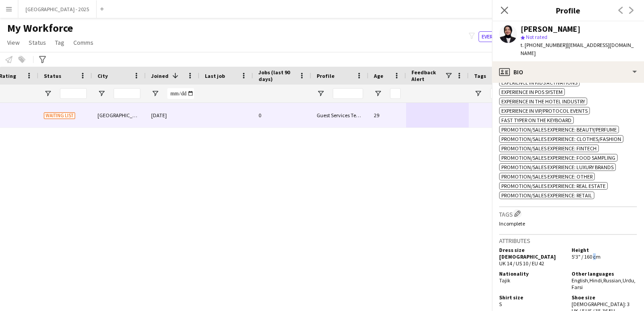
click at [588, 253] on span "5'3" / 160 cm" at bounding box center [586, 256] width 29 height 7
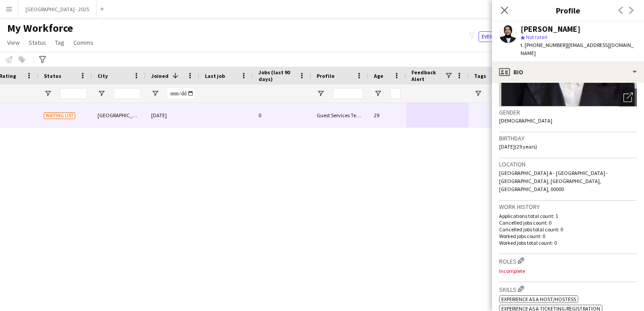
scroll to position [0, 0]
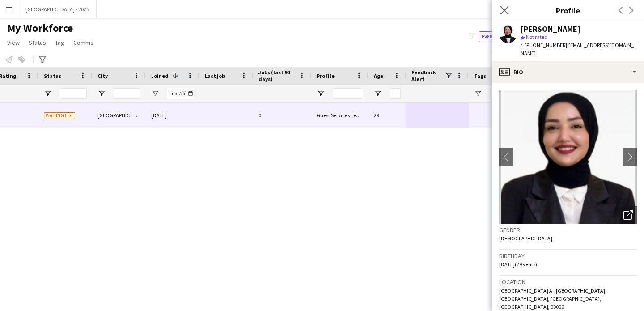
click at [502, 14] on app-icon "Close pop-in" at bounding box center [504, 10] width 13 height 13
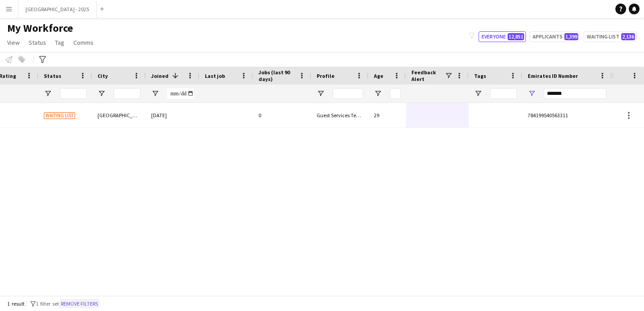
click at [98, 302] on button "Remove filters" at bounding box center [79, 304] width 41 height 10
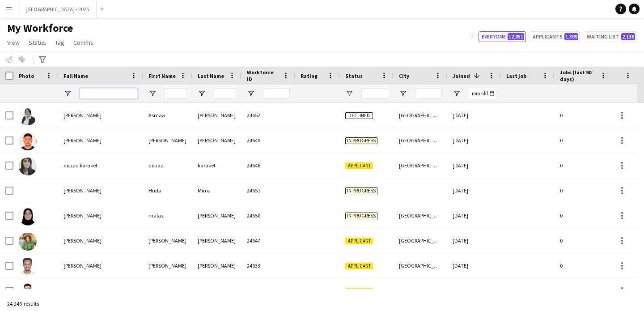
click at [103, 89] on input "Full Name Filter Input" at bounding box center [109, 93] width 58 height 11
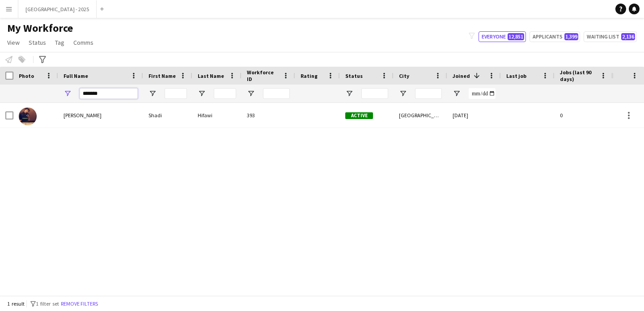
type input "*******"
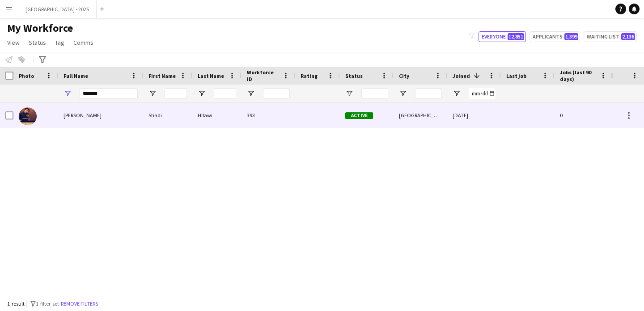
click at [103, 114] on div "Shadi Hifawi" at bounding box center [100, 115] width 85 height 25
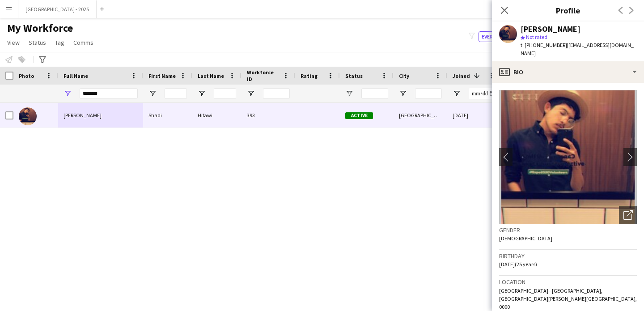
click at [610, 207] on img at bounding box center [568, 157] width 138 height 134
click at [609, 210] on img at bounding box center [568, 157] width 138 height 134
click at [625, 212] on div "Open photos pop-in" at bounding box center [628, 215] width 18 height 18
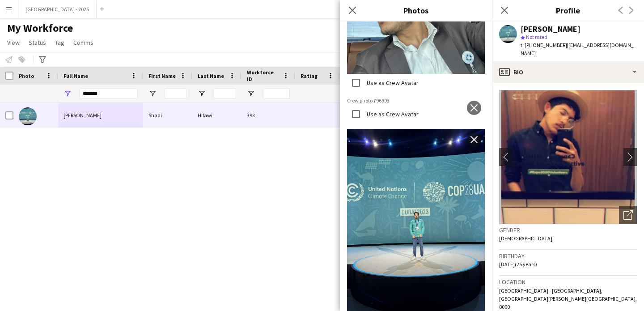
scroll to position [329, 0]
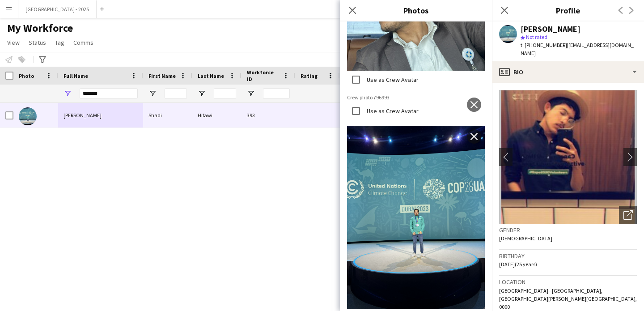
click at [360, 14] on div "Close pop-in" at bounding box center [352, 10] width 25 height 21
click at [355, 11] on icon "Close pop-in" at bounding box center [352, 10] width 8 height 8
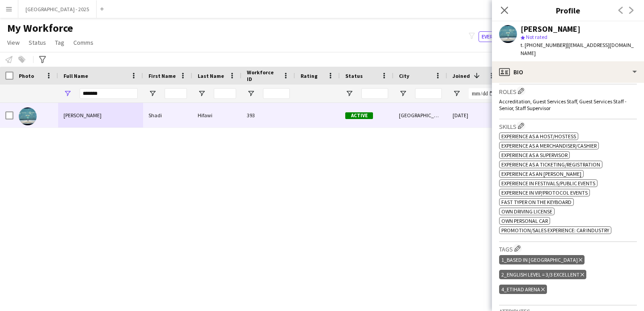
scroll to position [280, 0]
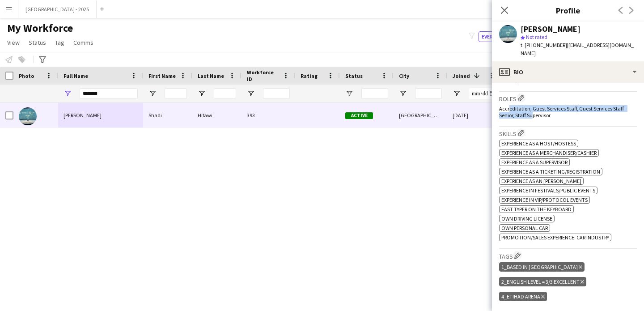
drag, startPoint x: 506, startPoint y: 92, endPoint x: 536, endPoint y: 97, distance: 29.9
click at [535, 105] on span "Accreditation, Guest Services Staff, Guest Services Staff - Senior, Staff Super…" at bounding box center [562, 111] width 127 height 13
drag, startPoint x: 544, startPoint y: 94, endPoint x: 570, endPoint y: 94, distance: 25.9
click at [565, 105] on span "Accreditation, Guest Services Staff, Guest Services Staff - Senior, Staff Super…" at bounding box center [562, 111] width 127 height 13
drag, startPoint x: 594, startPoint y: 94, endPoint x: 621, endPoint y: 97, distance: 26.9
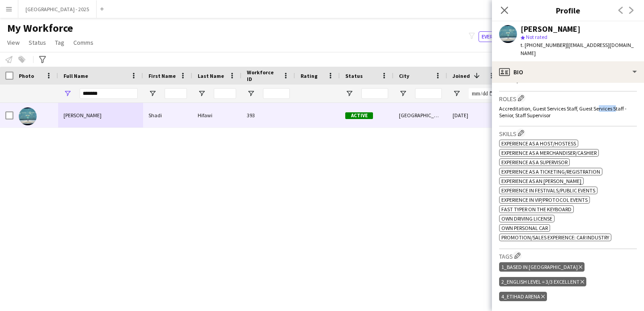
click at [621, 105] on div "Accreditation, Guest Services Staff, Guest Services Staff - Senior, Staff Super…" at bounding box center [568, 111] width 138 height 13
click at [542, 105] on span "Accreditation, Guest Services Staff, Guest Services Staff - Senior, Staff Super…" at bounding box center [562, 111] width 127 height 13
click at [523, 95] on app-icon "Edit crew company roles" at bounding box center [521, 98] width 6 height 6
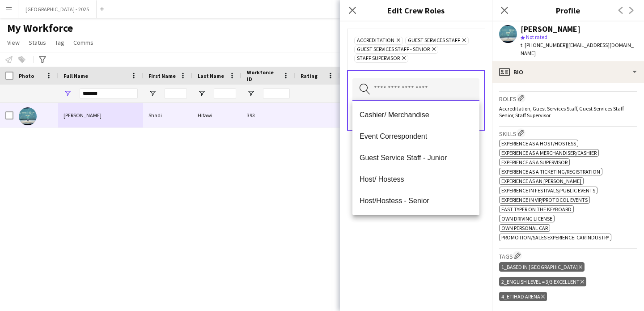
click at [423, 88] on input "text" at bounding box center [415, 89] width 127 height 22
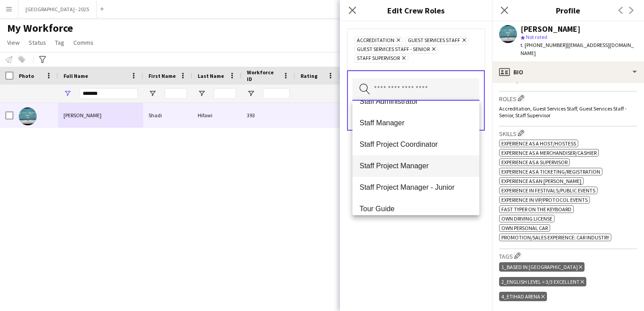
scroll to position [273, 0]
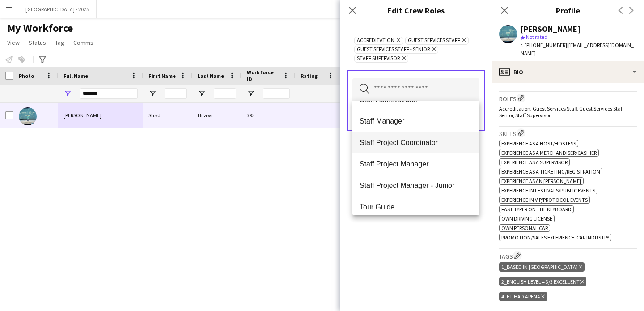
click at [428, 146] on span "Staff Project Coordinator" at bounding box center [416, 142] width 113 height 8
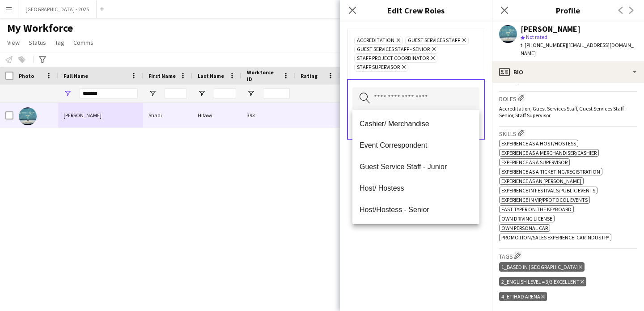
drag, startPoint x: 444, startPoint y: 241, endPoint x: 467, endPoint y: 165, distance: 79.9
click at [444, 241] on div "Accreditation Remove Guest Services Staff Remove Guest Services Staff - Senior …" at bounding box center [416, 165] width 152 height 289
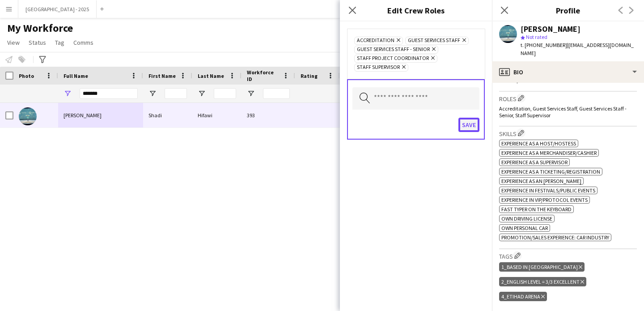
click at [477, 129] on button "Save" at bounding box center [468, 125] width 21 height 14
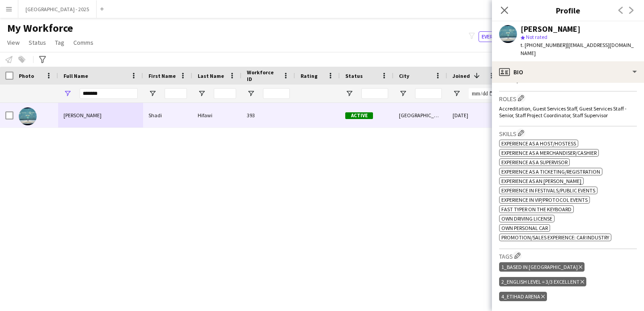
click at [504, 17] on div "Close pop-in" at bounding box center [504, 10] width 25 height 21
click at [503, 16] on div "Close pop-in" at bounding box center [504, 10] width 25 height 21
click at [502, 13] on icon "Close pop-in" at bounding box center [504, 10] width 8 height 8
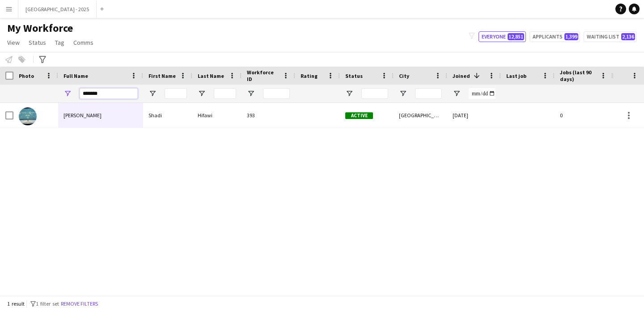
click at [124, 96] on input "*******" at bounding box center [109, 93] width 58 height 11
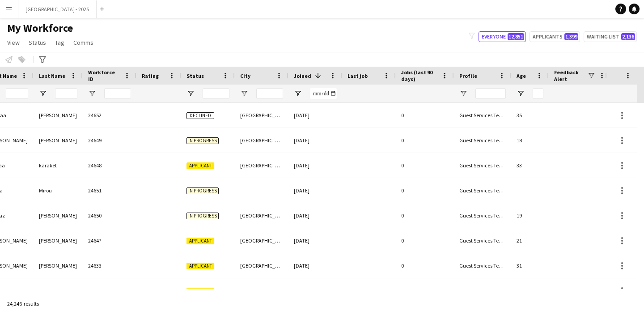
scroll to position [0, 308]
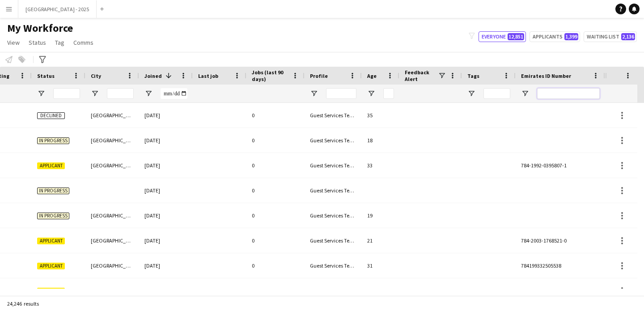
click at [552, 90] on input "Emirates ID Number Filter Input" at bounding box center [568, 93] width 63 height 11
paste input "*******"
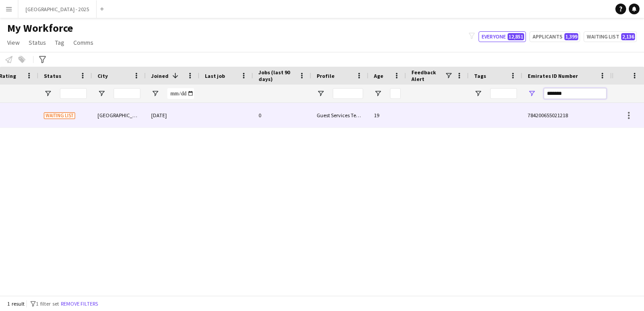
type input "*******"
click at [325, 110] on div "Guest Services Team" at bounding box center [339, 115] width 57 height 25
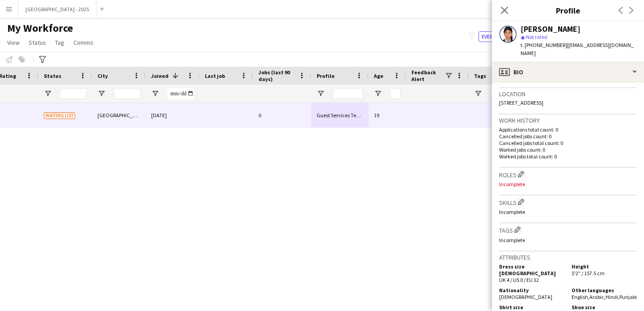
scroll to position [195, 0]
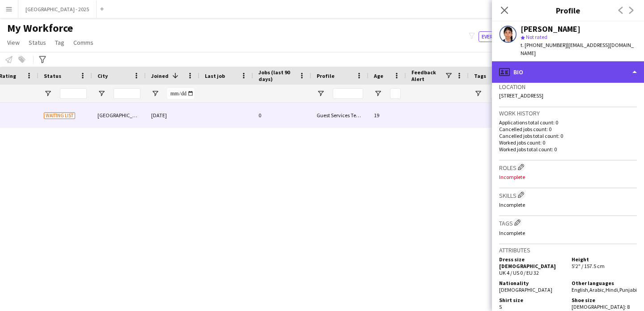
click at [545, 65] on div "profile Bio" at bounding box center [568, 71] width 152 height 21
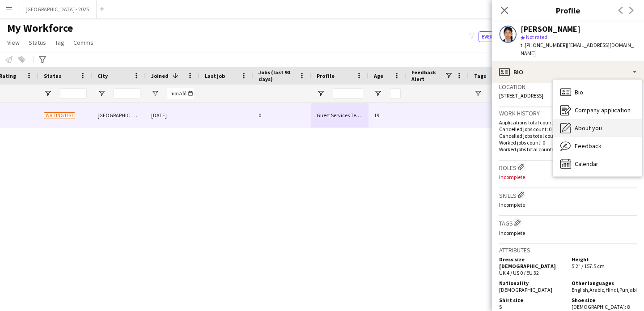
click at [579, 124] on span "About you" at bounding box center [588, 128] width 27 height 8
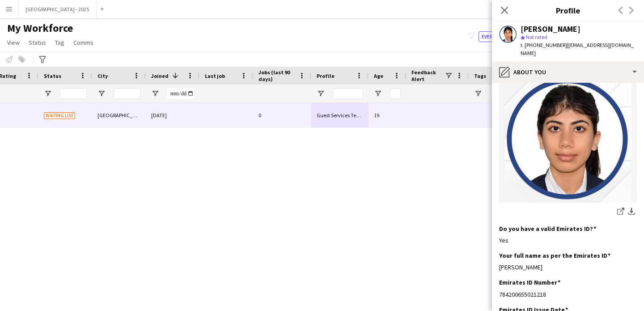
scroll to position [0, 0]
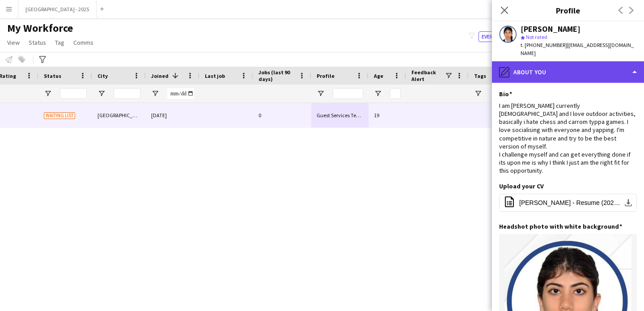
click at [526, 61] on div "pencil4 About you" at bounding box center [568, 71] width 152 height 21
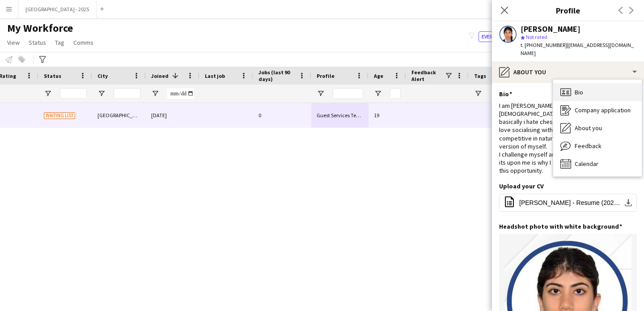
click at [572, 85] on div "Bio Bio" at bounding box center [597, 92] width 89 height 18
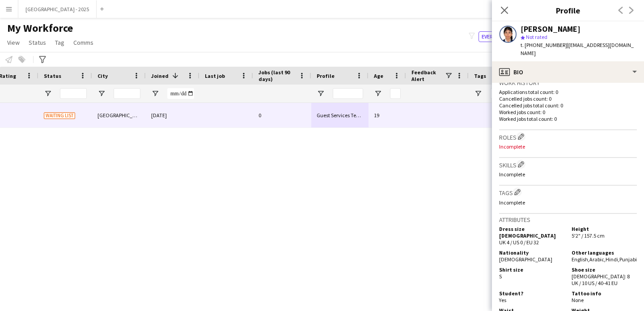
scroll to position [261, 0]
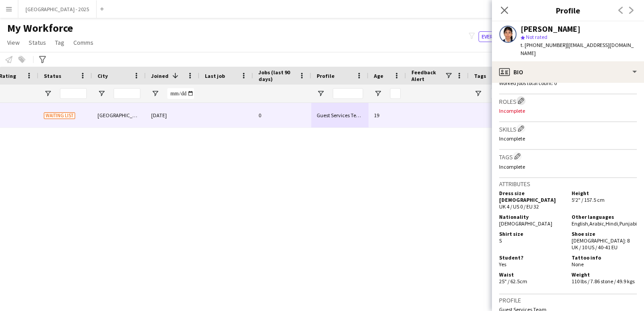
click at [518, 99] on button "Edit crew company roles" at bounding box center [521, 100] width 9 height 9
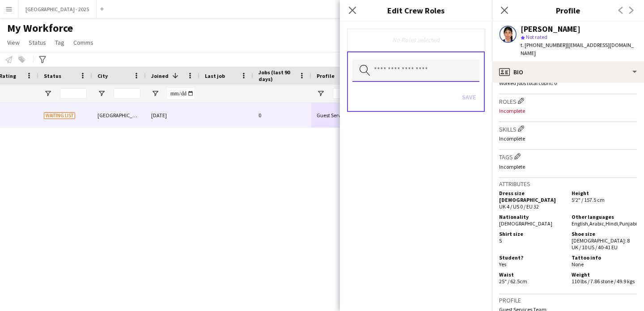
click at [417, 72] on input "text" at bounding box center [415, 70] width 127 height 22
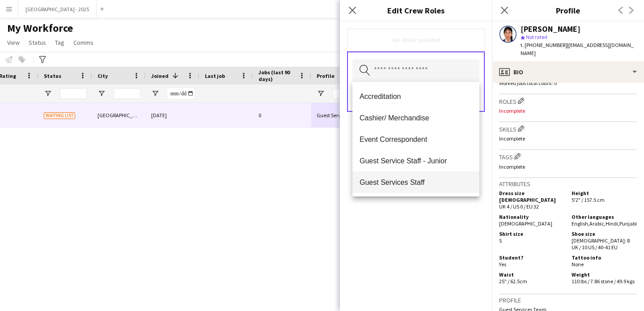
click at [424, 176] on mat-option "Guest Services Staff" at bounding box center [415, 181] width 127 height 21
click at [433, 216] on div "Guest Services Staff Remove Search by role type Save" at bounding box center [416, 165] width 152 height 289
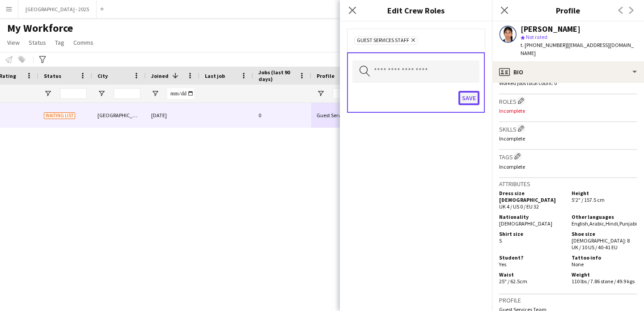
click at [461, 97] on button "Save" at bounding box center [468, 98] width 21 height 14
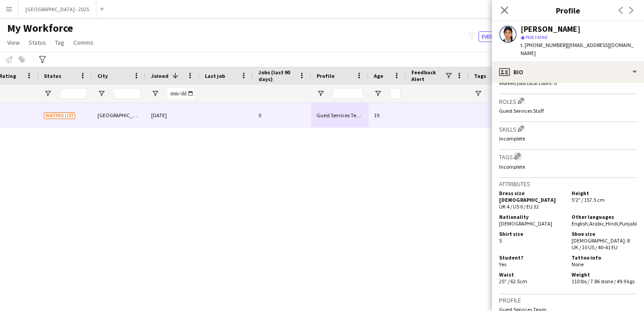
click at [521, 155] on app-icon "Edit crew company tags" at bounding box center [517, 156] width 6 height 6
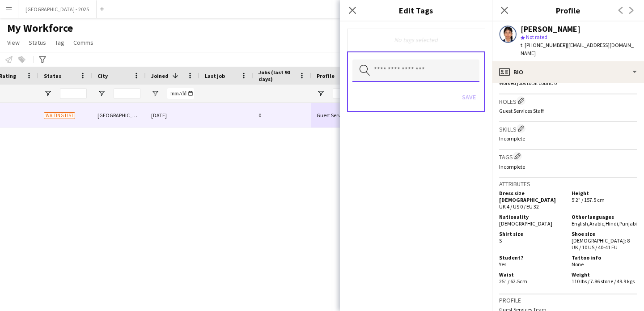
click at [413, 67] on input "text" at bounding box center [415, 70] width 127 height 22
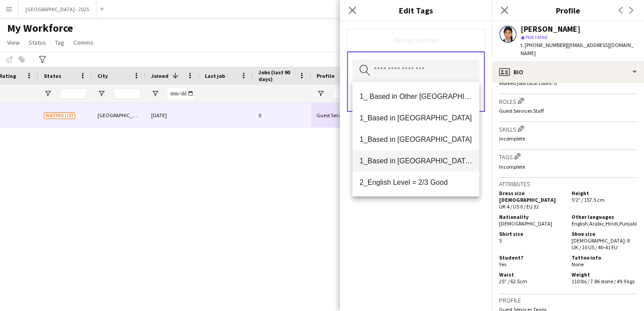
click at [428, 166] on mat-option "1_Based in [GEOGRAPHIC_DATA]/[GEOGRAPHIC_DATA]/Ajman" at bounding box center [415, 160] width 127 height 21
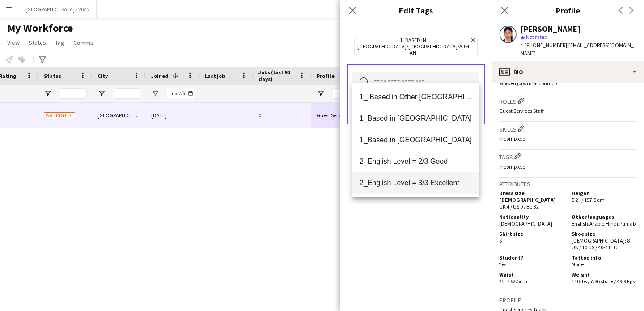
click at [434, 174] on mat-option "2_English Level = 3/3 Excellent" at bounding box center [415, 182] width 127 height 21
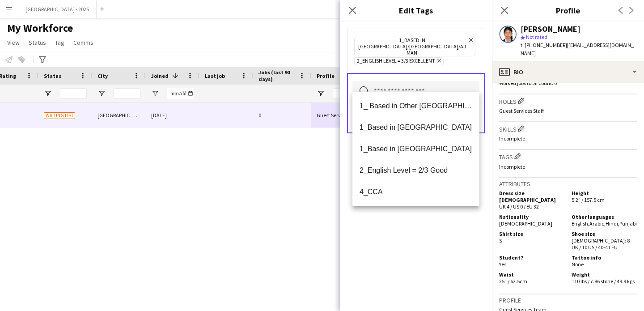
click at [441, 57] on span "2_English Level = 3/3 Excellent Remove" at bounding box center [398, 61] width 89 height 8
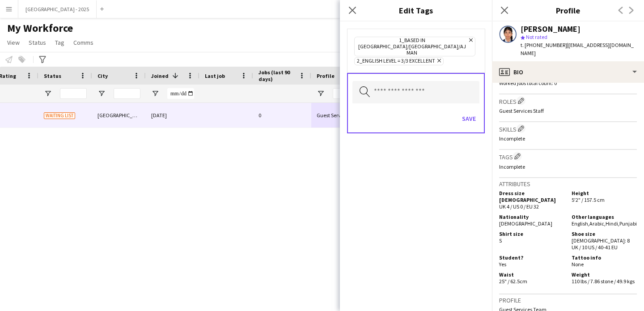
click at [436, 58] on icon "Remove" at bounding box center [438, 61] width 6 height 6
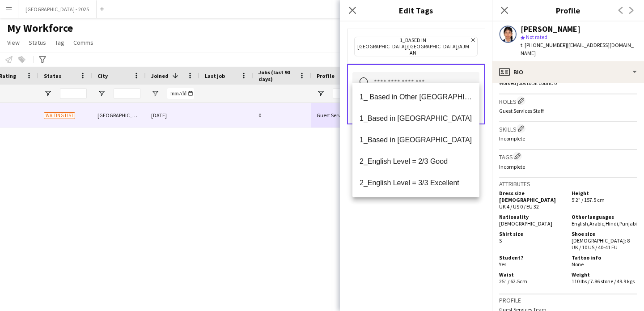
click at [422, 72] on input "text" at bounding box center [415, 83] width 127 height 22
drag, startPoint x: 439, startPoint y: 157, endPoint x: 438, endPoint y: 183, distance: 26.0
click at [439, 157] on span "2_English Level = 2/3 Good" at bounding box center [416, 161] width 113 height 8
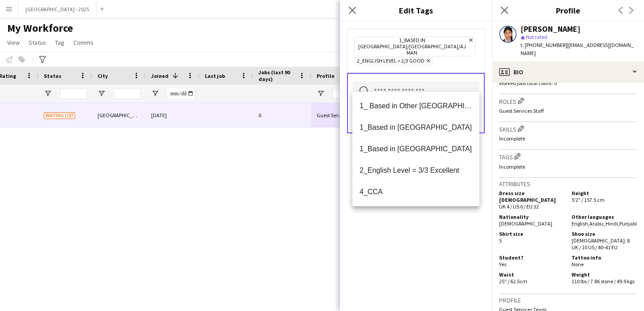
click at [436, 236] on div "1_Based in [GEOGRAPHIC_DATA]/[GEOGRAPHIC_DATA]/Ajman Remove 2_English Level = 2…" at bounding box center [416, 165] width 152 height 289
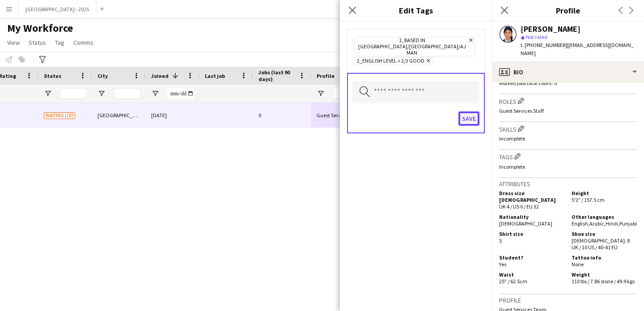
click at [471, 111] on button "Save" at bounding box center [468, 118] width 21 height 14
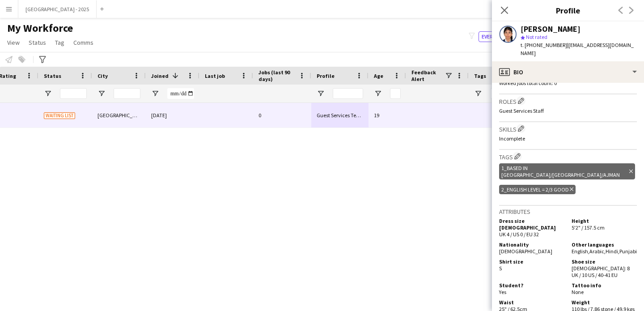
scroll to position [0, 0]
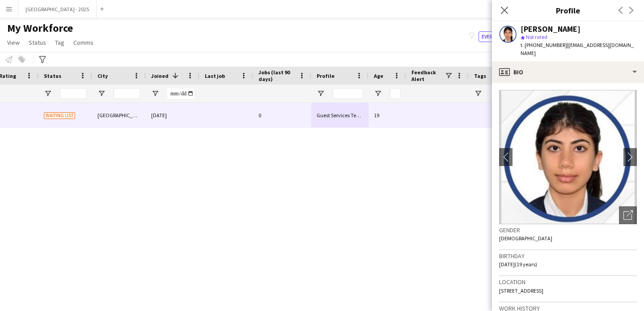
click at [528, 50] on div "ananya sethi star Not rated t. +971585684414 | sethiananya2006@gmail.com" at bounding box center [568, 41] width 152 height 40
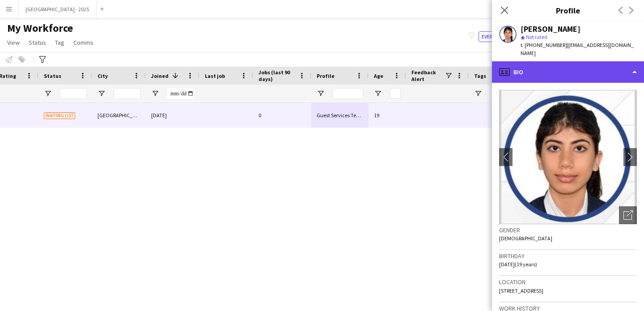
click at [535, 62] on div "profile Bio" at bounding box center [568, 71] width 152 height 21
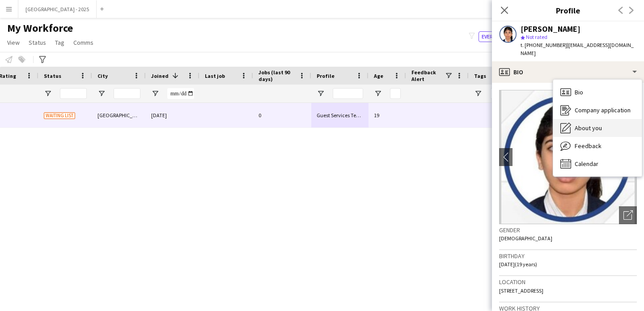
click at [584, 124] on span "About you" at bounding box center [588, 128] width 27 height 8
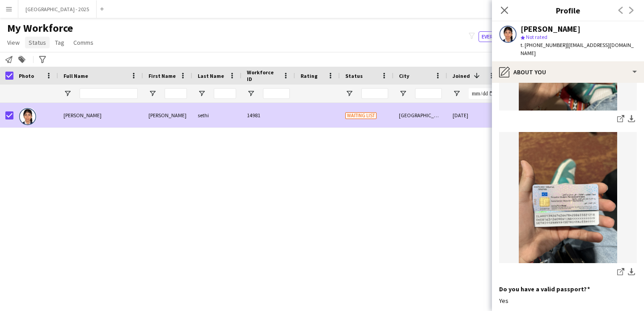
click at [39, 30] on span "My Workforce" at bounding box center [40, 27] width 66 height 13
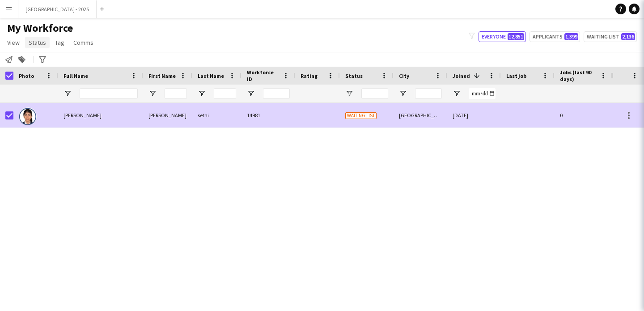
click at [38, 38] on link "Status" at bounding box center [37, 43] width 25 height 12
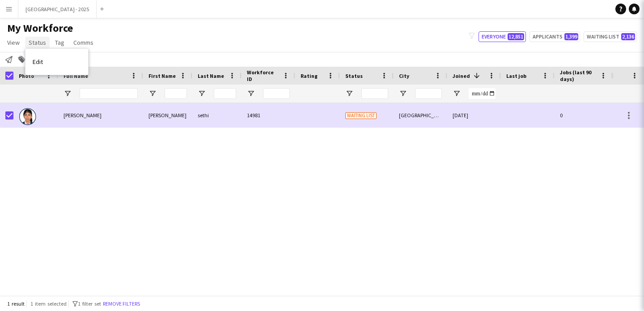
click at [38, 42] on span "Status" at bounding box center [37, 42] width 17 height 8
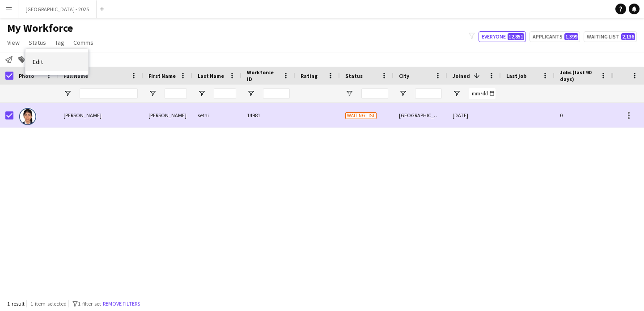
click at [49, 62] on link "Edit" at bounding box center [56, 61] width 63 height 19
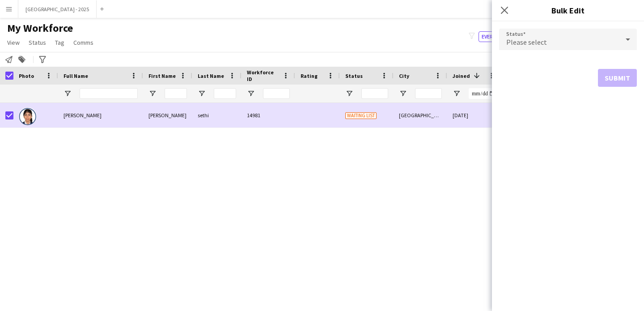
click at [538, 36] on div "Please select" at bounding box center [559, 39] width 120 height 21
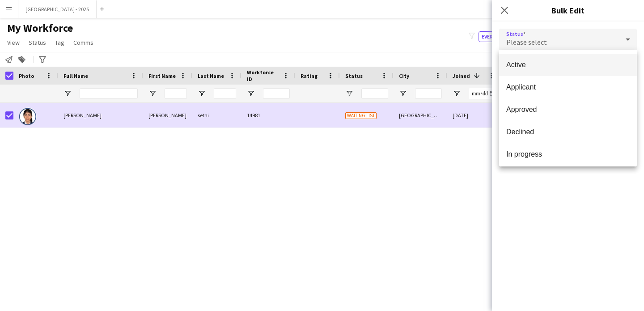
click at [534, 67] on span "Active" at bounding box center [567, 64] width 123 height 8
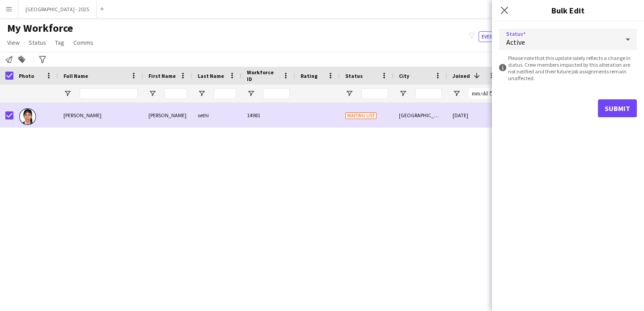
click at [620, 94] on form "Status Active information-circle Please note that this update solely reflects a…" at bounding box center [568, 72] width 138 height 103
click at [619, 102] on button "Submit" at bounding box center [617, 108] width 39 height 18
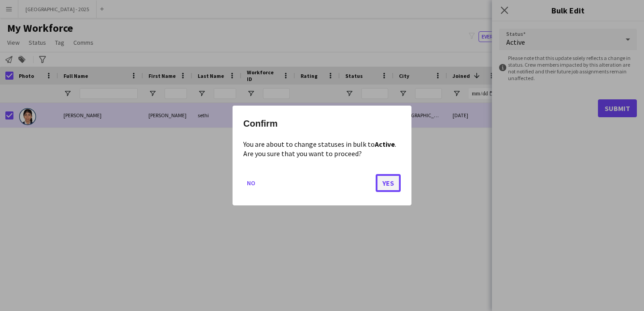
click at [398, 179] on button "Yes" at bounding box center [388, 183] width 25 height 18
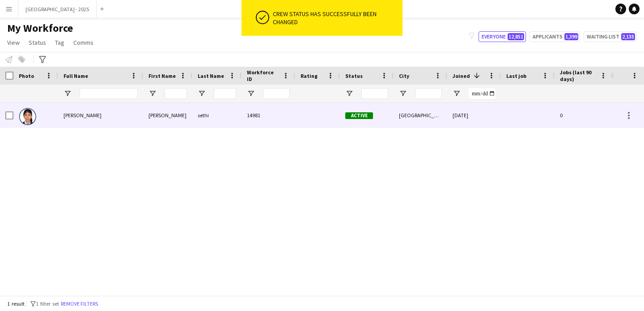
click at [32, 115] on img at bounding box center [28, 116] width 18 height 18
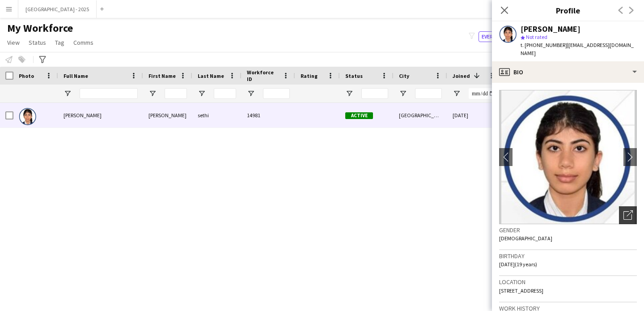
click at [624, 211] on icon "Open photos pop-in" at bounding box center [627, 214] width 9 height 9
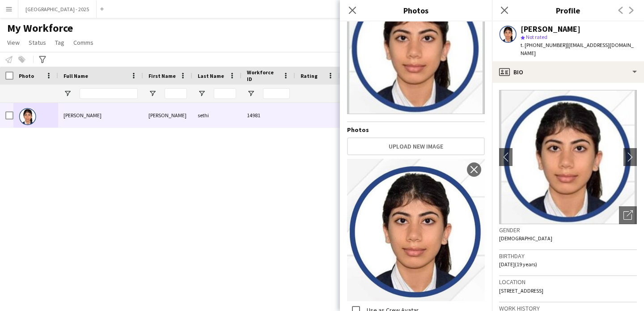
click at [559, 257] on div "Birthday 16-08-2006 (19 years)" at bounding box center [568, 263] width 138 height 26
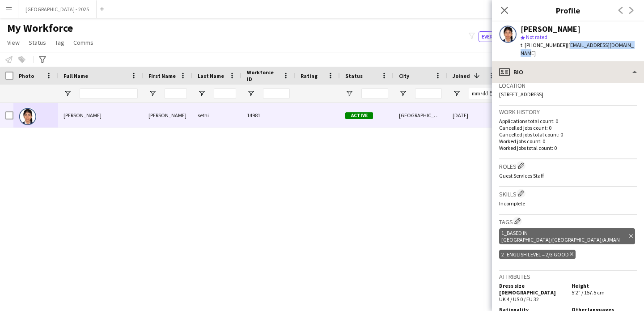
drag, startPoint x: 563, startPoint y: 47, endPoint x: 644, endPoint y: 52, distance: 81.1
click at [606, 51] on div "ananya sethi star Not rated t. +971585684414 | sethiananya2006@gmail.com" at bounding box center [568, 41] width 152 height 40
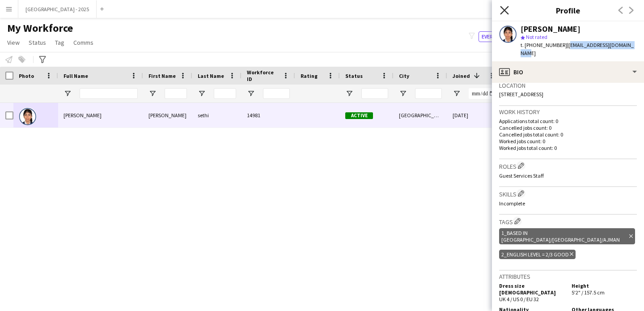
click at [503, 12] on icon at bounding box center [504, 10] width 8 height 8
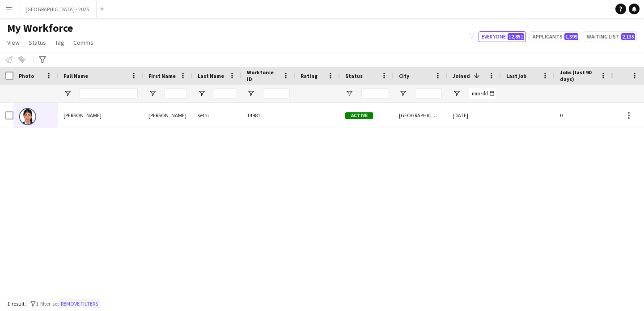
click at [81, 304] on button "Remove filters" at bounding box center [79, 304] width 41 height 10
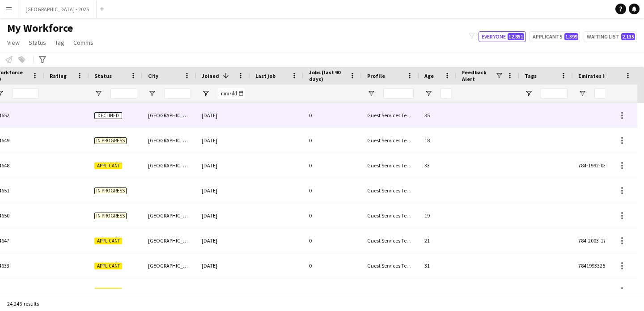
scroll to position [0, 308]
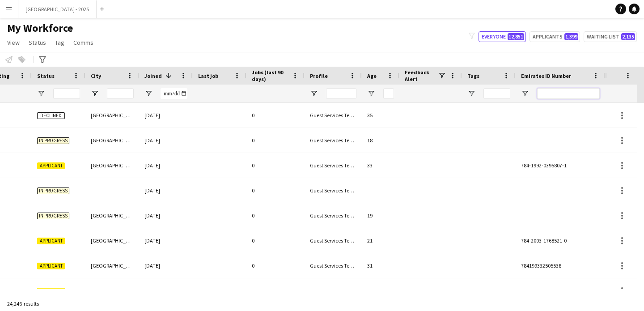
click at [561, 91] on input "Emirates ID Number Filter Input" at bounding box center [568, 93] width 63 height 11
paste input "*******"
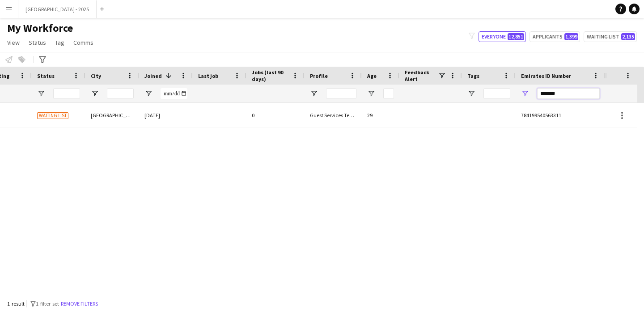
scroll to position [0, 301]
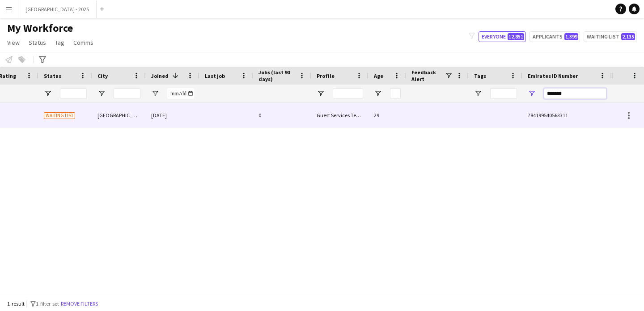
type input "*******"
click at [136, 119] on div "[GEOGRAPHIC_DATA]" at bounding box center [119, 115] width 54 height 25
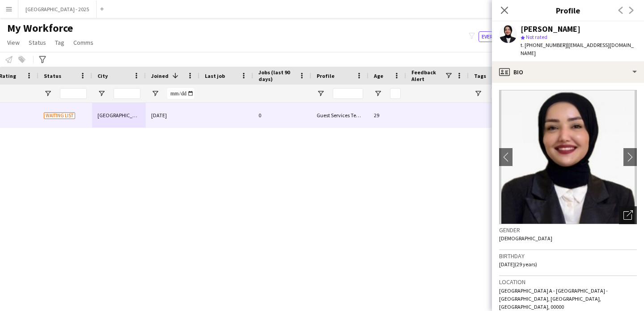
click at [623, 210] on icon "Open photos pop-in" at bounding box center [627, 214] width 9 height 9
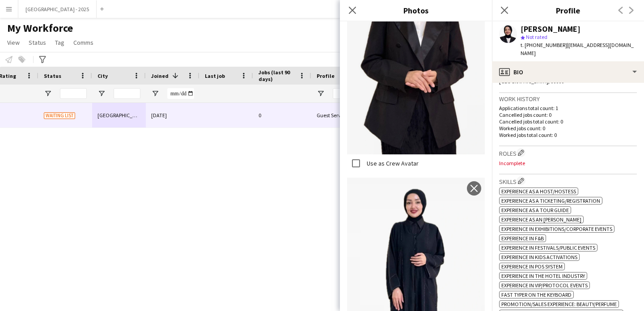
scroll to position [1654, 0]
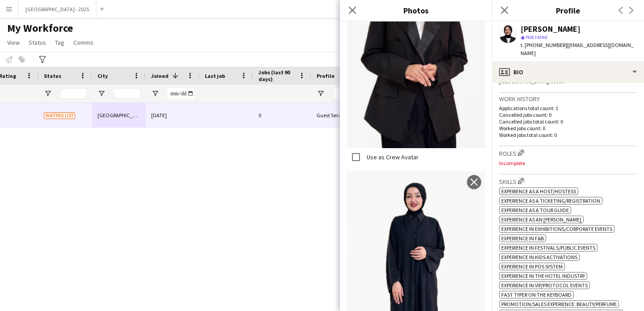
click at [522, 146] on div "Roles Edit crew company roles Incomplete" at bounding box center [568, 160] width 138 height 28
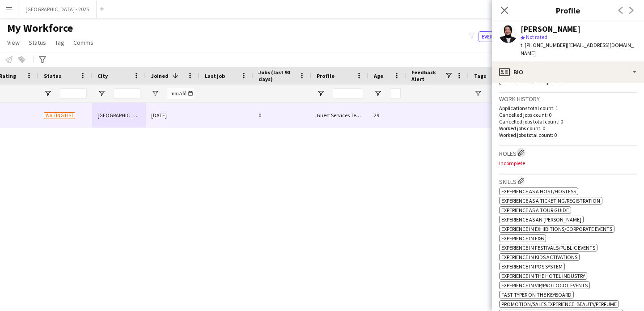
click at [519, 149] on app-icon "Edit crew company roles" at bounding box center [521, 152] width 6 height 6
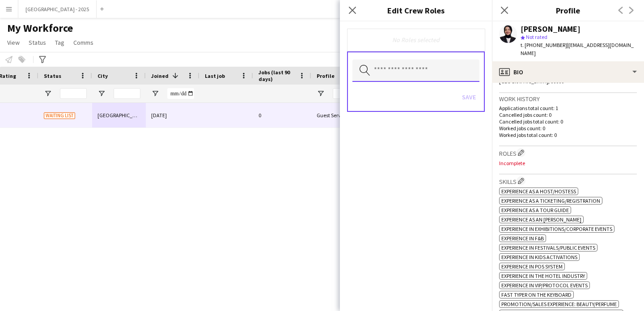
click at [382, 71] on input "text" at bounding box center [415, 70] width 127 height 22
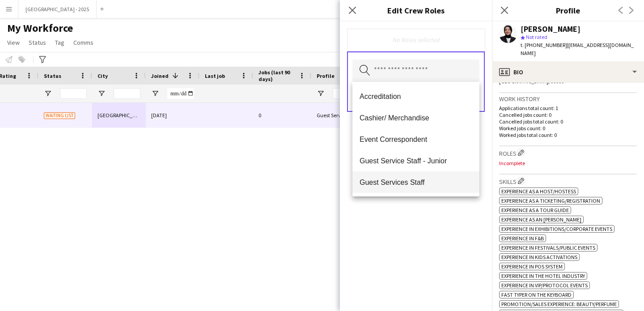
click at [425, 174] on mat-option "Guest Services Staff" at bounding box center [415, 181] width 127 height 21
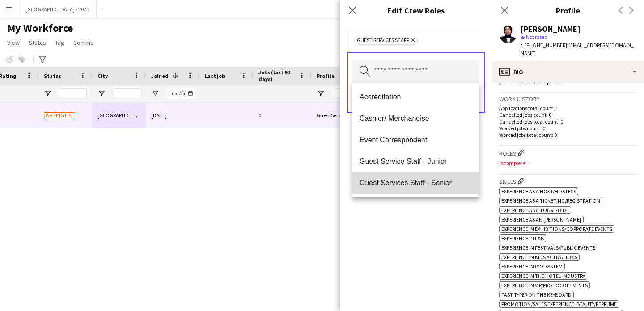
click at [428, 182] on span "Guest Services Staff - Senior" at bounding box center [416, 182] width 113 height 8
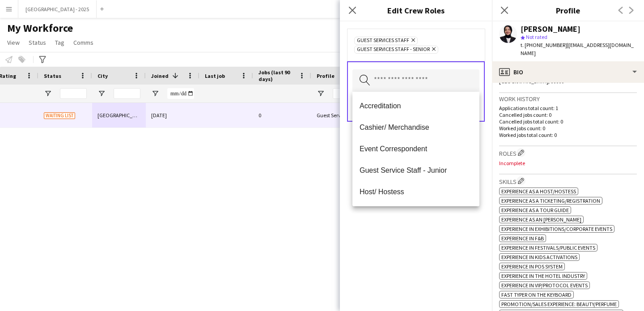
drag, startPoint x: 446, startPoint y: 227, endPoint x: 459, endPoint y: 126, distance: 102.0
click at [446, 227] on div "Guest Services Staff Remove Guest Services Staff - Senior Remove Search by role…" at bounding box center [416, 165] width 152 height 289
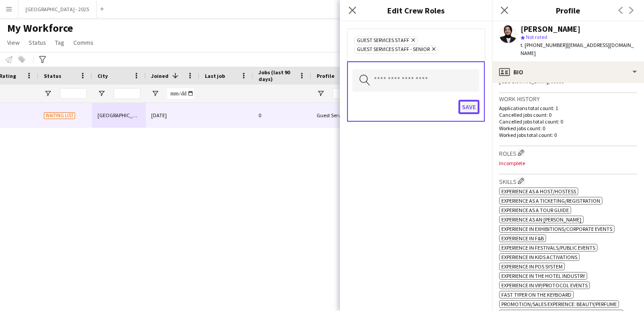
click at [464, 105] on button "Save" at bounding box center [468, 107] width 21 height 14
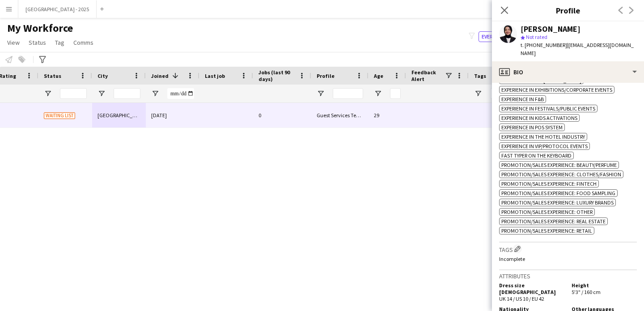
scroll to position [418, 0]
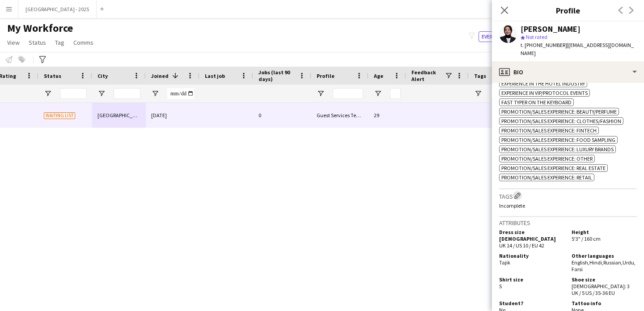
click at [516, 192] on app-icon "Edit crew company tags" at bounding box center [517, 195] width 6 height 6
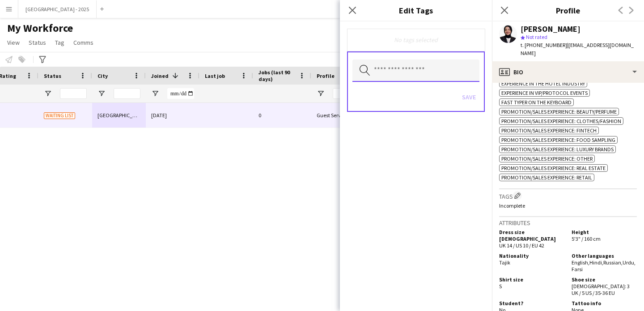
click at [412, 68] on input "text" at bounding box center [415, 70] width 127 height 22
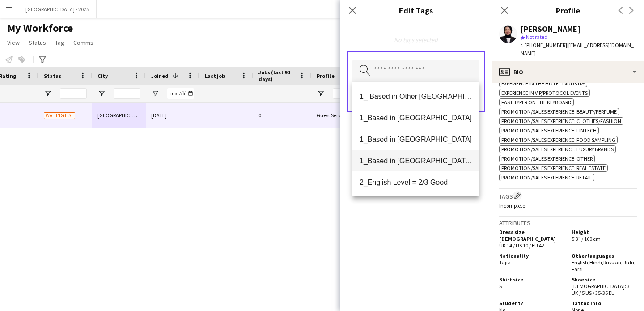
click at [426, 165] on span "1_Based in [GEOGRAPHIC_DATA]/[GEOGRAPHIC_DATA]/Ajman" at bounding box center [416, 161] width 113 height 8
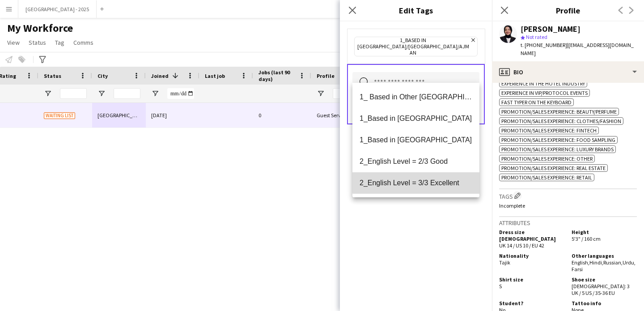
click at [428, 174] on mat-option "2_English Level = 3/3 Excellent" at bounding box center [415, 182] width 127 height 21
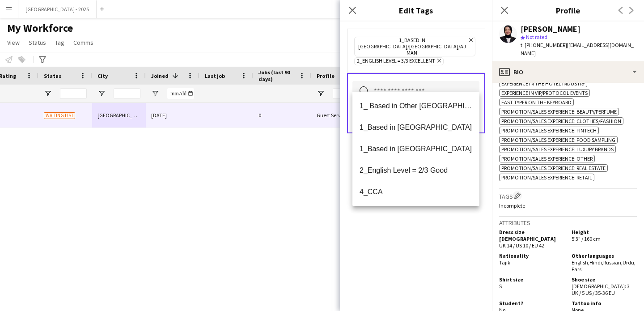
click at [433, 224] on div "1_Based in Dubai/Sharjah/Ajman Remove 2_English Level = 3/3 Excellent Remove Se…" at bounding box center [416, 165] width 152 height 289
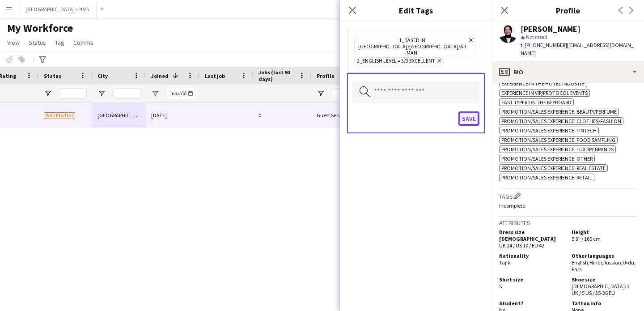
click at [466, 111] on button "Save" at bounding box center [468, 118] width 21 height 14
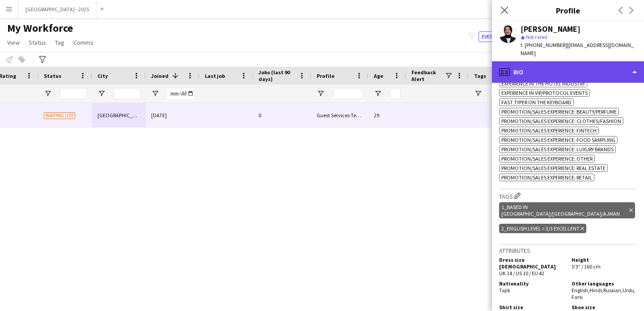
click at [578, 65] on div "profile Bio" at bounding box center [568, 71] width 152 height 21
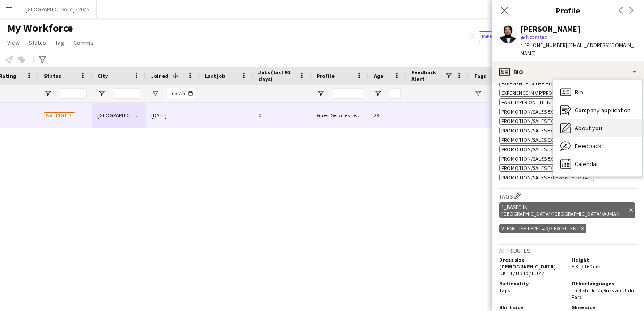
click at [600, 119] on div "About you About you" at bounding box center [597, 128] width 89 height 18
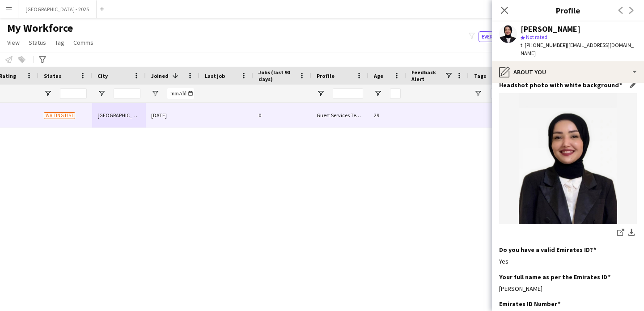
scroll to position [0, 0]
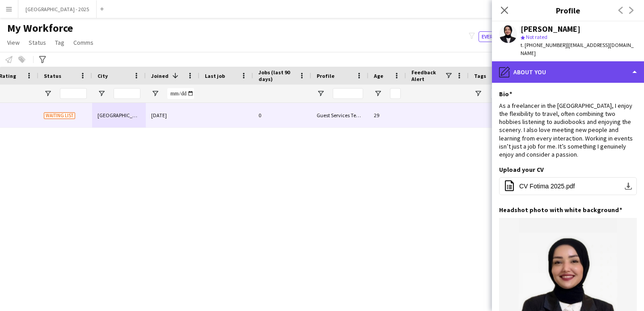
click at [542, 62] on div "pencil4 About you" at bounding box center [568, 71] width 152 height 21
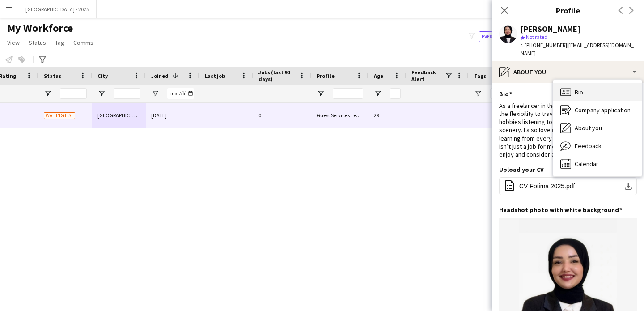
click at [575, 88] on span "Bio" at bounding box center [579, 92] width 8 height 8
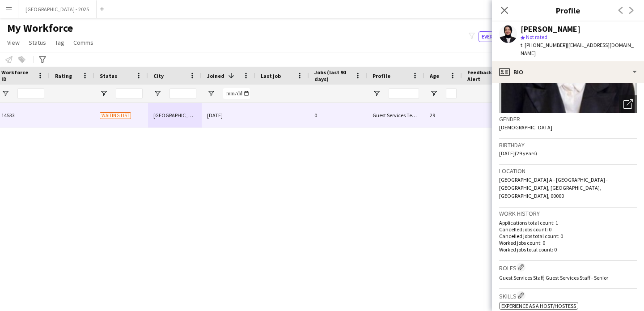
scroll to position [0, 139]
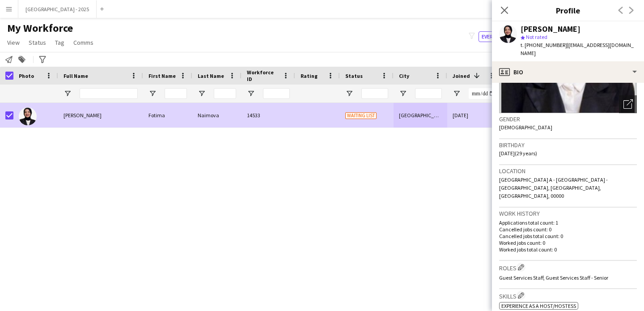
click at [36, 40] on span "Status" at bounding box center [37, 42] width 17 height 8
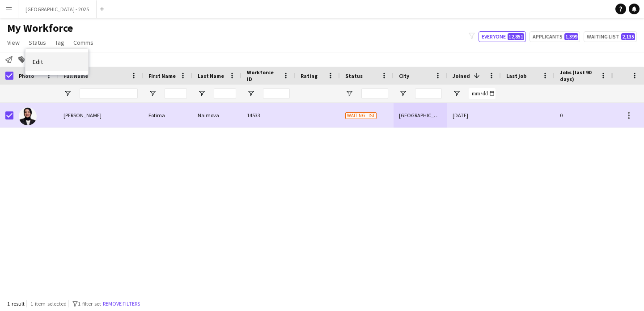
click at [53, 55] on link "Edit" at bounding box center [56, 61] width 63 height 19
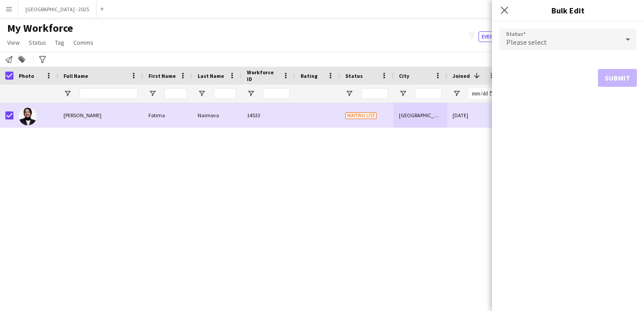
click at [536, 33] on div "Please select" at bounding box center [559, 39] width 120 height 21
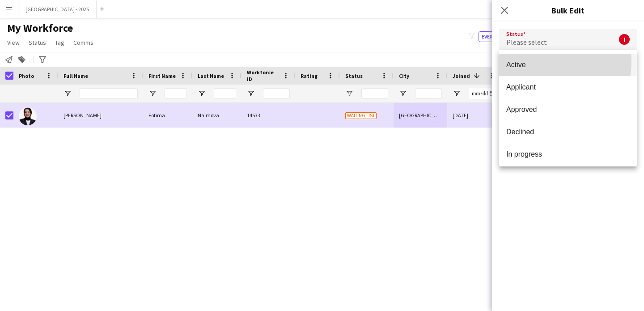
click at [540, 62] on span "Active" at bounding box center [567, 64] width 123 height 8
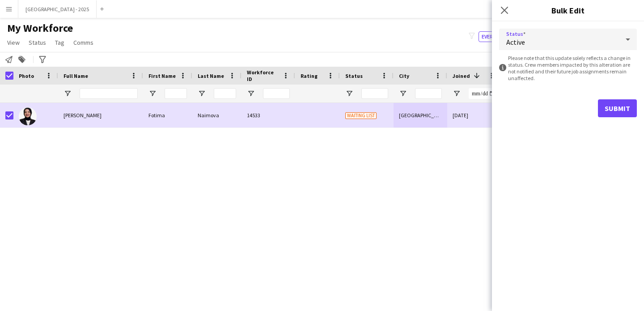
click at [619, 117] on form "Status Active information-circle Please note that this update solely reflects a…" at bounding box center [568, 72] width 138 height 103
click at [612, 110] on button "Submit" at bounding box center [617, 108] width 39 height 18
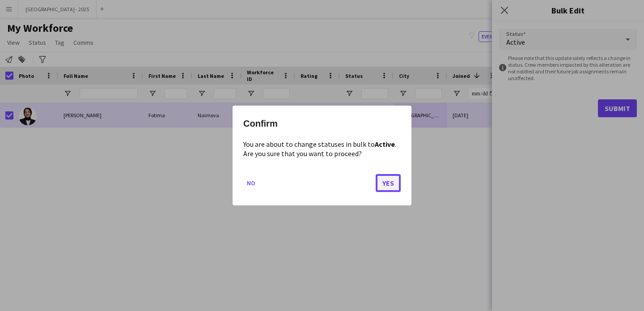
click at [383, 182] on button "Yes" at bounding box center [388, 183] width 25 height 18
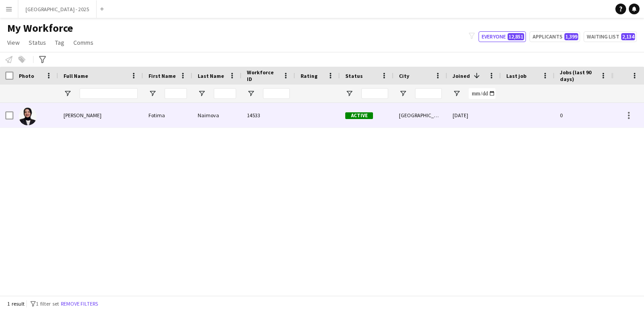
click at [29, 114] on img at bounding box center [28, 116] width 18 height 18
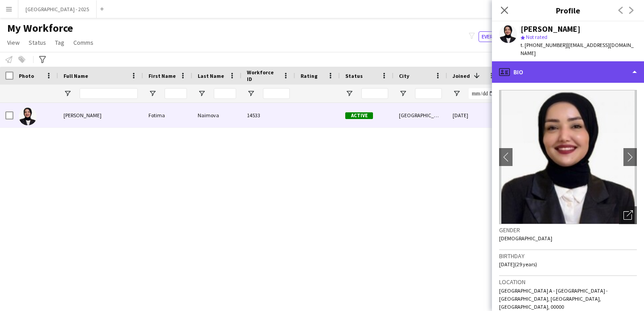
click at [512, 61] on div "profile Bio" at bounding box center [568, 71] width 152 height 21
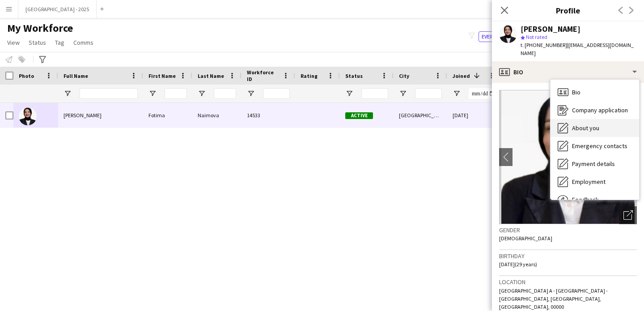
click at [576, 119] on div "About you About you" at bounding box center [595, 128] width 89 height 18
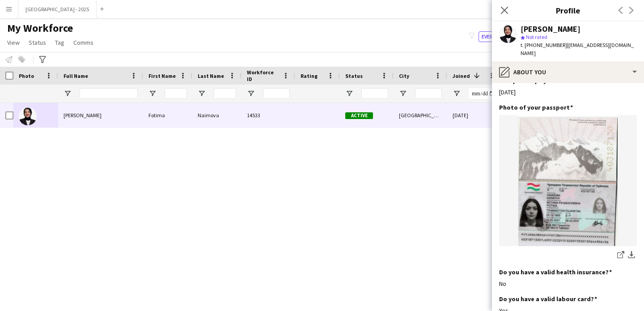
scroll to position [470, 0]
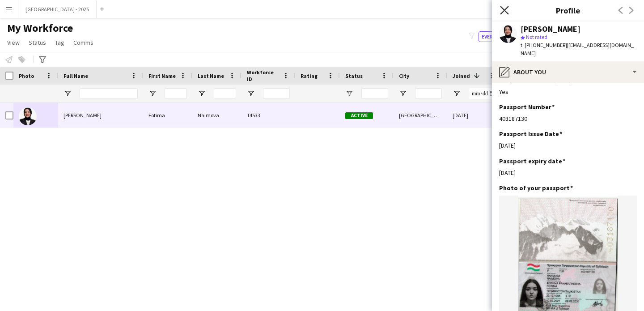
click at [503, 8] on icon at bounding box center [504, 10] width 8 height 8
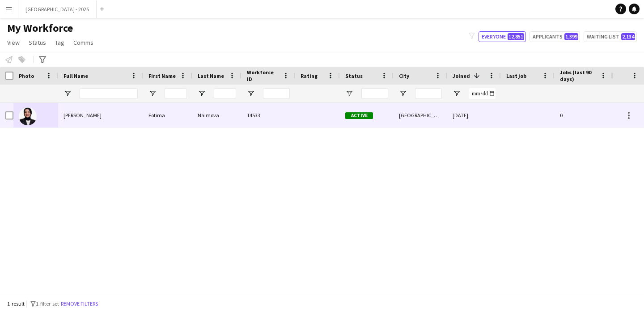
drag, startPoint x: 176, startPoint y: 114, endPoint x: 214, endPoint y: 130, distance: 40.7
click at [176, 114] on div "Fotima" at bounding box center [167, 115] width 49 height 25
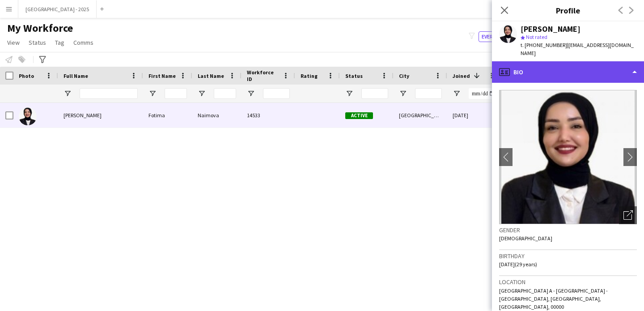
click at [579, 68] on div "profile Bio" at bounding box center [568, 71] width 152 height 21
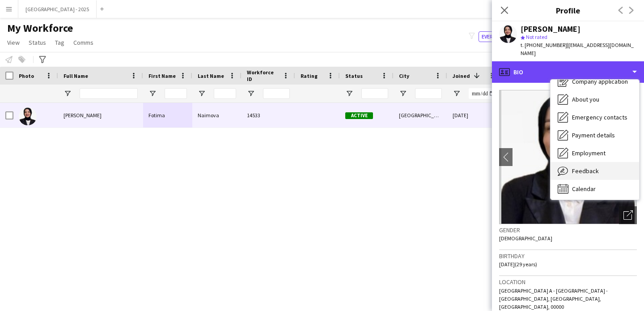
scroll to position [30, 0]
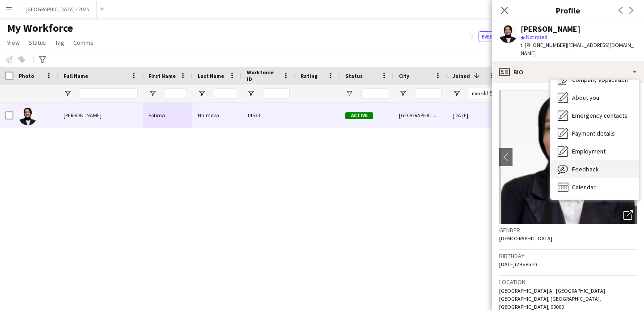
click at [594, 165] on div "Feedback Feedback" at bounding box center [595, 169] width 89 height 18
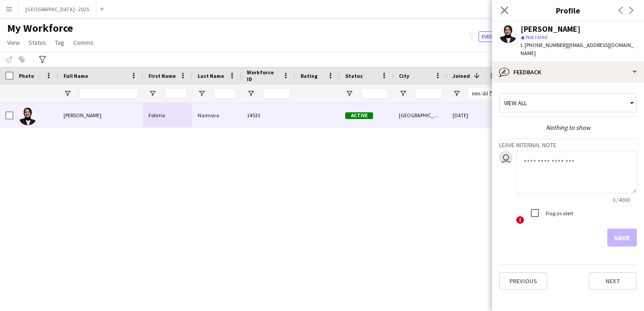
click at [593, 165] on textarea at bounding box center [576, 172] width 121 height 42
type textarea "**********"
click at [618, 229] on button "Save" at bounding box center [622, 238] width 30 height 18
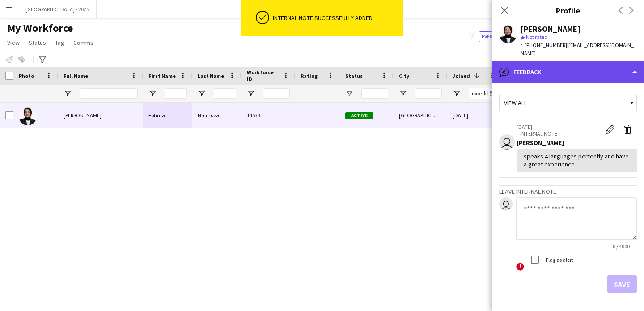
click at [532, 65] on div "bubble-pencil Feedback" at bounding box center [568, 71] width 152 height 21
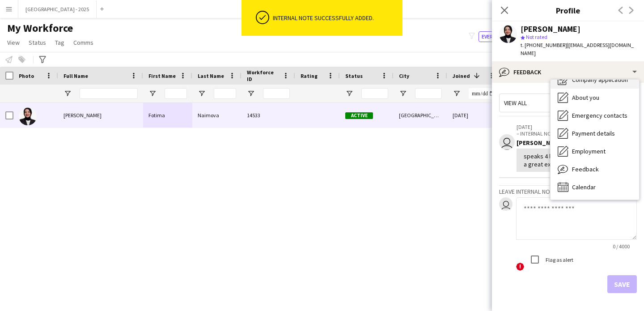
click at [555, 76] on div "Company application Company application" at bounding box center [595, 80] width 89 height 18
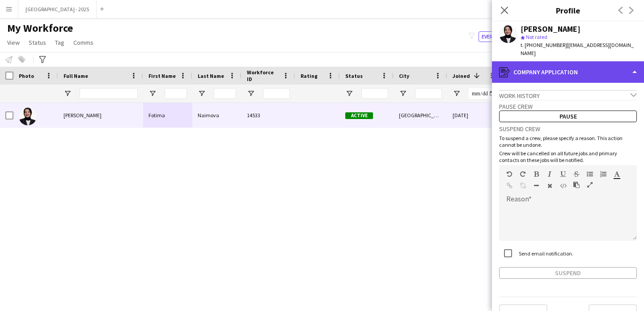
click at [557, 64] on div "register Company application" at bounding box center [568, 71] width 152 height 21
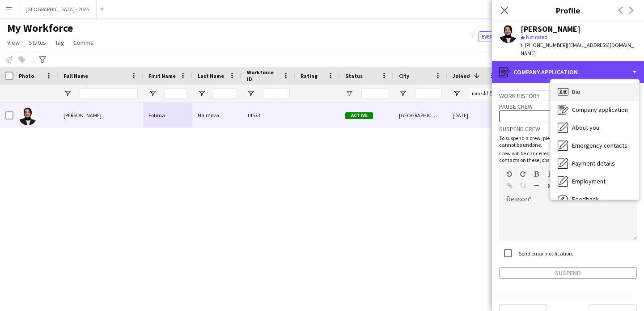
scroll to position [0, 0]
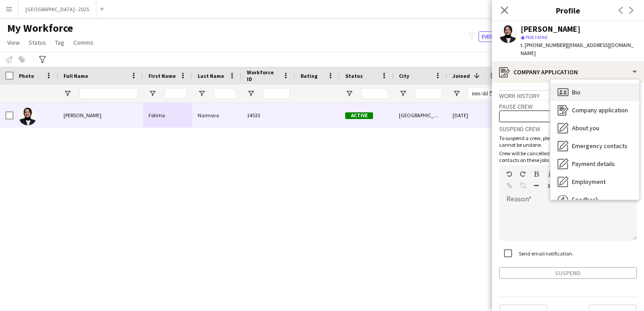
click at [587, 83] on div "Bio Bio" at bounding box center [595, 92] width 89 height 18
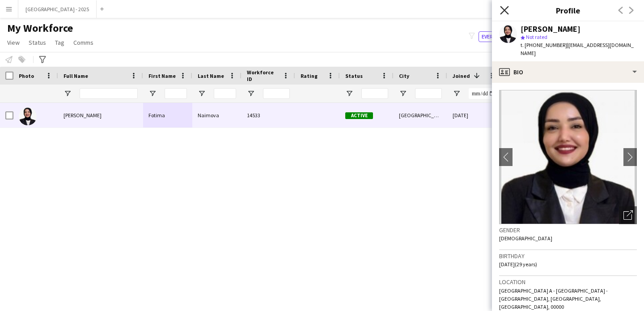
click at [505, 8] on icon "Close pop-in" at bounding box center [504, 10] width 8 height 8
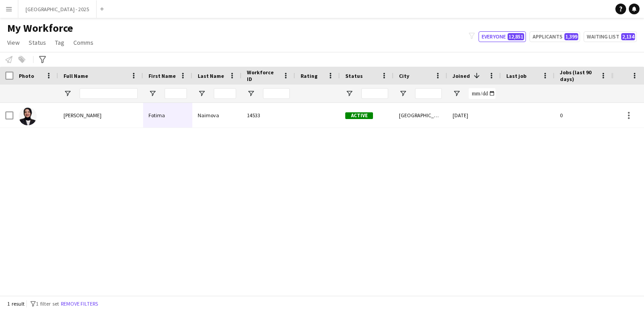
drag, startPoint x: 72, startPoint y: 306, endPoint x: 146, endPoint y: 5, distance: 309.9
click at [73, 306] on button "Remove filters" at bounding box center [79, 304] width 41 height 10
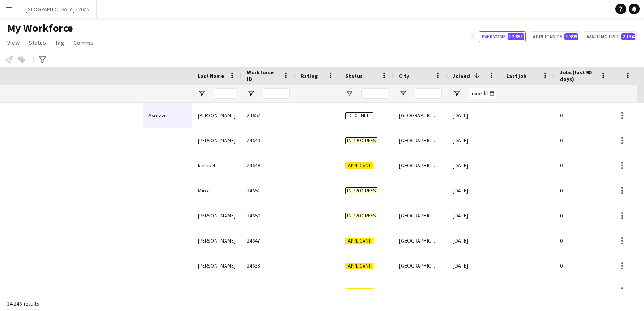
scroll to position [0, 308]
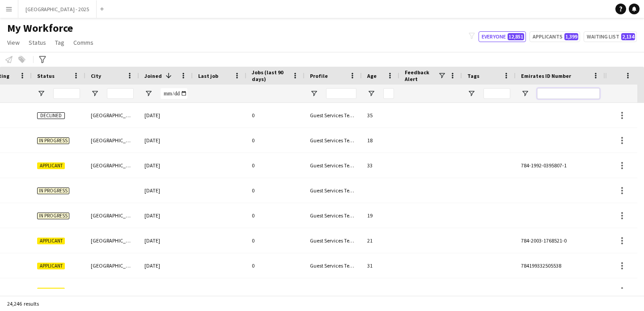
click at [577, 90] on input "Emirates ID Number Filter Input" at bounding box center [568, 93] width 63 height 11
paste input "*******"
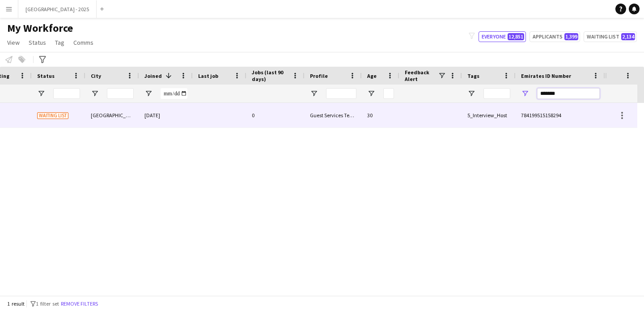
type input "*******"
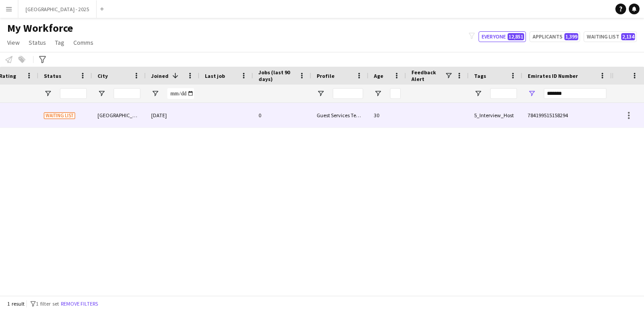
click at [487, 116] on div "5_Interview_Host" at bounding box center [496, 115] width 54 height 25
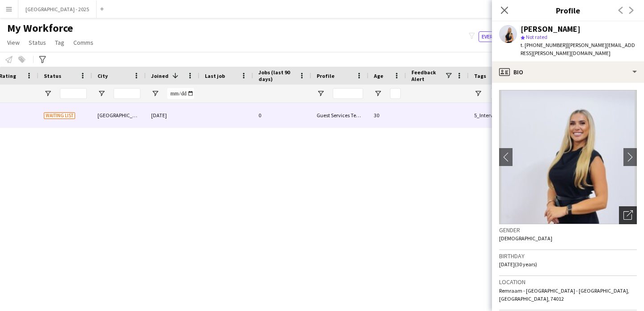
click at [623, 210] on icon "Open photos pop-in" at bounding box center [627, 214] width 9 height 9
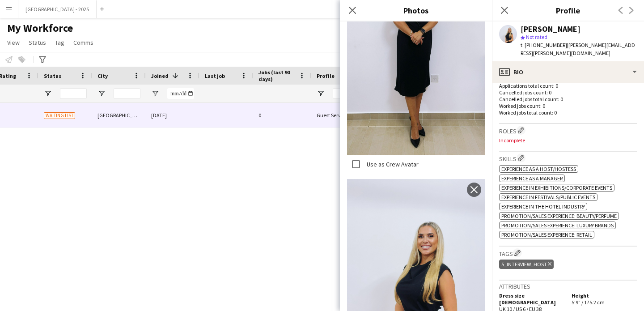
scroll to position [257, 0]
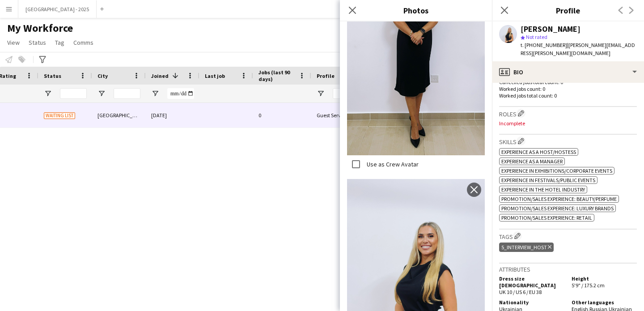
click at [551, 244] on icon "Delete tag" at bounding box center [550, 246] width 4 height 5
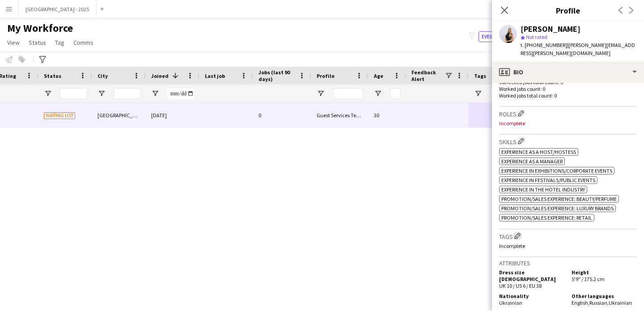
click at [520, 233] on app-icon "Edit crew company tags" at bounding box center [517, 236] width 6 height 6
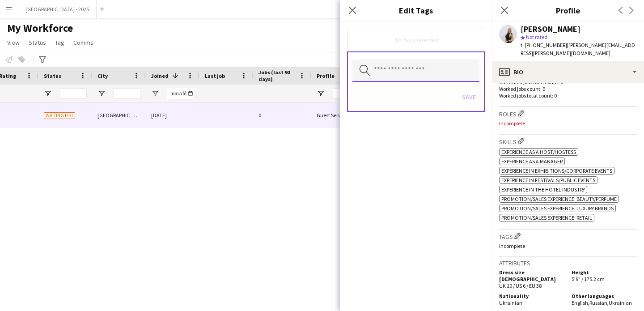
click at [392, 75] on input "text" at bounding box center [415, 70] width 127 height 22
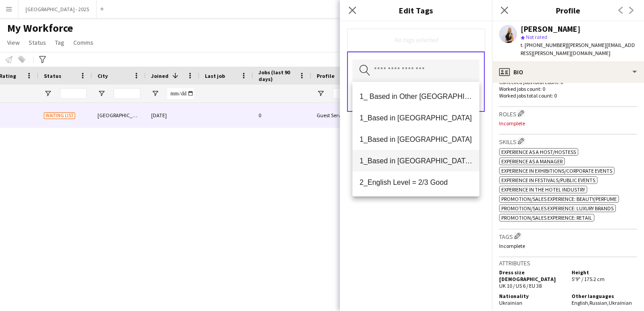
click at [431, 155] on mat-option "1_Based in [GEOGRAPHIC_DATA]/[GEOGRAPHIC_DATA]/Ajman" at bounding box center [415, 160] width 127 height 21
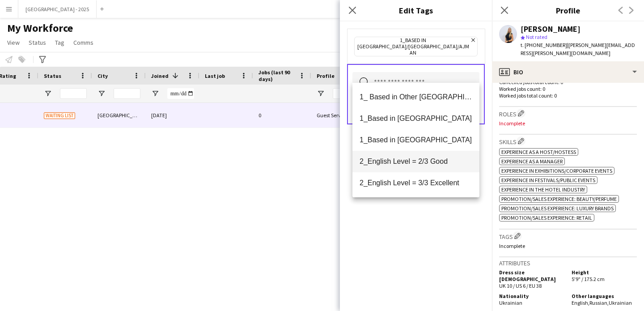
click at [431, 159] on span "2_English Level = 2/3 Good" at bounding box center [416, 161] width 113 height 8
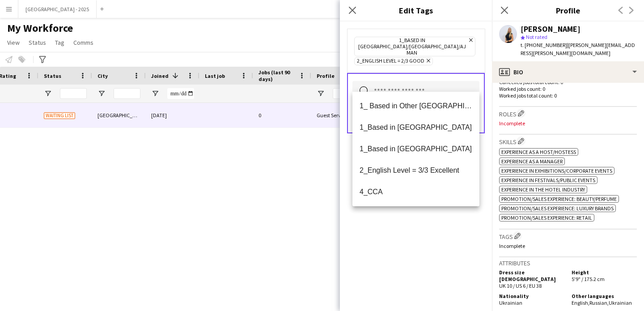
click at [422, 257] on div "1_Based in [GEOGRAPHIC_DATA]/[GEOGRAPHIC_DATA]/Ajman Remove 2_English Level = 2…" at bounding box center [416, 165] width 152 height 289
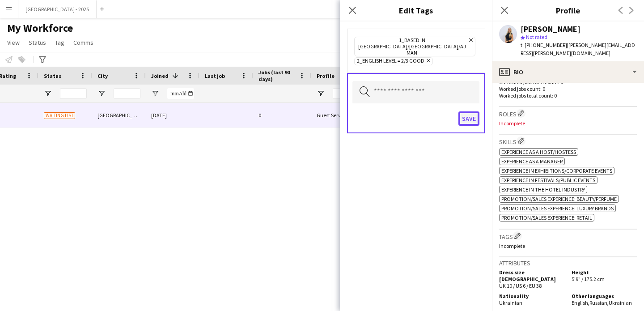
click at [467, 111] on button "Save" at bounding box center [468, 118] width 21 height 14
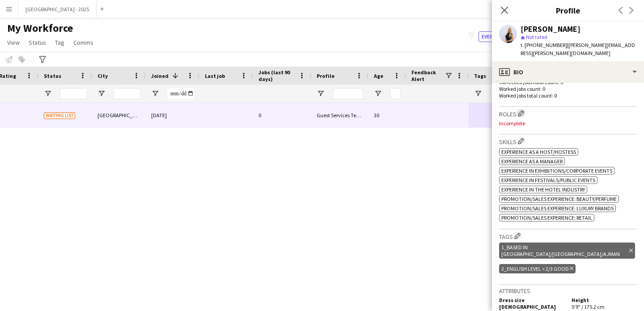
click at [521, 110] on app-icon "Edit crew company roles" at bounding box center [521, 113] width 6 height 6
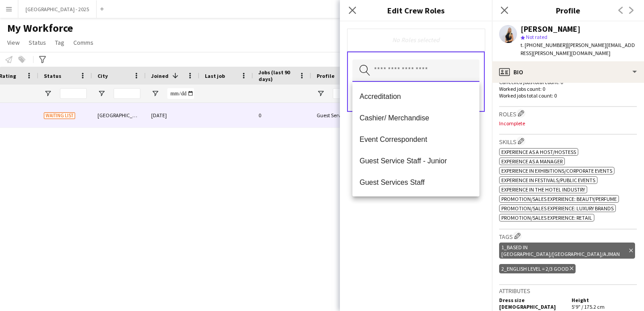
click at [423, 71] on input "text" at bounding box center [415, 70] width 127 height 22
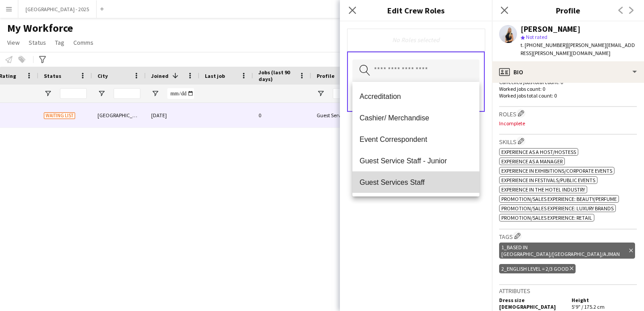
click at [428, 179] on span "Guest Services Staff" at bounding box center [416, 182] width 113 height 8
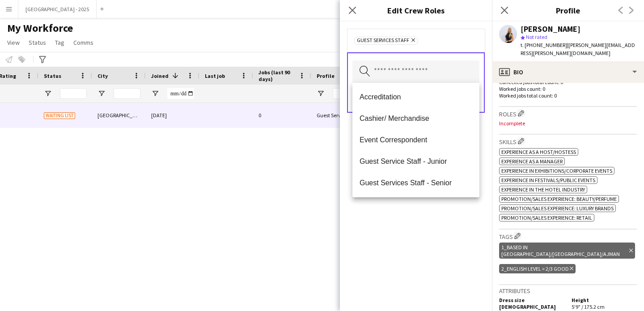
click at [413, 40] on icon at bounding box center [413, 40] width 4 height 4
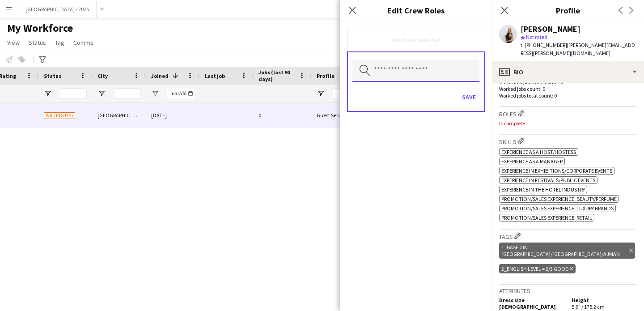
click at [411, 70] on input "text" at bounding box center [415, 70] width 127 height 22
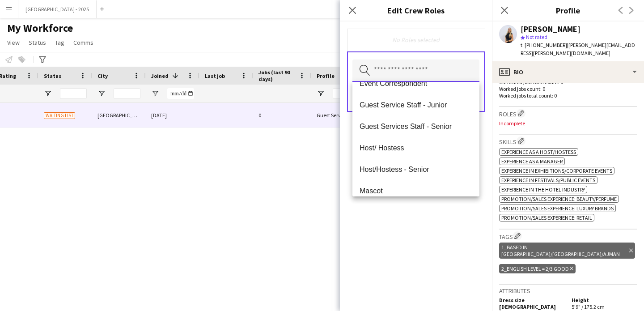
scroll to position [87, 0]
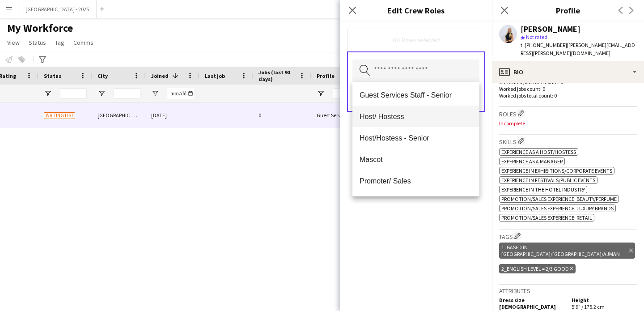
click at [407, 125] on mat-option "Host/ Hostess" at bounding box center [415, 116] width 127 height 21
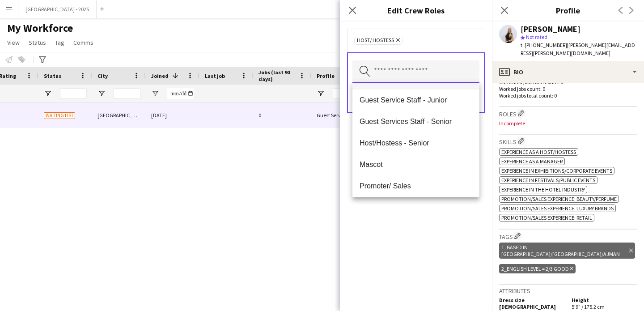
scroll to position [80, 0]
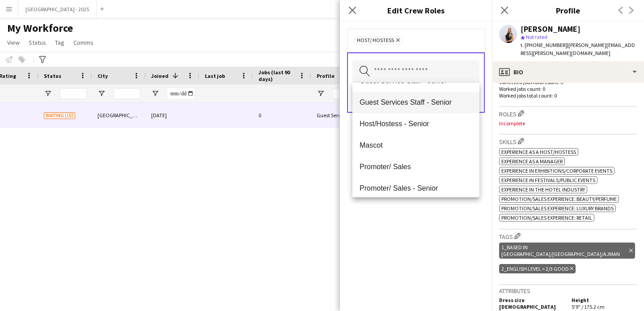
click at [405, 165] on span "Promoter/ Sales" at bounding box center [416, 166] width 113 height 8
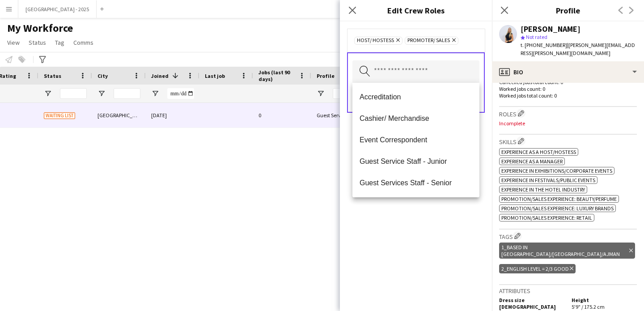
click at [419, 228] on div "Host/ Hostess Remove Promoter/ Sales Remove Search by role type Save" at bounding box center [416, 165] width 152 height 289
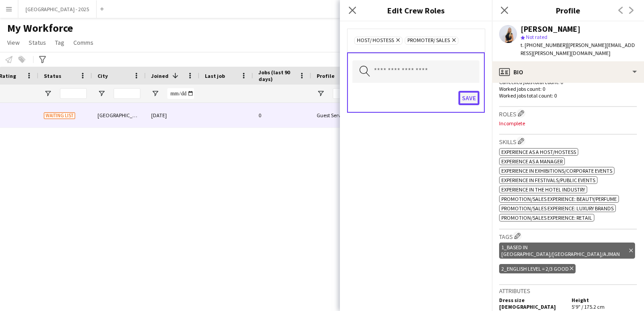
click at [467, 104] on button "Save" at bounding box center [468, 98] width 21 height 14
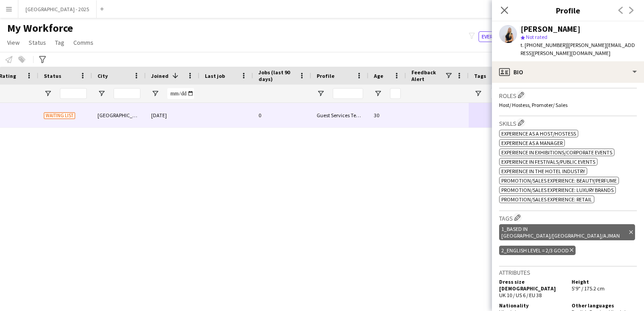
scroll to position [0, 0]
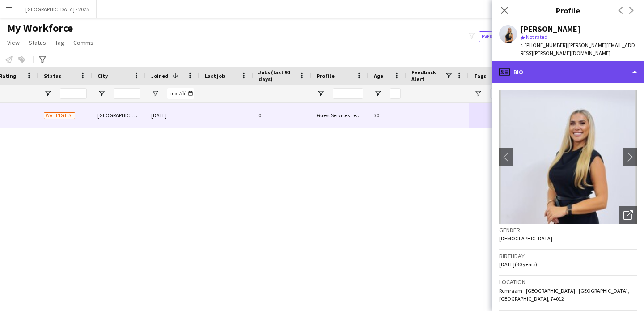
click at [523, 62] on div "profile Bio" at bounding box center [568, 71] width 152 height 21
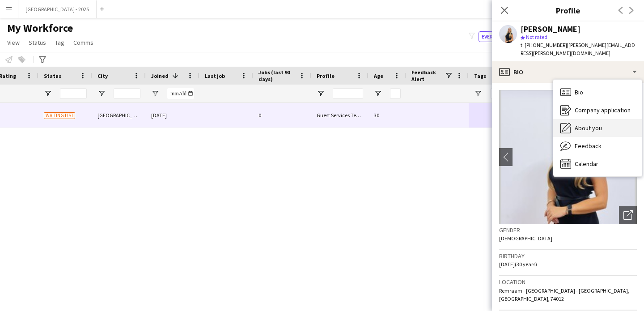
click at [585, 124] on div "About you About you" at bounding box center [597, 128] width 89 height 18
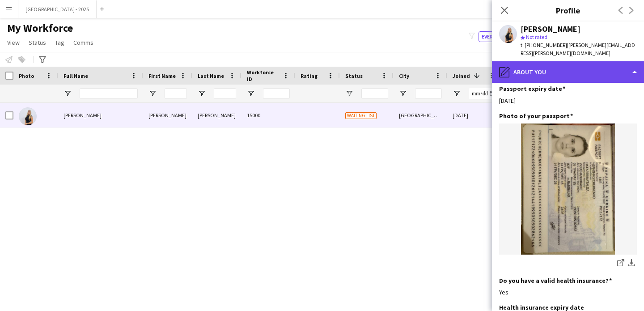
click at [534, 69] on div "pencil4 About you" at bounding box center [568, 71] width 152 height 21
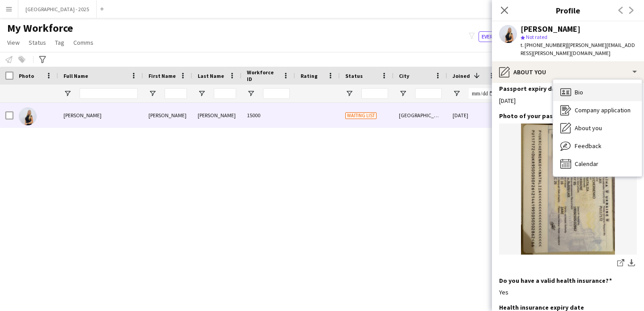
click at [592, 85] on div "Bio Bio" at bounding box center [597, 92] width 89 height 18
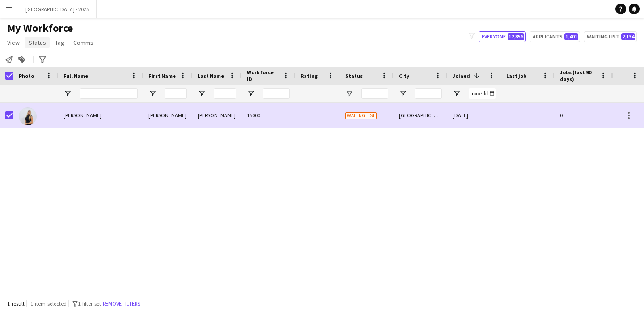
click at [32, 42] on span "Status" at bounding box center [37, 42] width 17 height 8
click at [40, 58] on span "Edit" at bounding box center [38, 62] width 10 height 8
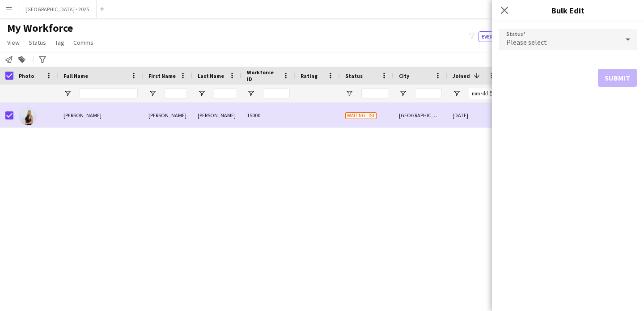
click at [547, 44] on div "Please select" at bounding box center [559, 39] width 120 height 21
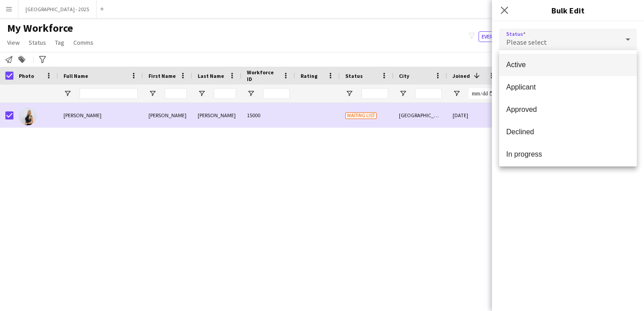
click at [544, 61] on span "Active" at bounding box center [567, 64] width 123 height 8
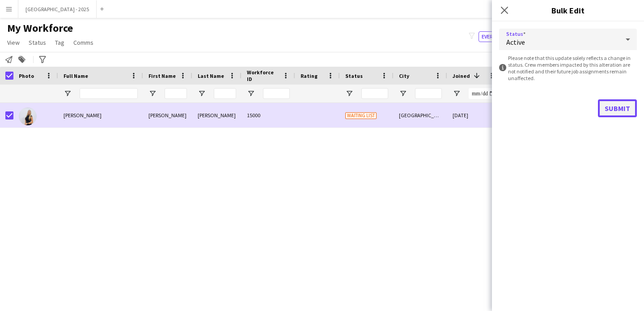
click at [621, 103] on button "Submit" at bounding box center [617, 108] width 39 height 18
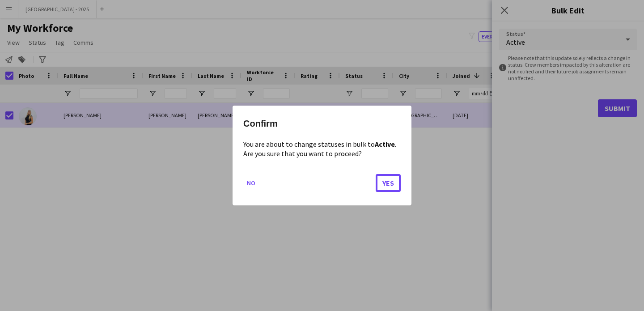
click at [387, 185] on button "Yes" at bounding box center [388, 183] width 25 height 18
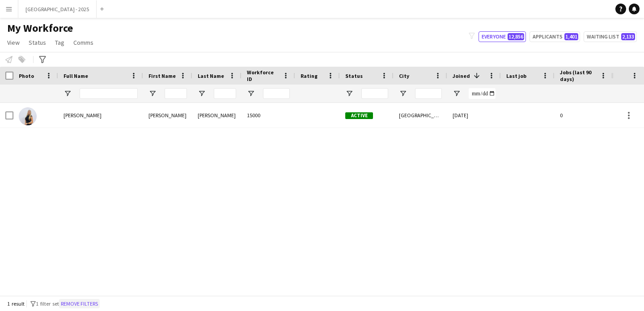
click at [97, 300] on button "Remove filters" at bounding box center [79, 304] width 41 height 10
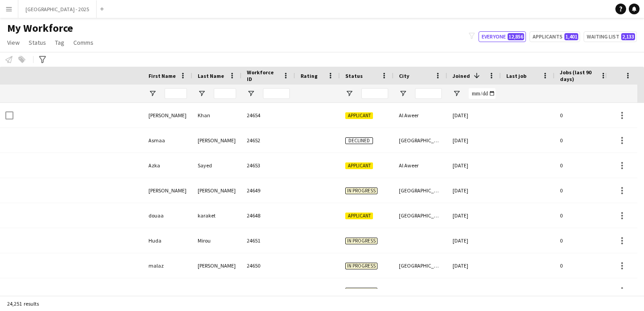
scroll to position [0, 308]
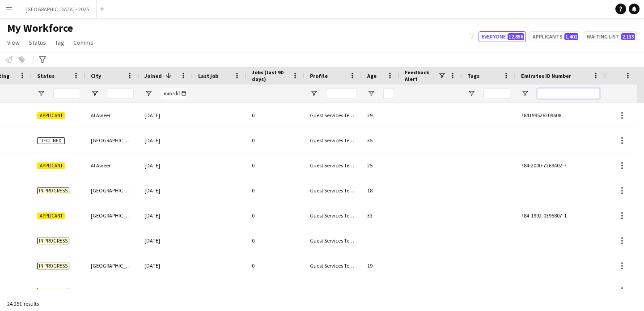
click at [592, 97] on input "Emirates ID Number Filter Input" at bounding box center [568, 93] width 63 height 11
paste input "*******"
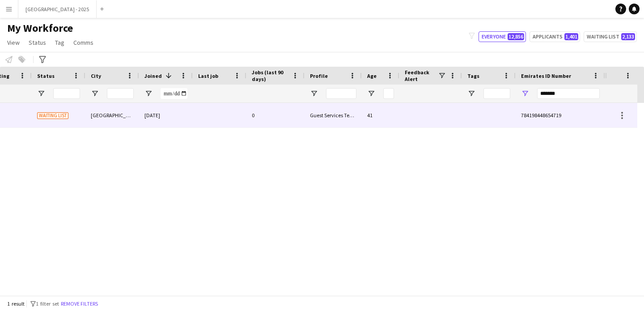
scroll to position [0, 301]
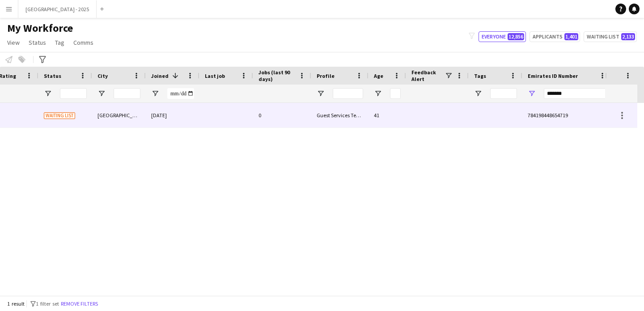
click at [331, 111] on div "Guest Services Team" at bounding box center [339, 115] width 57 height 25
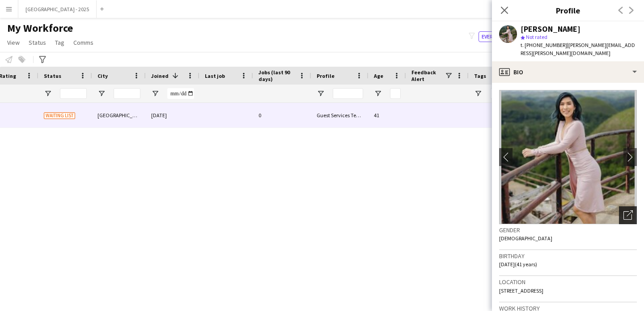
click at [623, 210] on icon "Open photos pop-in" at bounding box center [627, 214] width 9 height 9
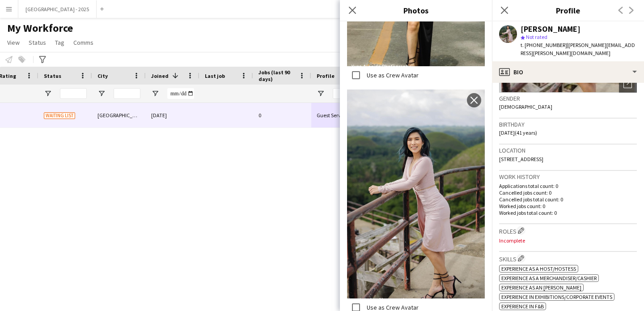
scroll to position [0, 0]
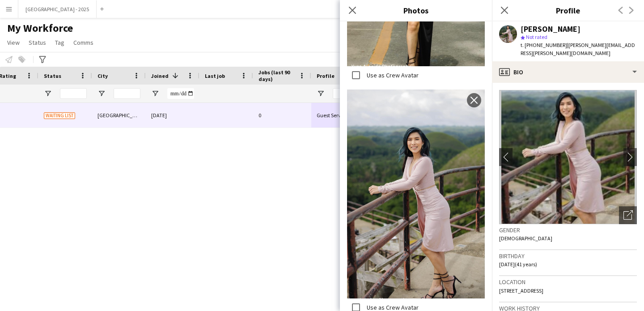
click at [556, 37] on div "star Not rated" at bounding box center [579, 37] width 116 height 8
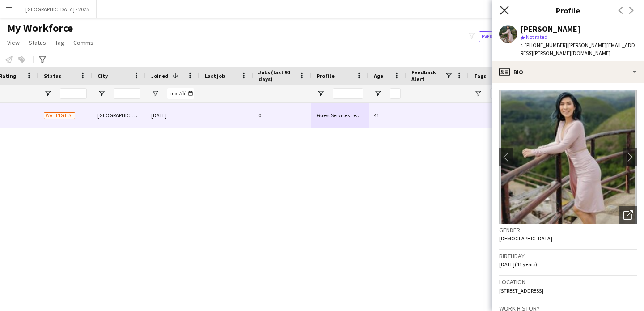
click at [506, 12] on icon at bounding box center [504, 10] width 8 height 8
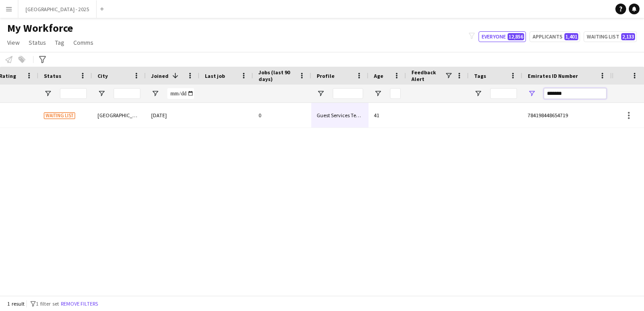
click at [558, 91] on input "*******" at bounding box center [575, 93] width 63 height 11
paste input "Emirates ID Number Filter Input"
type input "*******"
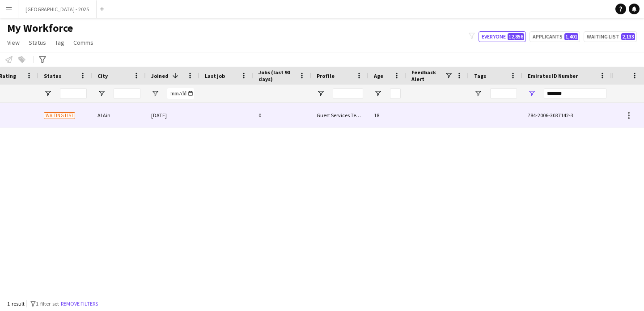
click at [328, 114] on div "Guest Services Team" at bounding box center [339, 115] width 57 height 25
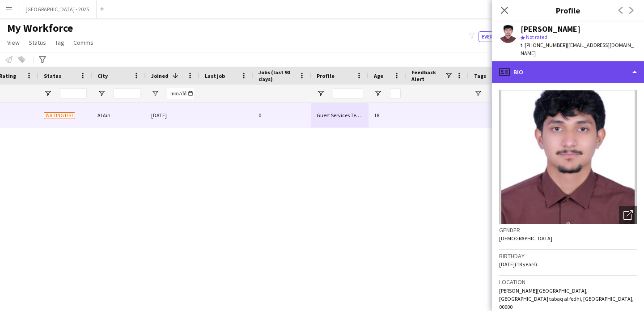
click at [564, 73] on div "profile Bio" at bounding box center [568, 71] width 152 height 21
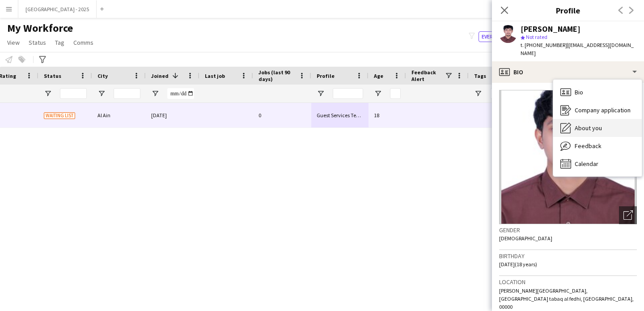
click at [600, 124] on span "About you" at bounding box center [588, 128] width 27 height 8
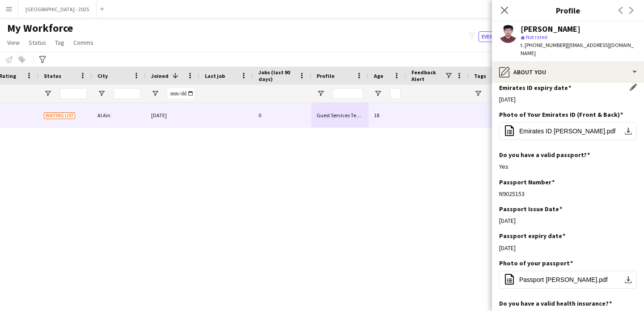
scroll to position [428, 0]
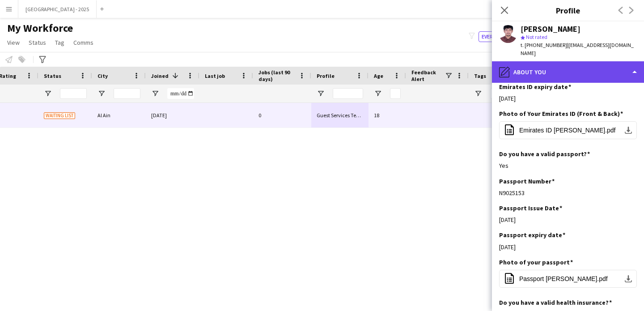
click at [541, 68] on div "pencil4 About you" at bounding box center [568, 71] width 152 height 21
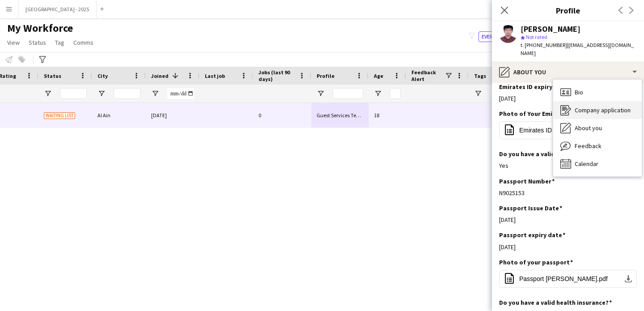
click at [593, 101] on div "Company application Company application" at bounding box center [597, 110] width 89 height 18
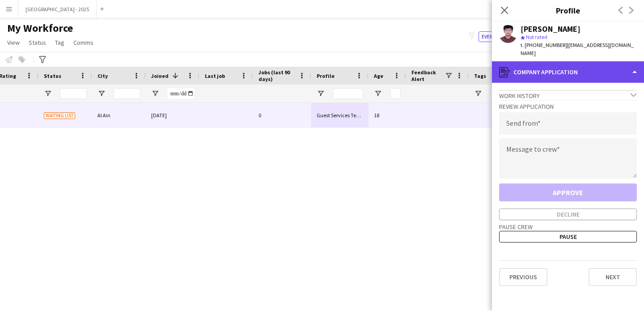
click at [555, 63] on div "register Company application" at bounding box center [568, 71] width 152 height 21
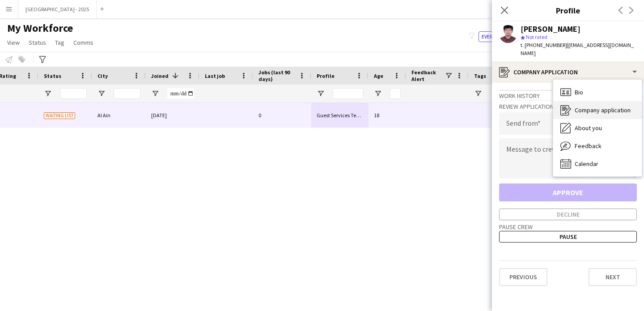
click at [593, 106] on span "Company application" at bounding box center [603, 110] width 56 height 8
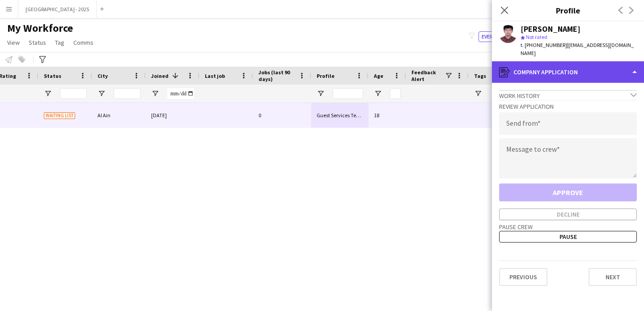
click at [578, 72] on div "register Company application" at bounding box center [568, 71] width 152 height 21
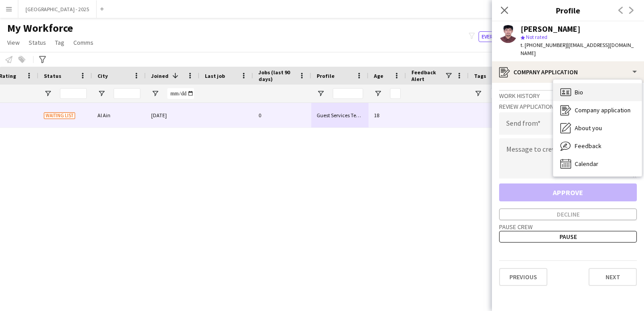
click at [588, 91] on div "Bio Bio" at bounding box center [597, 92] width 89 height 18
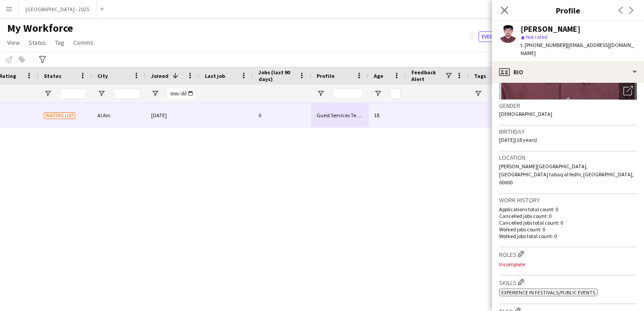
scroll to position [131, 0]
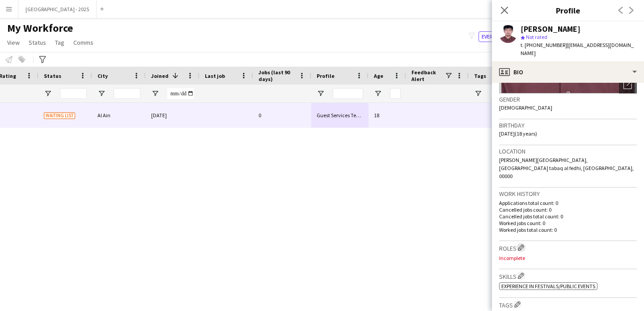
click at [523, 244] on app-icon "Edit crew company roles" at bounding box center [521, 247] width 6 height 6
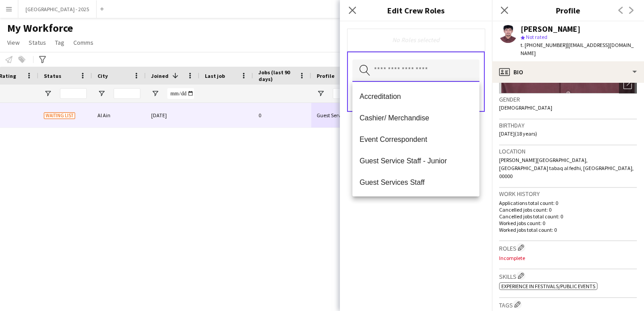
click at [411, 65] on input "text" at bounding box center [415, 70] width 127 height 22
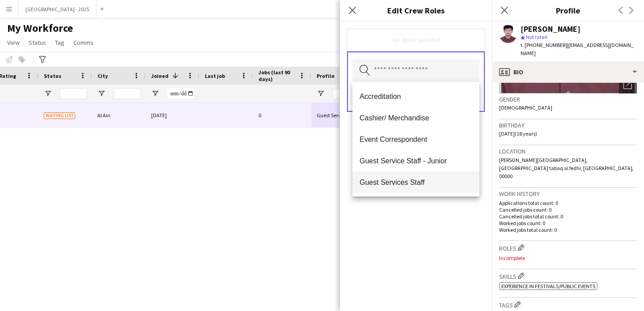
click at [433, 180] on span "Guest Services Staff" at bounding box center [416, 182] width 113 height 8
click at [433, 216] on div "Guest Services Staff Remove Search by role type Save" at bounding box center [416, 165] width 152 height 289
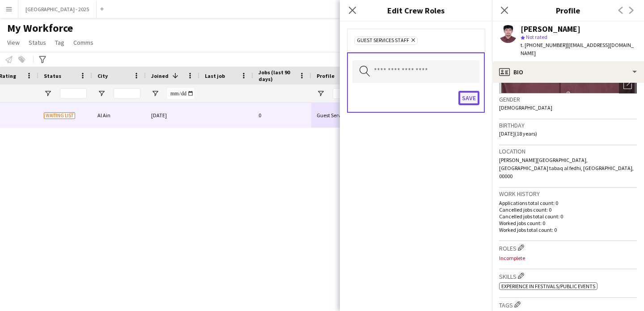
click at [465, 105] on button "Save" at bounding box center [468, 98] width 21 height 14
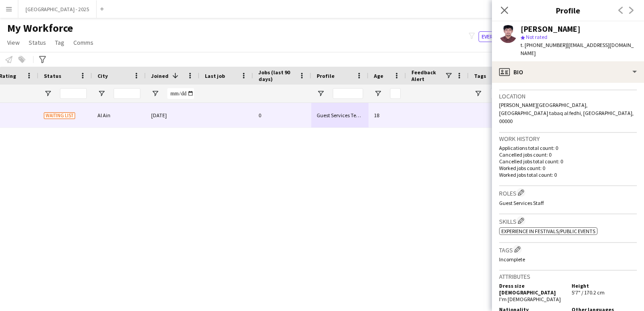
scroll to position [219, 0]
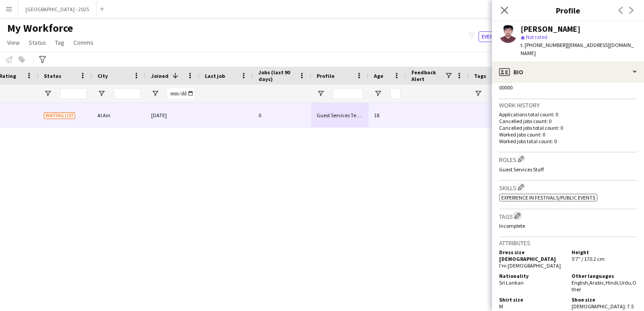
click at [519, 211] on button "Edit crew company tags" at bounding box center [517, 215] width 9 height 9
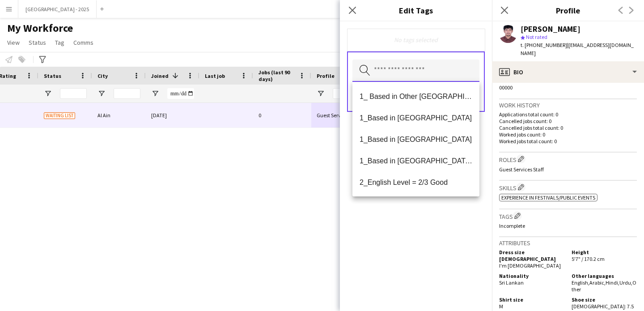
click at [420, 66] on input "text" at bounding box center [415, 70] width 127 height 22
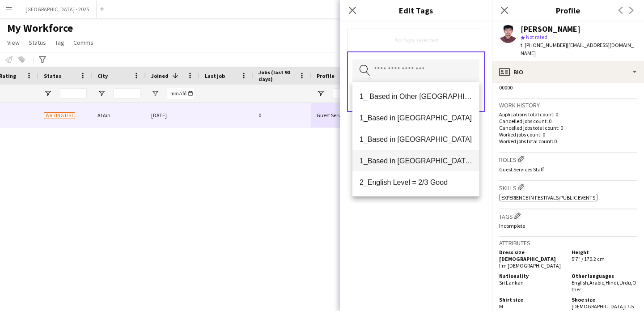
click at [415, 160] on span "1_Based in [GEOGRAPHIC_DATA]/[GEOGRAPHIC_DATA]/Ajman" at bounding box center [416, 161] width 113 height 8
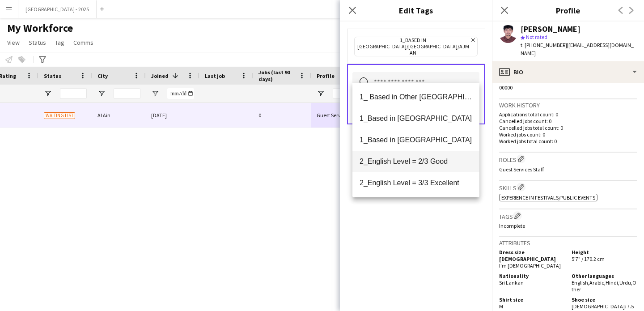
click at [415, 164] on span "2_English Level = 2/3 Good" at bounding box center [416, 161] width 113 height 8
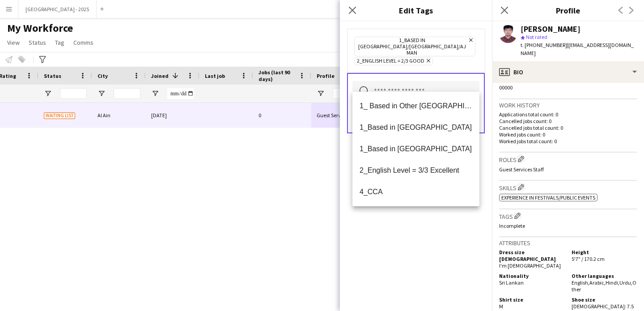
click at [416, 231] on div "1_Based in [GEOGRAPHIC_DATA]/[GEOGRAPHIC_DATA]/Ajman Remove 2_English Level = 2…" at bounding box center [416, 165] width 152 height 289
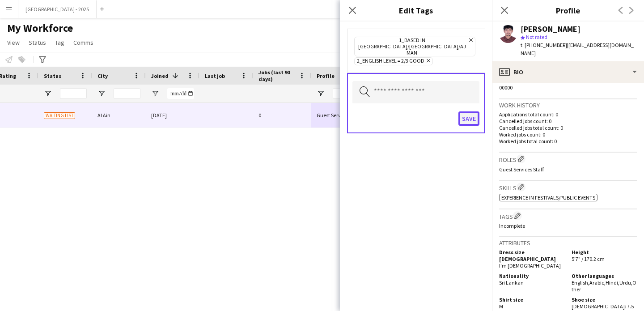
click at [460, 111] on button "Save" at bounding box center [468, 118] width 21 height 14
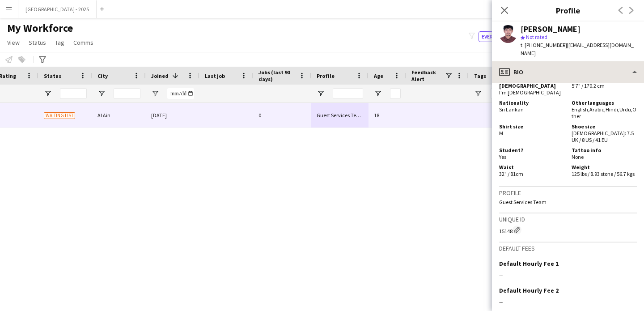
scroll to position [462, 0]
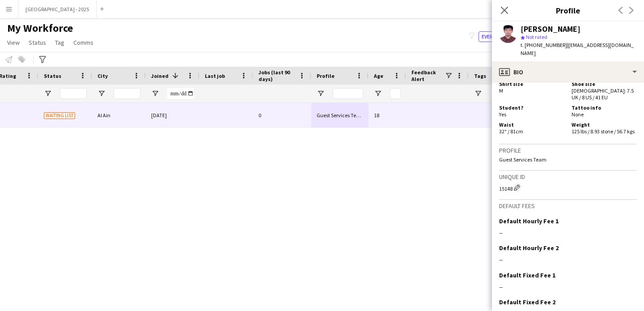
click at [534, 52] on div "Imad Al Deen star Not rated t. +971562669741 | imadaldeen4@gmail.com" at bounding box center [568, 41] width 152 height 40
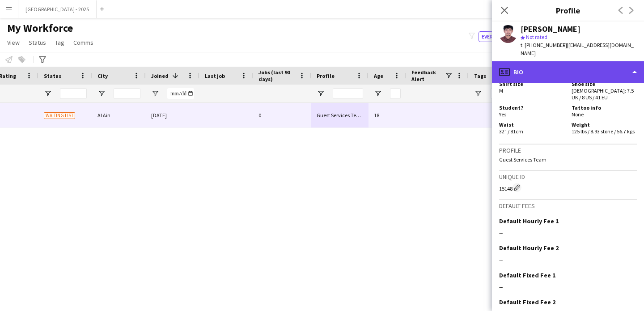
click at [540, 66] on div "profile Bio" at bounding box center [568, 71] width 152 height 21
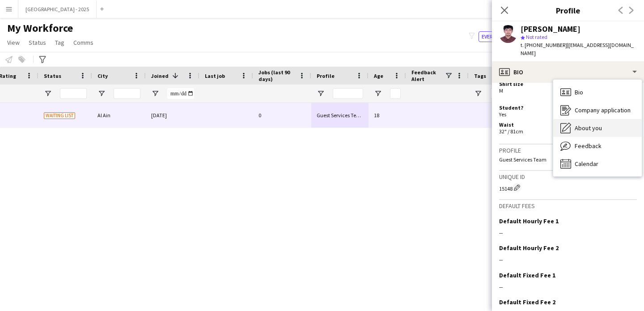
click at [579, 124] on span "About you" at bounding box center [588, 128] width 27 height 8
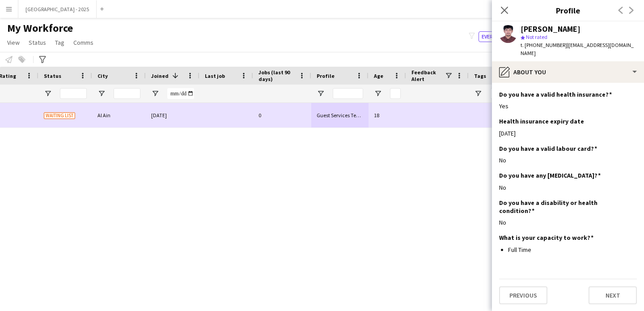
scroll to position [0, 0]
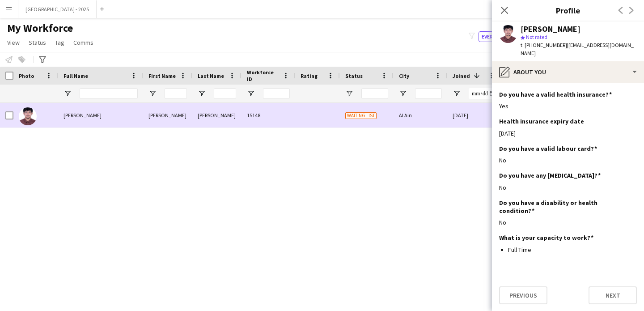
click at [14, 118] on div at bounding box center [35, 115] width 45 height 25
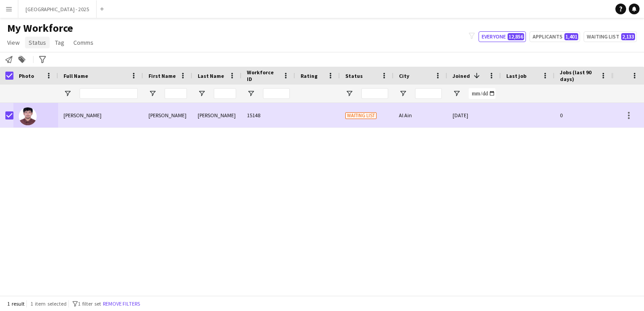
click at [46, 37] on link "Status" at bounding box center [37, 43] width 25 height 12
click at [52, 67] on link "Edit" at bounding box center [56, 61] width 63 height 19
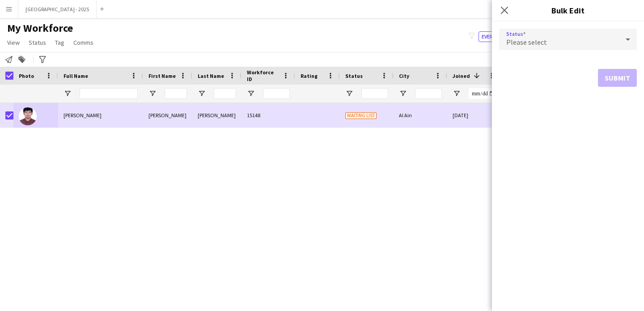
click at [514, 39] on span "Please select" at bounding box center [526, 42] width 41 height 9
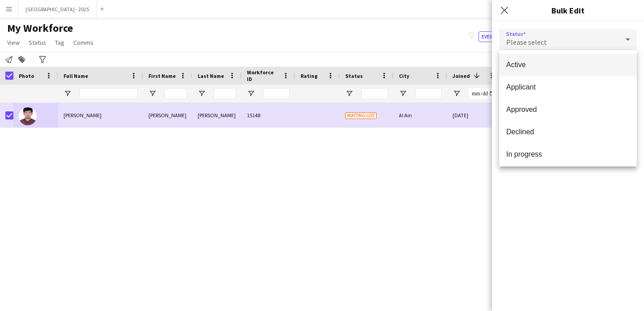
click at [522, 69] on mat-option "Active" at bounding box center [568, 65] width 138 height 22
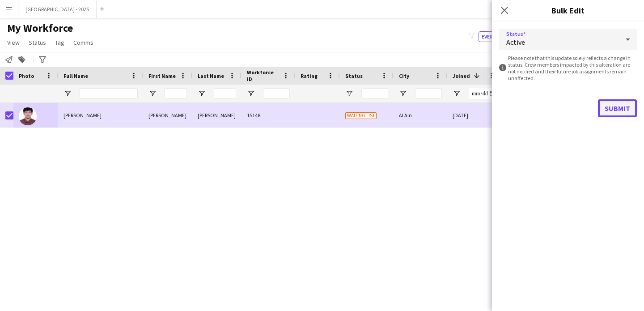
click at [625, 100] on button "Submit" at bounding box center [617, 108] width 39 height 18
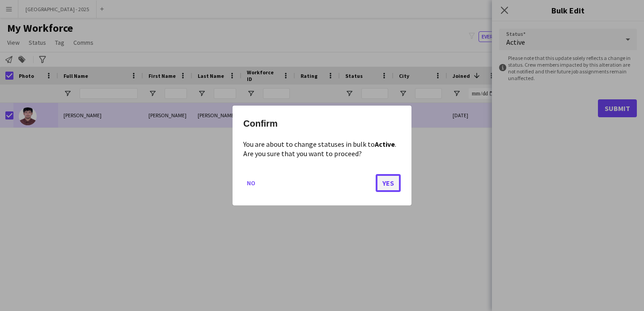
click at [392, 185] on button "Yes" at bounding box center [388, 183] width 25 height 18
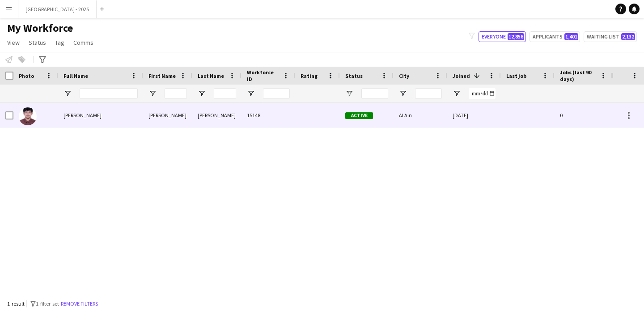
click at [38, 116] on div at bounding box center [35, 115] width 45 height 25
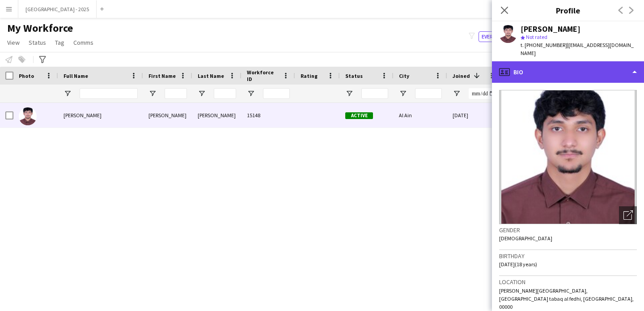
click at [570, 61] on div "profile Bio" at bounding box center [568, 71] width 152 height 21
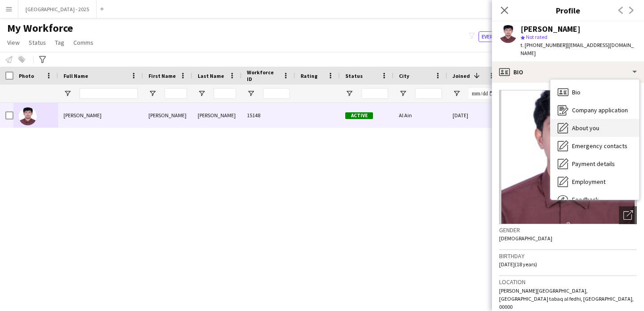
click at [581, 126] on div "About you About you" at bounding box center [595, 128] width 89 height 18
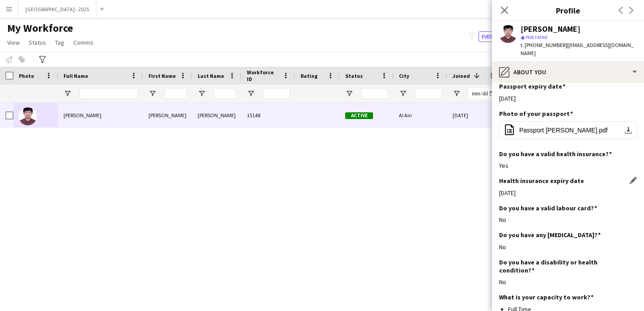
scroll to position [556, 0]
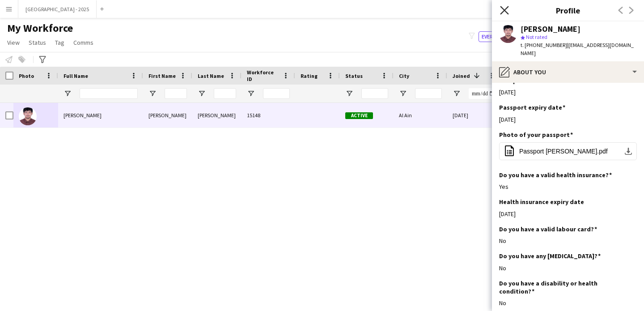
click at [504, 13] on icon "Close pop-in" at bounding box center [504, 10] width 8 height 8
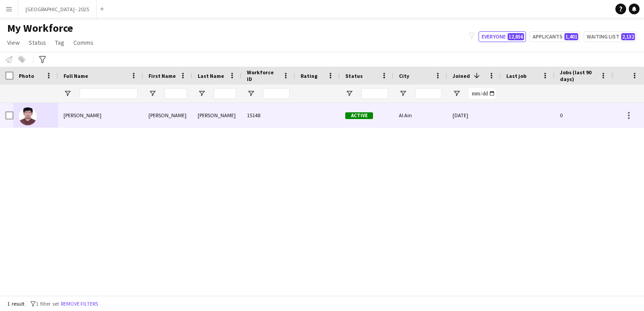
click at [152, 108] on div "Imad" at bounding box center [167, 115] width 49 height 25
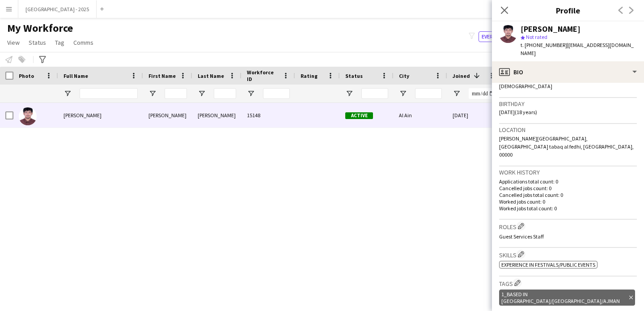
scroll to position [244, 0]
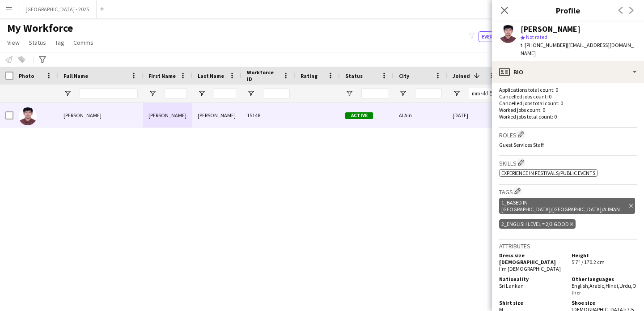
click at [570, 221] on icon "Delete tag" at bounding box center [572, 223] width 4 height 5
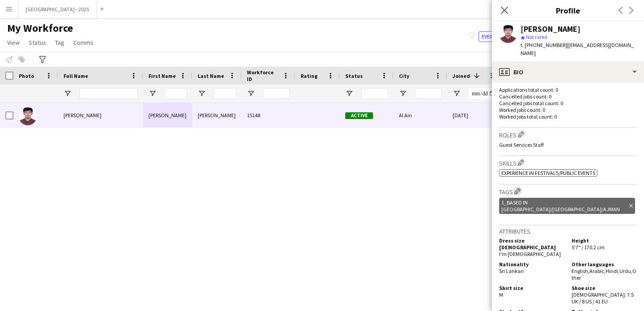
click at [519, 188] on app-icon "Edit crew company tags" at bounding box center [517, 191] width 6 height 6
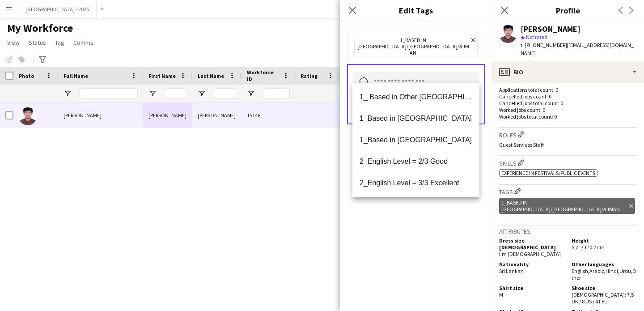
click at [446, 79] on input "text" at bounding box center [415, 83] width 127 height 22
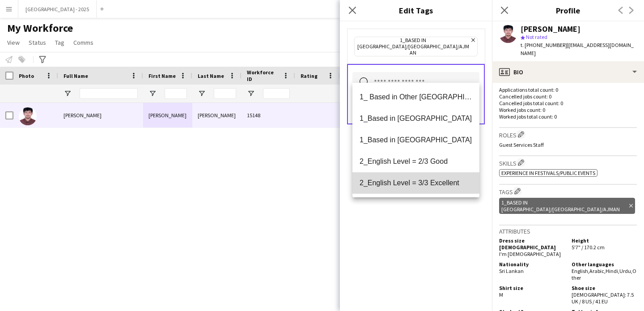
click at [416, 174] on mat-option "2_English Level = 3/3 Excellent" at bounding box center [415, 182] width 127 height 21
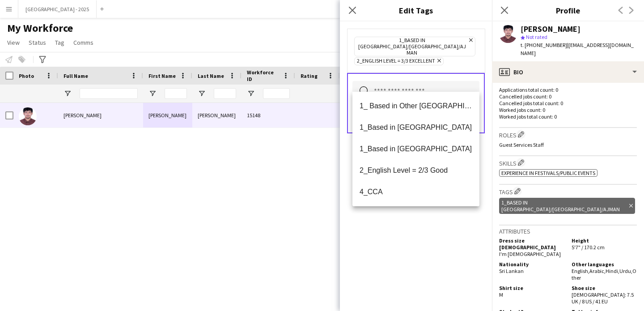
click at [425, 223] on div "1_Based in Dubai/Sharjah/Ajman Remove 2_English Level = 3/3 Excellent Remove Se…" at bounding box center [416, 165] width 152 height 289
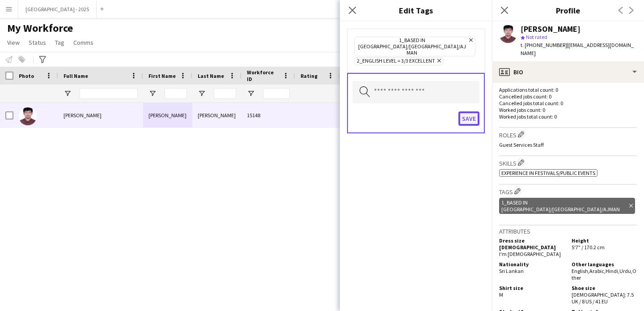
click at [471, 111] on button "Save" at bounding box center [468, 118] width 21 height 14
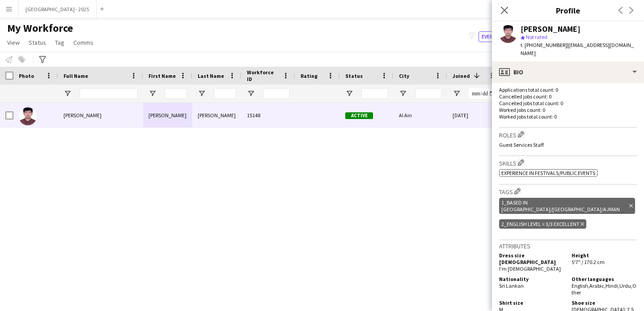
click at [505, 10] on icon at bounding box center [504, 10] width 7 height 7
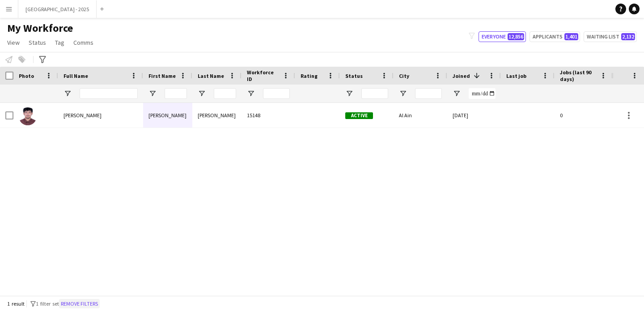
click at [100, 302] on button "Remove filters" at bounding box center [79, 304] width 41 height 10
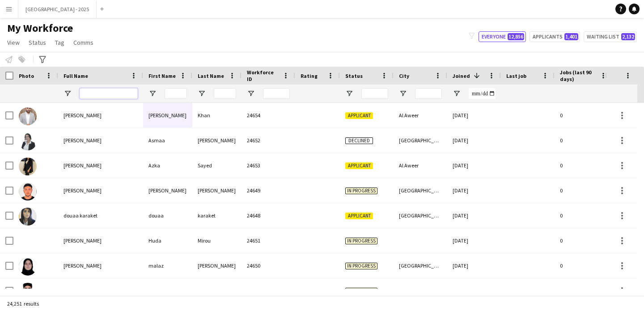
click at [85, 94] on input "Full Name Filter Input" at bounding box center [109, 93] width 58 height 11
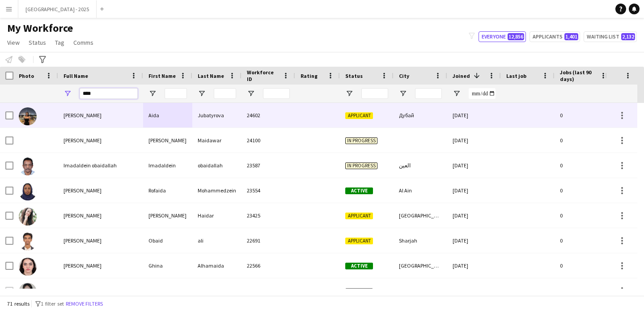
type input "****"
click at [395, 123] on div "Дубай" at bounding box center [421, 115] width 54 height 25
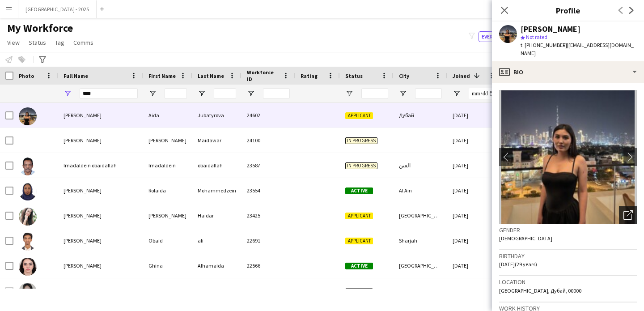
click at [625, 210] on icon "Open photos pop-in" at bounding box center [627, 214] width 9 height 9
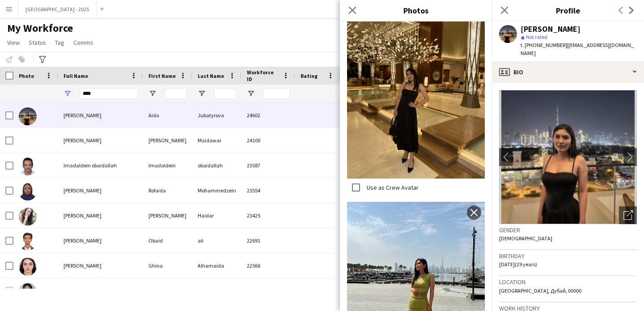
scroll to position [200, 0]
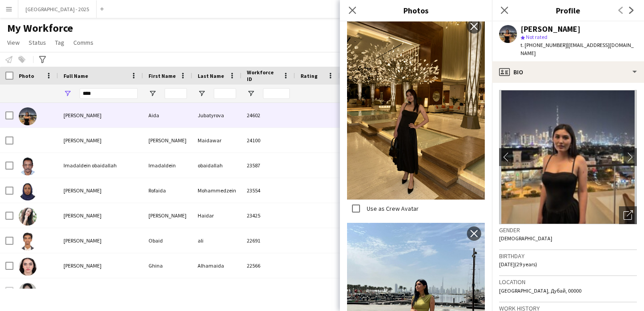
click at [536, 276] on div "Location Dubai, Дубай, 00000" at bounding box center [568, 289] width 138 height 26
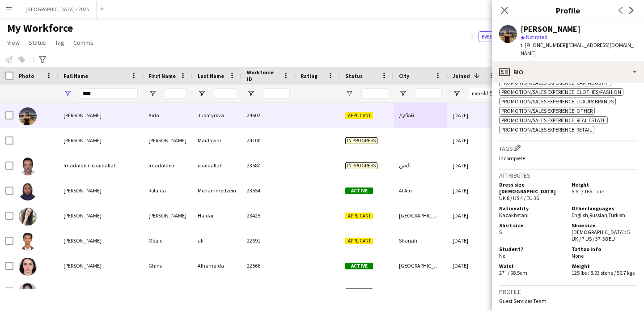
scroll to position [483, 0]
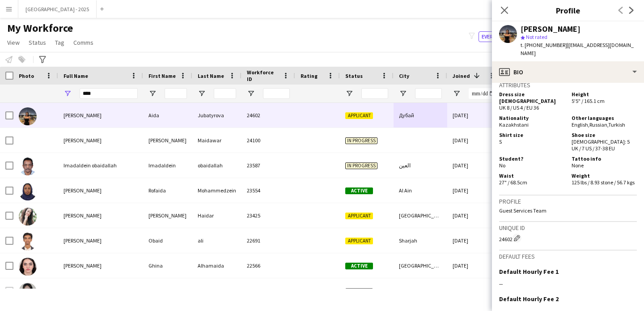
click at [508, 233] on div "24602 Edit crew unique ID" at bounding box center [568, 237] width 138 height 9
click at [508, 237] on div "24602 Edit crew unique ID" at bounding box center [568, 237] width 138 height 9
click at [509, 238] on div "24602 Edit crew unique ID" at bounding box center [568, 237] width 138 height 9
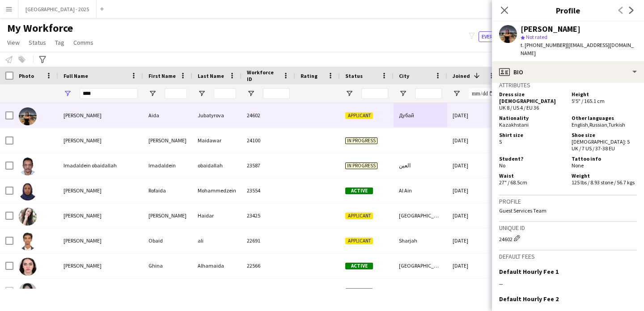
copy div "24602"
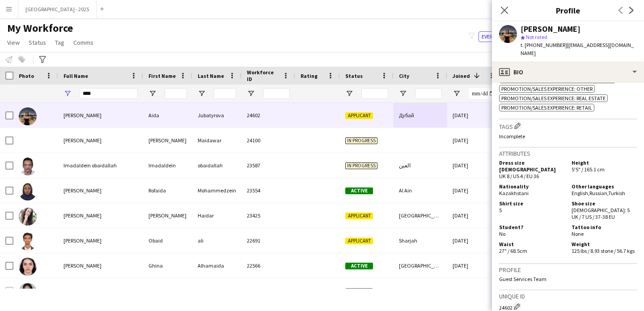
scroll to position [339, 0]
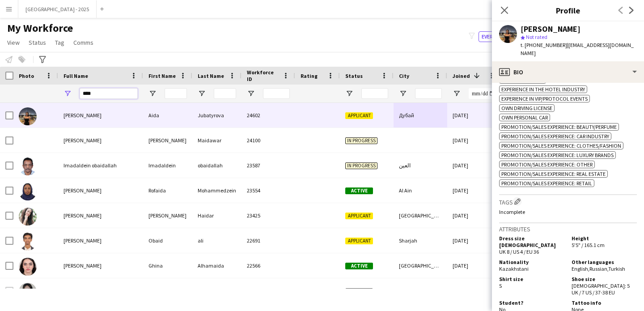
click at [106, 93] on input "****" at bounding box center [109, 93] width 58 height 11
type input "****"
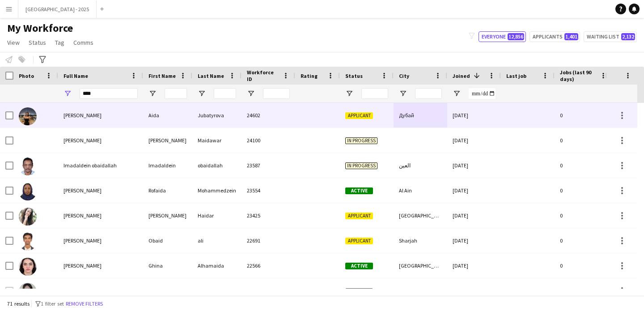
click at [538, 125] on div at bounding box center [528, 115] width 54 height 25
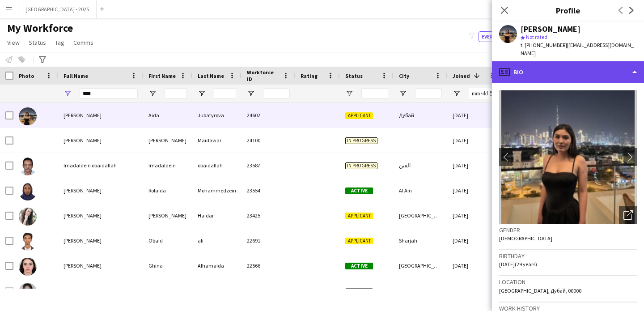
click at [593, 70] on div "profile Bio" at bounding box center [568, 71] width 152 height 21
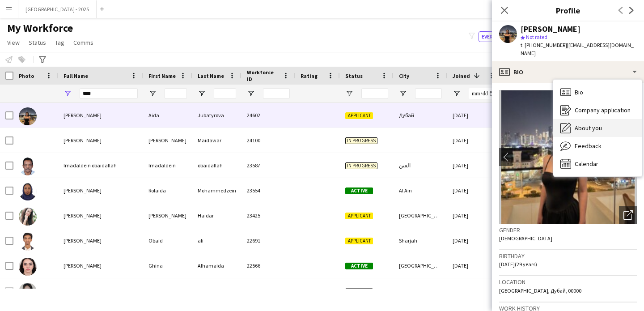
click at [603, 119] on div "About you About you" at bounding box center [597, 128] width 89 height 18
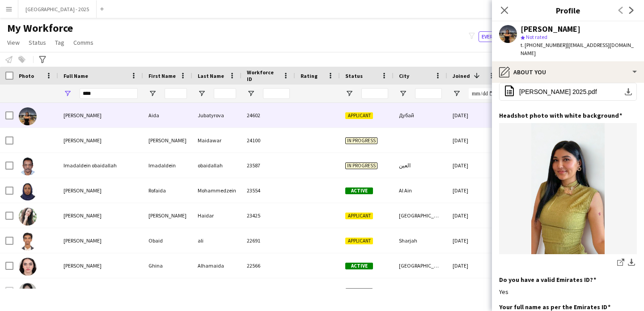
scroll to position [0, 0]
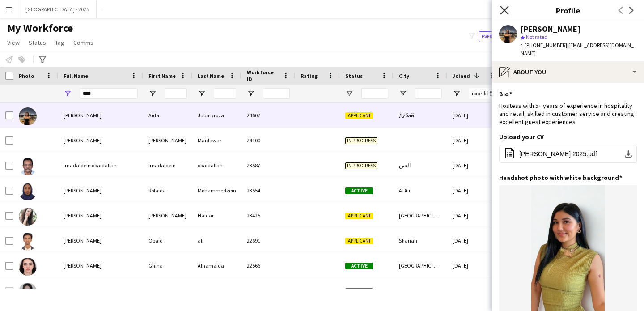
click at [508, 8] on icon "Close pop-in" at bounding box center [504, 10] width 8 height 8
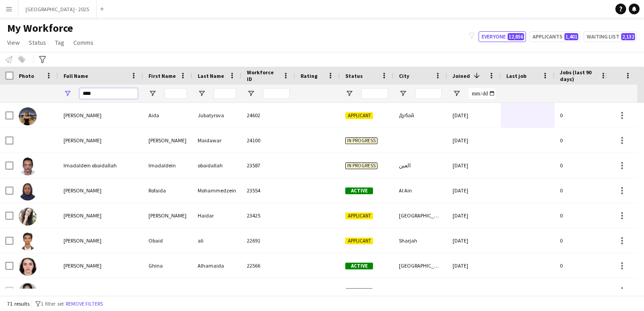
click at [98, 90] on input "****" at bounding box center [109, 93] width 58 height 11
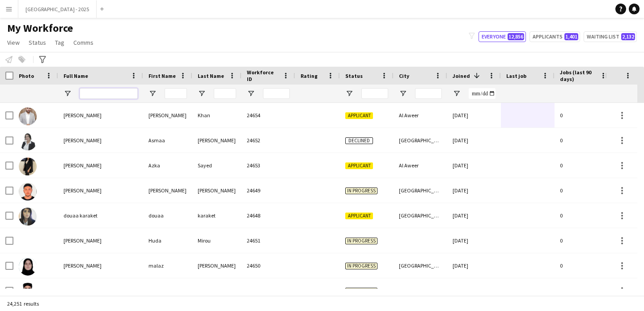
scroll to position [0, 308]
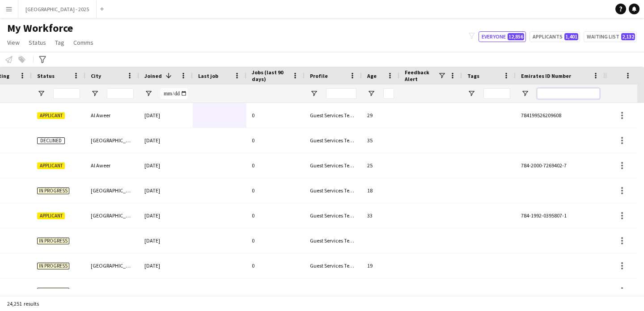
click at [582, 91] on input "Emirates ID Number Filter Input" at bounding box center [568, 93] width 63 height 11
paste input "********"
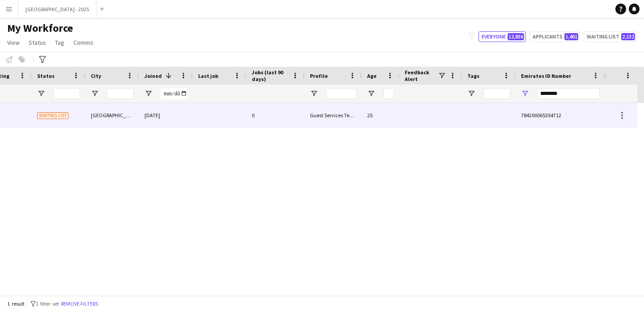
click at [355, 109] on div "Guest Services Team" at bounding box center [333, 115] width 57 height 25
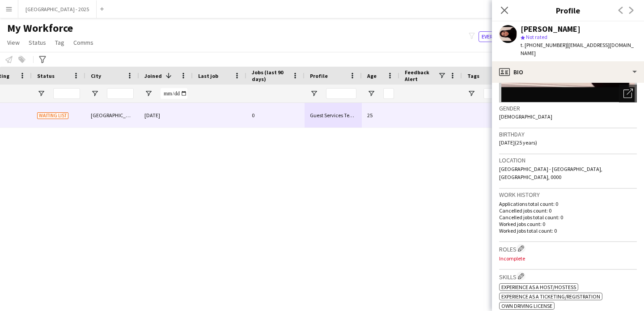
scroll to position [0, 0]
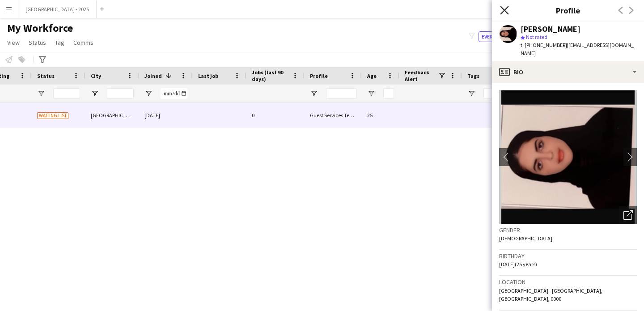
click at [507, 12] on icon at bounding box center [504, 10] width 8 height 8
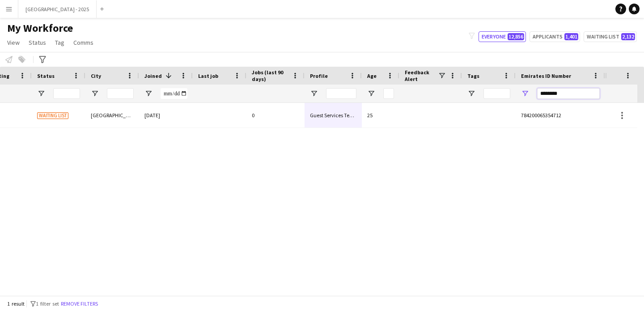
click at [568, 93] on input "********" at bounding box center [568, 93] width 63 height 11
paste input "Emirates ID Number Filter Input"
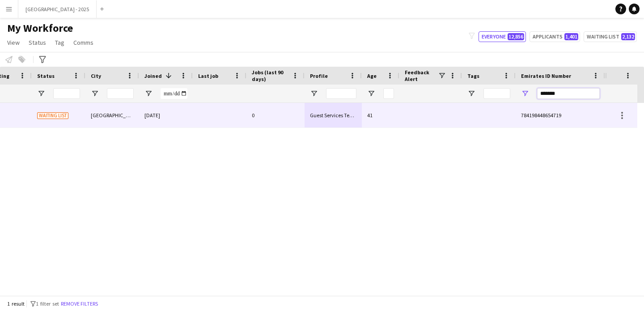
type input "*******"
click at [153, 114] on div "30-09-2024" at bounding box center [166, 115] width 54 height 25
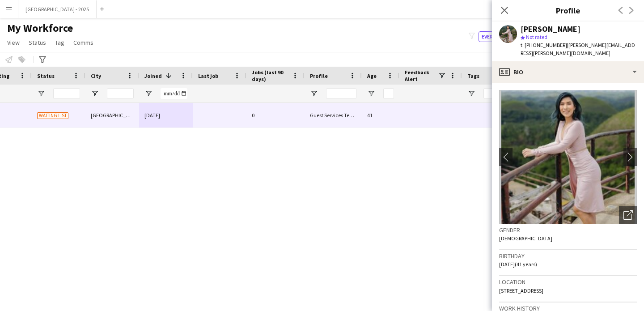
scroll to position [15, 0]
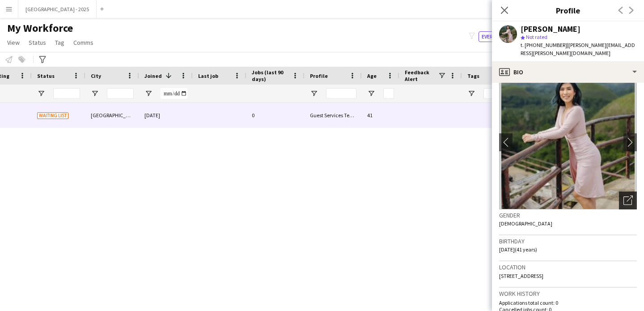
click at [623, 195] on icon "Open photos pop-in" at bounding box center [627, 199] width 9 height 9
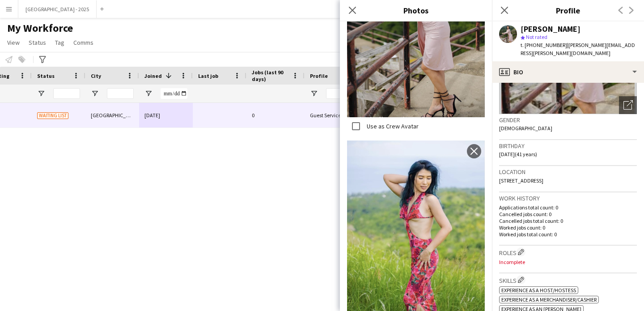
scroll to position [160, 0]
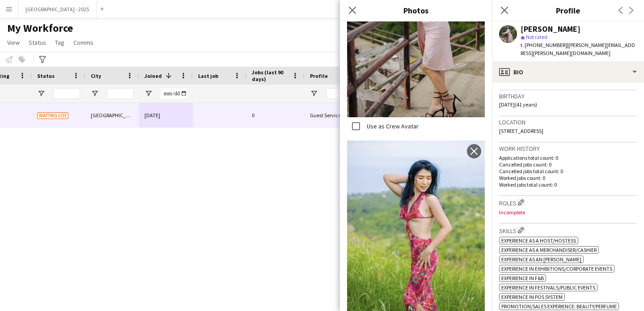
click at [568, 198] on h3 "Roles Edit crew company roles" at bounding box center [568, 202] width 138 height 9
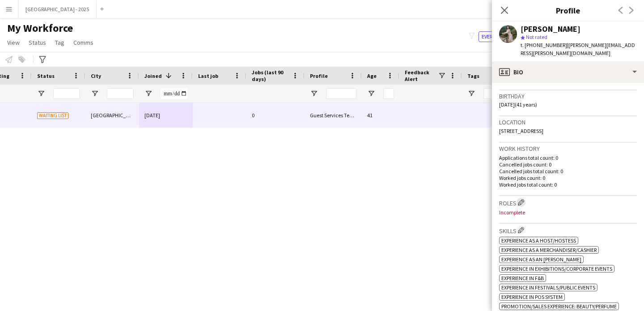
click at [521, 199] on app-icon "Edit crew company roles" at bounding box center [521, 202] width 6 height 6
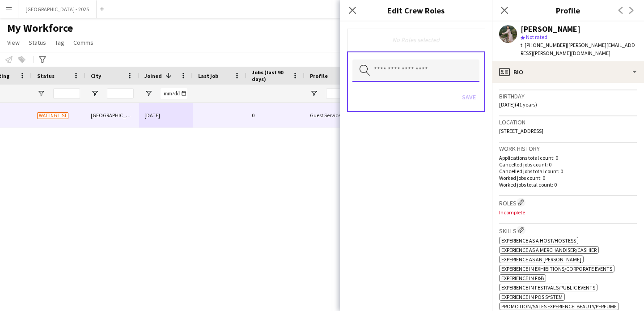
click at [416, 70] on input "text" at bounding box center [415, 70] width 127 height 22
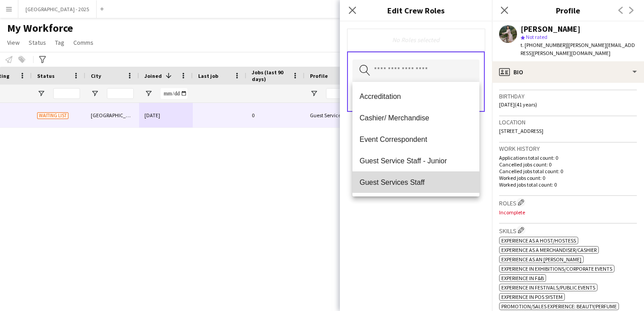
click at [422, 175] on mat-option "Guest Services Staff" at bounding box center [415, 181] width 127 height 21
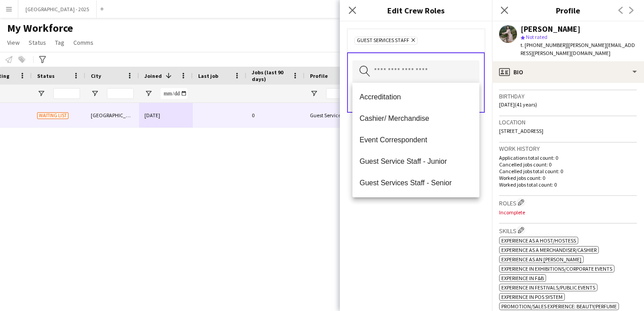
click at [422, 176] on mat-option "Guest Services Staff - Senior" at bounding box center [415, 182] width 127 height 21
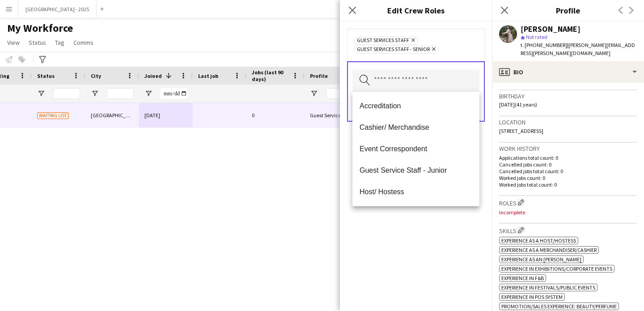
click at [440, 227] on div "Guest Services Staff Remove Guest Services Staff - Senior Remove Search by role…" at bounding box center [416, 165] width 152 height 289
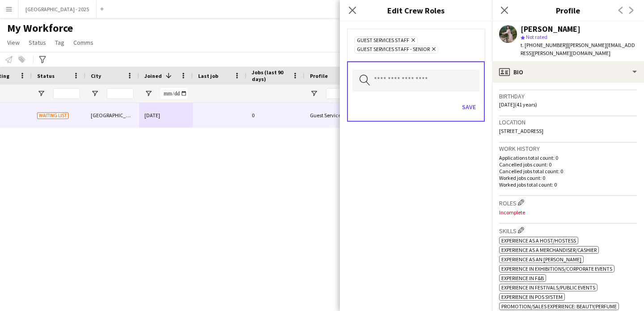
click at [471, 93] on div "Search by role type Save" at bounding box center [416, 91] width 138 height 60
click at [469, 103] on button "Save" at bounding box center [468, 107] width 21 height 14
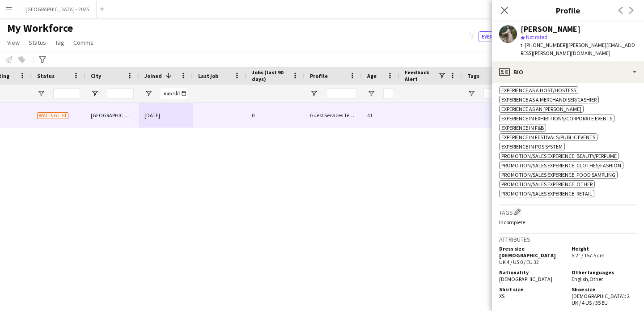
scroll to position [341, 0]
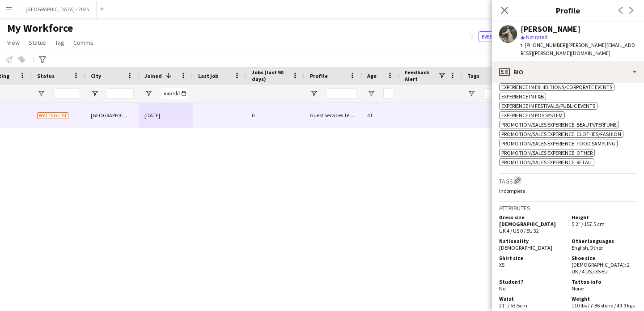
click at [514, 178] on button "Edit crew company tags" at bounding box center [517, 180] width 9 height 9
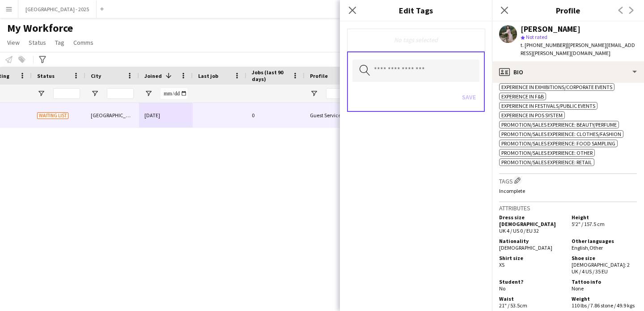
click at [380, 44] on div "No tags selected" at bounding box center [416, 40] width 138 height 22
click at [380, 59] on input "text" at bounding box center [415, 70] width 127 height 22
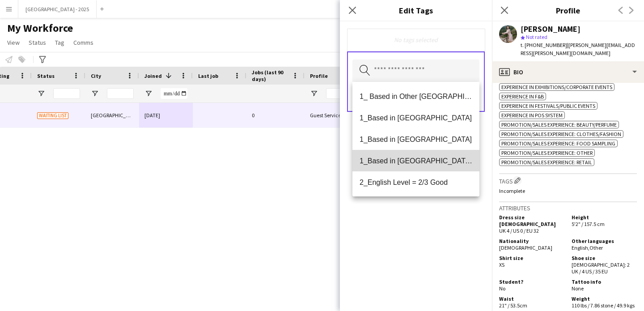
click at [422, 155] on mat-option "1_Based in [GEOGRAPHIC_DATA]/[GEOGRAPHIC_DATA]/Ajman" at bounding box center [415, 160] width 127 height 21
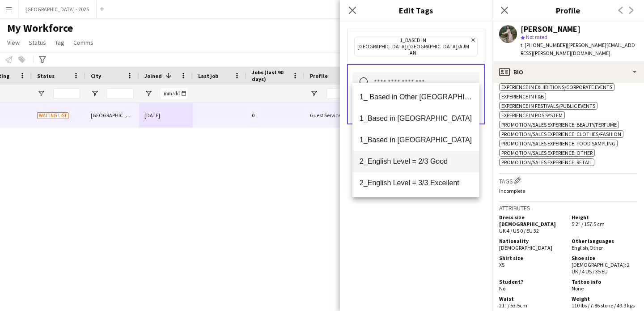
click at [424, 161] on span "2_English Level = 2/3 Good" at bounding box center [416, 161] width 113 height 8
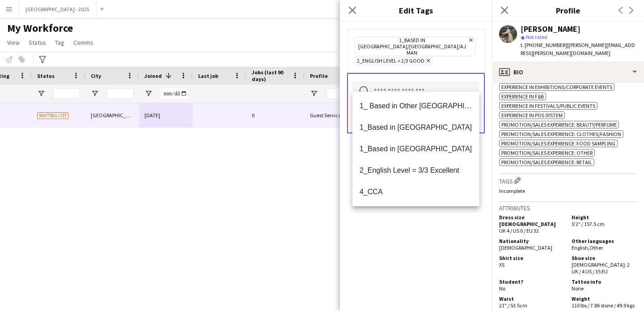
click at [443, 211] on div "1_Based in [GEOGRAPHIC_DATA]/[GEOGRAPHIC_DATA]/Ajman Remove 2_English Level = 2…" at bounding box center [416, 165] width 152 height 289
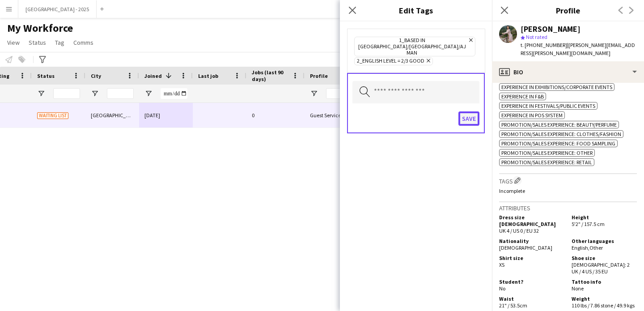
click at [463, 113] on button "Save" at bounding box center [468, 118] width 21 height 14
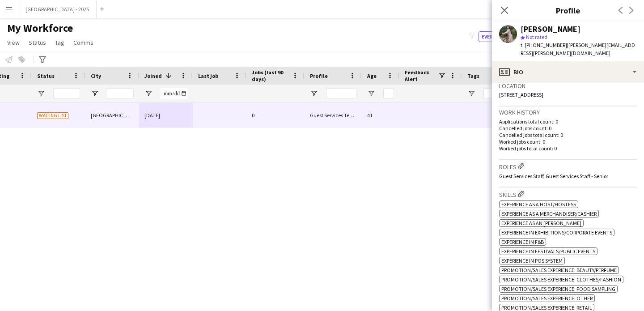
scroll to position [164, 0]
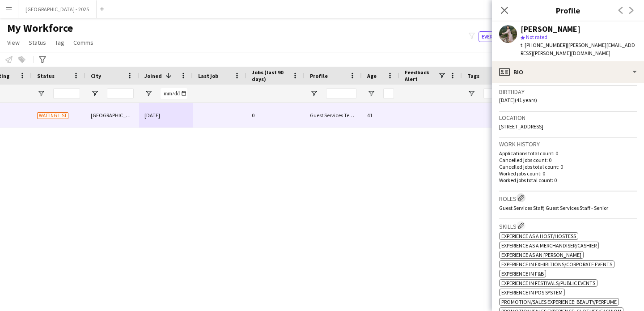
click at [525, 193] on button "Edit crew company roles" at bounding box center [521, 197] width 9 height 9
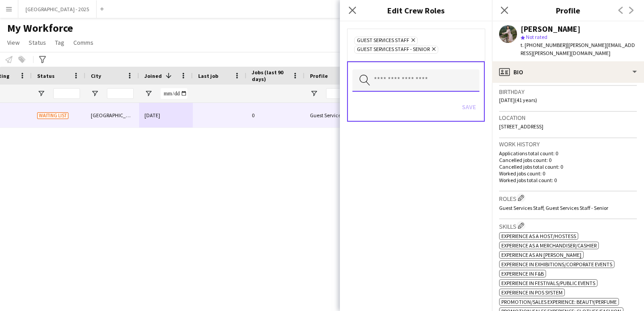
click at [427, 70] on input "text" at bounding box center [415, 80] width 127 height 22
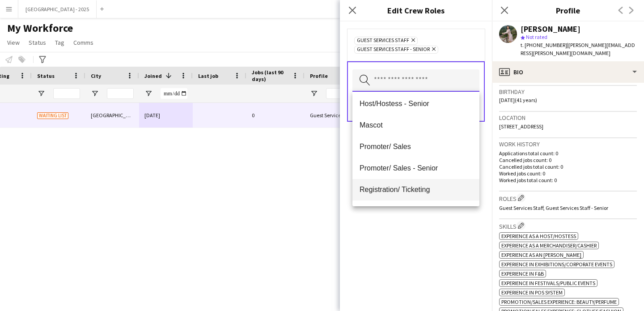
scroll to position [138, 0]
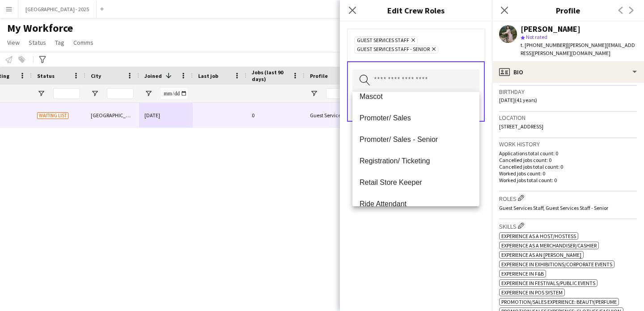
click at [411, 182] on span "Retail Store Keeper" at bounding box center [416, 182] width 113 height 8
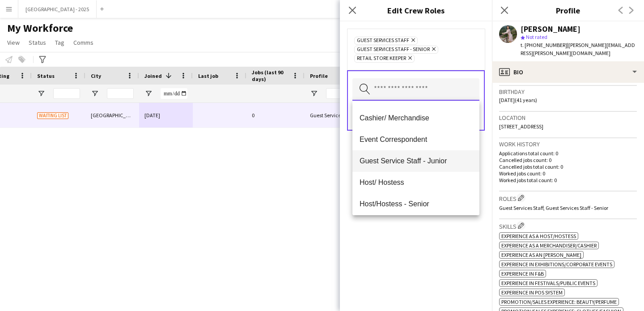
scroll to position [36, 0]
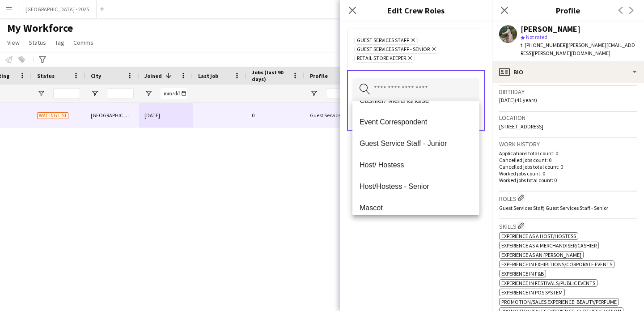
drag, startPoint x: 435, startPoint y: 229, endPoint x: 437, endPoint y: 219, distance: 10.5
click at [435, 229] on div "Guest Services Staff Remove Guest Services Staff - Senior Remove Retail Store K…" at bounding box center [416, 165] width 152 height 289
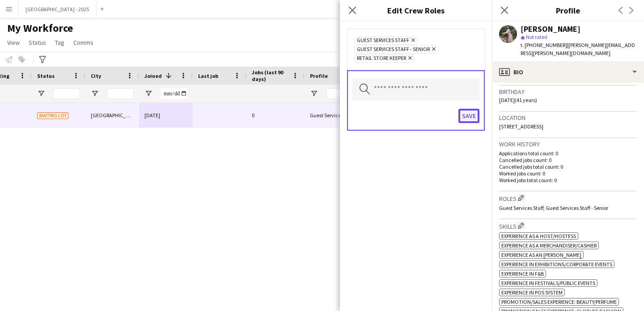
click at [466, 117] on button "Save" at bounding box center [468, 116] width 21 height 14
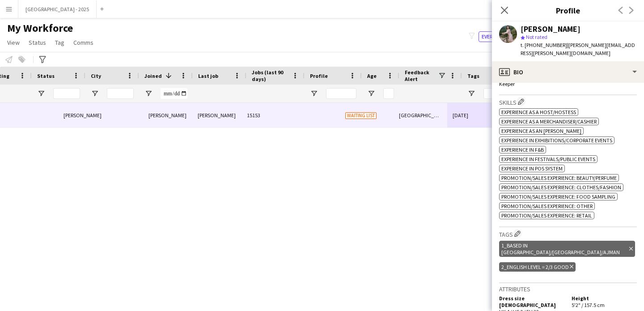
scroll to position [0, 0]
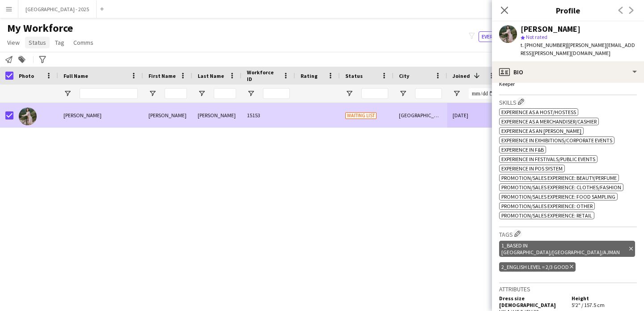
click at [33, 43] on span "Status" at bounding box center [37, 42] width 17 height 8
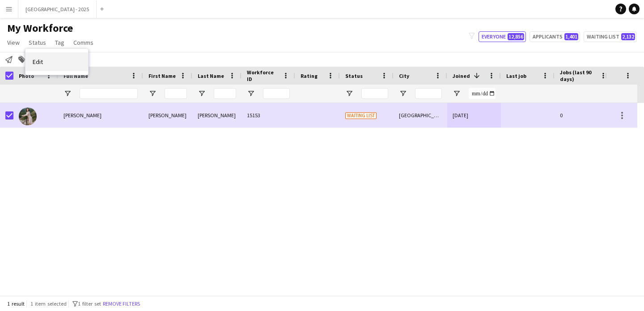
drag, startPoint x: 75, startPoint y: 66, endPoint x: 89, endPoint y: 70, distance: 15.3
click at [74, 66] on link "Edit" at bounding box center [56, 61] width 63 height 19
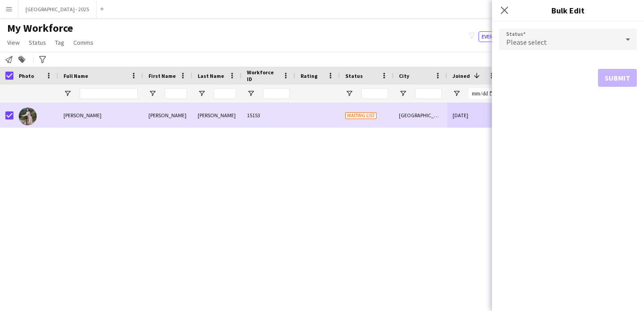
click at [510, 52] on form "Status Please select Submit" at bounding box center [568, 57] width 138 height 72
click at [522, 46] on span "Please select" at bounding box center [526, 42] width 41 height 9
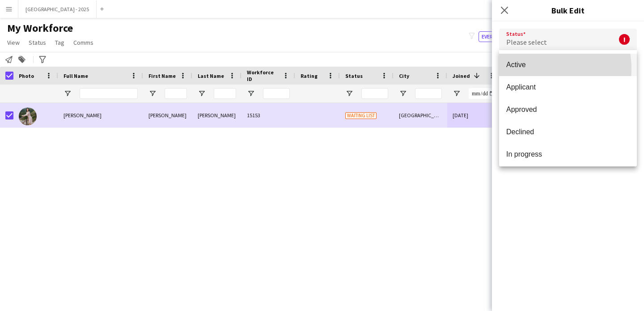
click at [537, 69] on span "Active" at bounding box center [567, 64] width 123 height 8
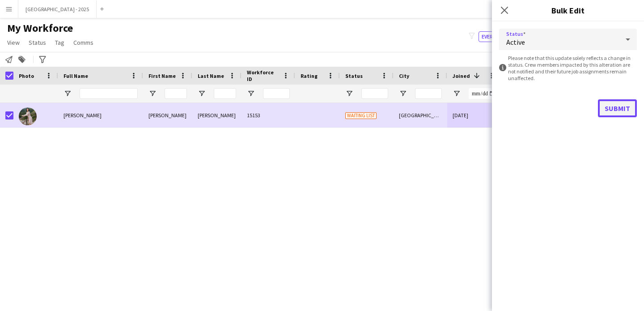
click at [606, 107] on button "Submit" at bounding box center [617, 108] width 39 height 18
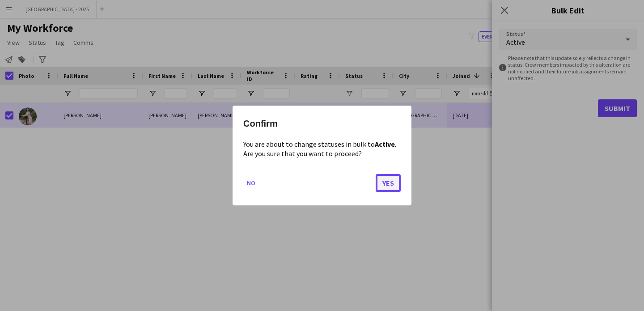
click at [382, 179] on button "Yes" at bounding box center [388, 183] width 25 height 18
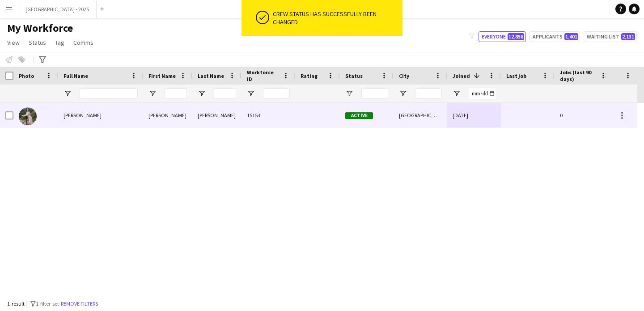
click at [33, 115] on img at bounding box center [28, 116] width 18 height 18
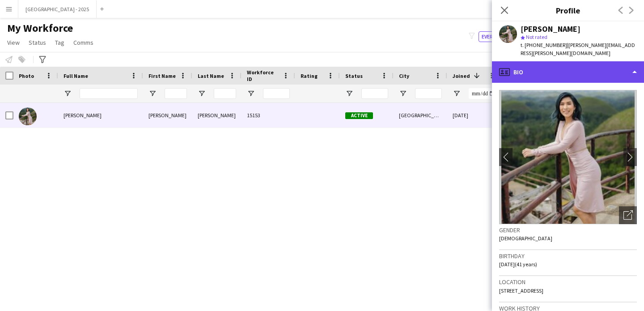
click at [544, 72] on div "profile Bio" at bounding box center [568, 71] width 152 height 21
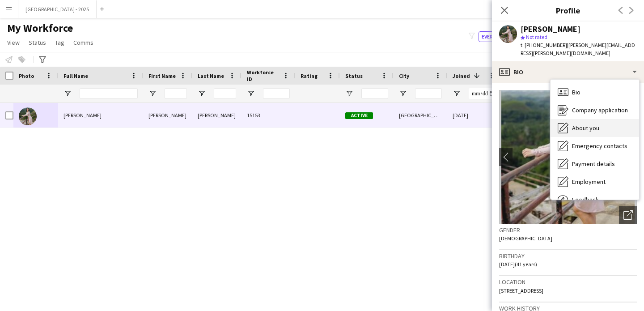
click at [585, 124] on span "About you" at bounding box center [585, 128] width 27 height 8
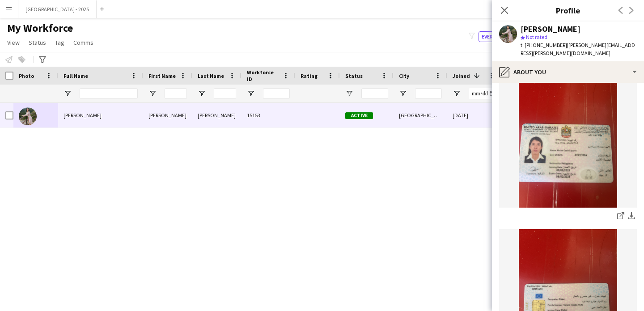
scroll to position [337, 0]
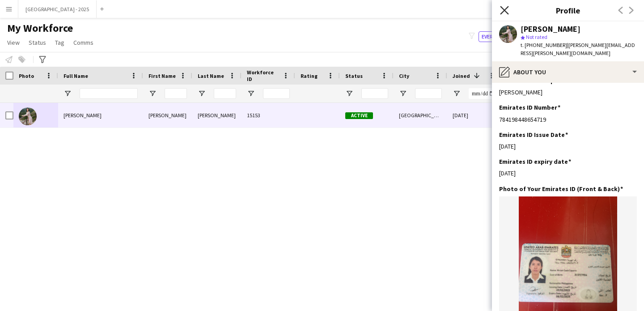
click at [504, 7] on icon "Close pop-in" at bounding box center [504, 10] width 8 height 8
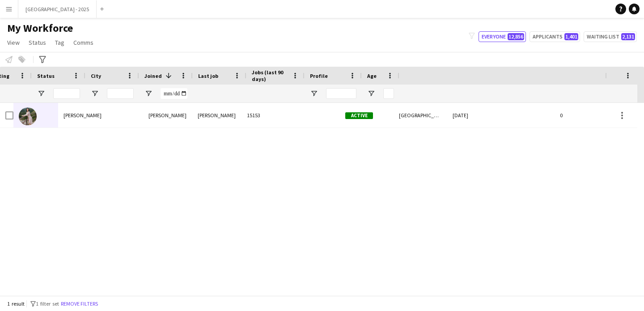
scroll to position [0, 308]
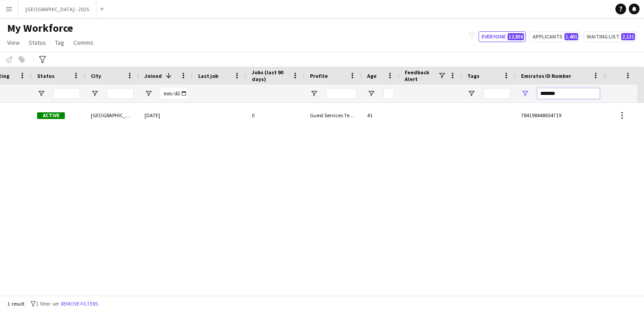
click at [542, 89] on input "*******" at bounding box center [568, 93] width 63 height 11
paste input "Emirates ID Number Filter Input"
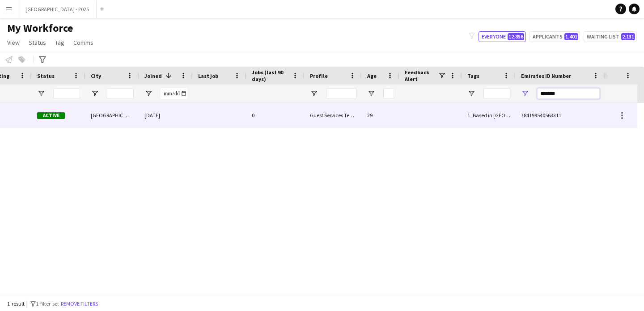
type input "*******"
click at [284, 115] on div "0" at bounding box center [275, 115] width 58 height 25
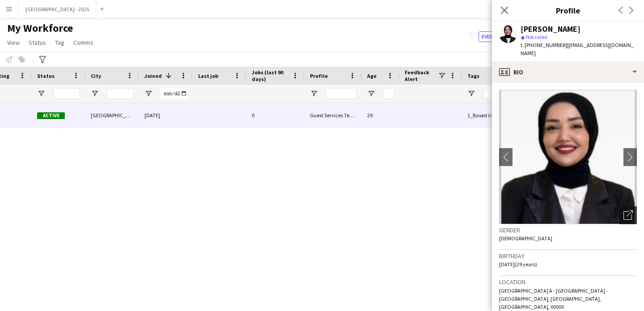
click at [623, 210] on icon "Open photos pop-in" at bounding box center [627, 214] width 9 height 9
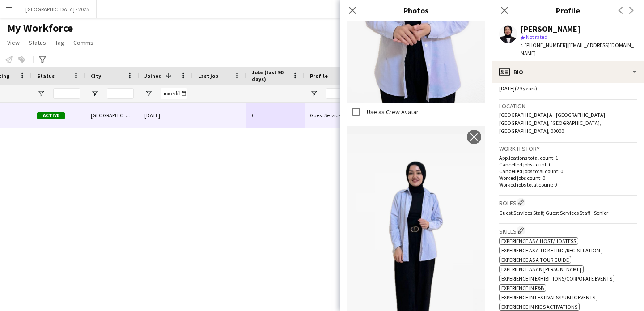
scroll to position [177, 0]
click at [542, 173] on p "Worked jobs count: 0" at bounding box center [568, 176] width 138 height 7
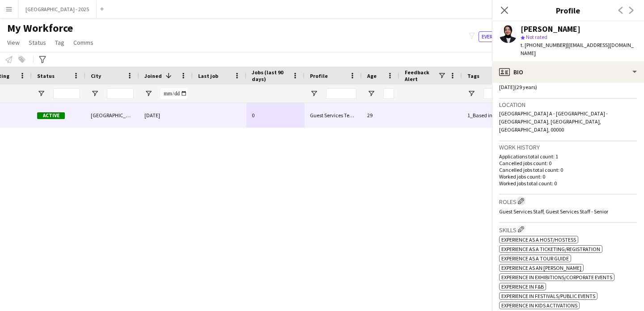
click at [523, 198] on app-icon "Edit crew company roles" at bounding box center [521, 201] width 6 height 6
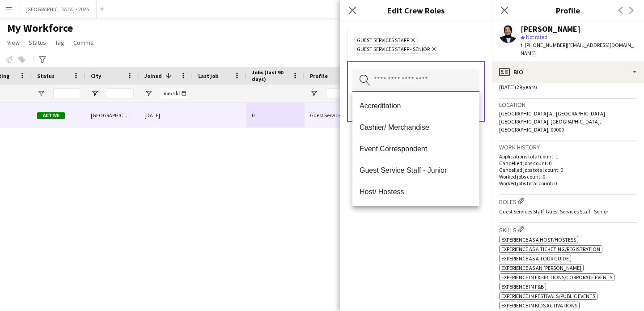
click at [438, 74] on input "text" at bounding box center [415, 80] width 127 height 22
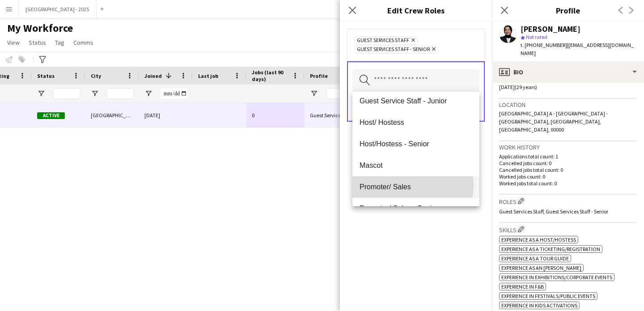
click at [407, 186] on span "Promoter/ Sales" at bounding box center [416, 186] width 113 height 8
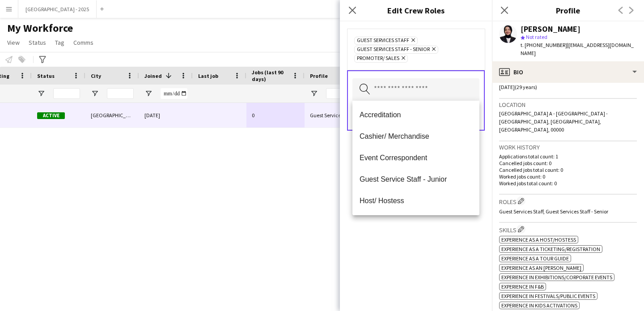
drag, startPoint x: 441, startPoint y: 239, endPoint x: 450, endPoint y: 177, distance: 62.3
click at [441, 239] on div "Guest Services Staff Remove Guest Services Staff - Senior Remove Promoter/ Sale…" at bounding box center [416, 165] width 152 height 289
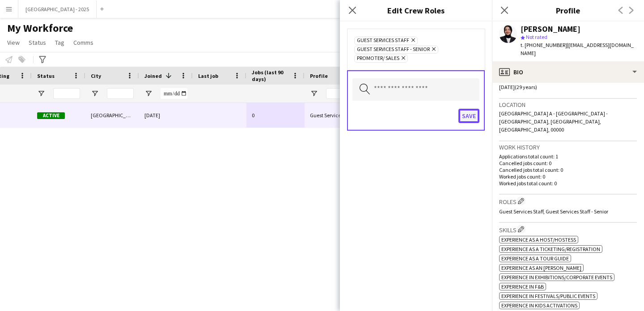
click at [466, 119] on button "Save" at bounding box center [468, 116] width 21 height 14
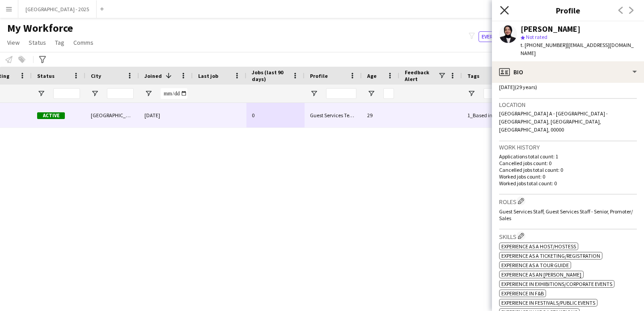
click at [504, 13] on icon "Close pop-in" at bounding box center [504, 10] width 8 height 8
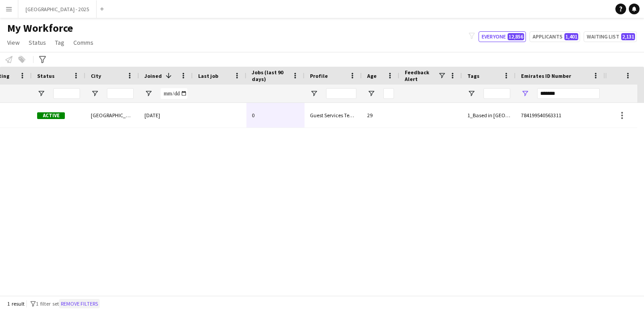
click at [78, 304] on button "Remove filters" at bounding box center [79, 304] width 41 height 10
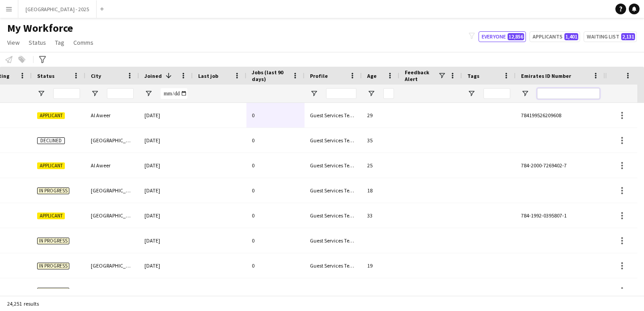
click at [546, 89] on input "Emirates ID Number Filter Input" at bounding box center [568, 93] width 63 height 11
paste input "*******"
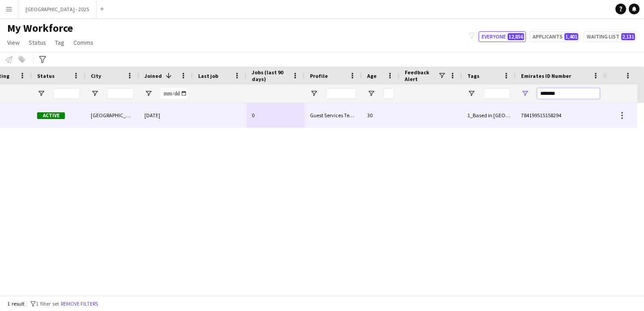
type input "*******"
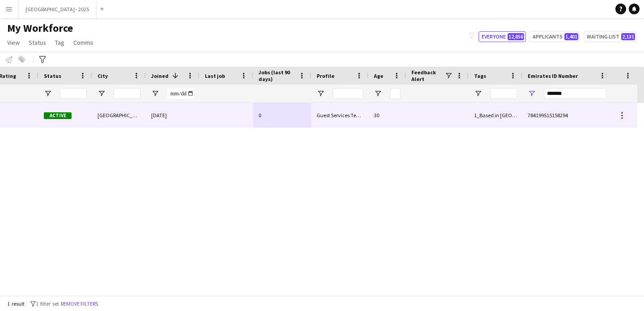
click at [275, 112] on div "0" at bounding box center [282, 115] width 58 height 25
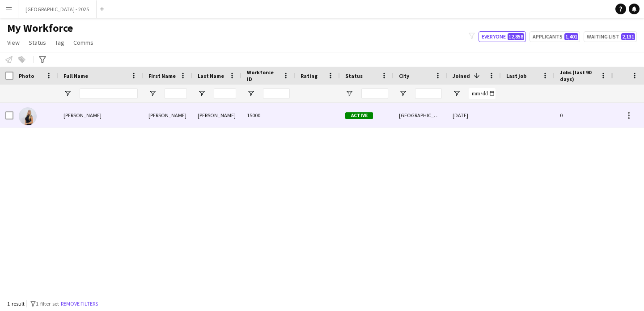
click at [193, 121] on div "[PERSON_NAME]" at bounding box center [216, 115] width 49 height 25
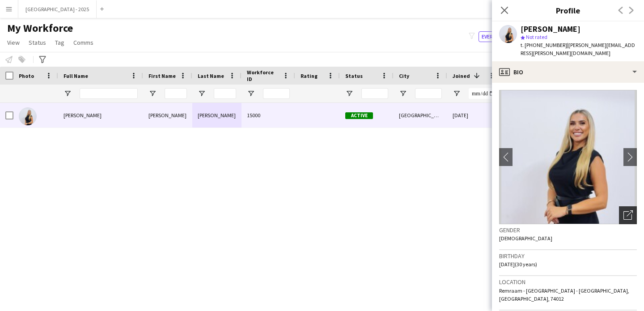
click at [625, 210] on icon "Open photos pop-in" at bounding box center [627, 214] width 9 height 9
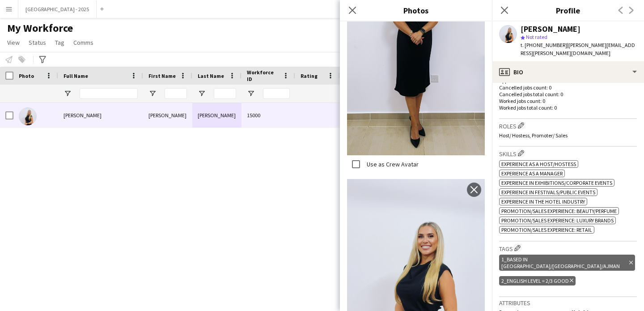
scroll to position [253, 0]
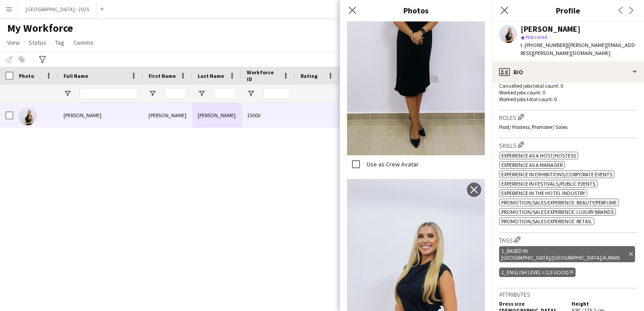
click at [566, 52] on div "[PERSON_NAME] star Not rated t. [PHONE_NUMBER] | [PERSON_NAME][EMAIL_ADDRESS][P…" at bounding box center [568, 41] width 152 height 40
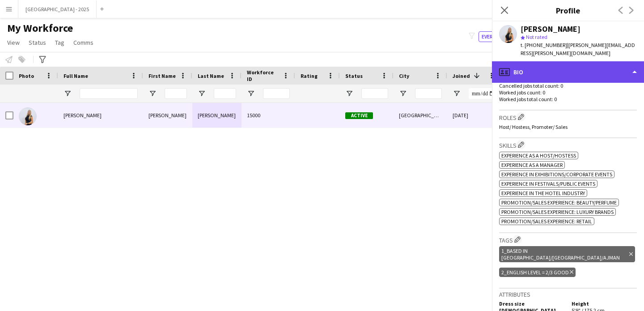
click at [568, 61] on div "profile Bio" at bounding box center [568, 71] width 152 height 21
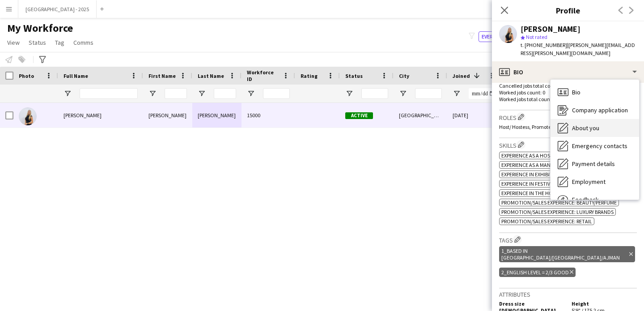
click at [587, 124] on span "About you" at bounding box center [585, 128] width 27 height 8
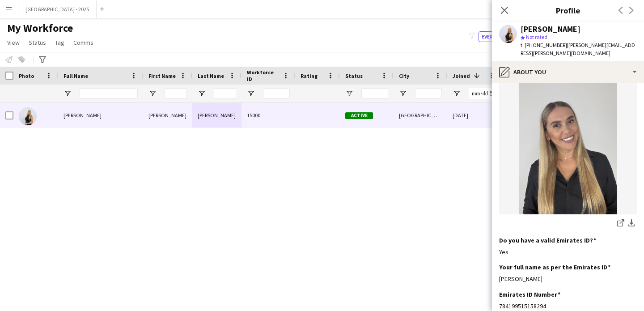
scroll to position [145, 0]
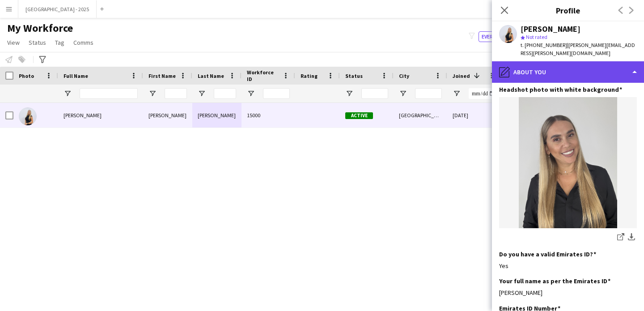
click at [537, 69] on div "pencil4 About you" at bounding box center [568, 71] width 152 height 21
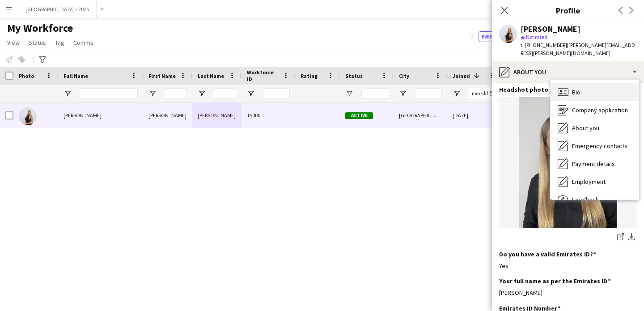
click at [569, 83] on div "Bio Bio" at bounding box center [595, 92] width 89 height 18
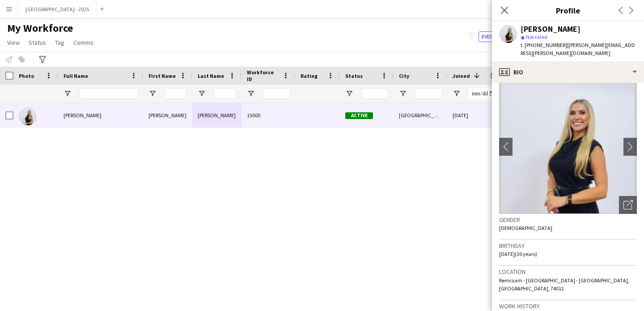
scroll to position [20, 0]
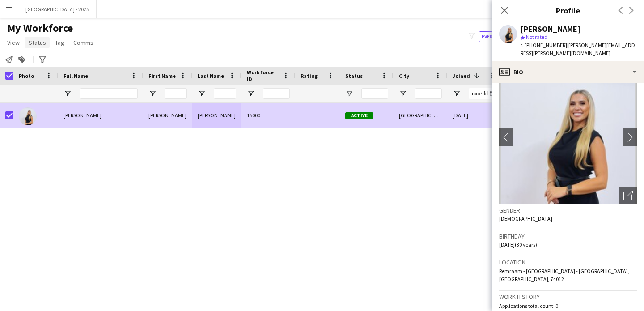
click at [34, 46] on span "Status" at bounding box center [37, 42] width 17 height 8
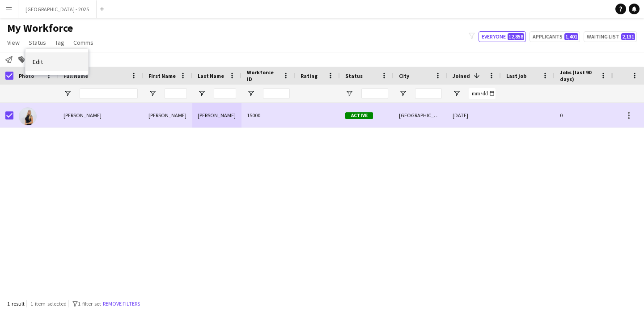
click at [40, 55] on link "Edit" at bounding box center [56, 61] width 63 height 19
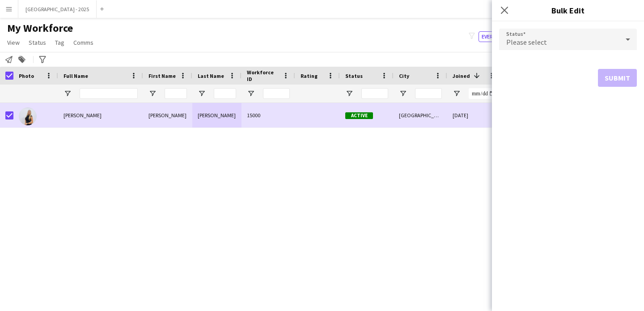
click at [500, 38] on div "Please select" at bounding box center [559, 39] width 120 height 21
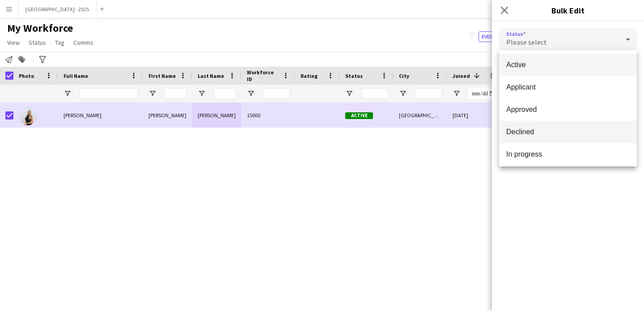
click at [529, 130] on span "Declined" at bounding box center [567, 131] width 123 height 8
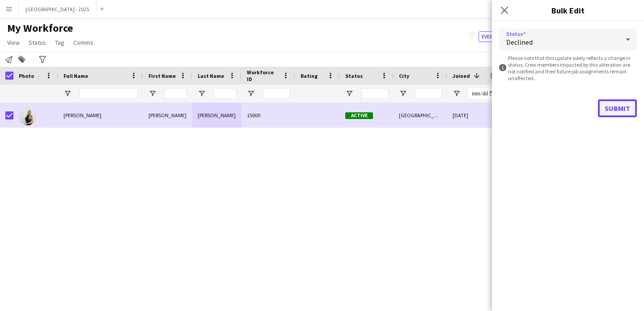
click at [601, 106] on button "Submit" at bounding box center [617, 108] width 39 height 18
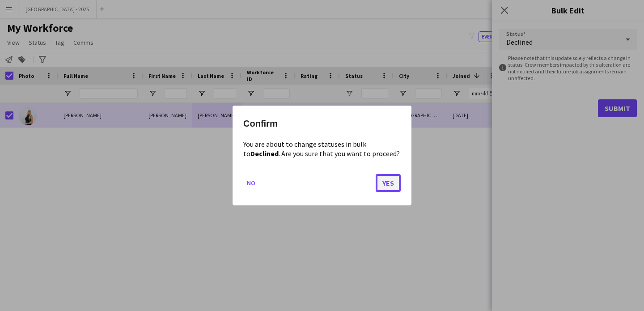
click at [388, 178] on button "Yes" at bounding box center [388, 183] width 25 height 18
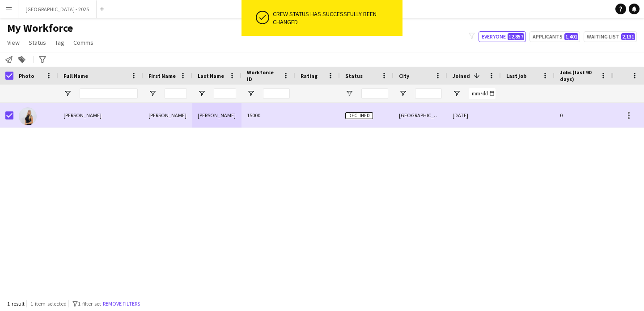
click at [155, 123] on div "[PERSON_NAME]" at bounding box center [167, 115] width 49 height 25
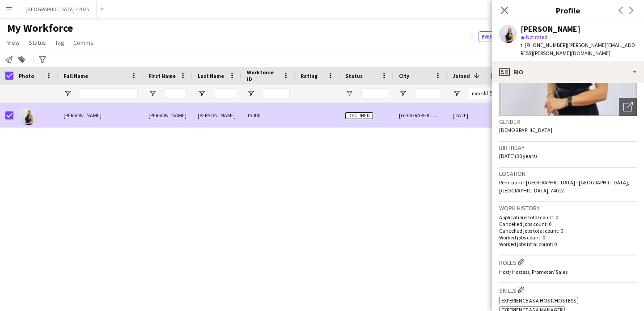
scroll to position [179, 0]
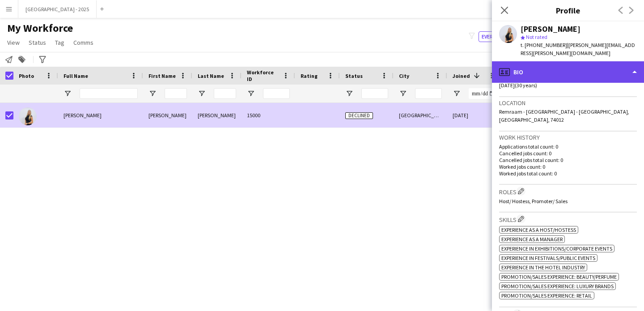
click at [530, 63] on div "profile Bio" at bounding box center [568, 71] width 152 height 21
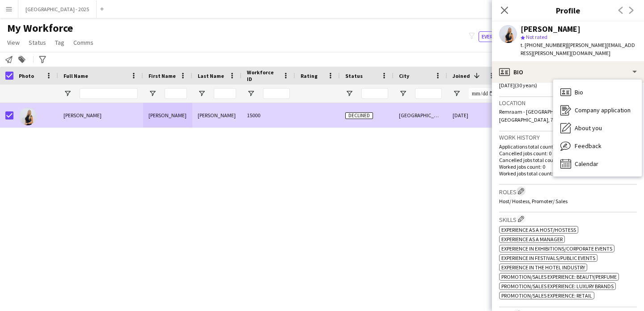
click at [524, 186] on button "Edit crew company roles" at bounding box center [521, 190] width 9 height 9
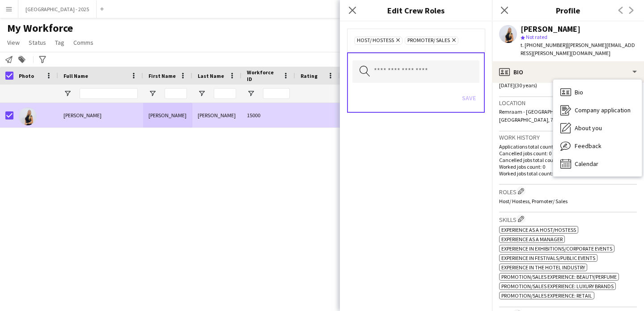
click at [450, 39] on icon "Remove" at bounding box center [453, 40] width 6 height 6
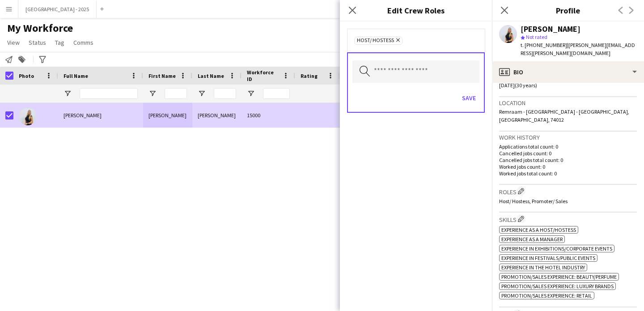
click at [396, 40] on icon "Remove" at bounding box center [397, 40] width 6 height 6
click at [473, 97] on button "Save" at bounding box center [468, 97] width 21 height 14
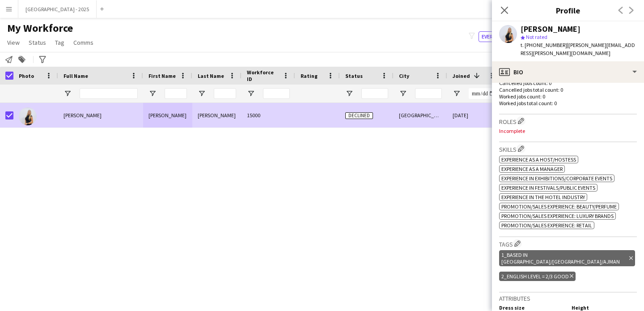
scroll to position [268, 0]
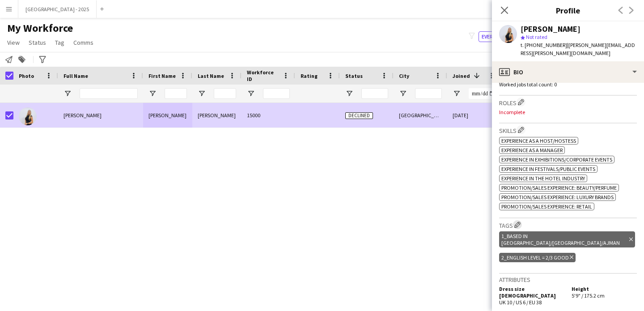
click at [519, 221] on app-icon "Edit crew company tags" at bounding box center [517, 224] width 6 height 6
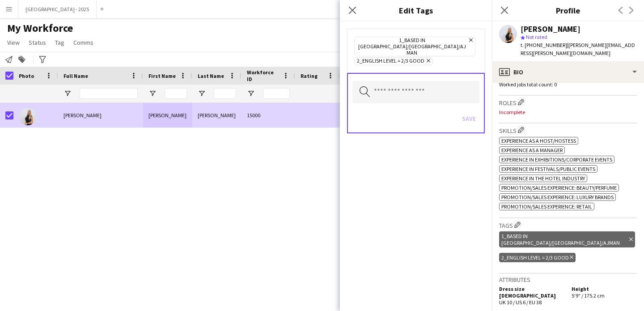
click at [469, 39] on icon at bounding box center [471, 40] width 4 height 4
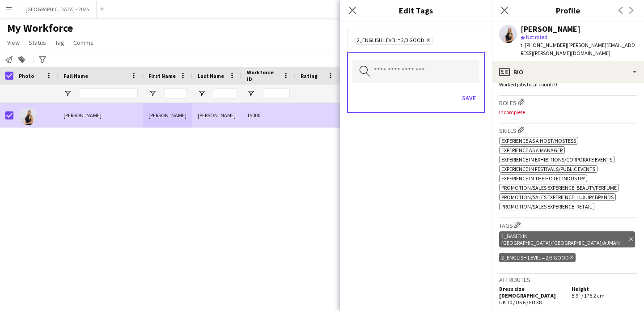
drag, startPoint x: 428, startPoint y: 38, endPoint x: 428, endPoint y: 44, distance: 6.3
click at [428, 38] on icon "Remove" at bounding box center [427, 40] width 6 height 6
click at [472, 99] on button "Save" at bounding box center [468, 97] width 21 height 14
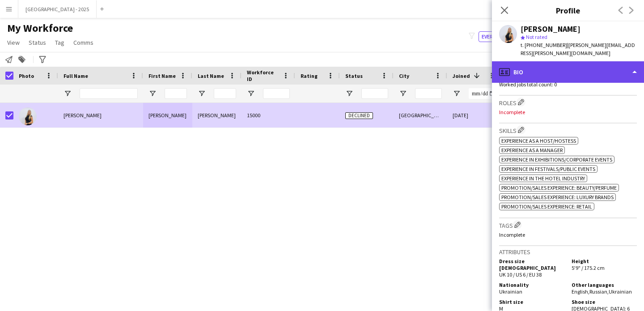
click at [539, 64] on div "profile Bio" at bounding box center [568, 71] width 152 height 21
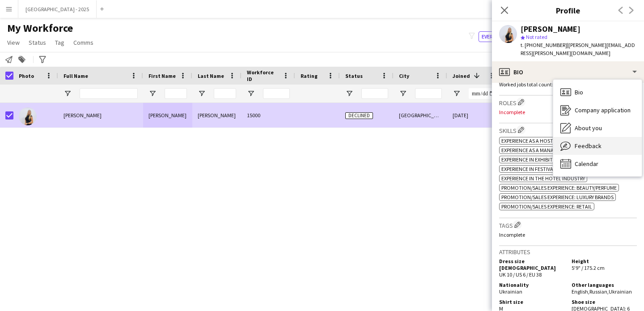
click at [583, 142] on span "Feedback" at bounding box center [588, 146] width 27 height 8
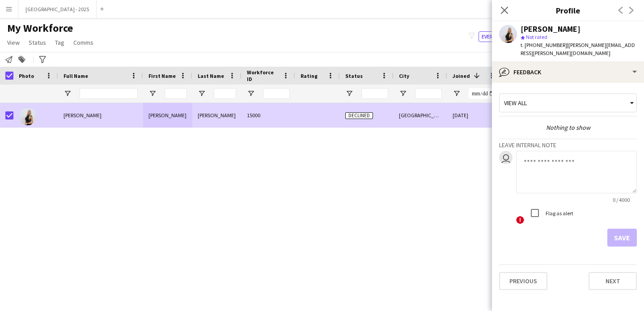
click at [551, 173] on textarea at bounding box center [576, 172] width 121 height 42
type textarea "**********"
click at [615, 230] on button "Save" at bounding box center [622, 238] width 30 height 18
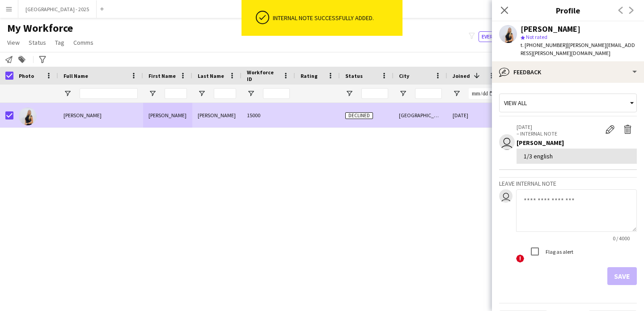
click at [508, 12] on app-icon "Close pop-in" at bounding box center [504, 10] width 11 height 11
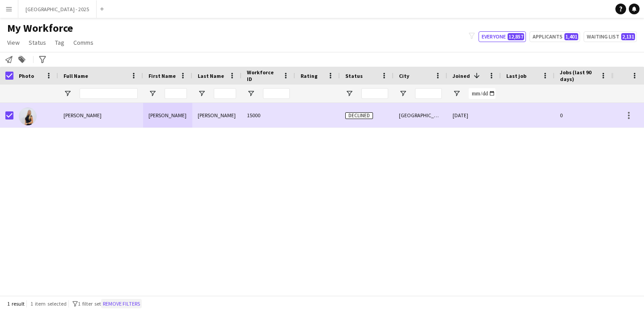
click at [113, 304] on button "Remove filters" at bounding box center [121, 304] width 41 height 10
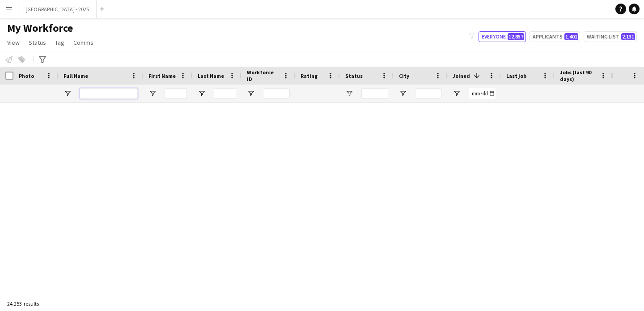
click at [103, 94] on input "Full Name Filter Input" at bounding box center [109, 93] width 58 height 11
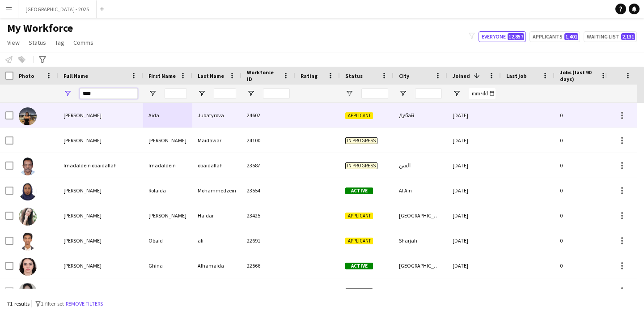
type input "****"
click at [93, 119] on span "[PERSON_NAME]" at bounding box center [83, 115] width 38 height 7
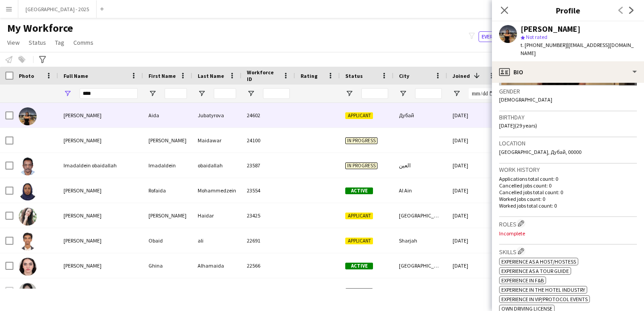
scroll to position [186, 0]
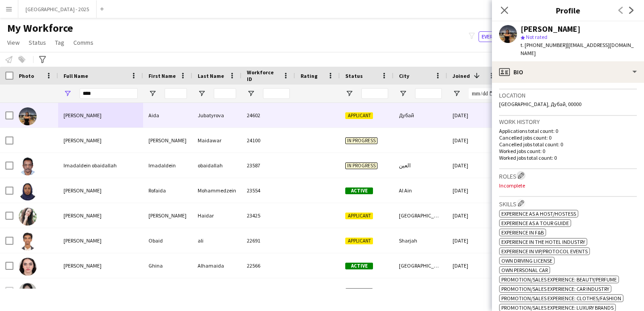
click at [523, 172] on app-icon "Edit crew company roles" at bounding box center [521, 175] width 6 height 6
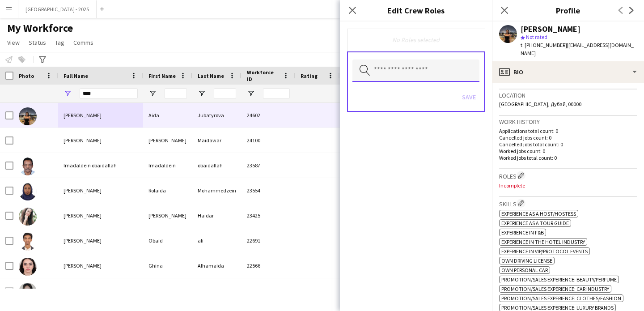
click at [402, 70] on input "text" at bounding box center [415, 70] width 127 height 22
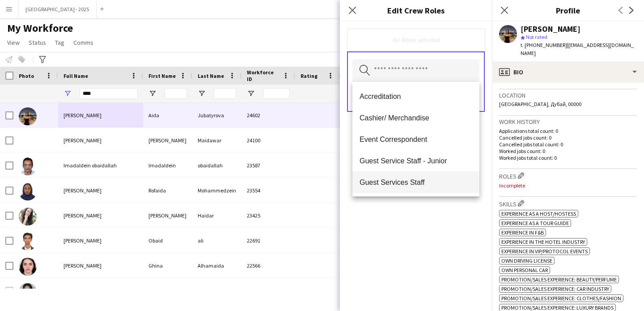
click at [422, 177] on mat-option "Guest Services Staff" at bounding box center [415, 181] width 127 height 21
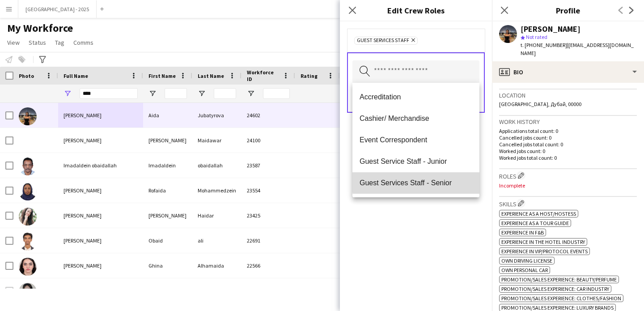
click at [427, 181] on span "Guest Services Staff - Senior" at bounding box center [416, 182] width 113 height 8
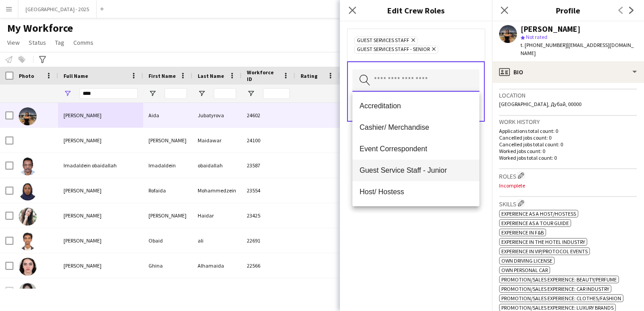
scroll to position [155, 0]
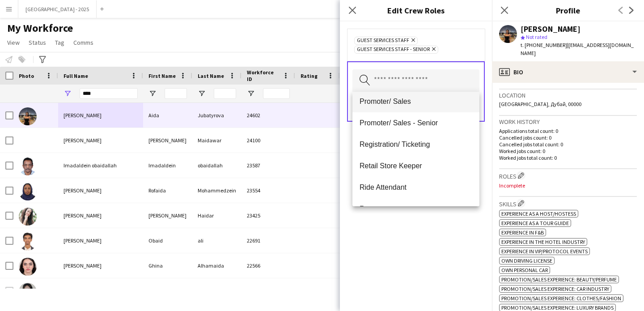
click at [401, 107] on mat-option "Promoter/ Sales" at bounding box center [415, 101] width 127 height 21
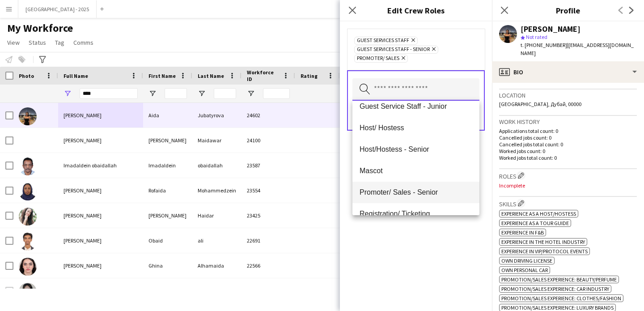
scroll to position [111, 0]
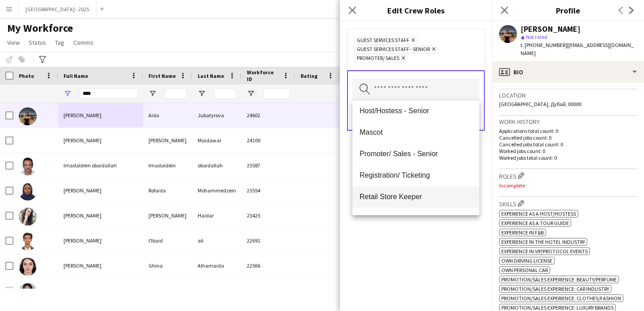
drag, startPoint x: 413, startPoint y: 170, endPoint x: 403, endPoint y: 192, distance: 23.6
click at [403, 192] on div "Accreditation Cashier/ Merchandise Event Correspondent Guest Service Staff - Ju…" at bounding box center [415, 158] width 127 height 114
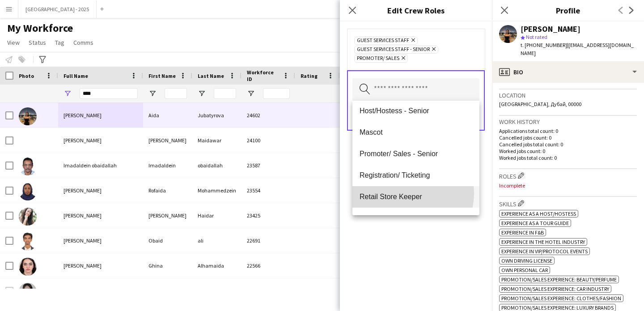
click at [404, 193] on span "Retail Store Keeper" at bounding box center [416, 196] width 113 height 8
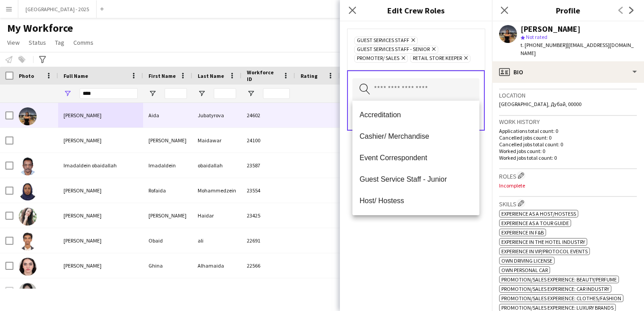
click at [424, 225] on div "Guest Services Staff Remove Guest Services Staff - Senior Remove Promoter/ Sale…" at bounding box center [416, 165] width 152 height 289
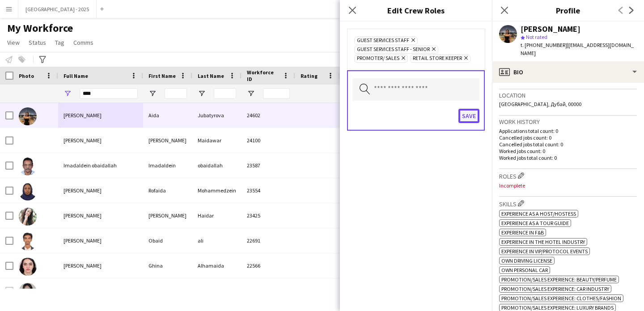
click at [471, 118] on button "Save" at bounding box center [468, 116] width 21 height 14
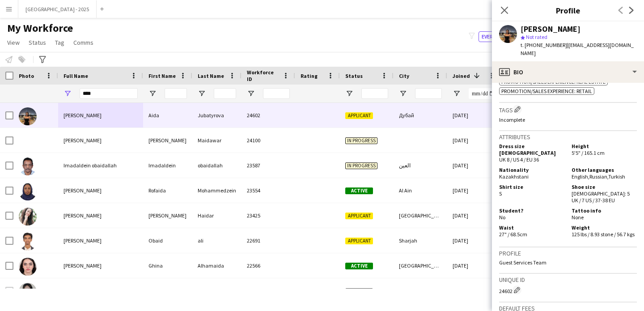
scroll to position [454, 0]
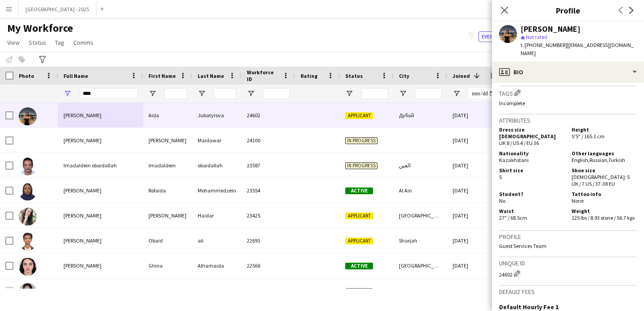
click at [519, 84] on div "Skills Edit crew company skills ok-circled2 background Layer 1 cross-circle-red…" at bounding box center [568, 11] width 138 height 151
click at [519, 89] on app-icon "Edit crew company tags" at bounding box center [517, 92] width 6 height 6
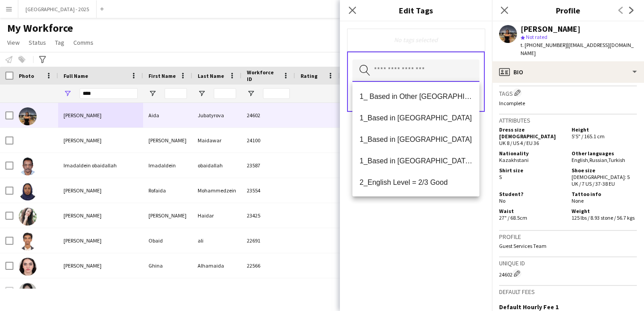
click at [435, 68] on input "text" at bounding box center [415, 70] width 127 height 22
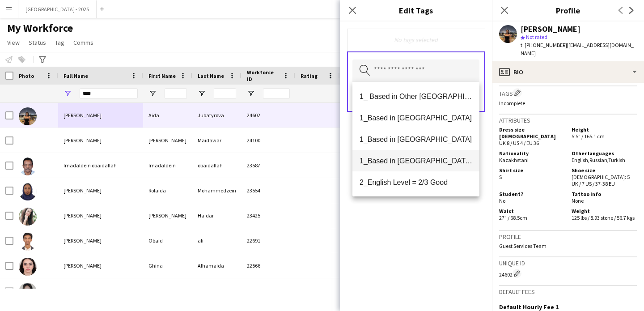
click at [441, 159] on span "1_Based in [GEOGRAPHIC_DATA]/[GEOGRAPHIC_DATA]/Ajman" at bounding box center [416, 161] width 113 height 8
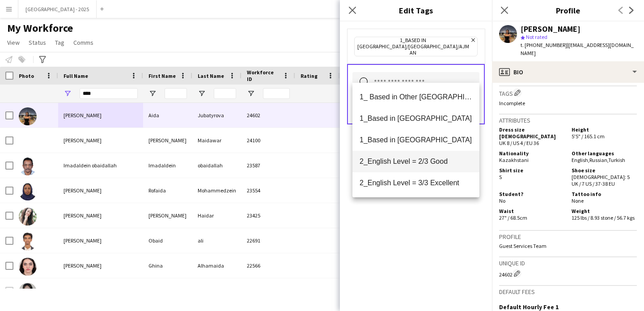
click at [439, 165] on span "2_English Level = 2/3 Good" at bounding box center [416, 161] width 113 height 8
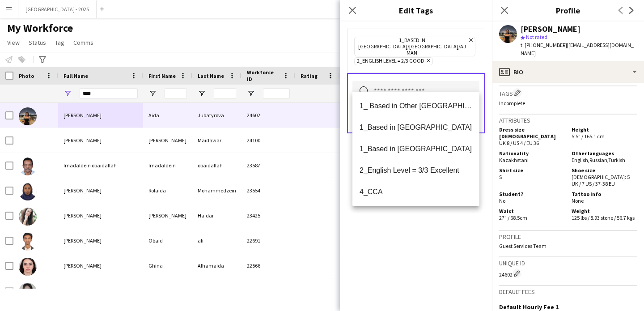
drag, startPoint x: 448, startPoint y: 215, endPoint x: 450, endPoint y: 186, distance: 28.3
click at [447, 211] on div "1_Based in [GEOGRAPHIC_DATA]/[GEOGRAPHIC_DATA]/Ajman Remove 2_English Level = 2…" at bounding box center [416, 165] width 152 height 289
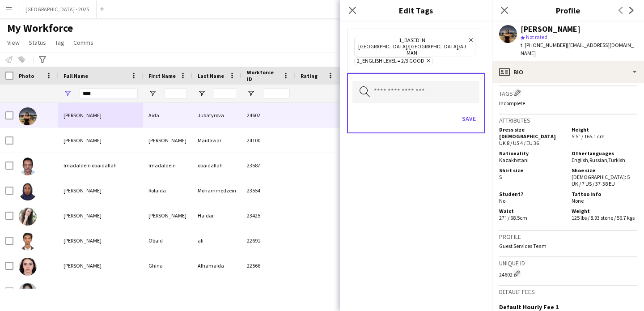
click at [478, 114] on div "Save" at bounding box center [415, 119] width 127 height 25
click at [477, 111] on button "Save" at bounding box center [468, 118] width 21 height 14
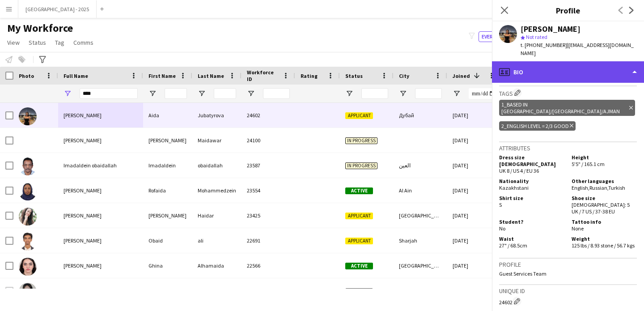
click at [516, 66] on div "profile Bio" at bounding box center [568, 71] width 152 height 21
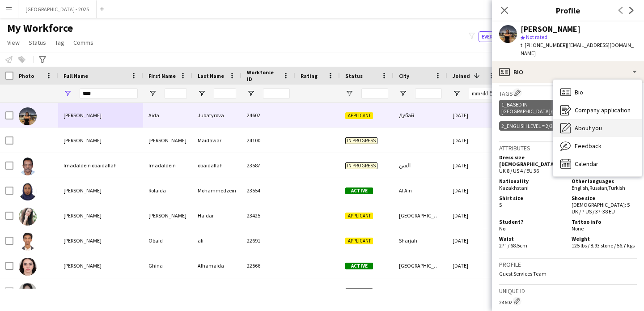
click at [578, 124] on span "About you" at bounding box center [588, 128] width 27 height 8
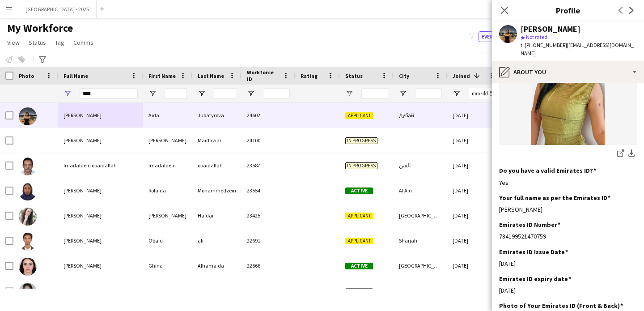
scroll to position [259, 0]
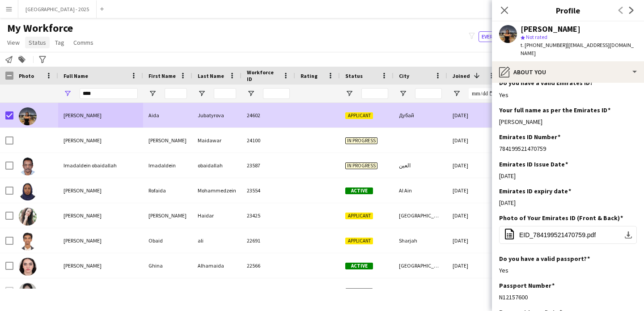
click at [34, 42] on span "Status" at bounding box center [37, 42] width 17 height 8
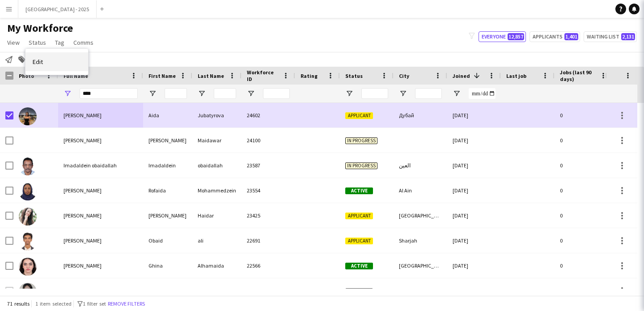
click at [48, 56] on link "Edit" at bounding box center [56, 61] width 63 height 19
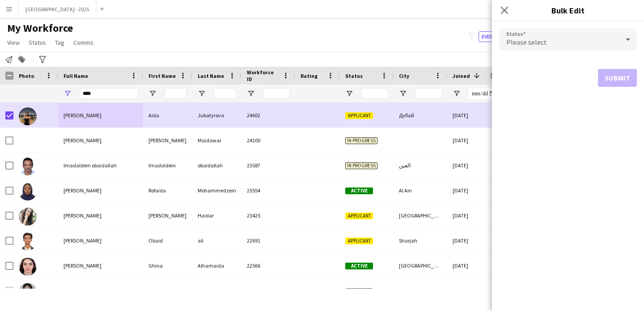
click at [520, 35] on div "Please select" at bounding box center [559, 39] width 120 height 21
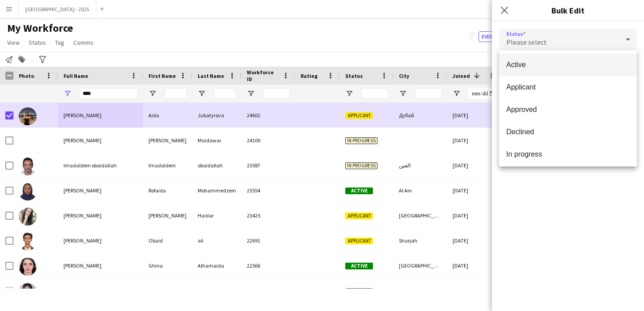
click at [523, 59] on mat-option "Active" at bounding box center [568, 65] width 138 height 22
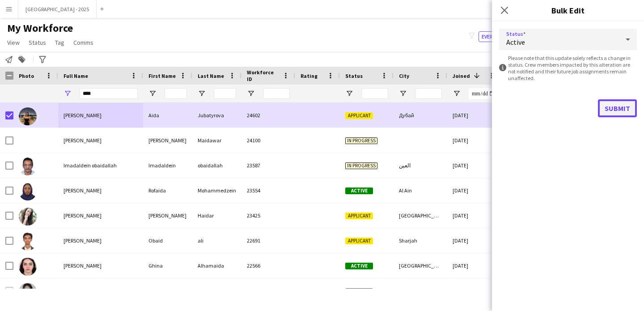
click at [623, 99] on button "Submit" at bounding box center [617, 108] width 39 height 18
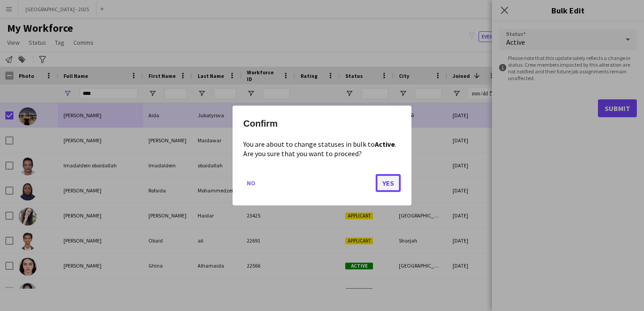
click at [395, 180] on button "Yes" at bounding box center [388, 183] width 25 height 18
